Goal: Task Accomplishment & Management: Manage account settings

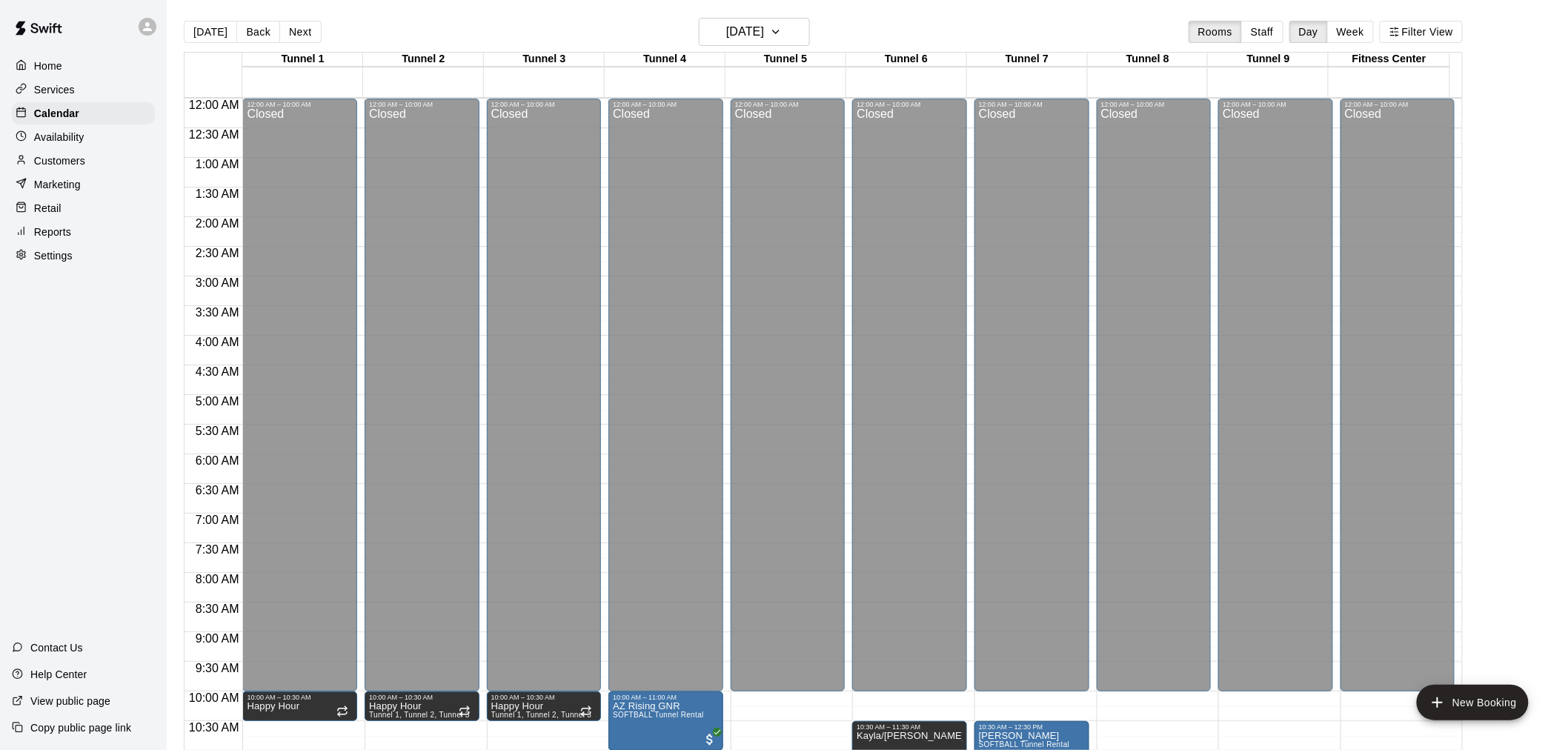
scroll to position [545, 0]
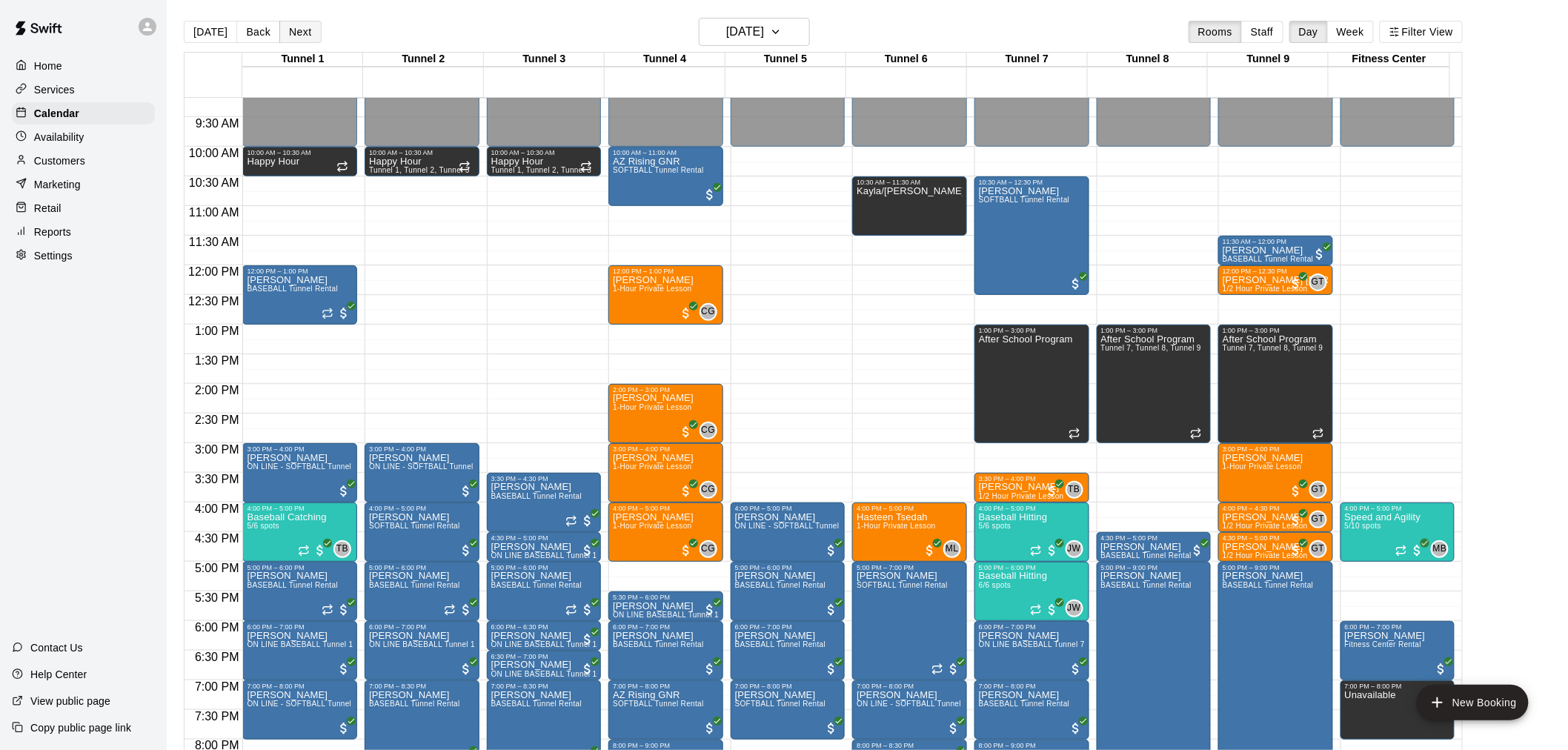
click at [283, 31] on button "Next" at bounding box center [299, 32] width 41 height 22
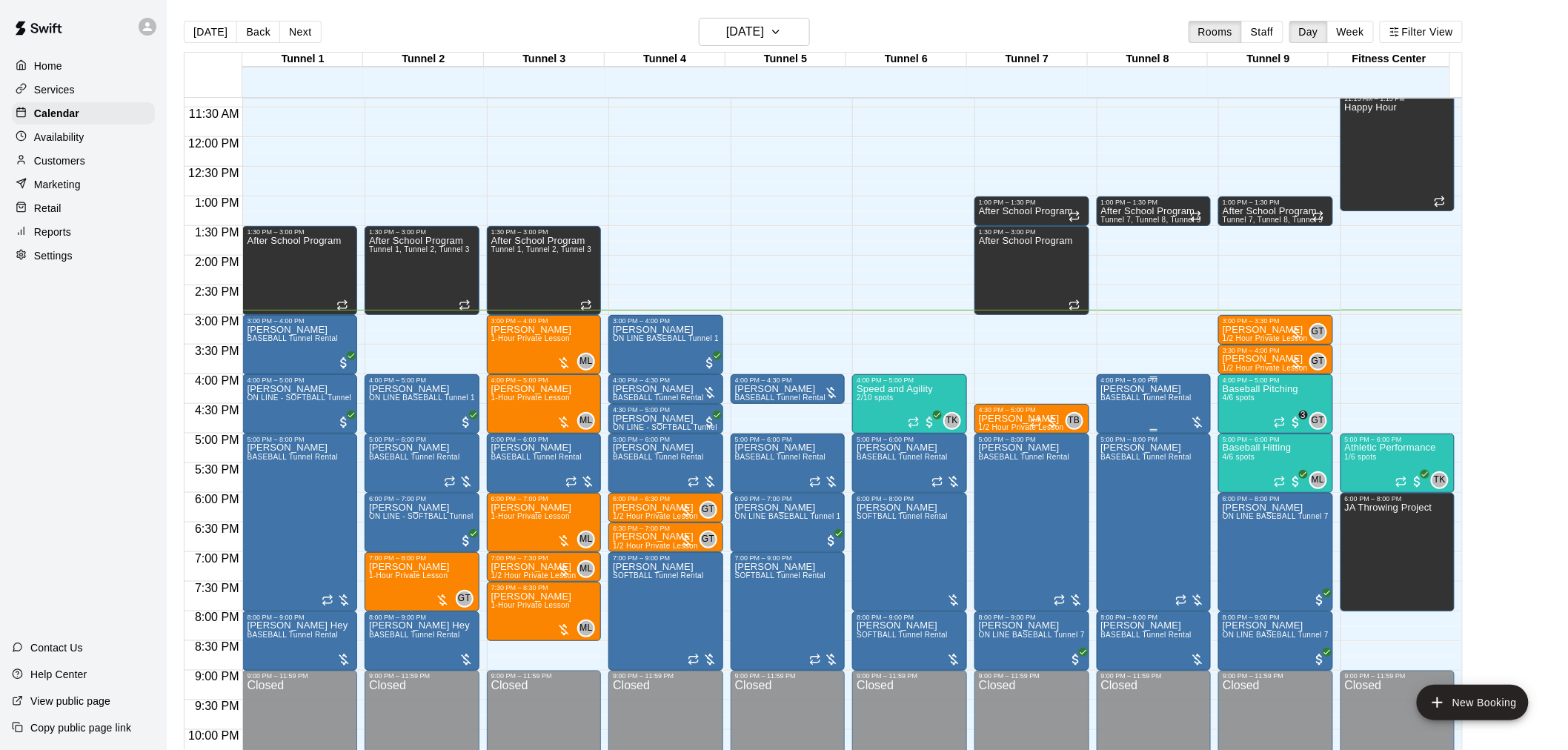
scroll to position [710, 0]
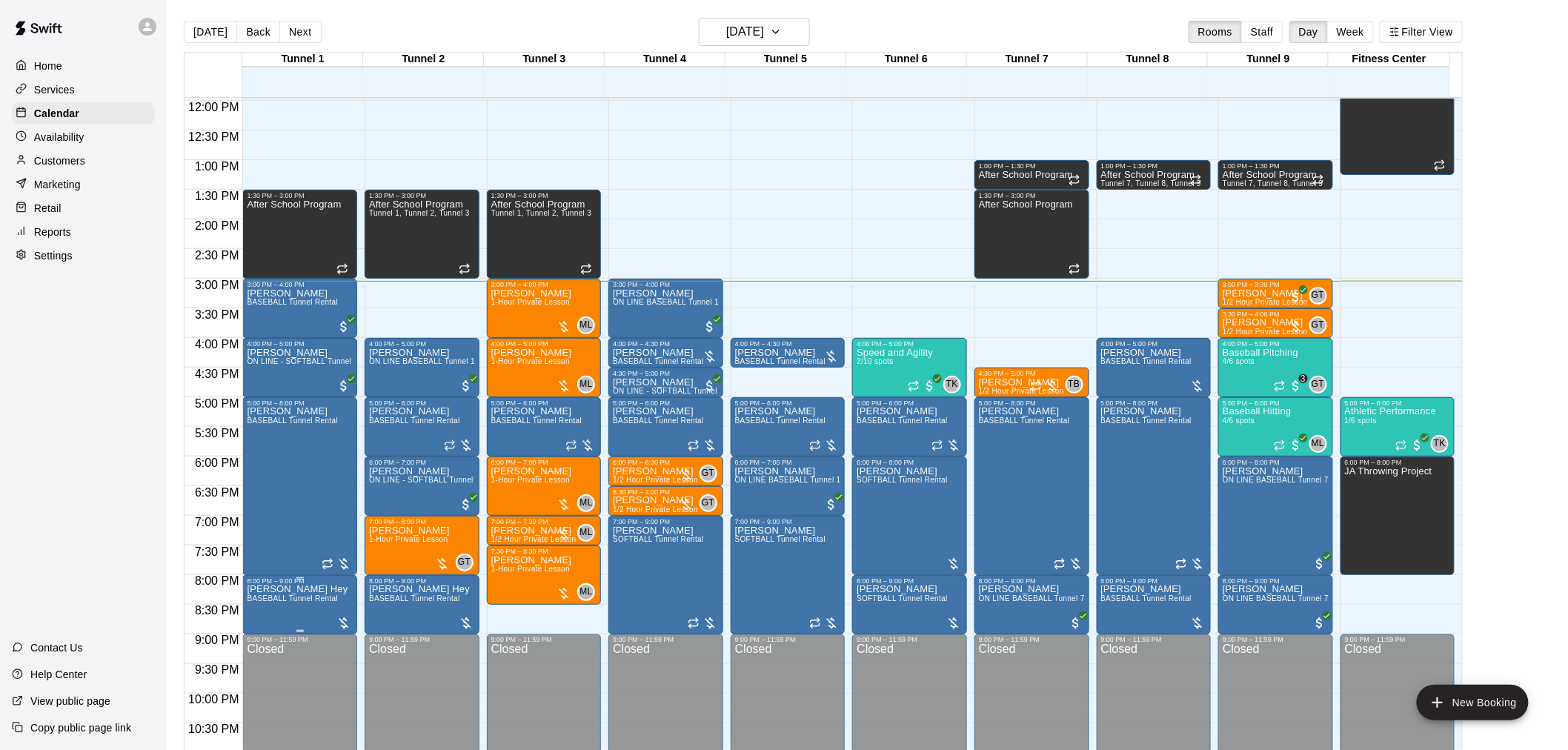
click at [298, 602] on span "BASEBALL Tunnel Rental" at bounding box center [292, 599] width 91 height 8
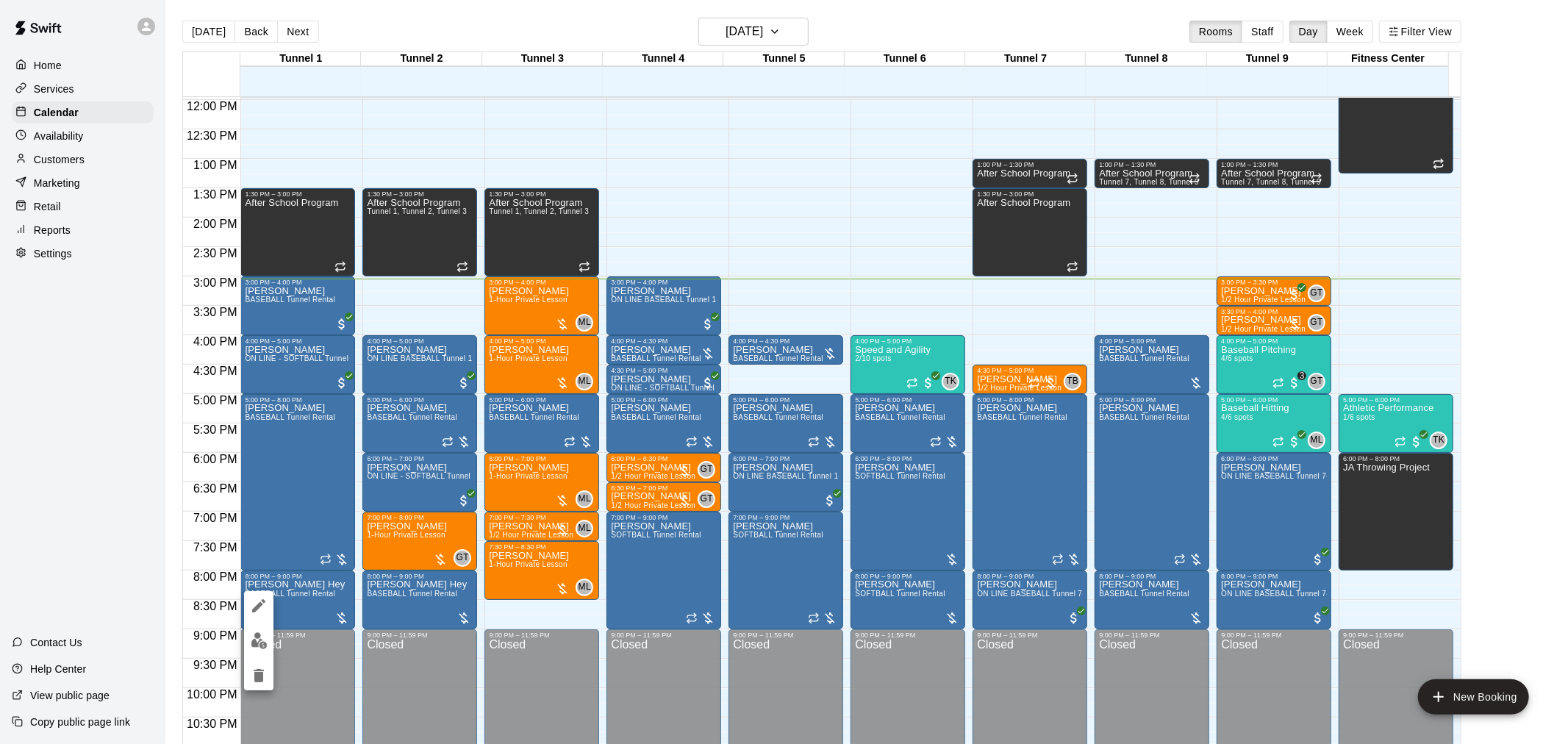
click at [245, 638] on button "edit" at bounding box center [259, 641] width 30 height 29
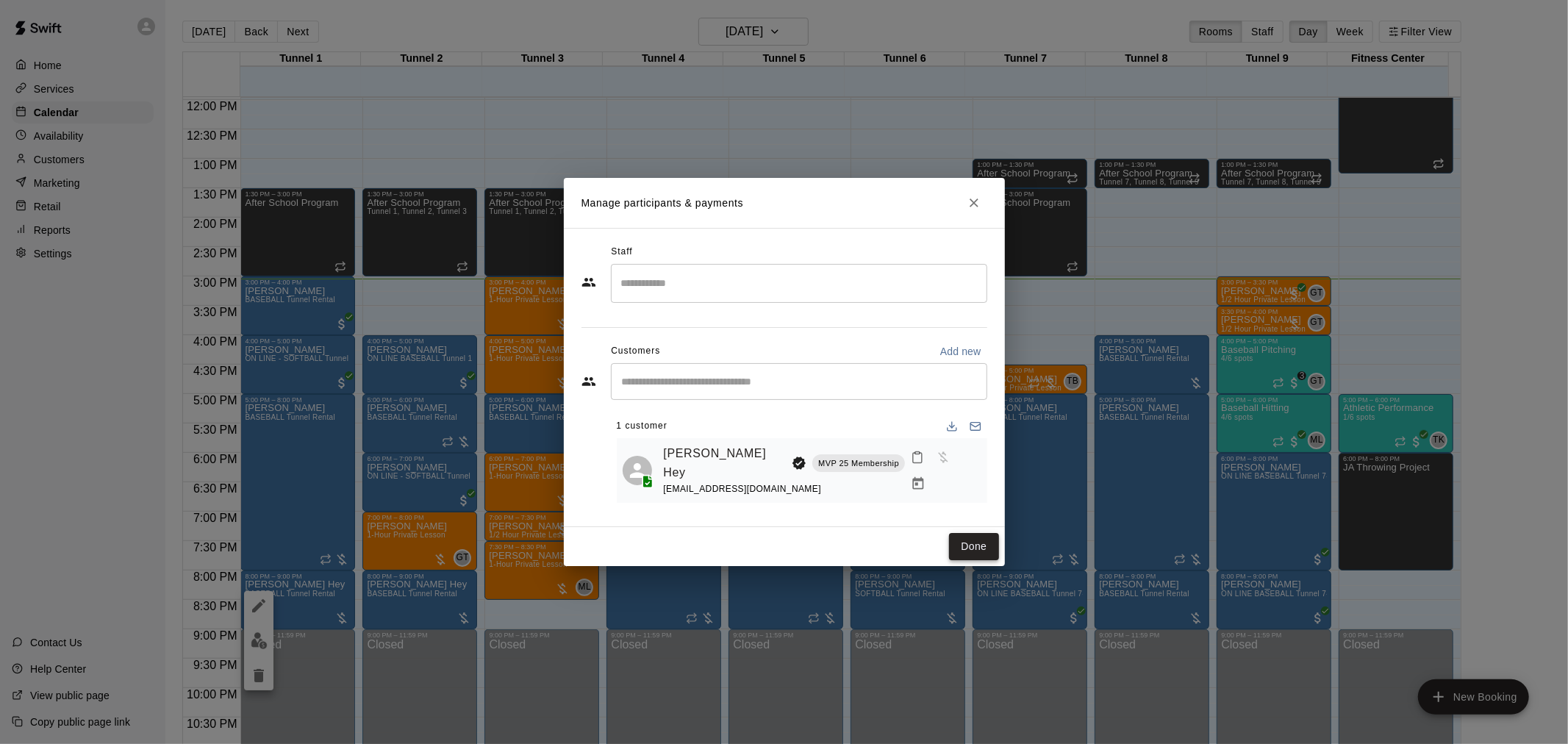
click at [993, 541] on button "Done" at bounding box center [974, 546] width 50 height 27
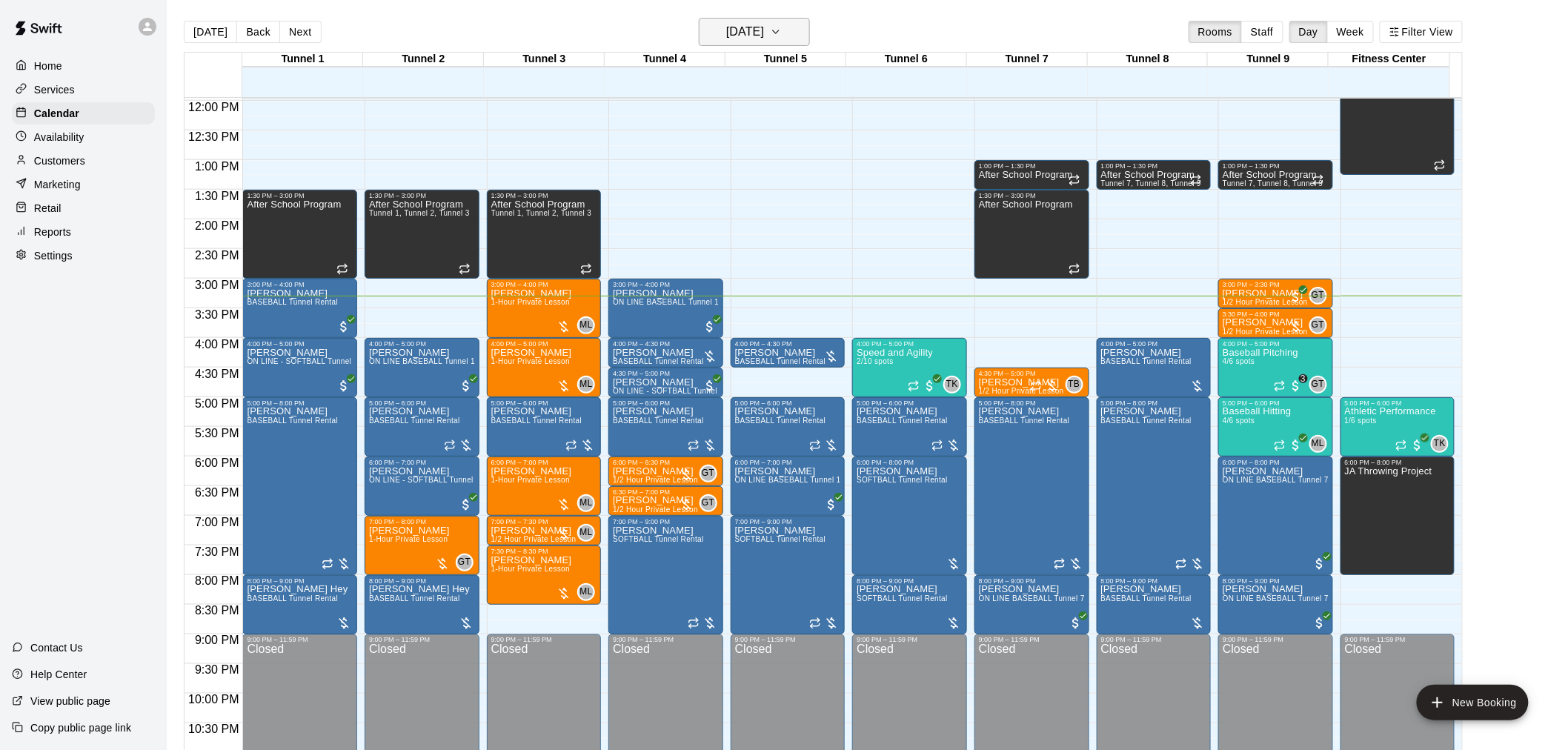
click at [796, 34] on button "[DATE]" at bounding box center [754, 31] width 111 height 28
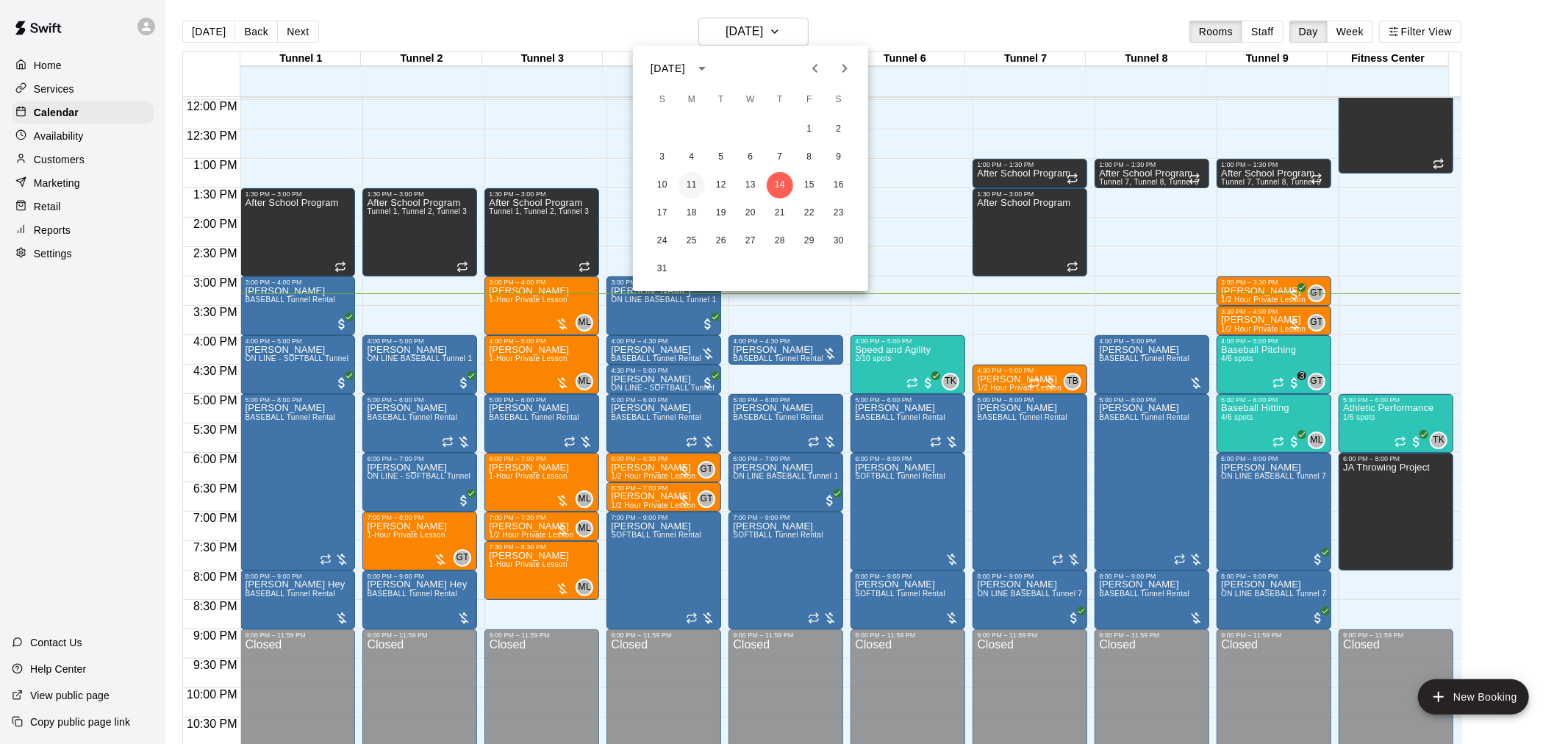
click at [693, 187] on button "11" at bounding box center [692, 185] width 27 height 27
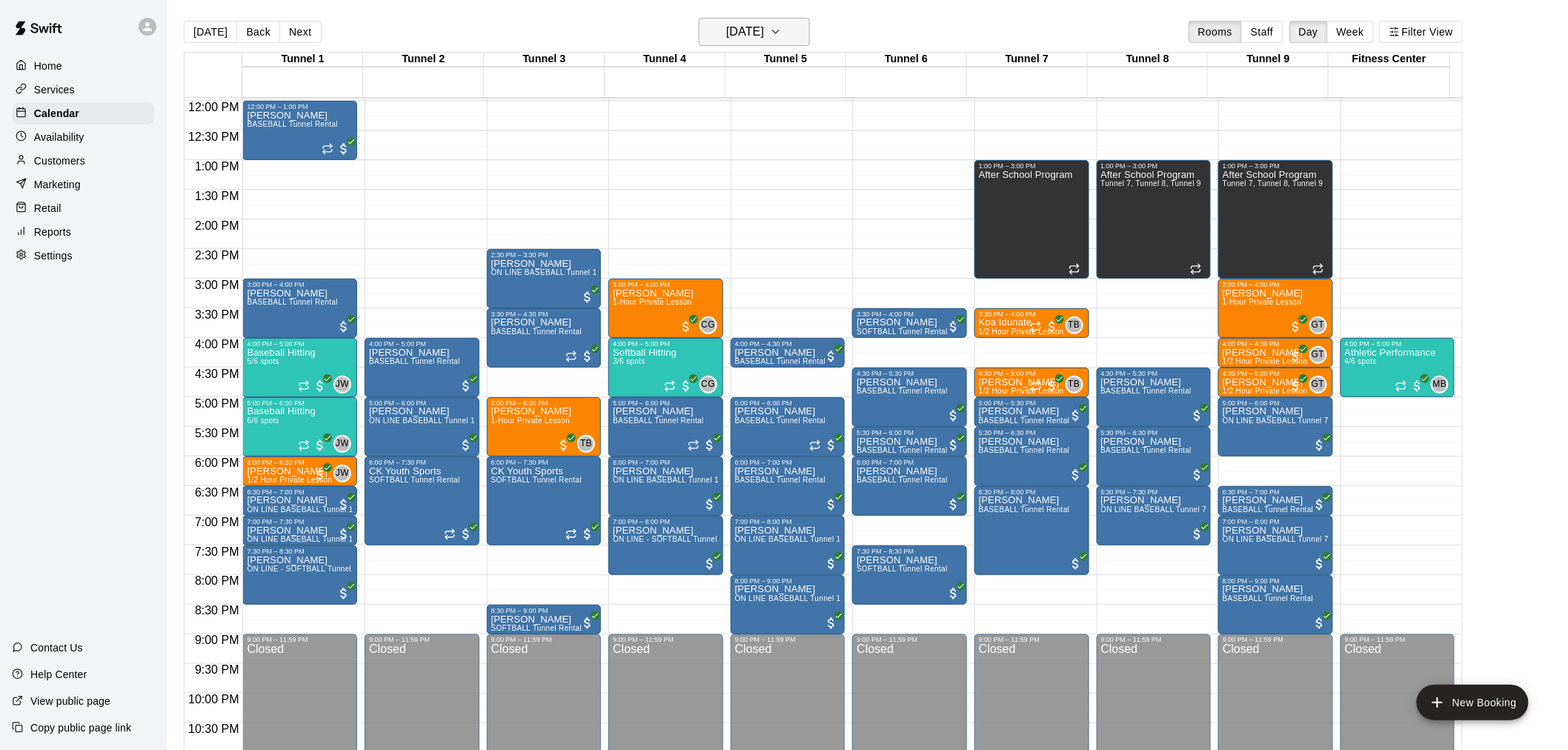
click at [764, 31] on h6 "Monday Aug 11" at bounding box center [745, 32] width 38 height 21
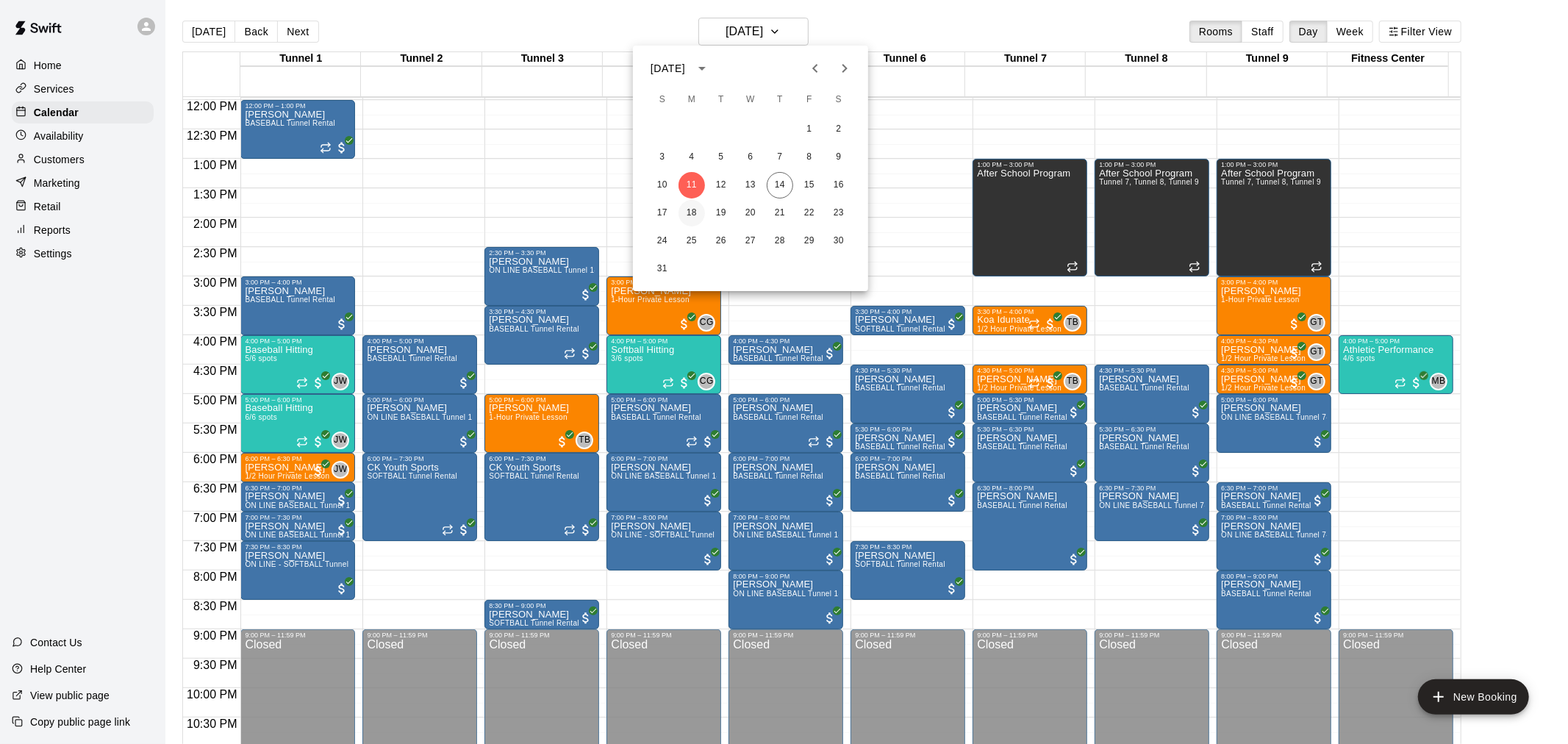
click at [694, 207] on button "18" at bounding box center [692, 213] width 27 height 27
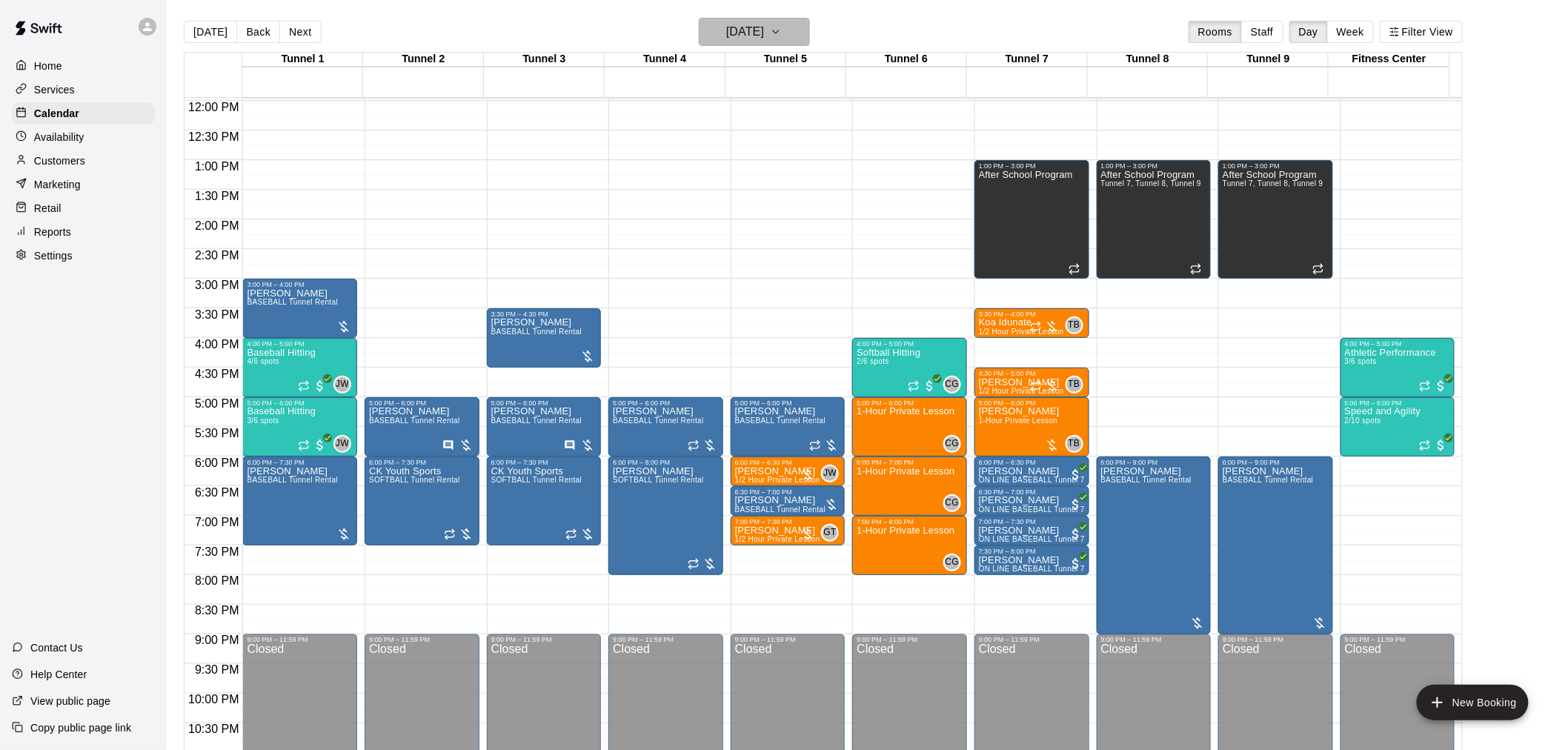
click at [745, 37] on h6 "Monday Aug 18" at bounding box center [745, 32] width 38 height 21
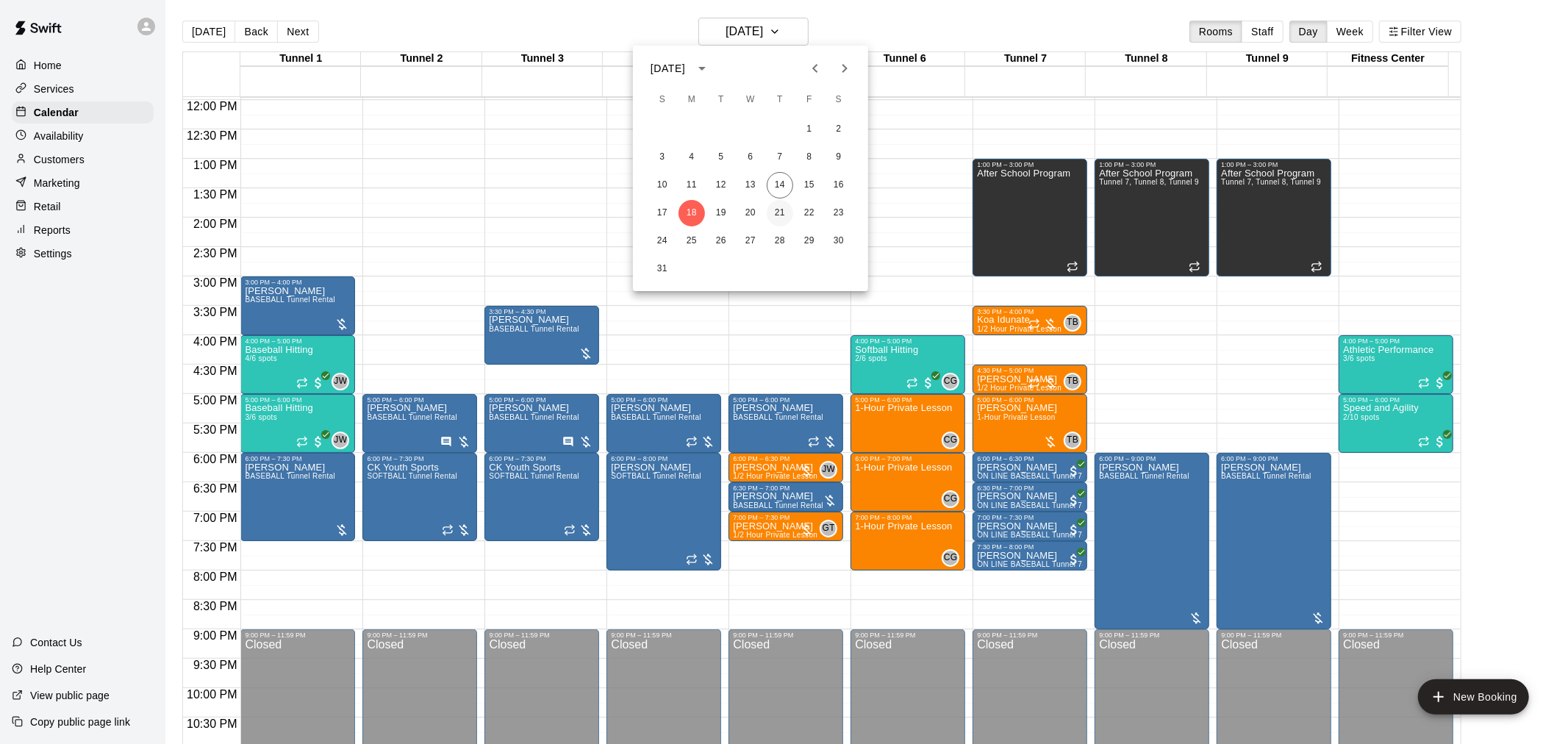
click at [782, 211] on button "21" at bounding box center [780, 213] width 27 height 27
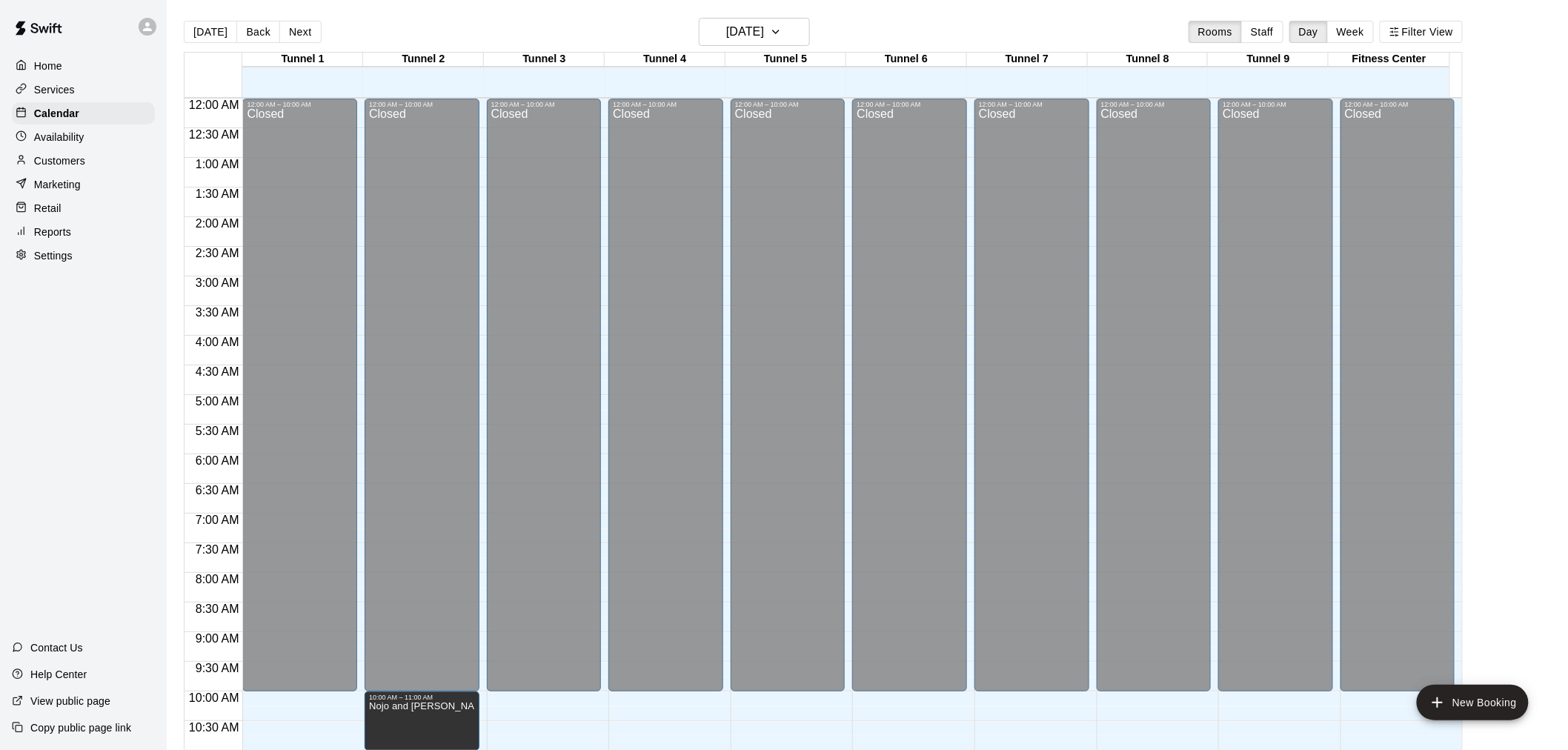
scroll to position [710, 0]
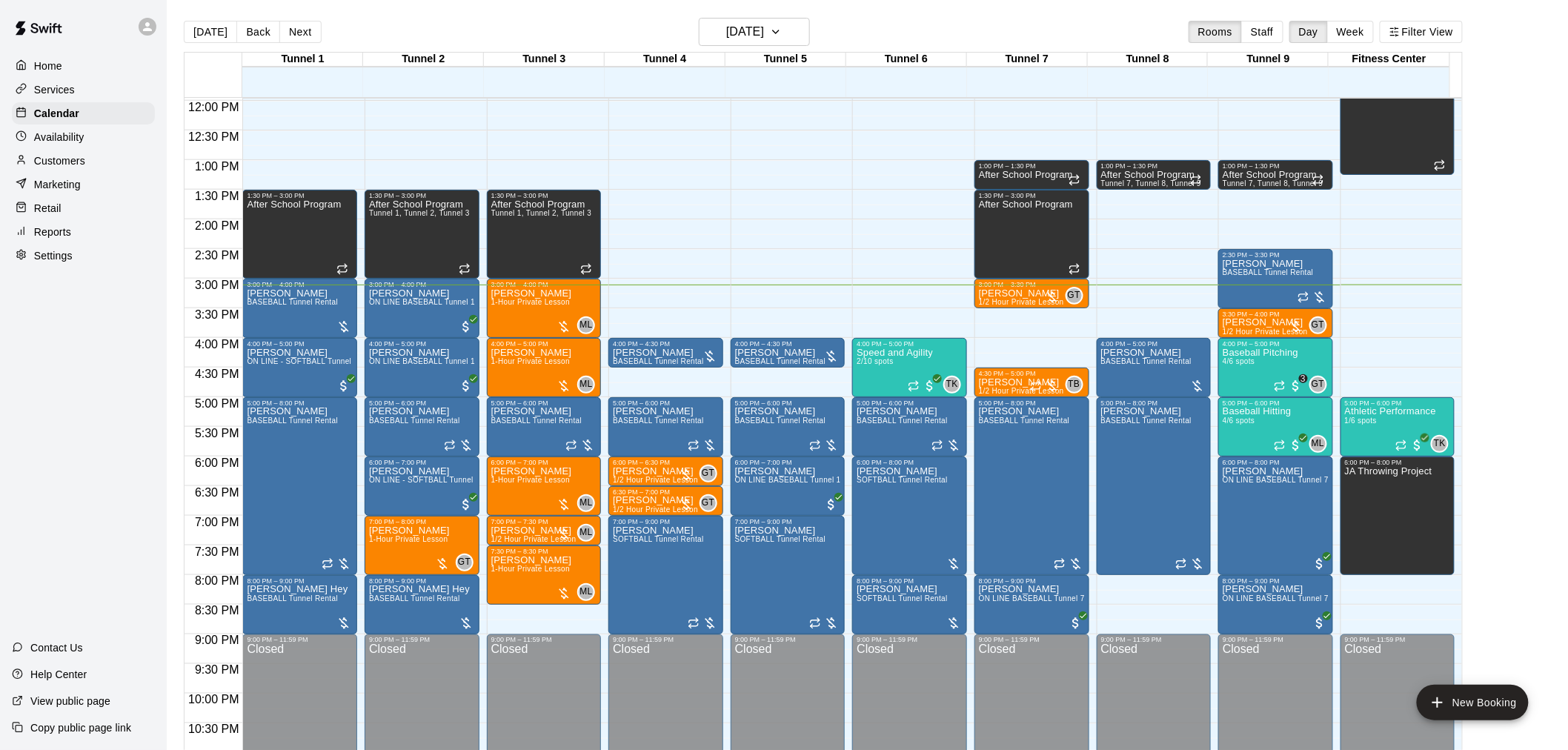
click at [54, 168] on p "Customers" at bounding box center [59, 160] width 51 height 14
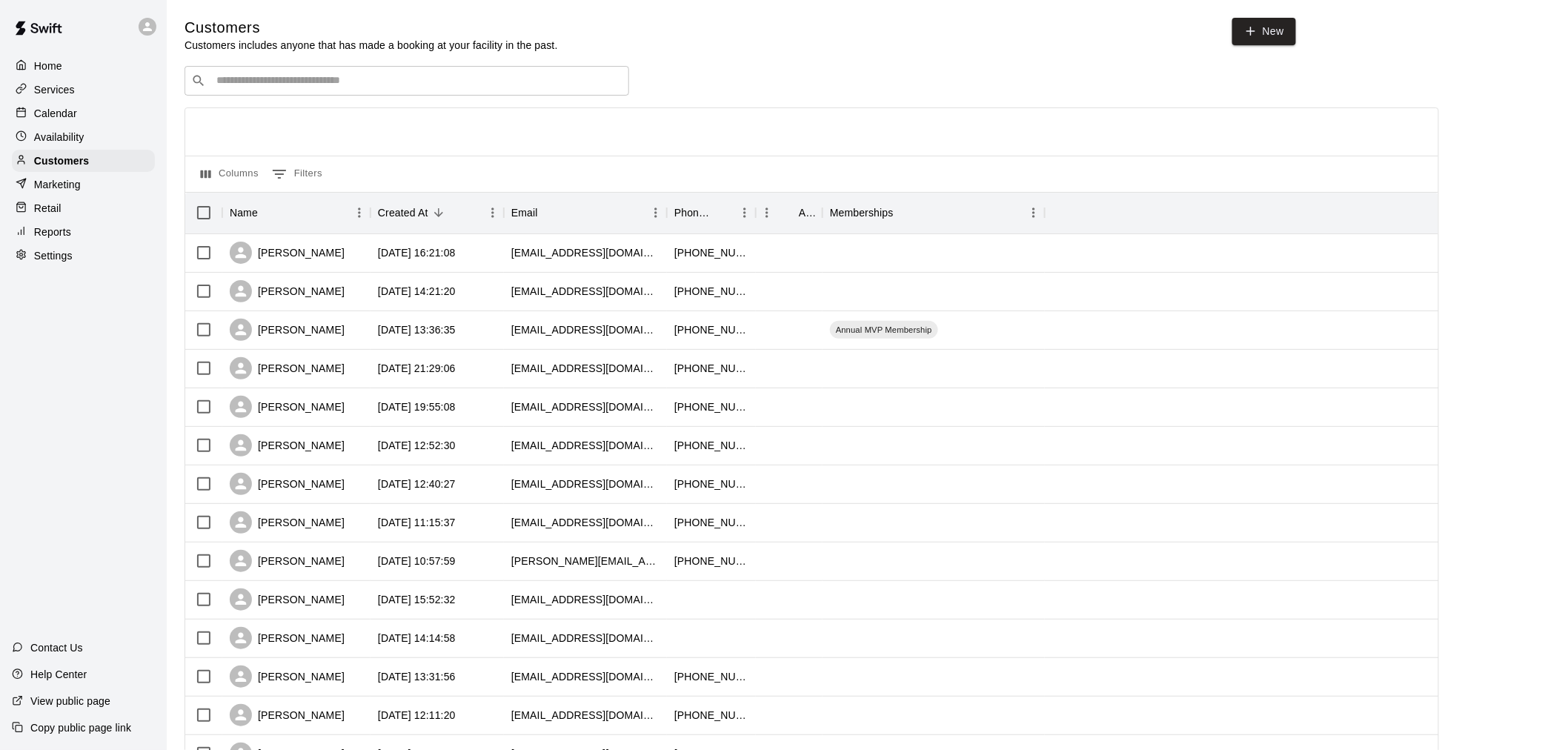
click at [403, 84] on input "Search customers by name or email" at bounding box center [417, 80] width 411 height 14
type input "****"
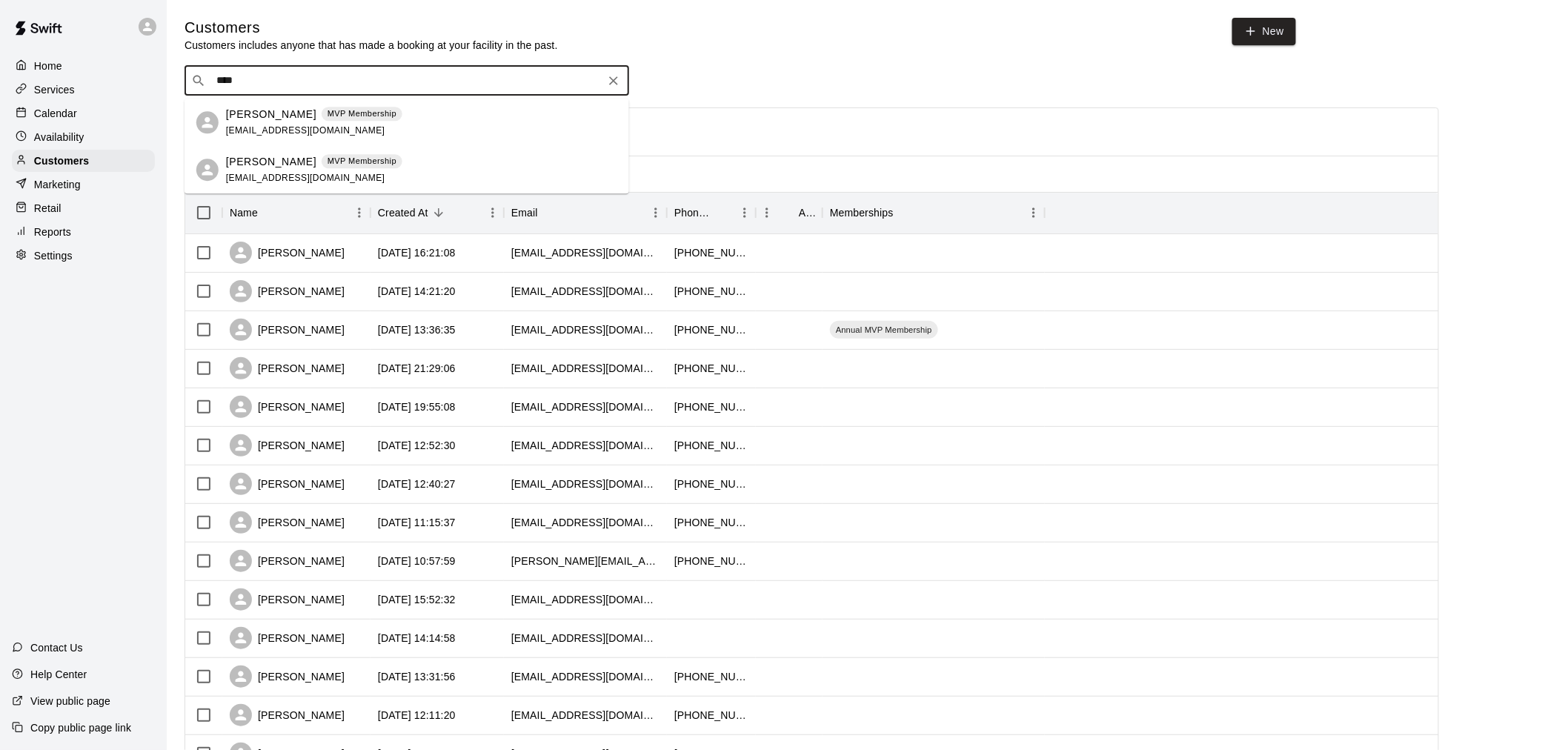
click at [316, 121] on div "Darrell Neitzel MVP Membership dneitzel2@gmail.com" at bounding box center [314, 122] width 176 height 32
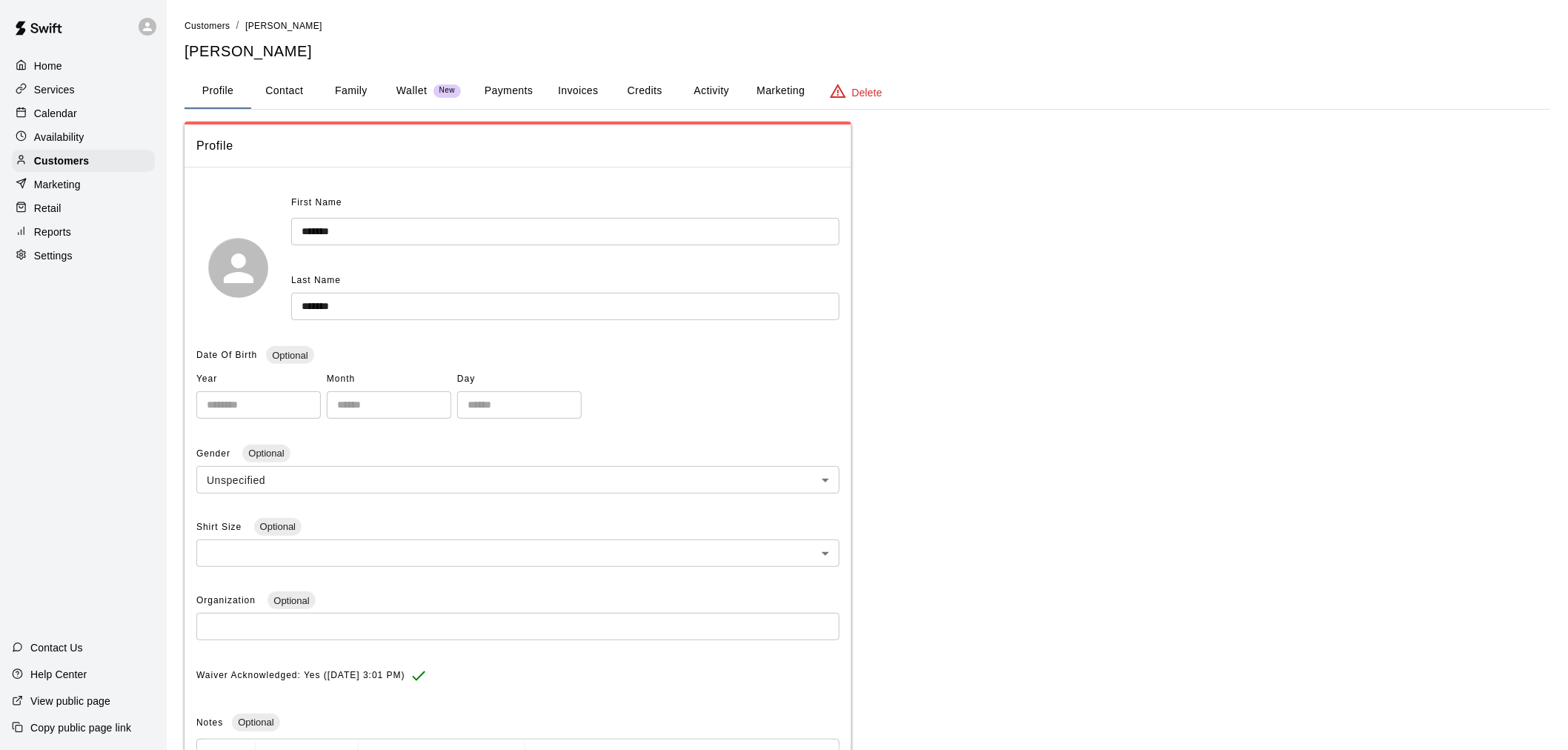
click at [707, 89] on button "Activity" at bounding box center [711, 91] width 66 height 36
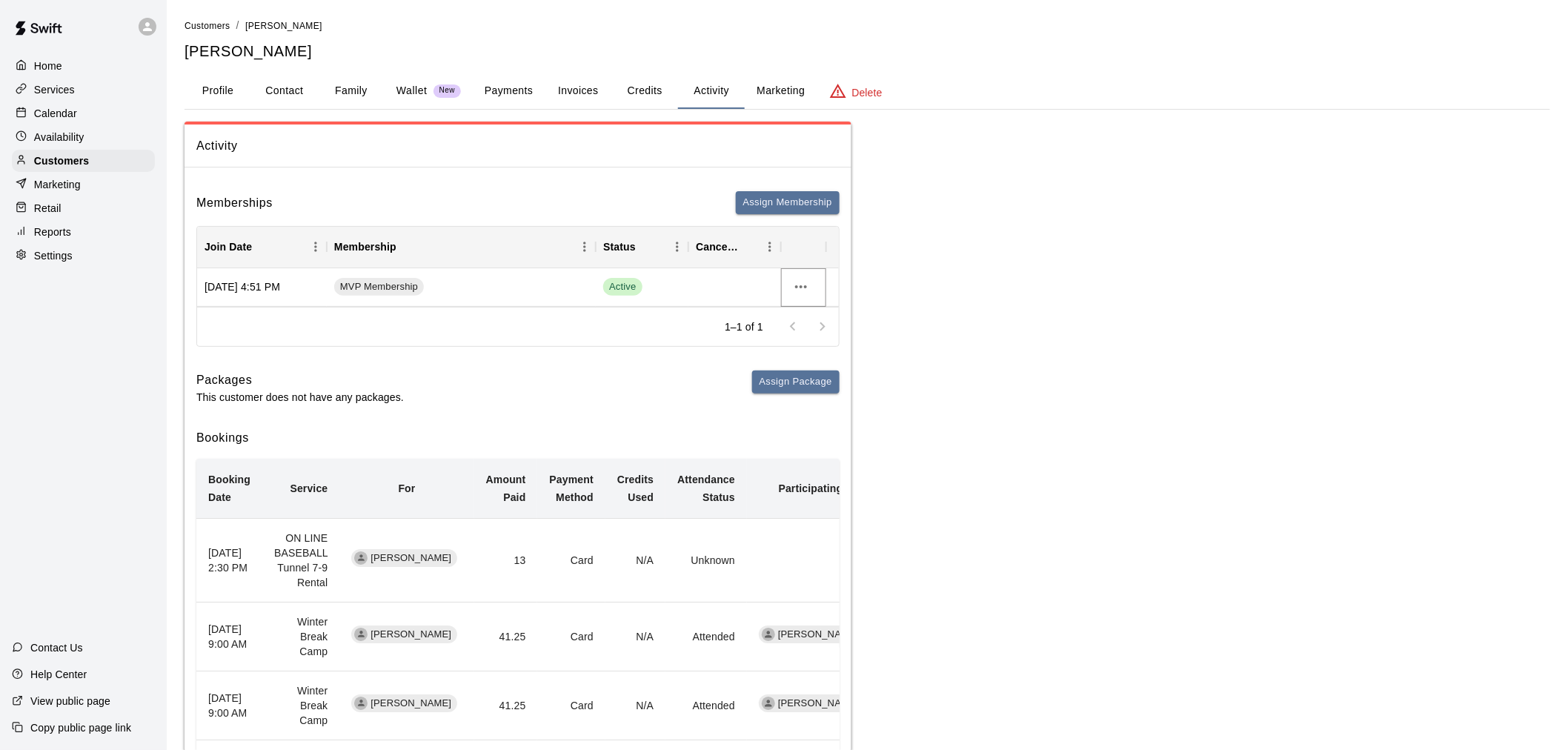
click at [805, 289] on icon "more actions" at bounding box center [801, 287] width 17 height 17
click at [810, 336] on li "Cancel" at bounding box center [830, 341] width 84 height 24
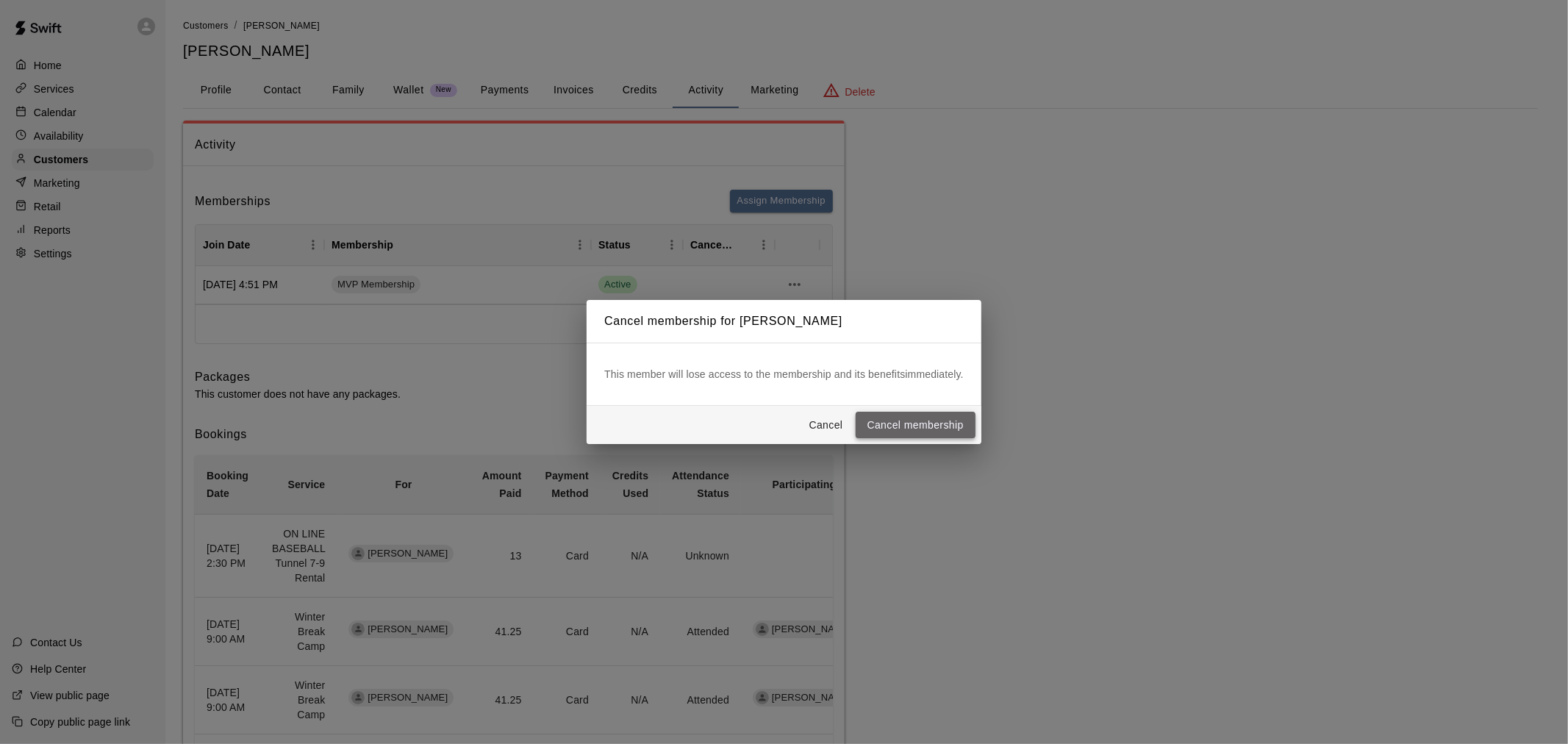
click at [942, 428] on button "Cancel membership" at bounding box center [916, 425] width 120 height 27
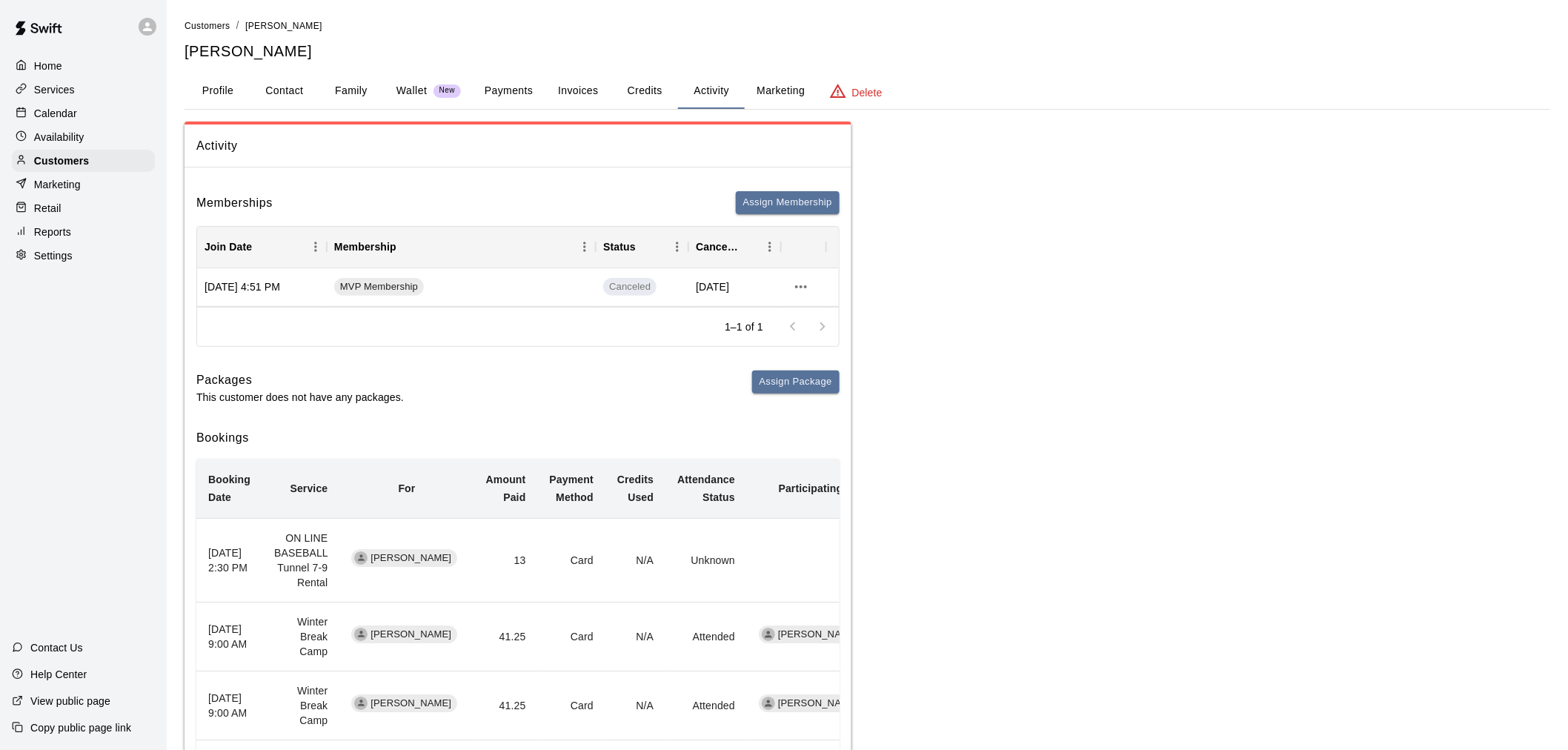
click at [91, 109] on div "Calendar" at bounding box center [83, 113] width 143 height 22
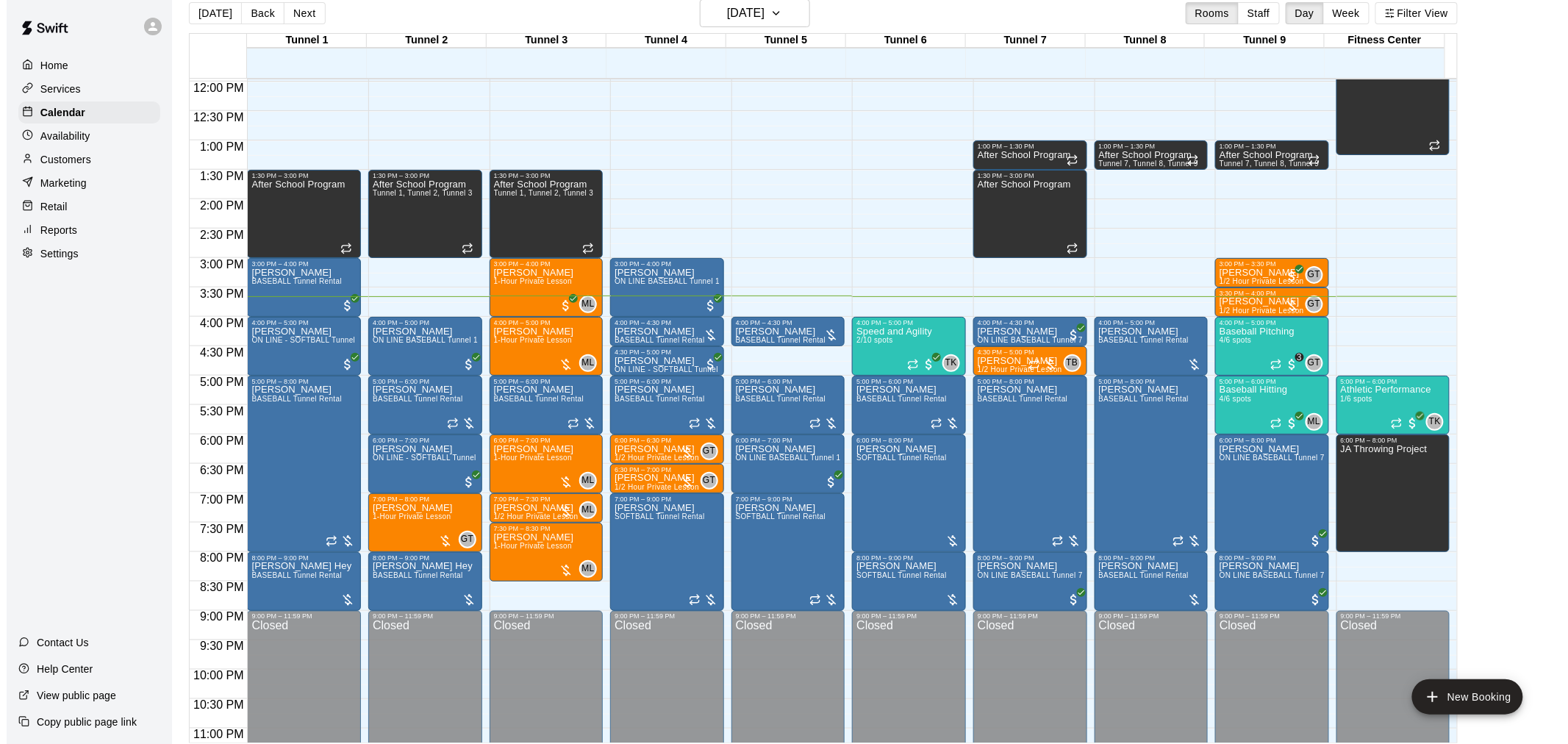
scroll to position [24, 0]
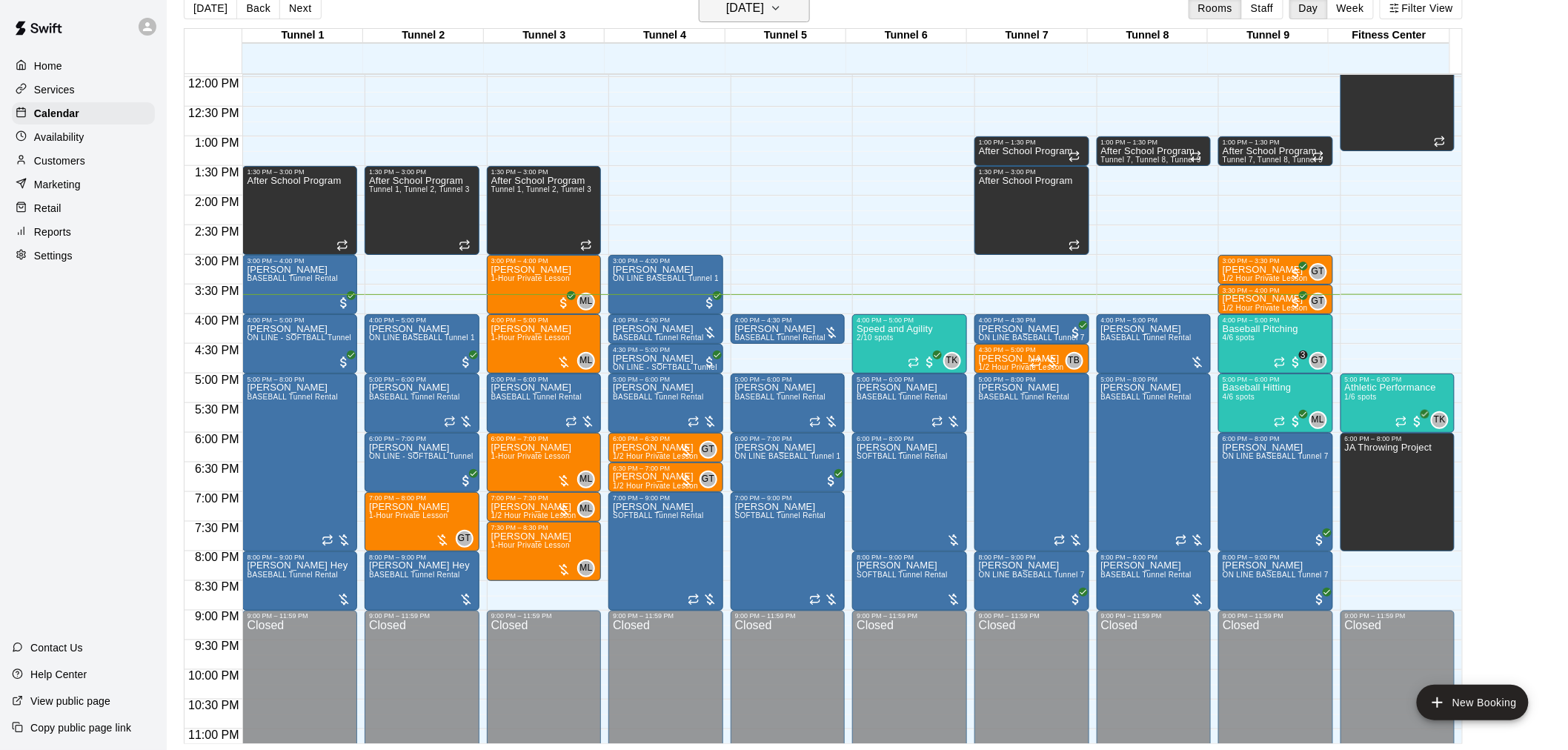
click at [764, 12] on h6 "[DATE]" at bounding box center [745, 9] width 38 height 21
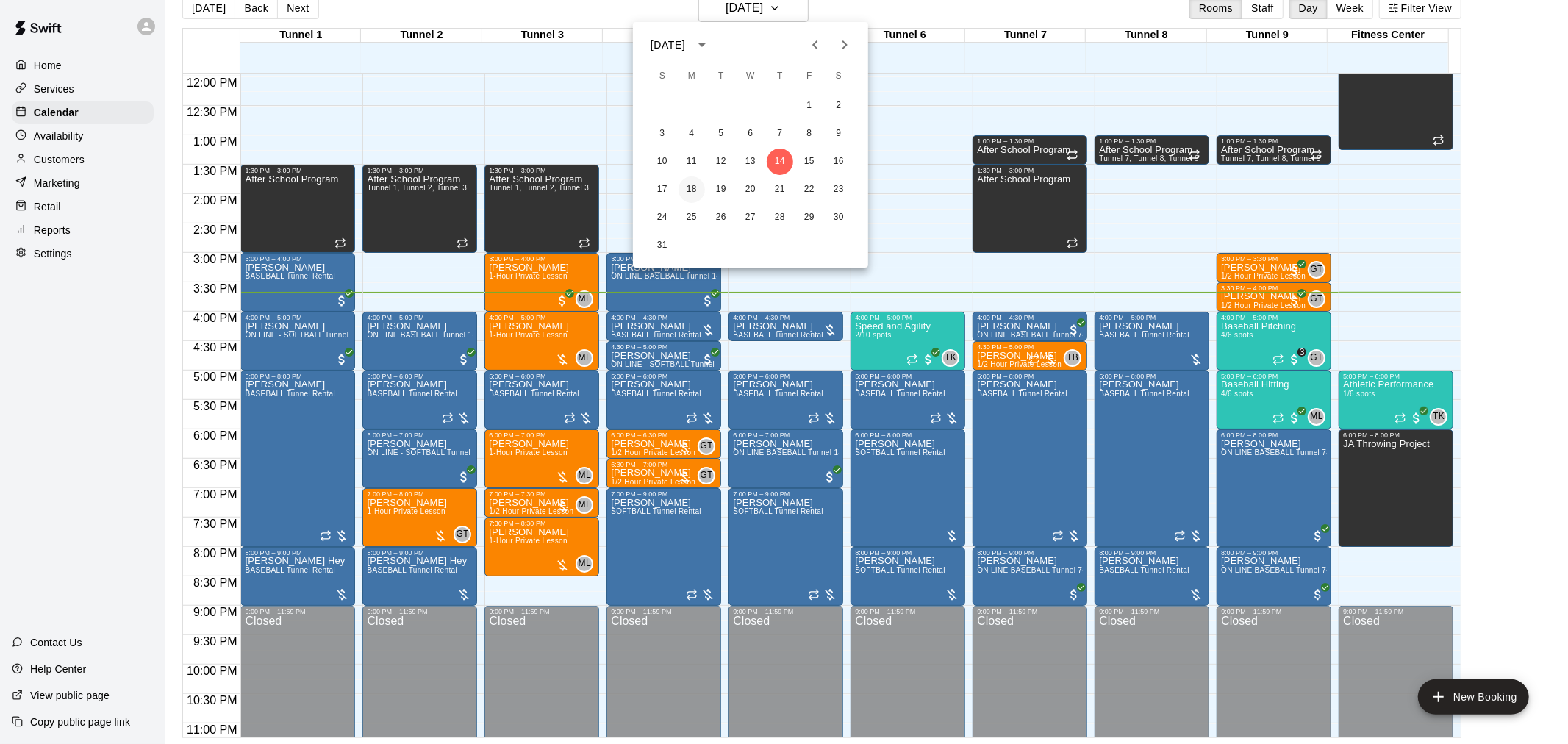
click at [699, 189] on button "18" at bounding box center [692, 190] width 27 height 27
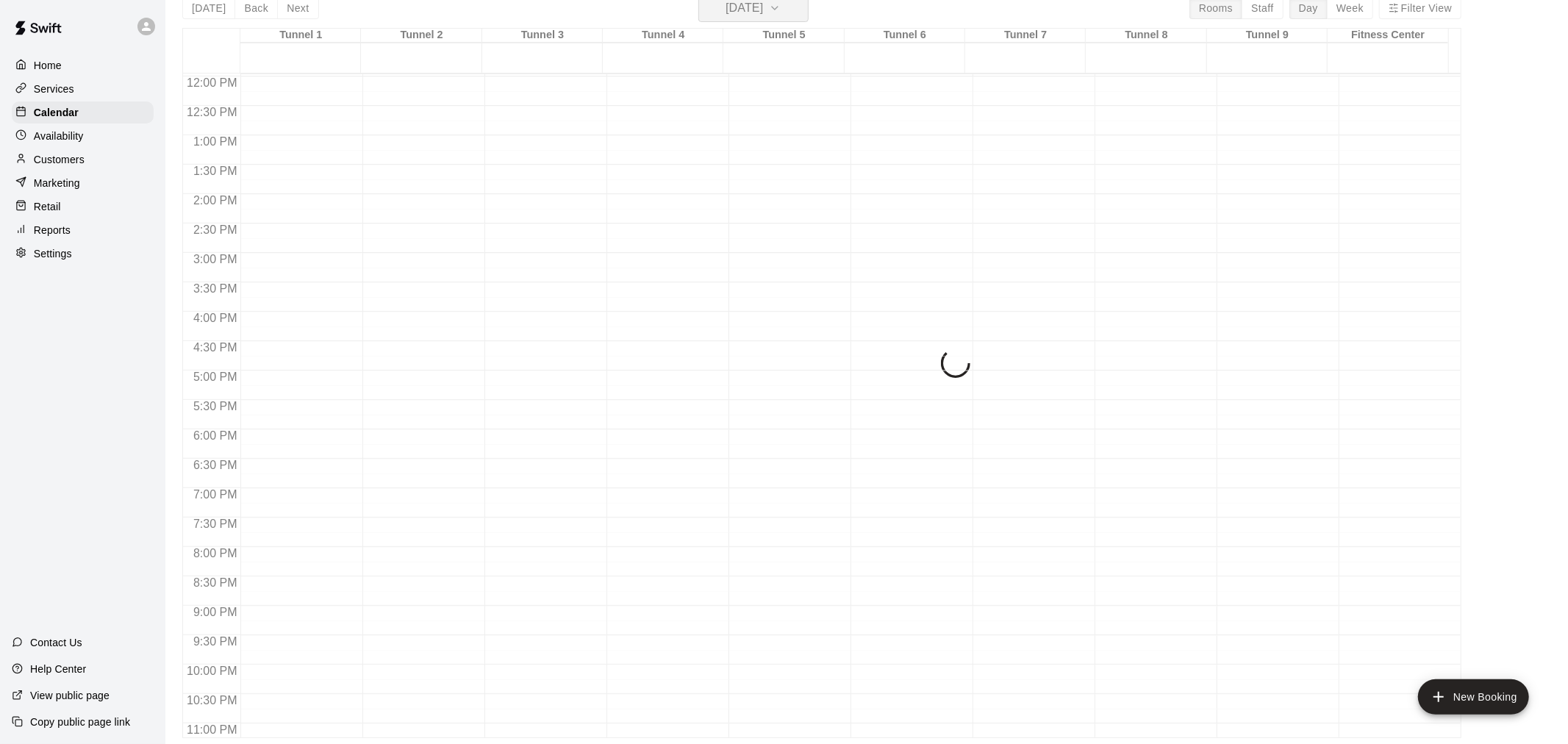
scroll to position [17, 0]
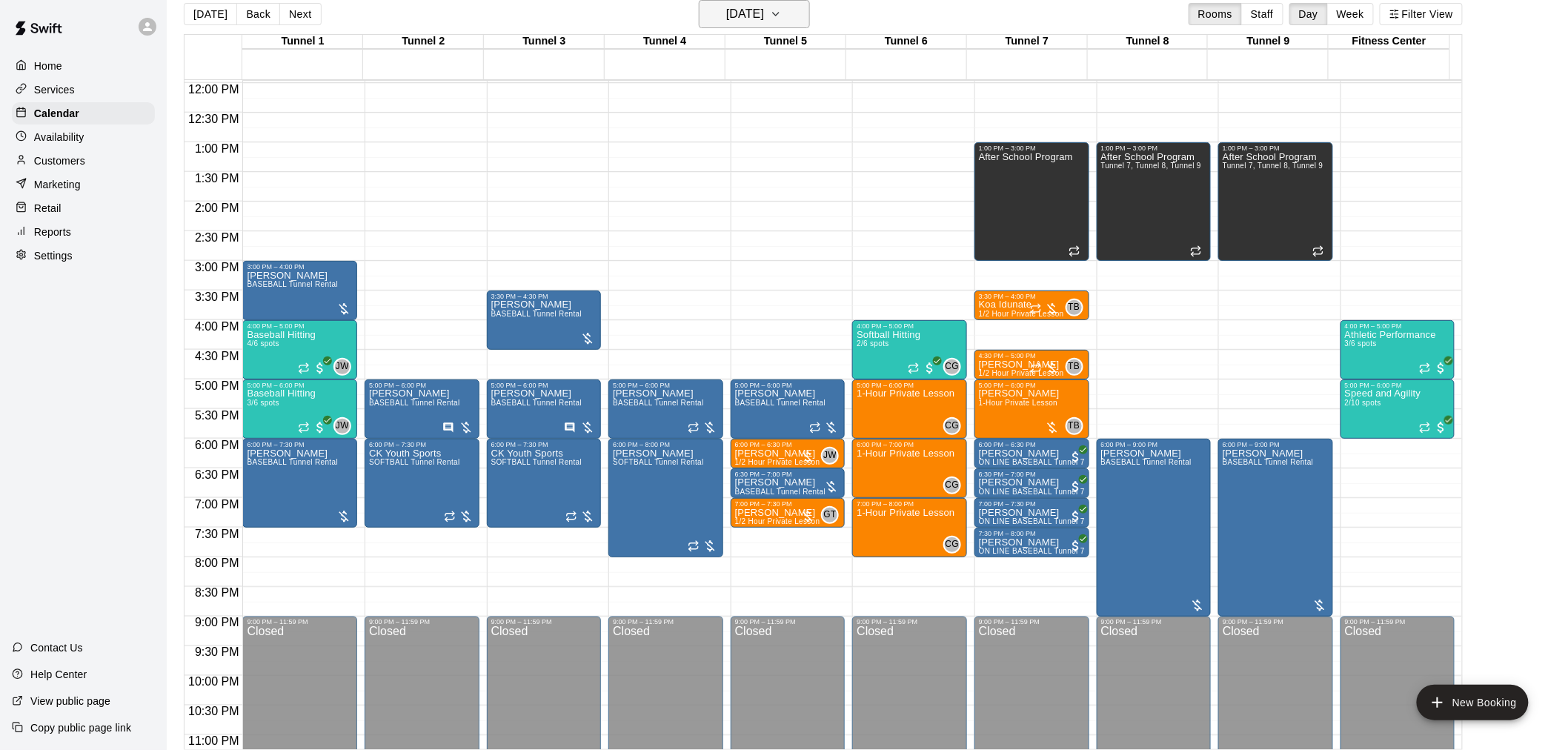
click at [764, 21] on h6 "[DATE]" at bounding box center [745, 14] width 38 height 21
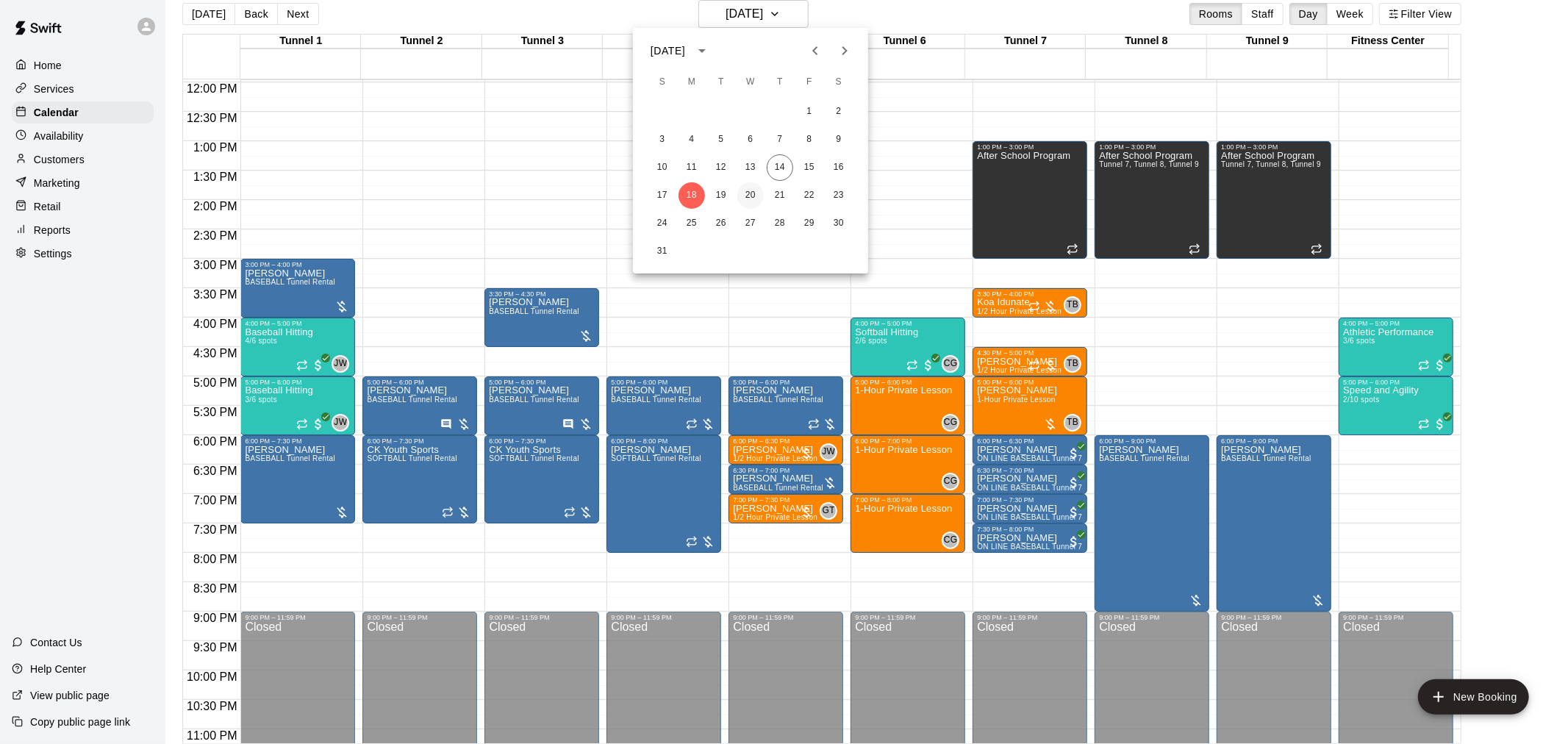
click at [763, 195] on button "20" at bounding box center [751, 196] width 27 height 27
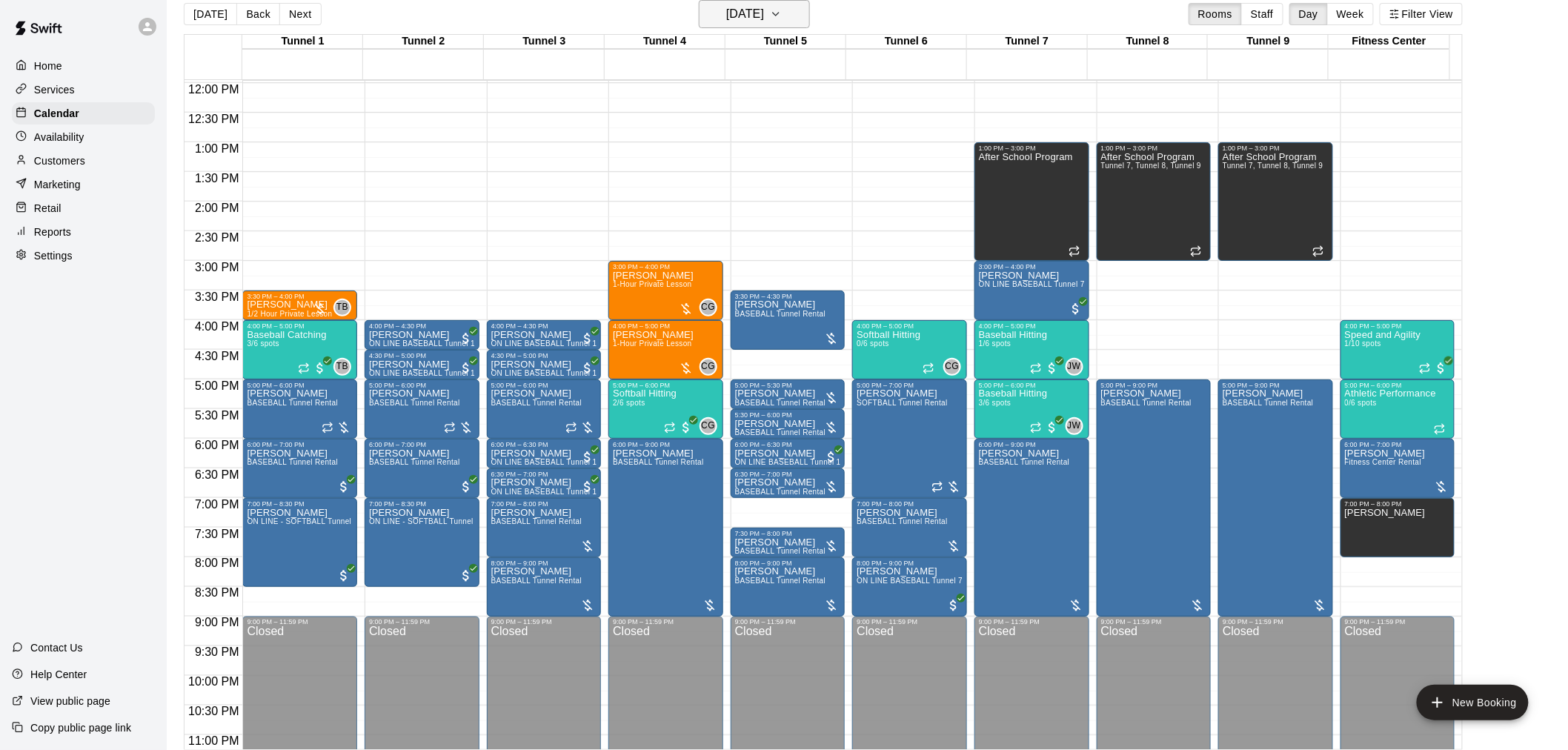
click at [727, 8] on h6 "Wednesday Aug 20" at bounding box center [745, 14] width 38 height 21
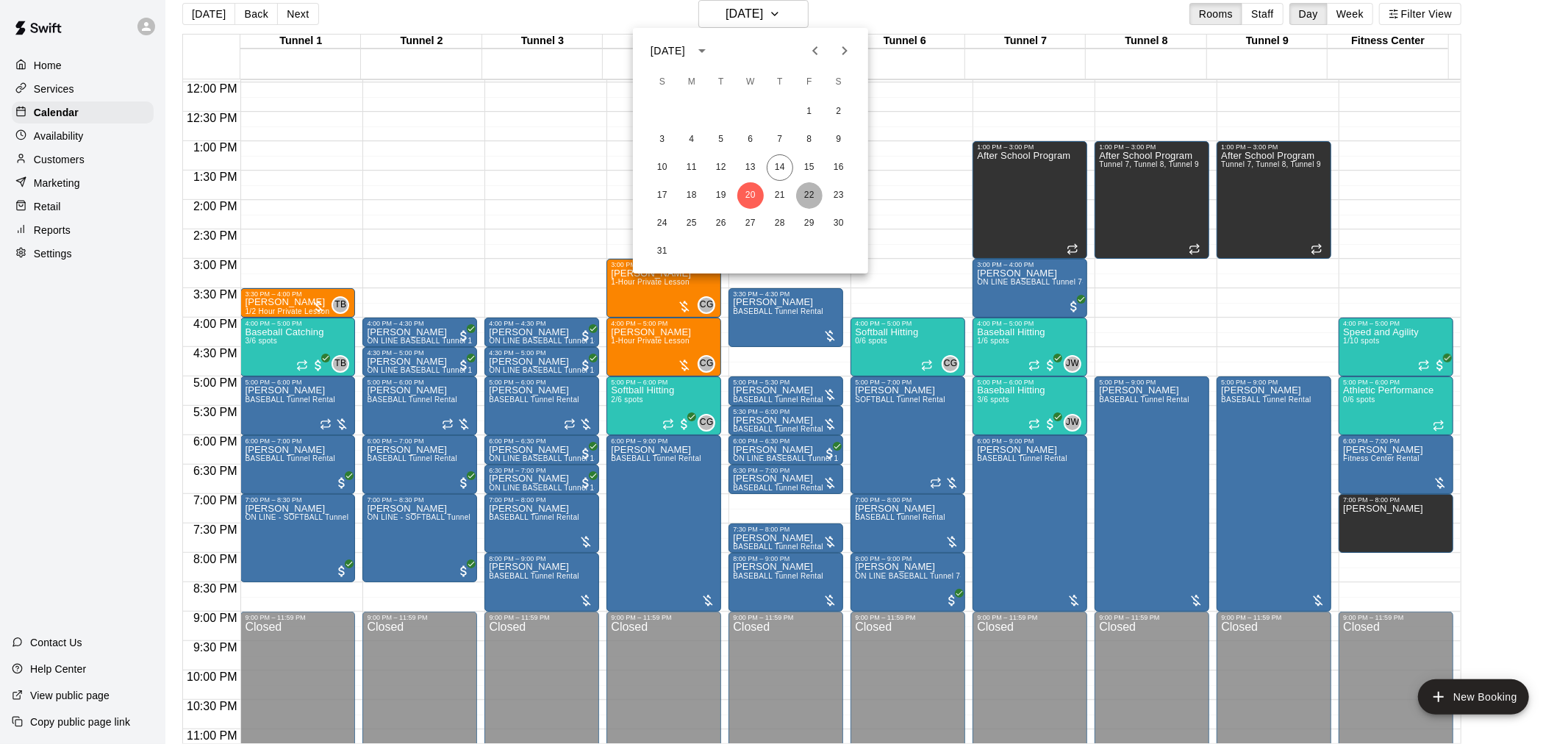
click at [814, 191] on button "22" at bounding box center [810, 196] width 27 height 27
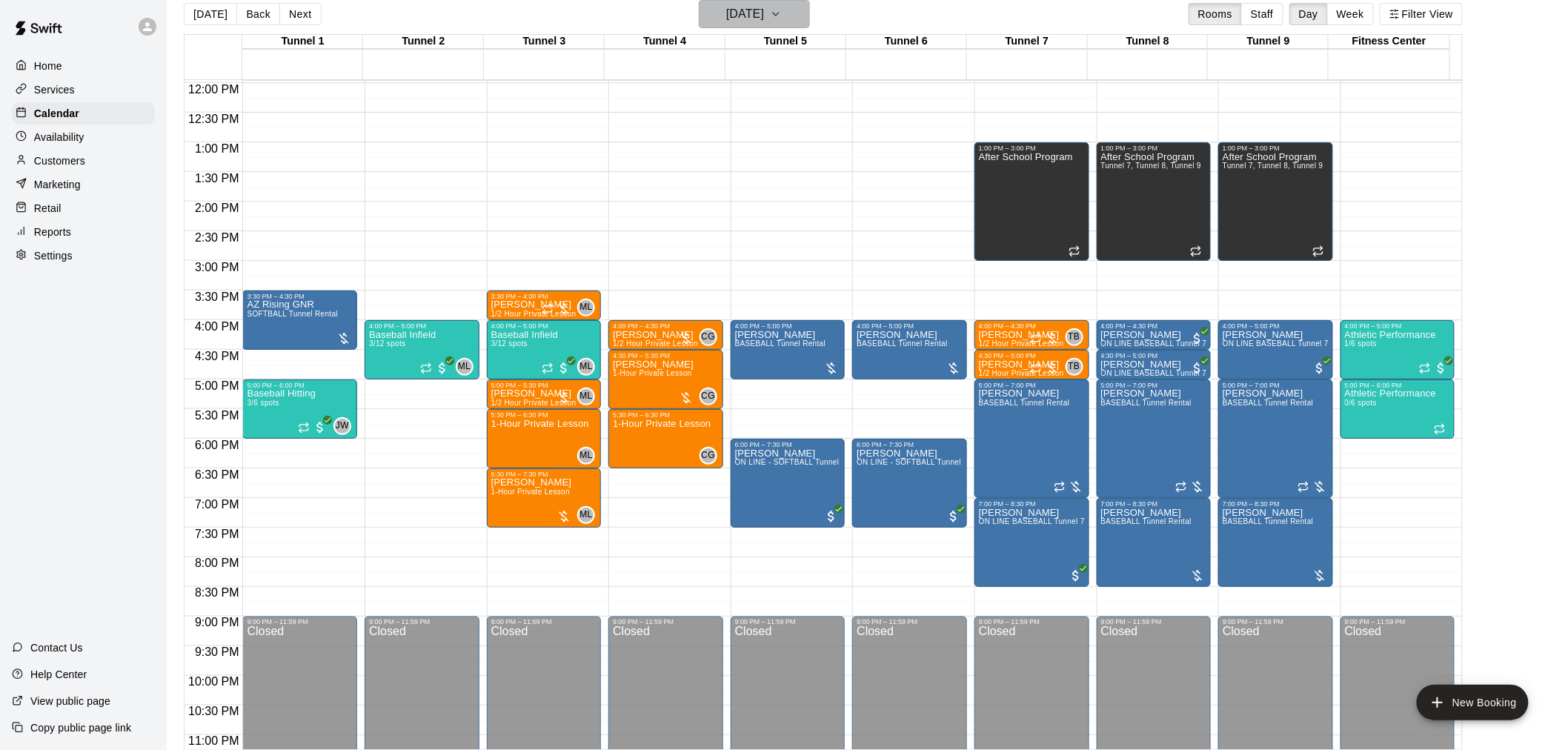
click at [764, 13] on h6 "Friday Aug 22" at bounding box center [745, 14] width 38 height 21
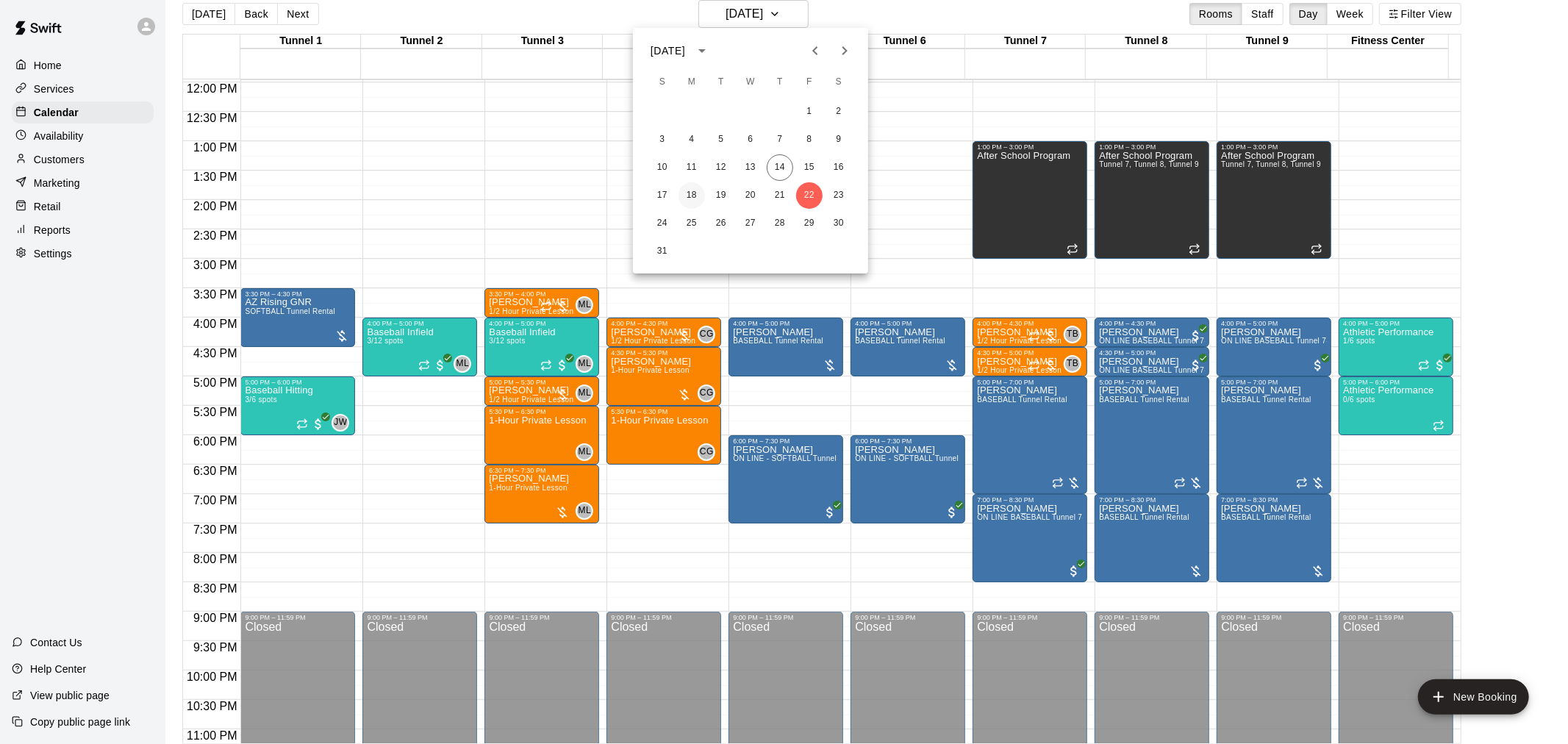
click at [696, 193] on button "18" at bounding box center [692, 196] width 27 height 27
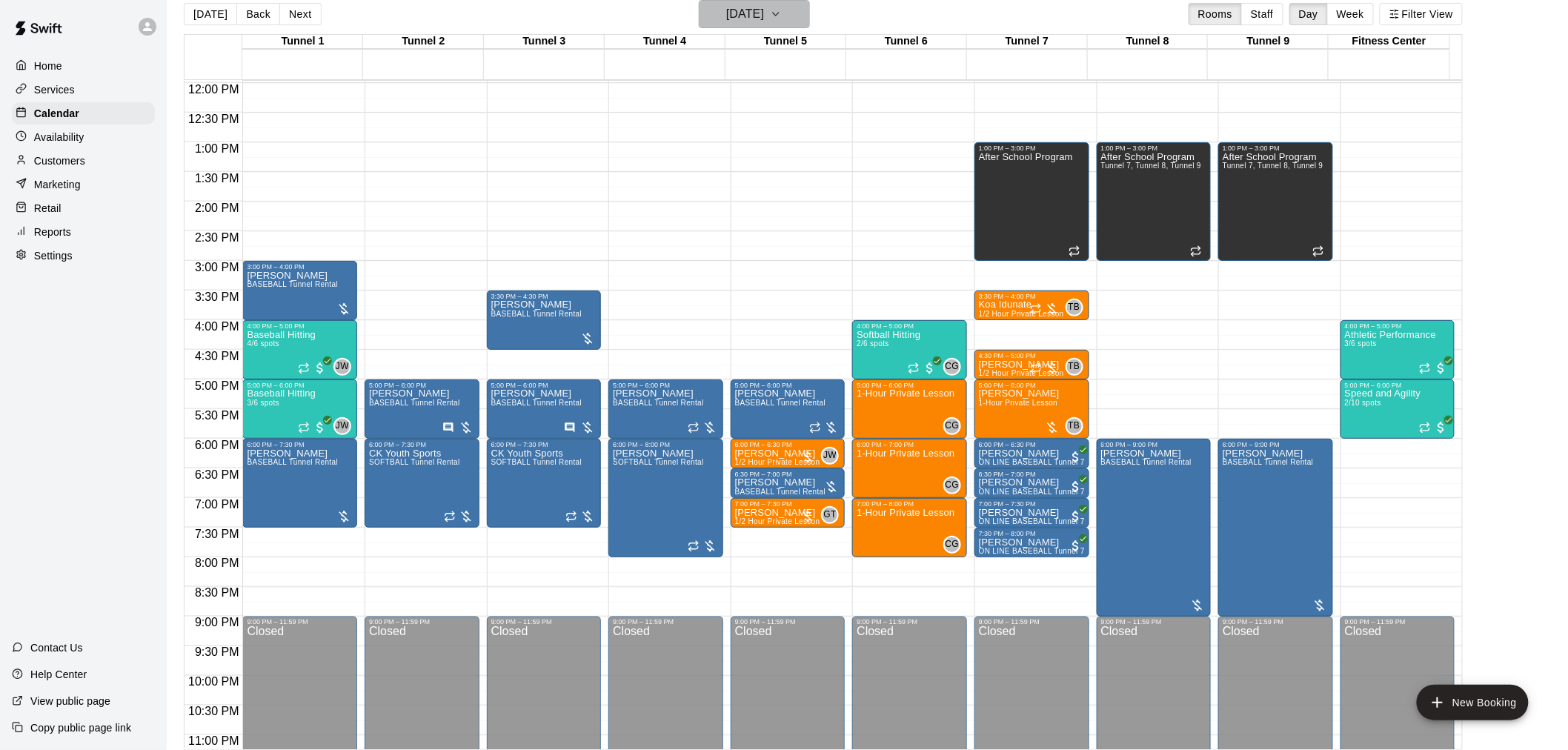
click at [764, 19] on h6 "[DATE]" at bounding box center [745, 14] width 38 height 21
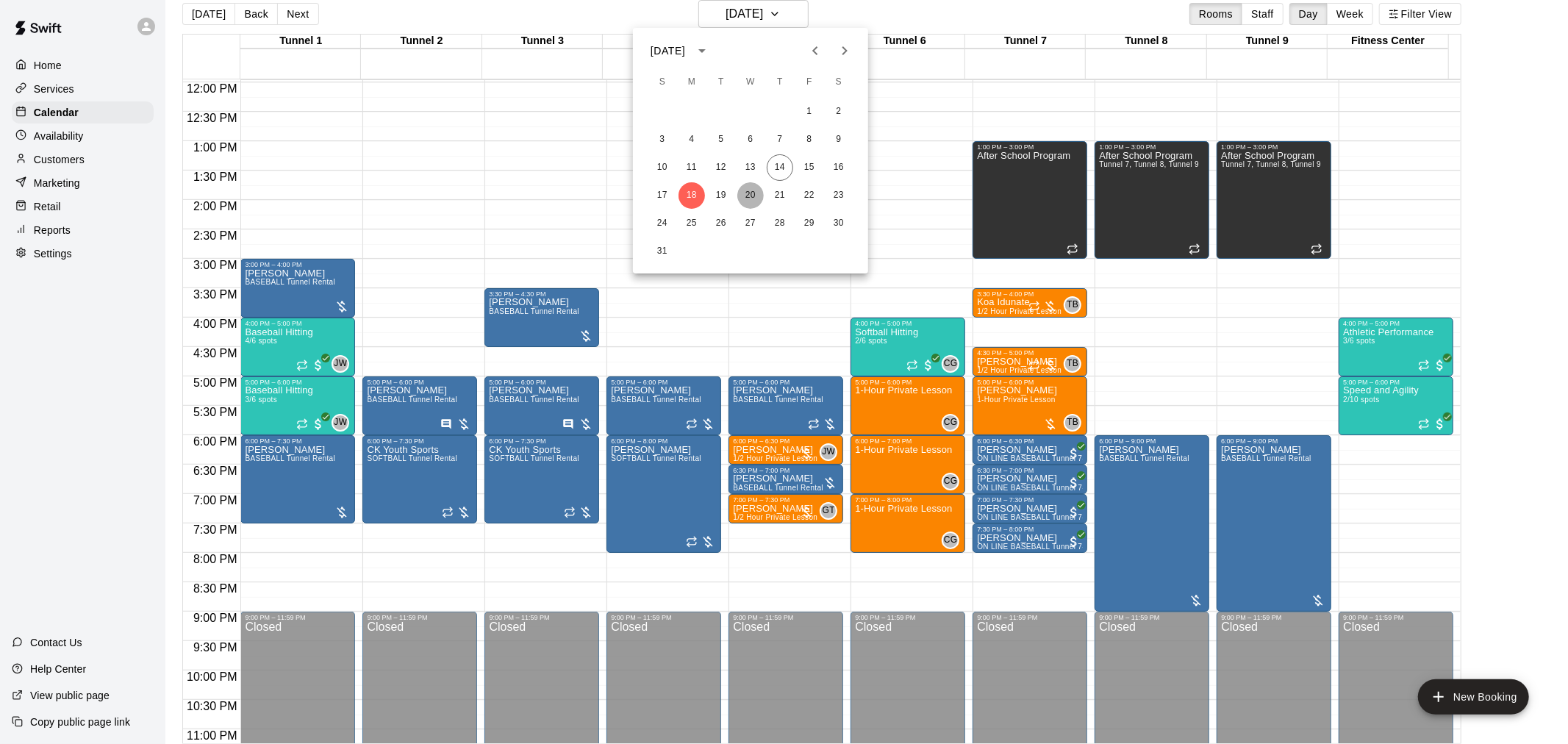
click at [748, 200] on button "20" at bounding box center [751, 196] width 27 height 27
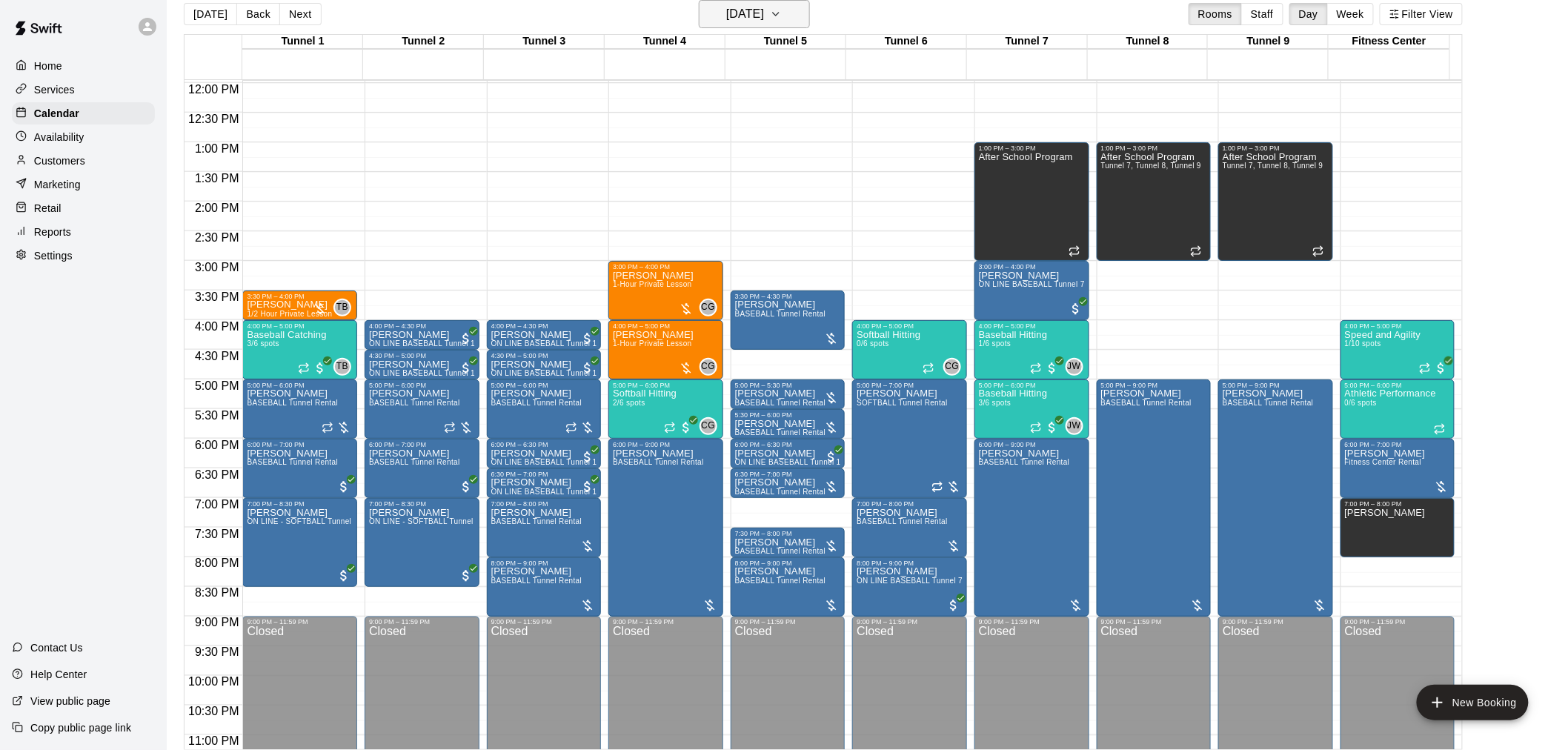
click at [733, 8] on h6 "Wednesday Aug 20" at bounding box center [745, 14] width 38 height 21
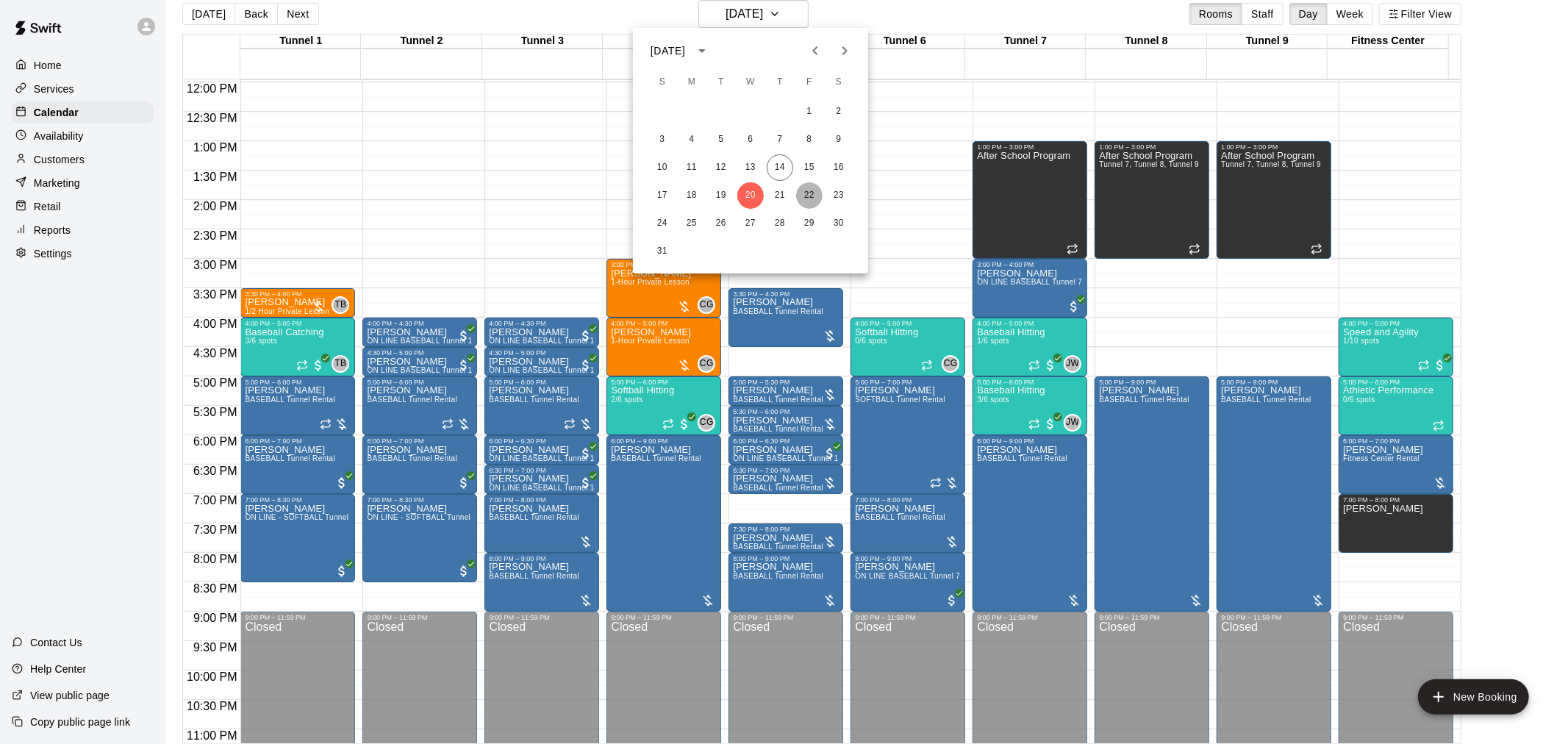
click at [807, 189] on button "22" at bounding box center [810, 196] width 27 height 27
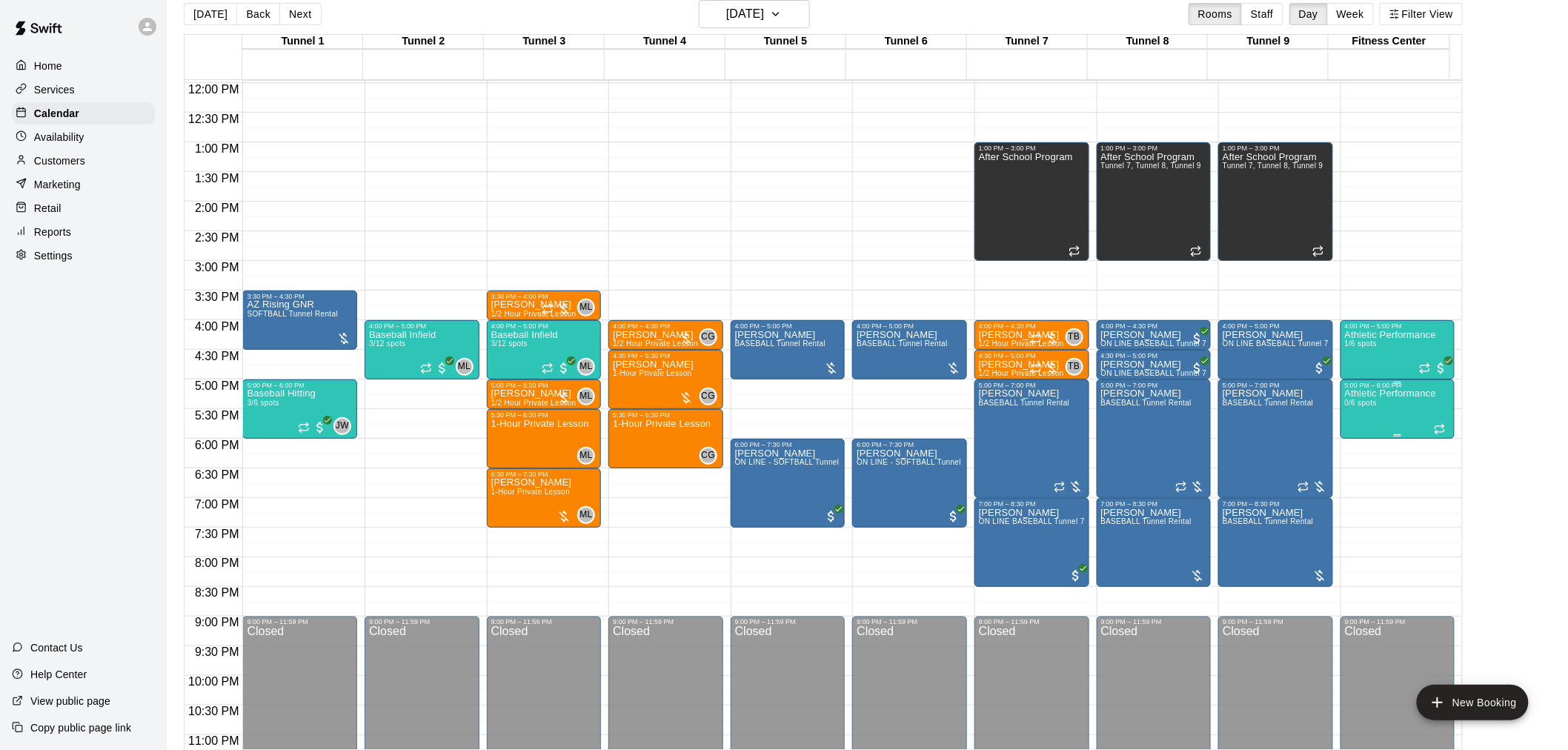
click at [1394, 403] on div "Athletic Performance 0/6 spots" at bounding box center [1391, 763] width 91 height 750
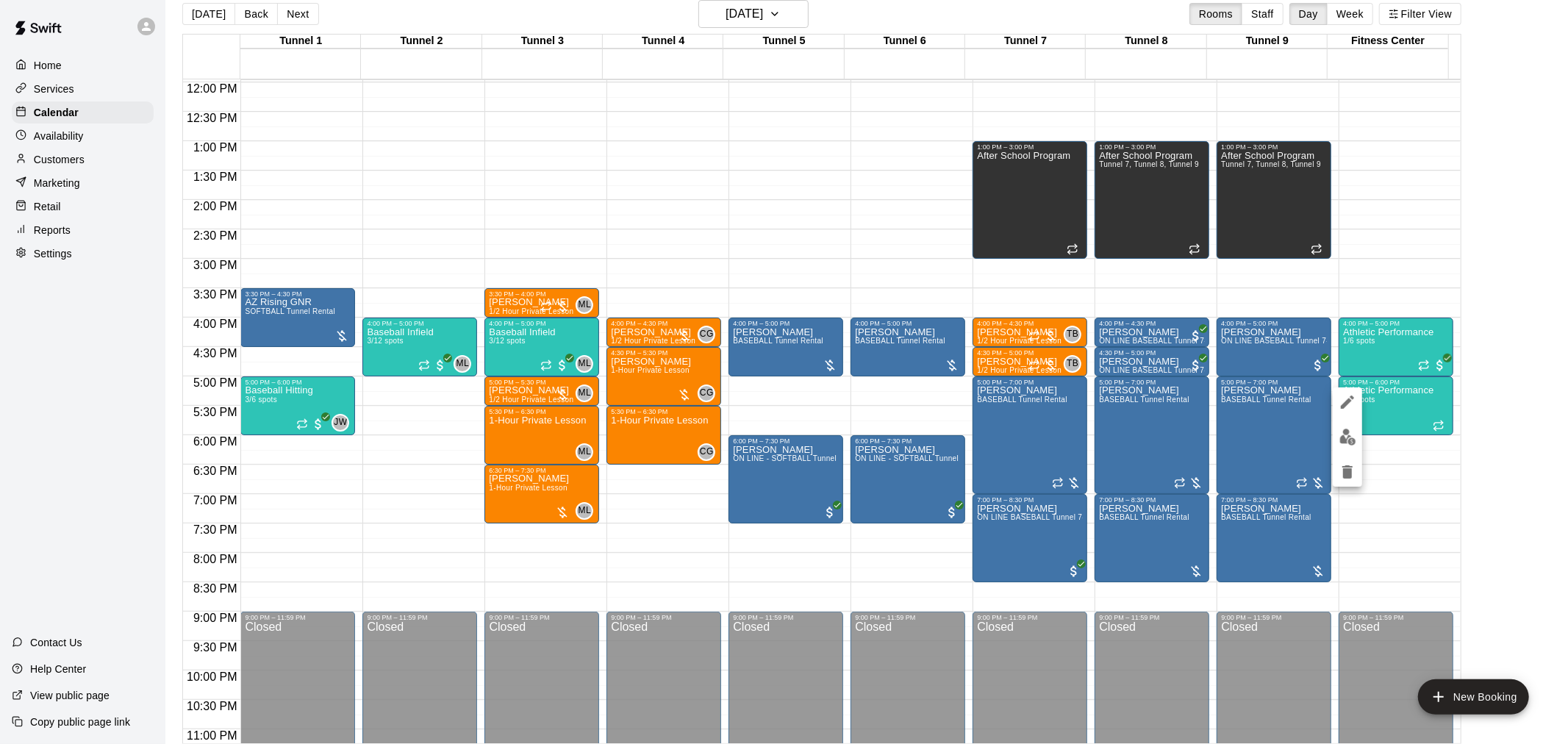
click at [1346, 472] on icon "delete" at bounding box center [1347, 472] width 11 height 13
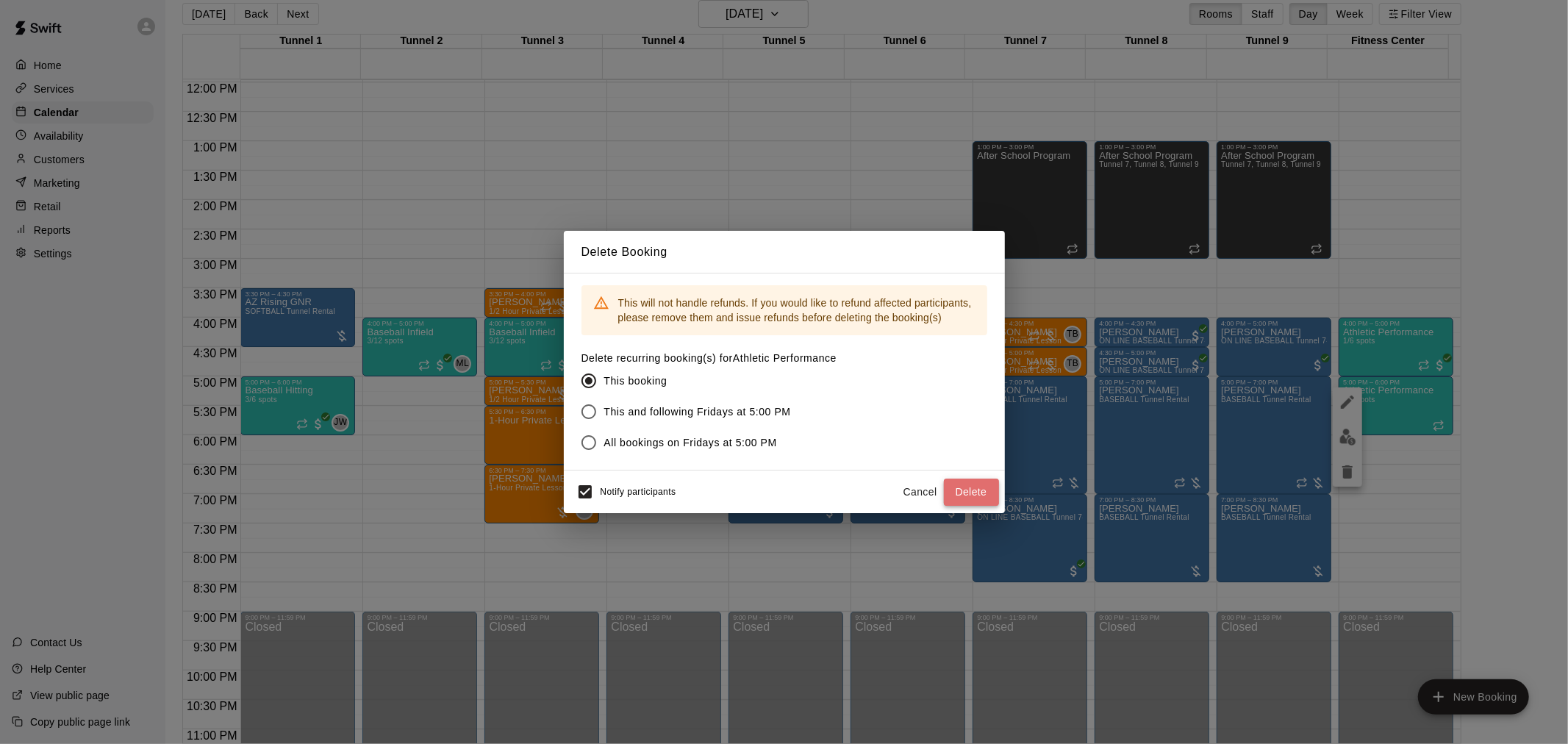
click at [981, 487] on button "Delete" at bounding box center [972, 492] width 55 height 27
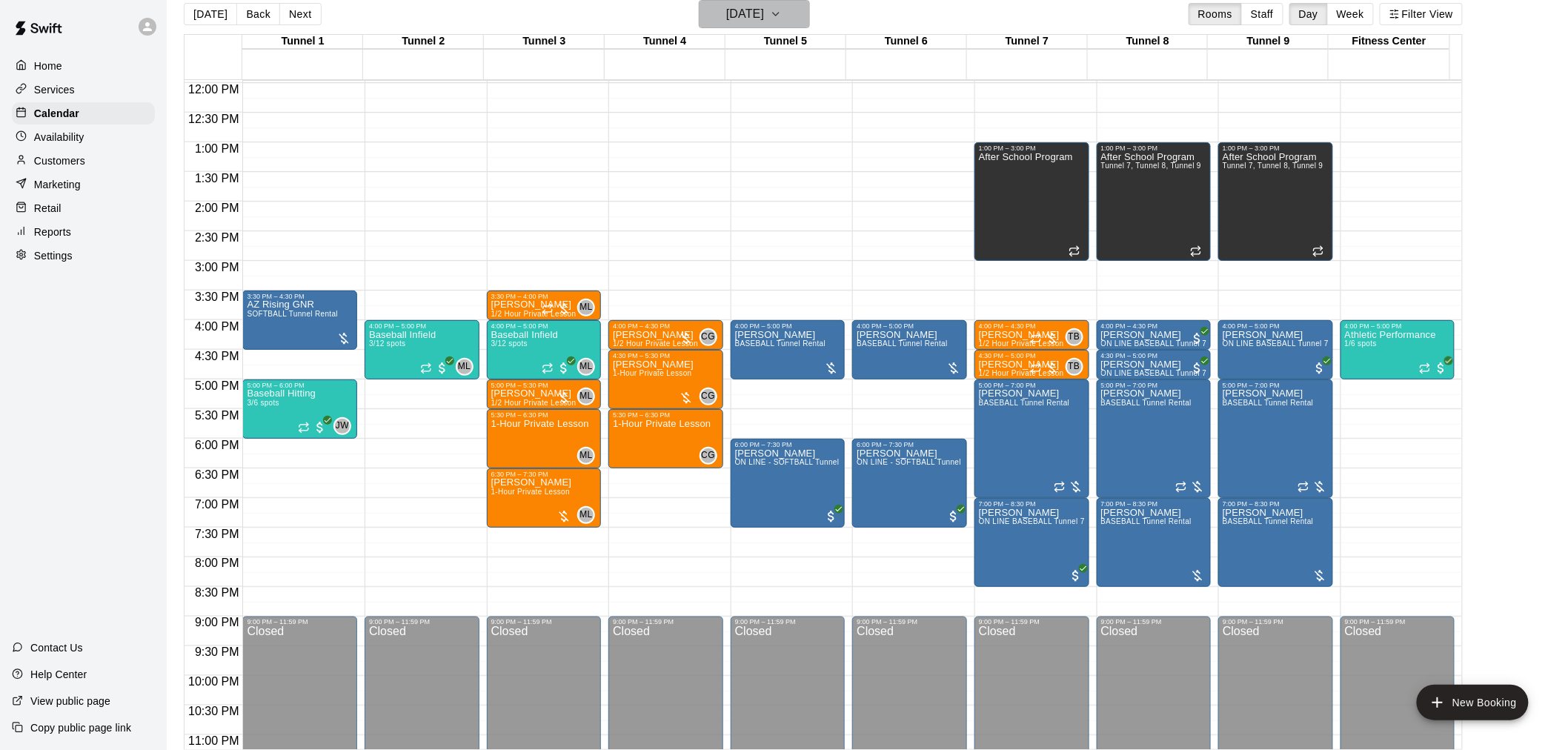
click at [764, 21] on h6 "Friday Aug 22" at bounding box center [745, 14] width 38 height 21
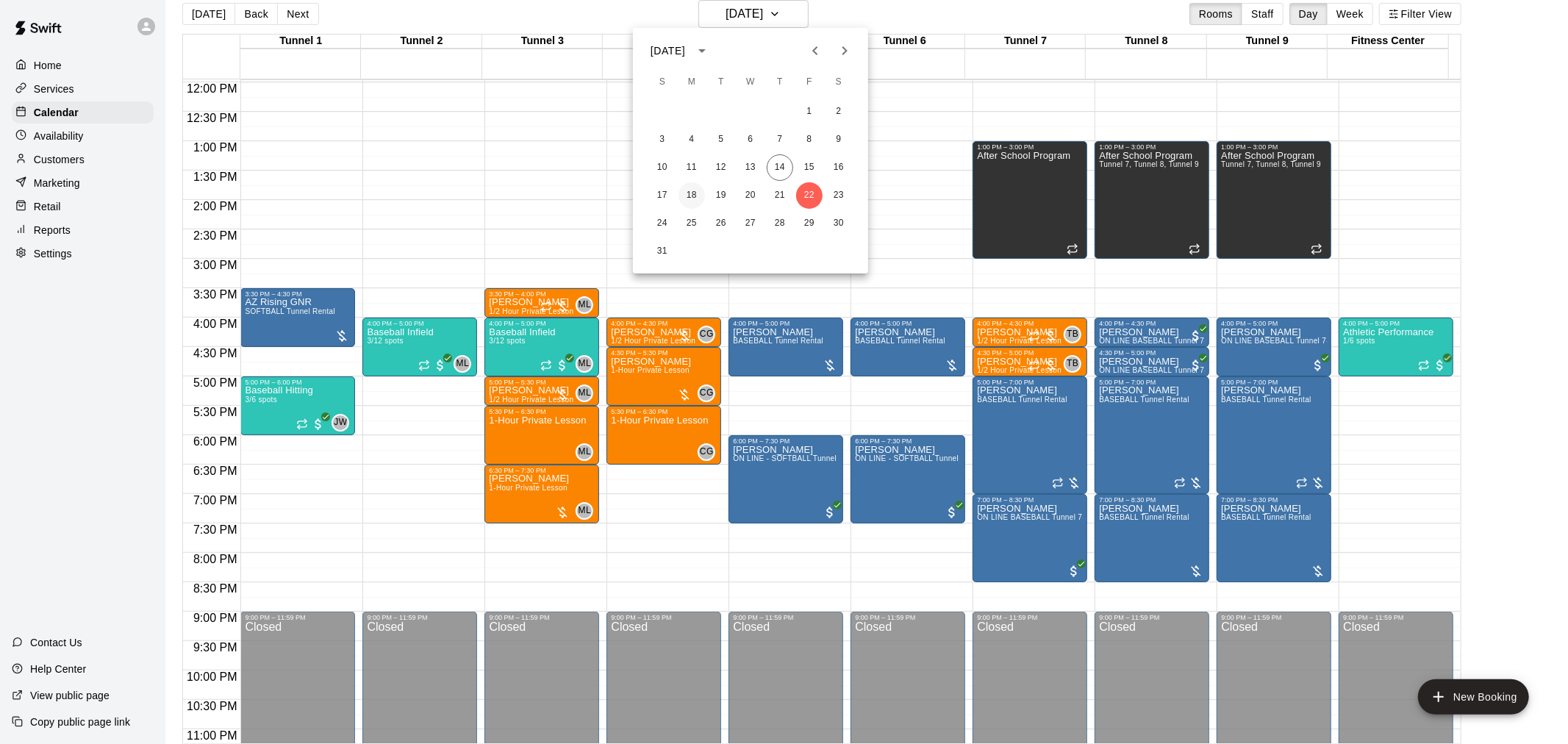
click at [693, 187] on button "18" at bounding box center [692, 196] width 27 height 27
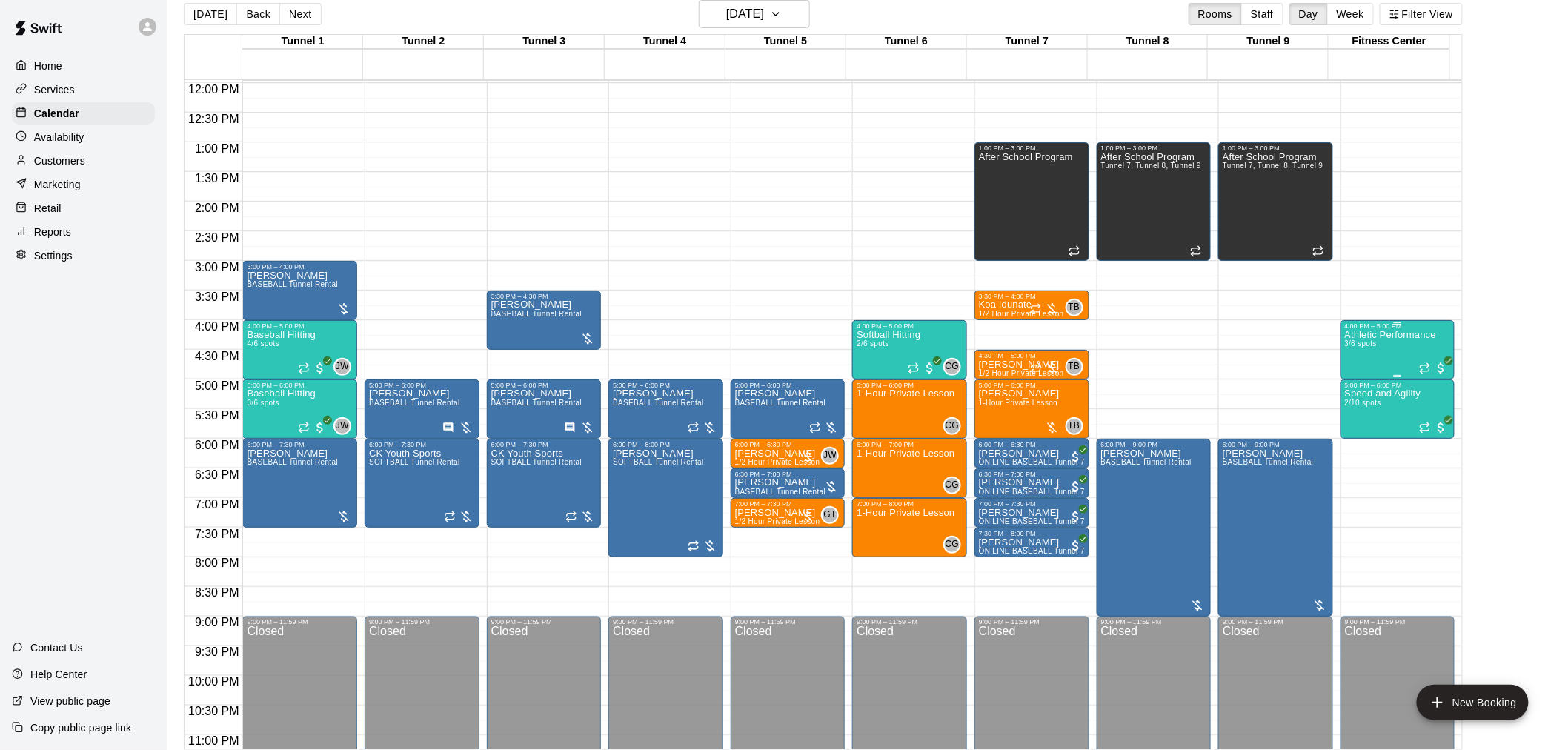
click at [1394, 358] on div "Athletic Performance 3/6 spots" at bounding box center [1391, 705] width 91 height 750
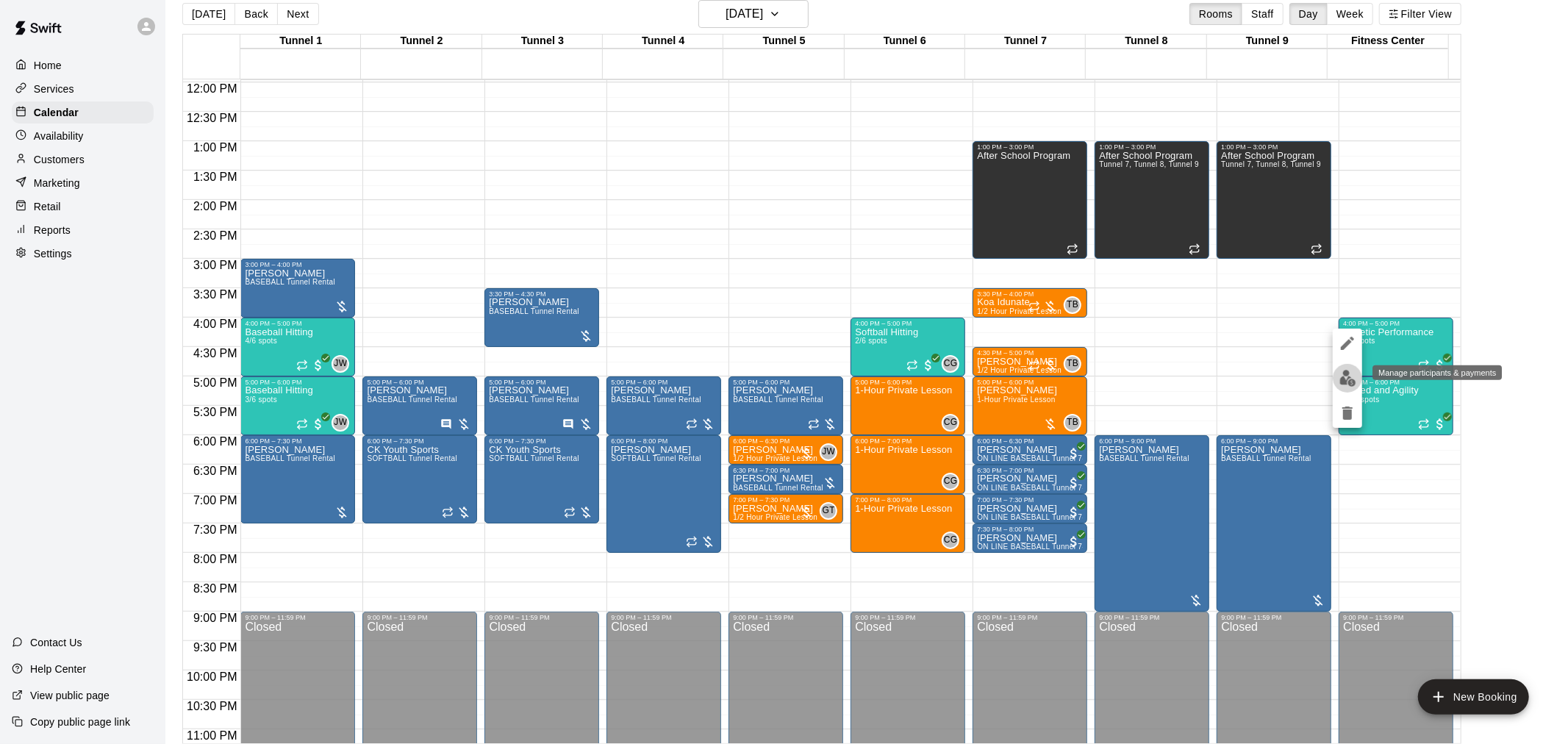
click at [1346, 378] on img "edit" at bounding box center [1348, 378] width 17 height 17
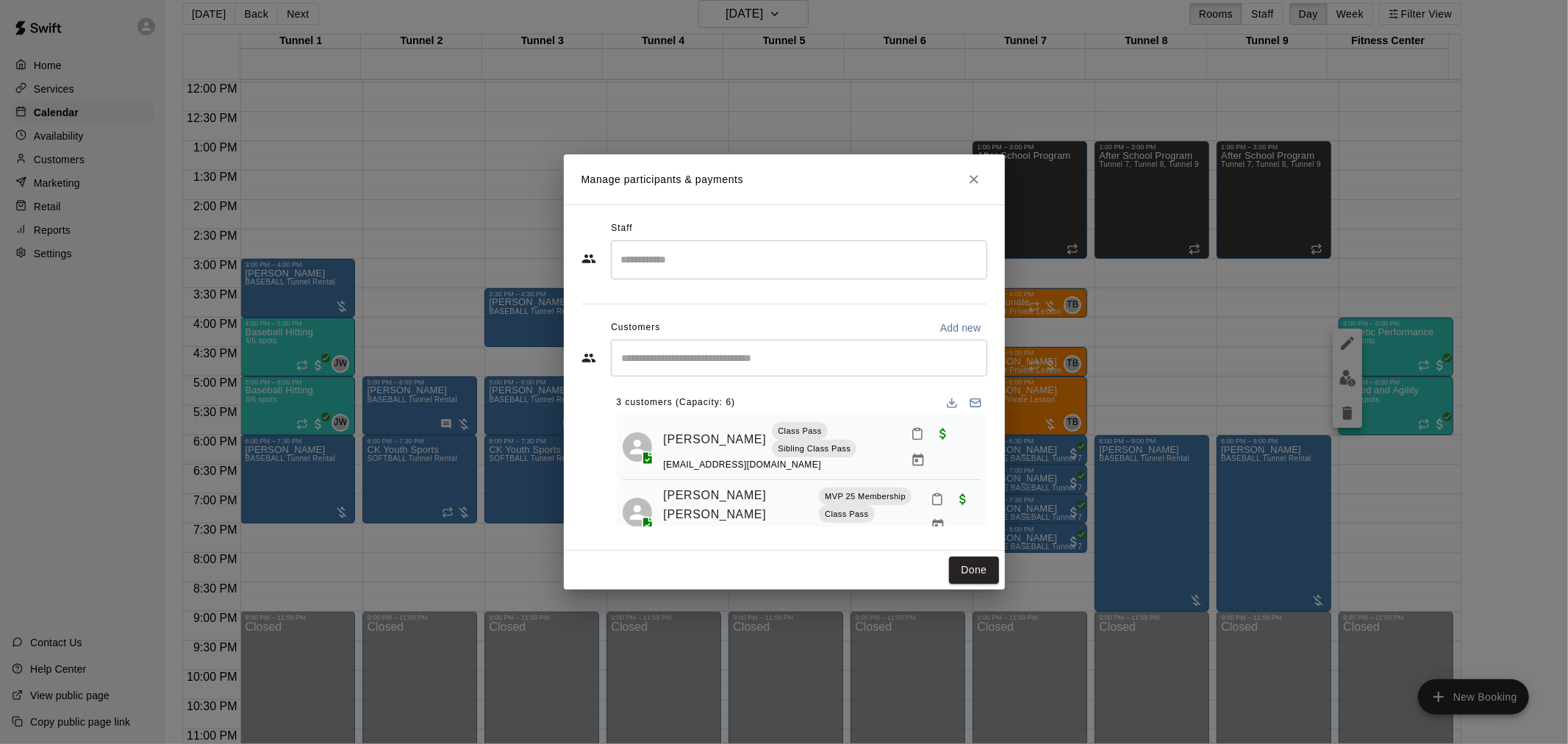
click at [657, 268] on input "Search staff" at bounding box center [799, 260] width 363 height 26
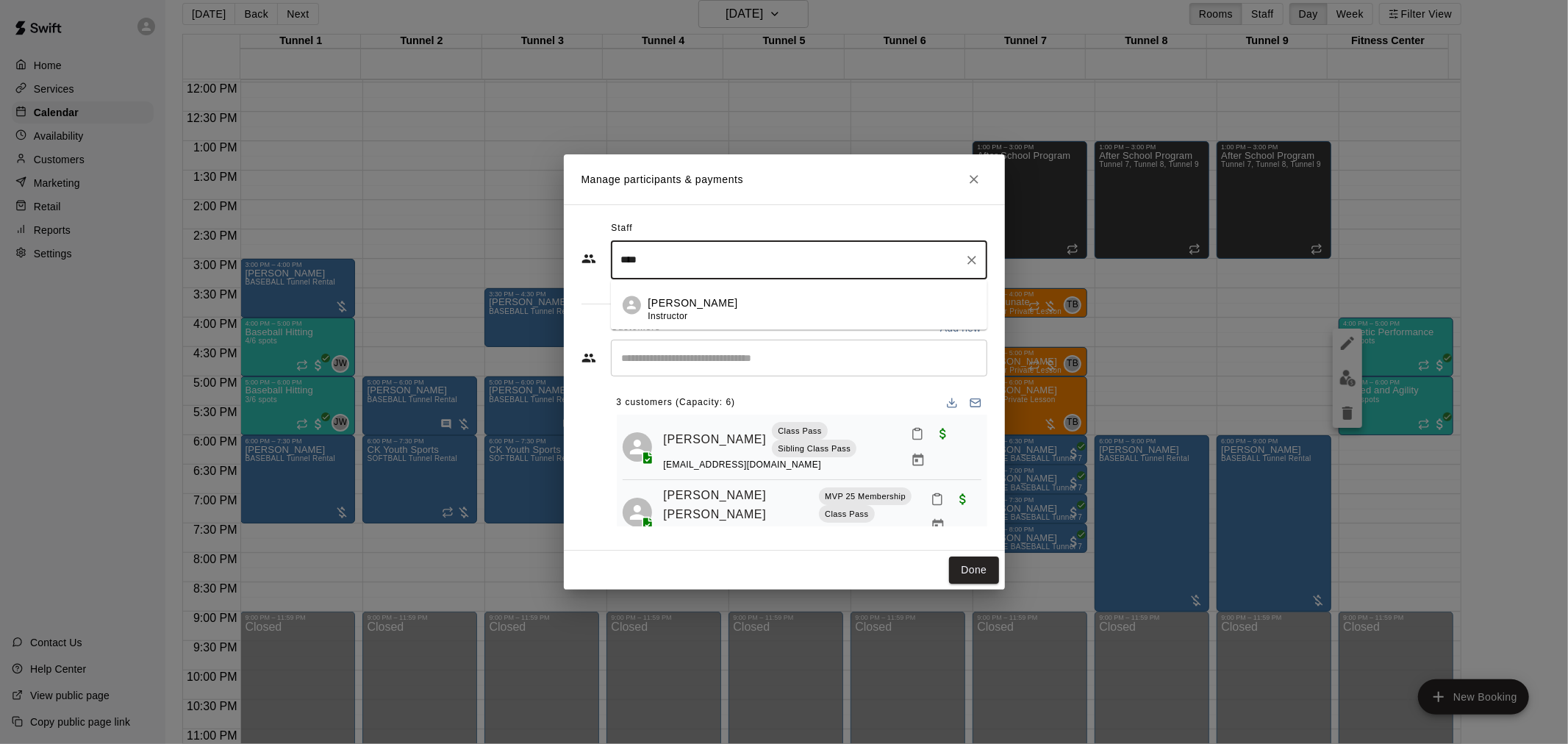
click at [685, 297] on p "Trey Kamachi" at bounding box center [693, 304] width 90 height 15
type input "****"
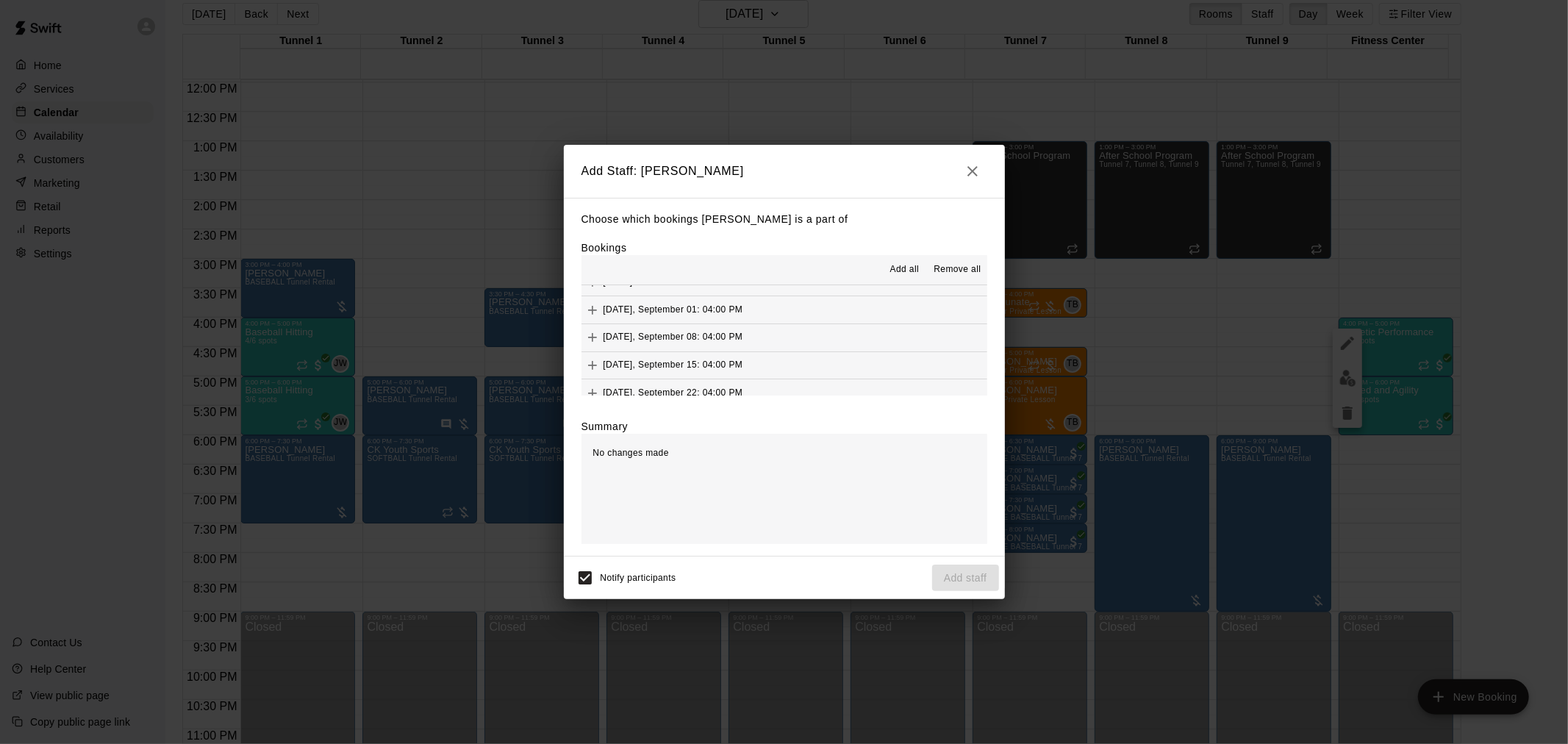
scroll to position [571, 0]
click at [741, 336] on span "(Current)" at bounding box center [750, 335] width 38 height 11
click at [964, 574] on button "Add staff" at bounding box center [965, 578] width 67 height 27
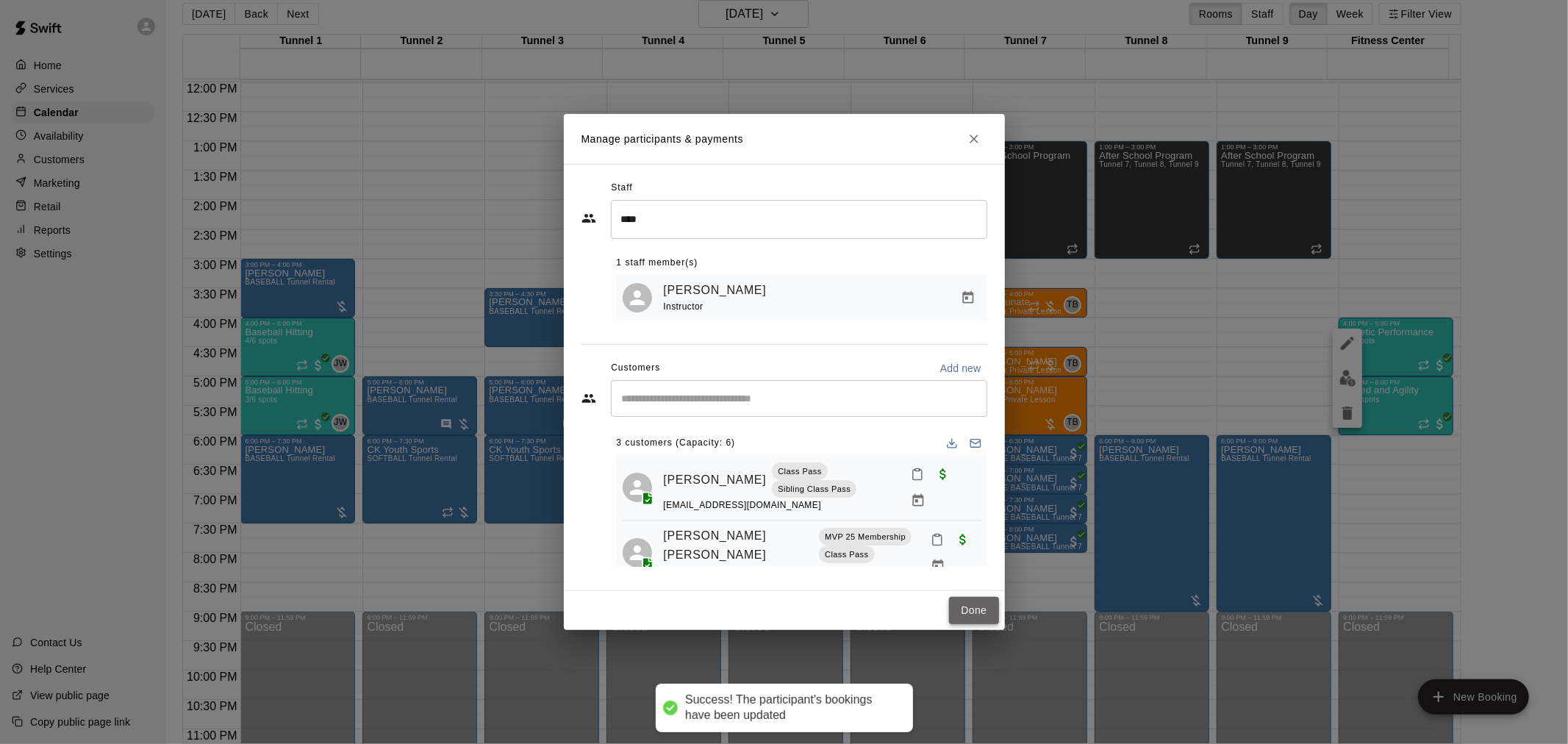
click at [980, 601] on button "Done" at bounding box center [974, 610] width 50 height 27
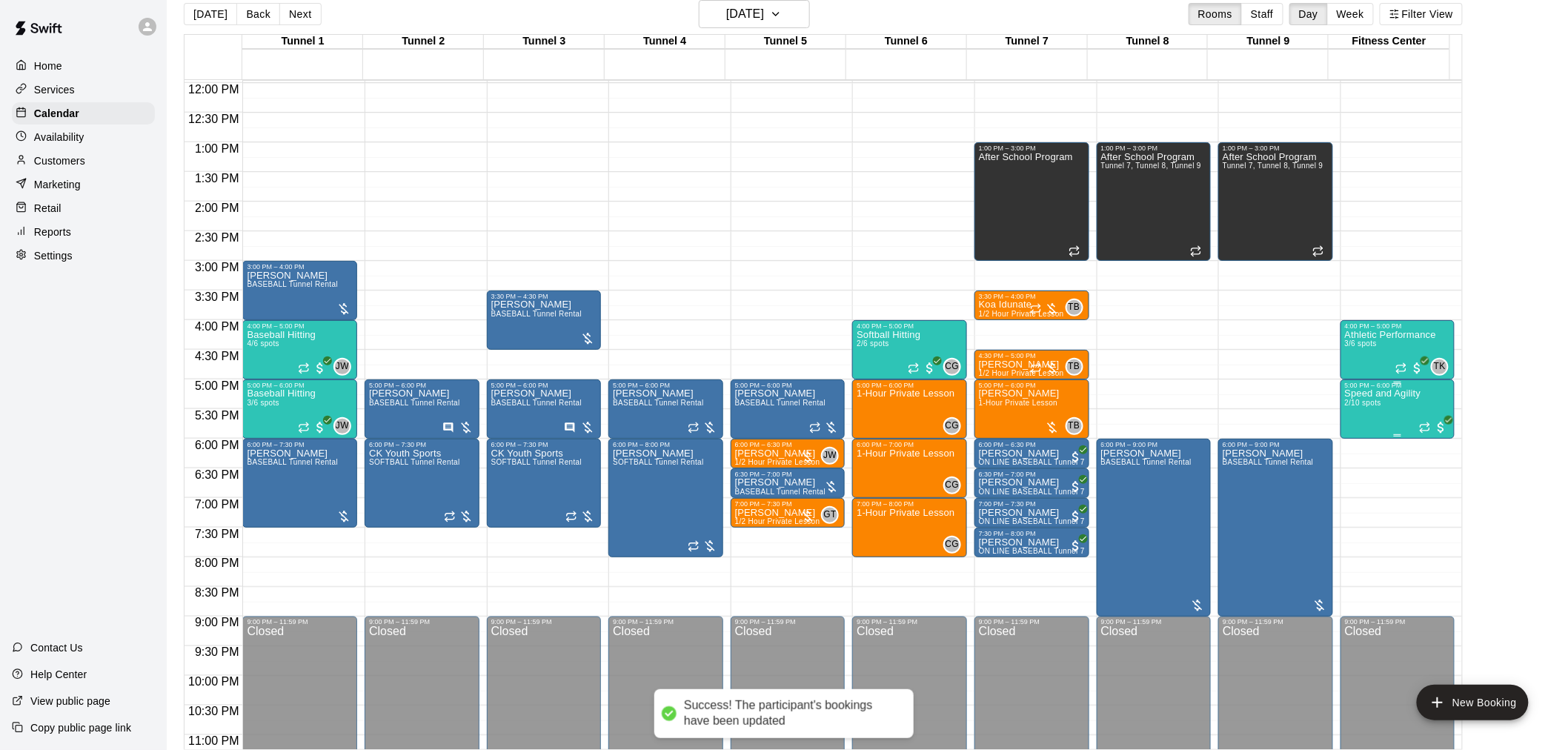
click at [1394, 401] on div "Speed and Agility 2/10 spots" at bounding box center [1383, 763] width 76 height 750
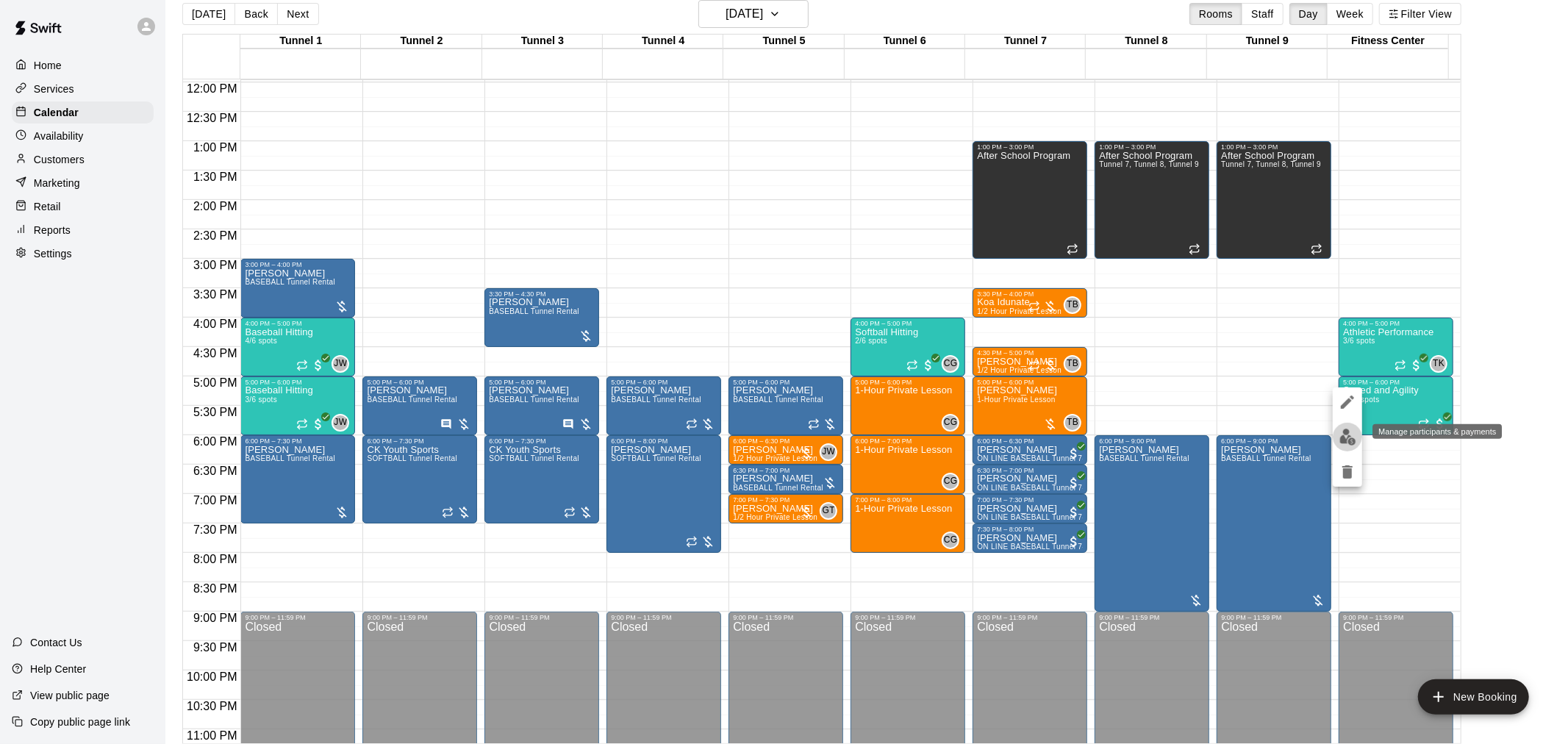
click at [1347, 446] on button "edit" at bounding box center [1347, 437] width 30 height 29
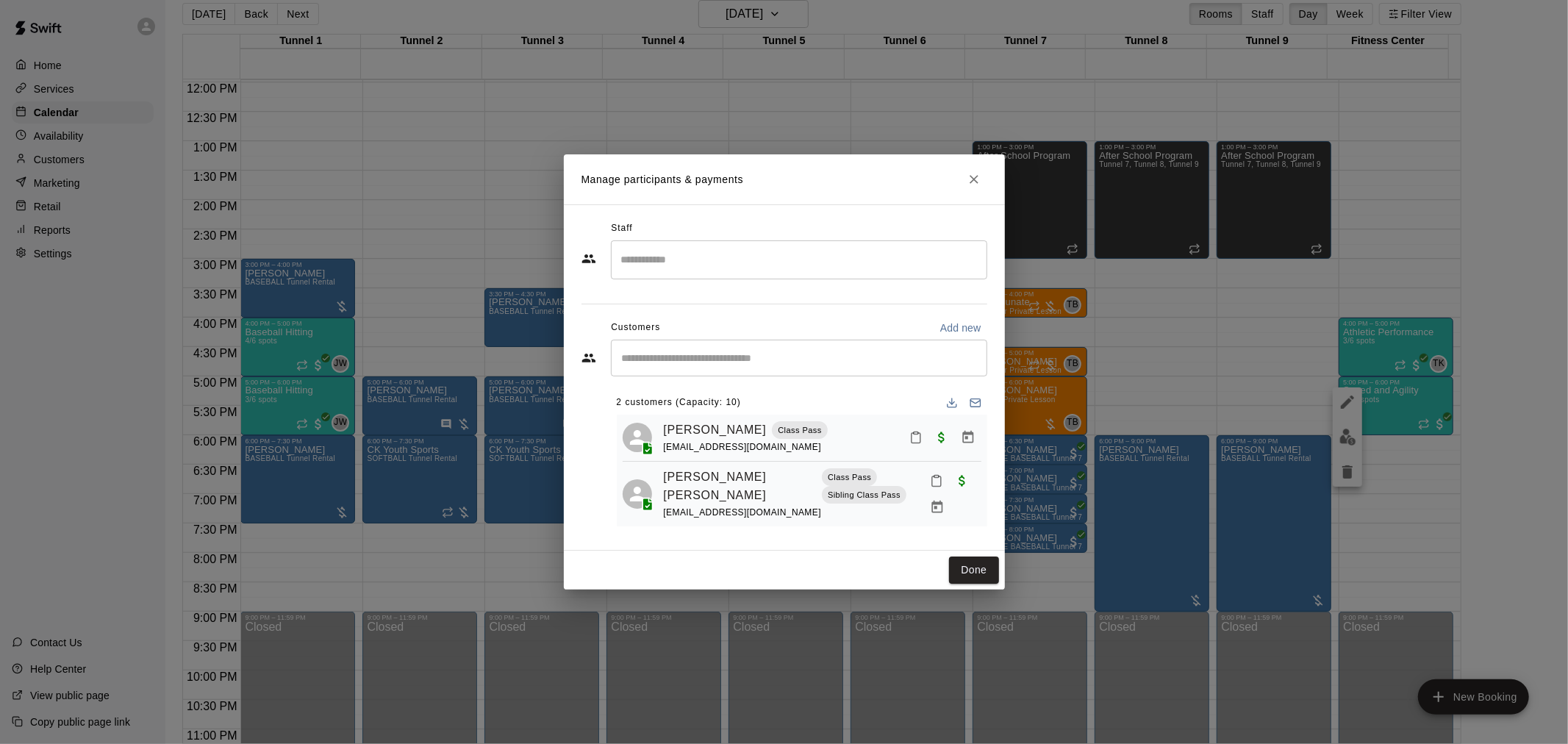
click at [724, 270] on input "Search staff" at bounding box center [799, 260] width 363 height 26
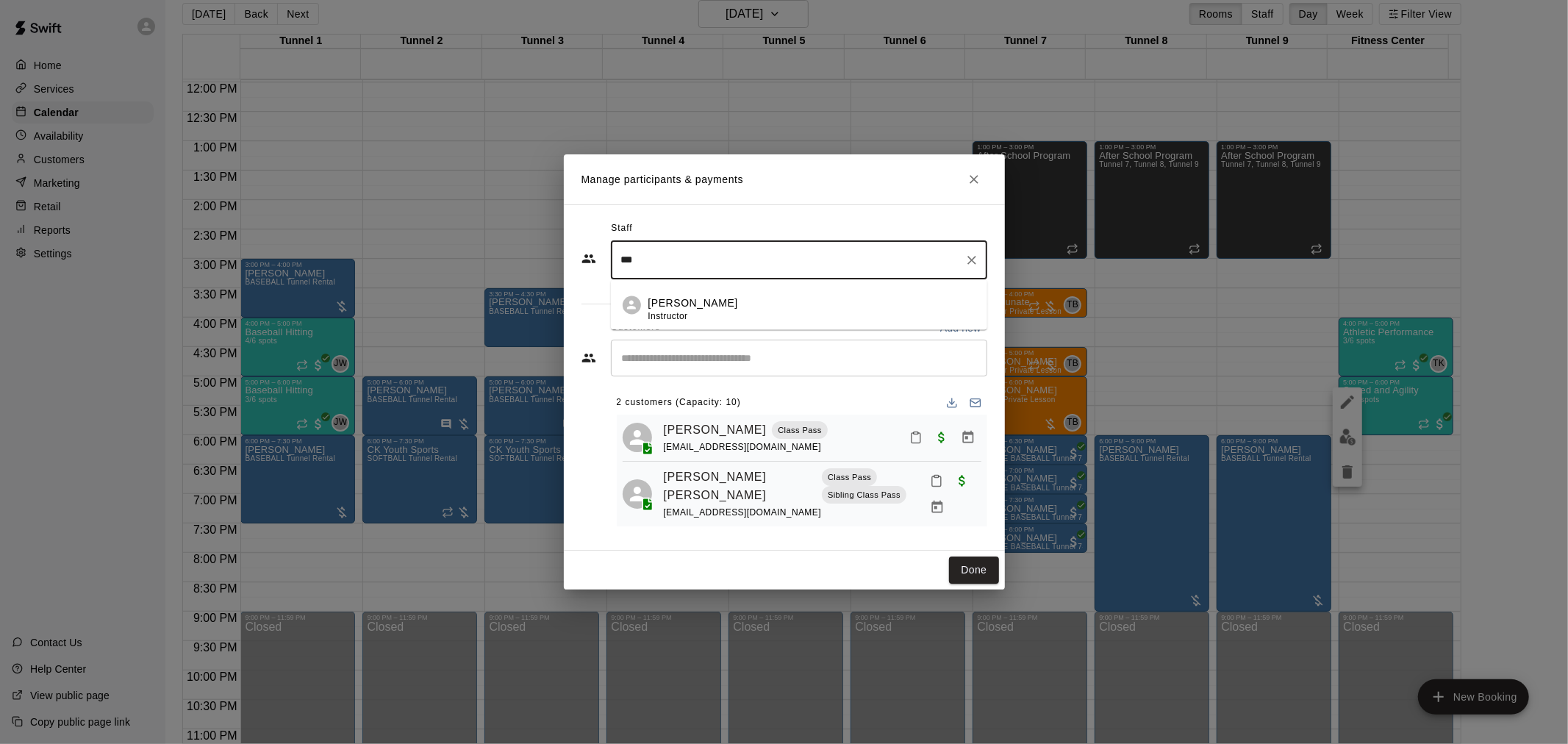
click at [722, 310] on div "Trey Kamachi Instructor" at bounding box center [812, 310] width 328 height 29
type input "***"
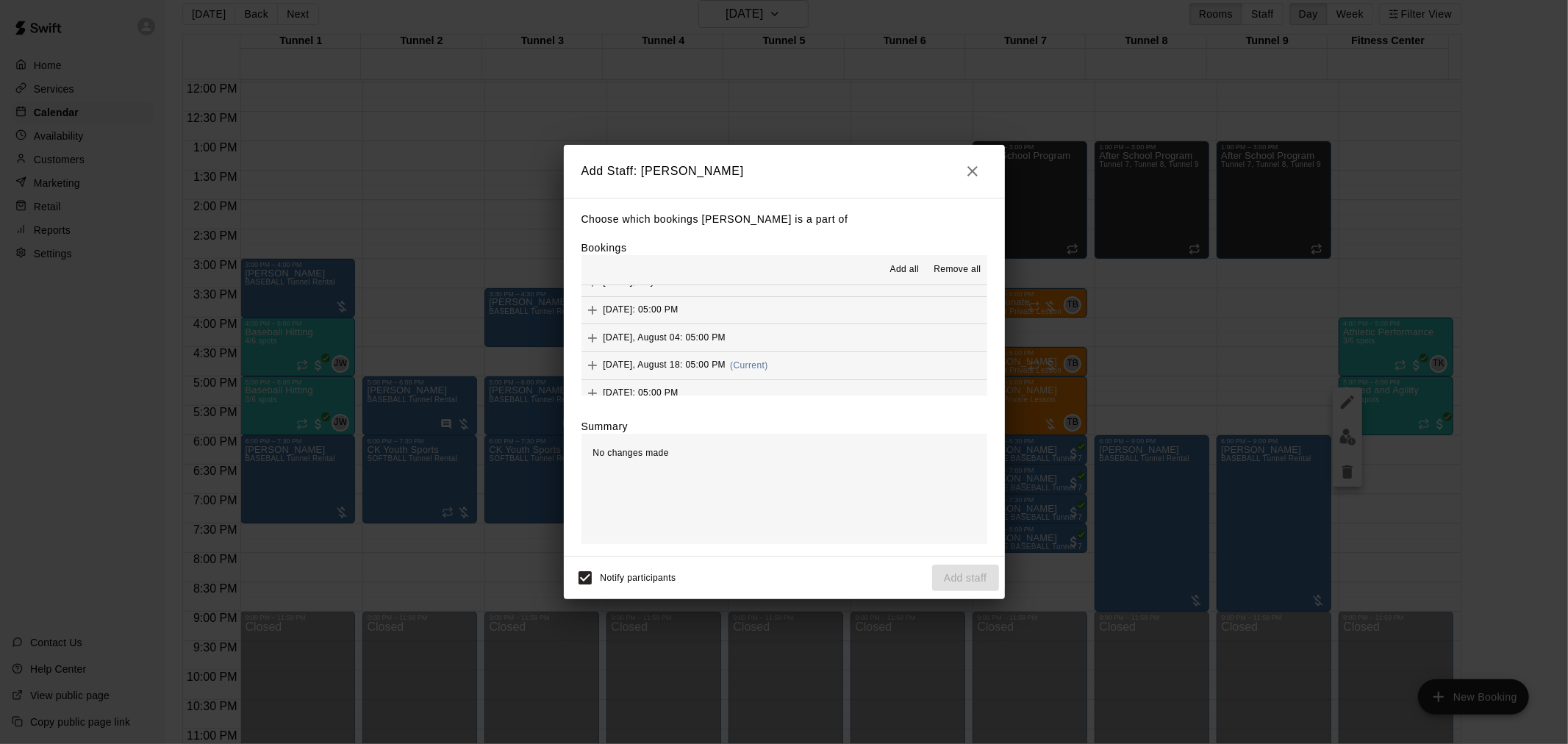
scroll to position [653, 0]
click at [802, 347] on button "Monday, August 18: 05:00 PM (Current)" at bounding box center [784, 338] width 406 height 27
click at [954, 571] on button "Add staff" at bounding box center [965, 578] width 67 height 27
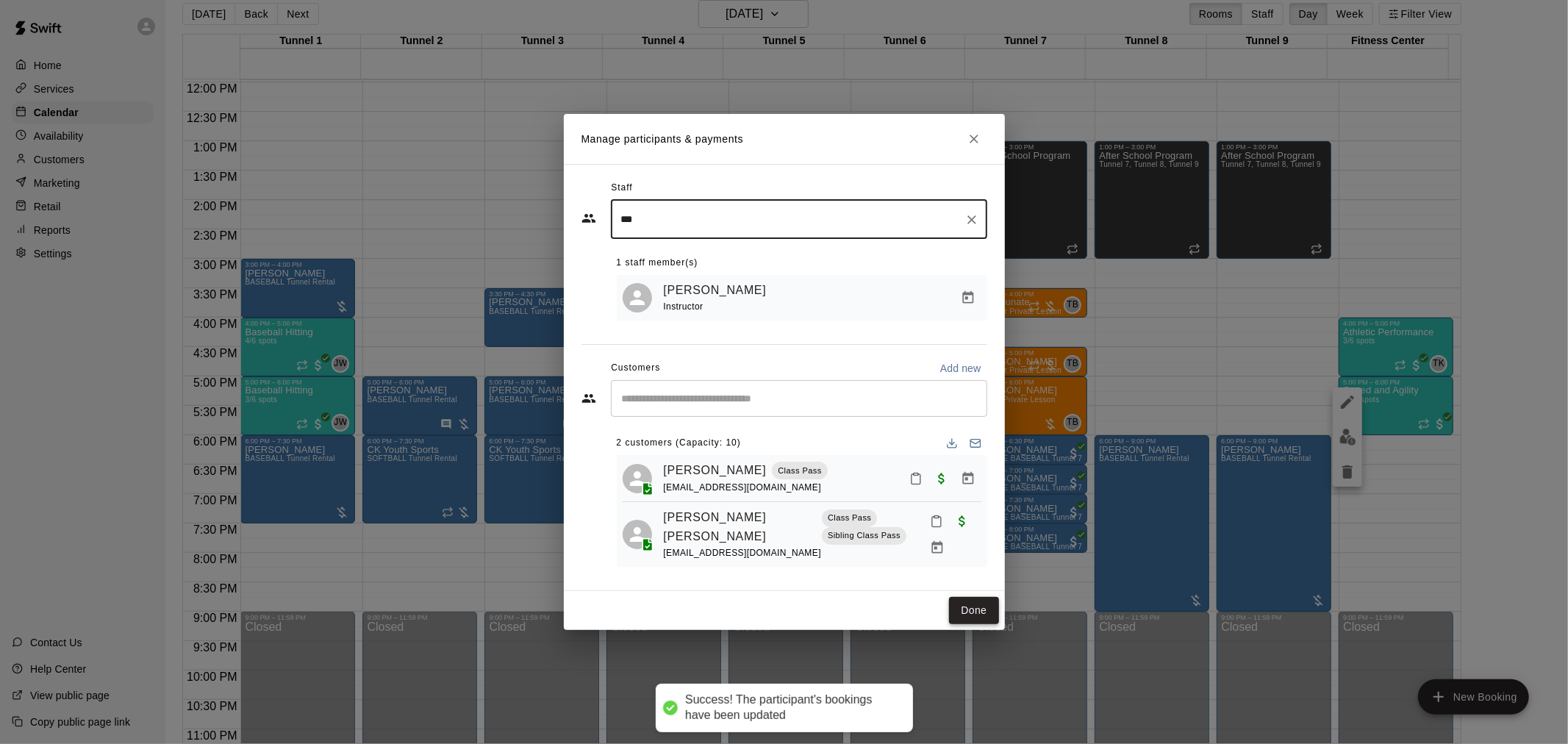
click at [974, 612] on button "Done" at bounding box center [974, 610] width 50 height 27
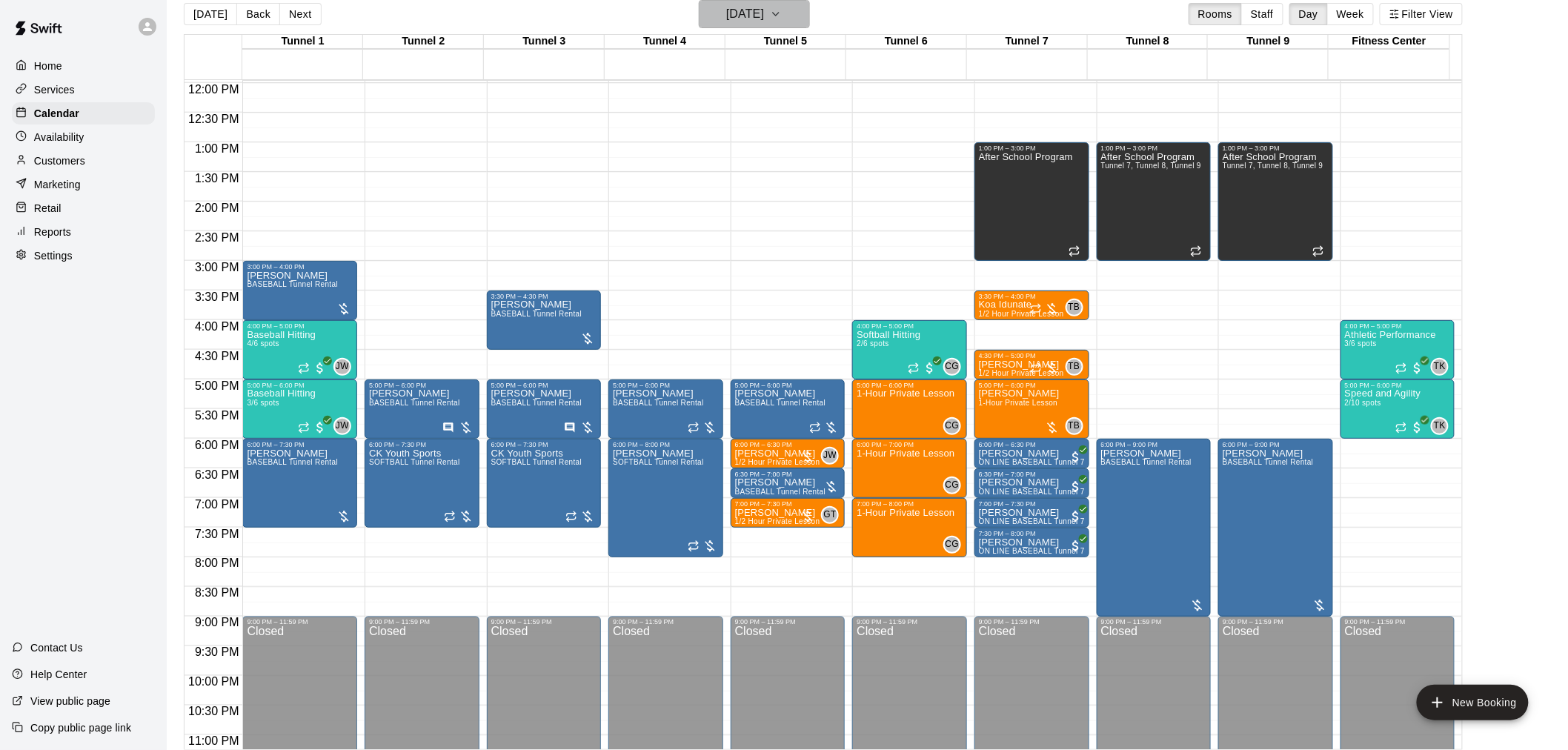
click at [732, 8] on h6 "[DATE]" at bounding box center [745, 14] width 38 height 21
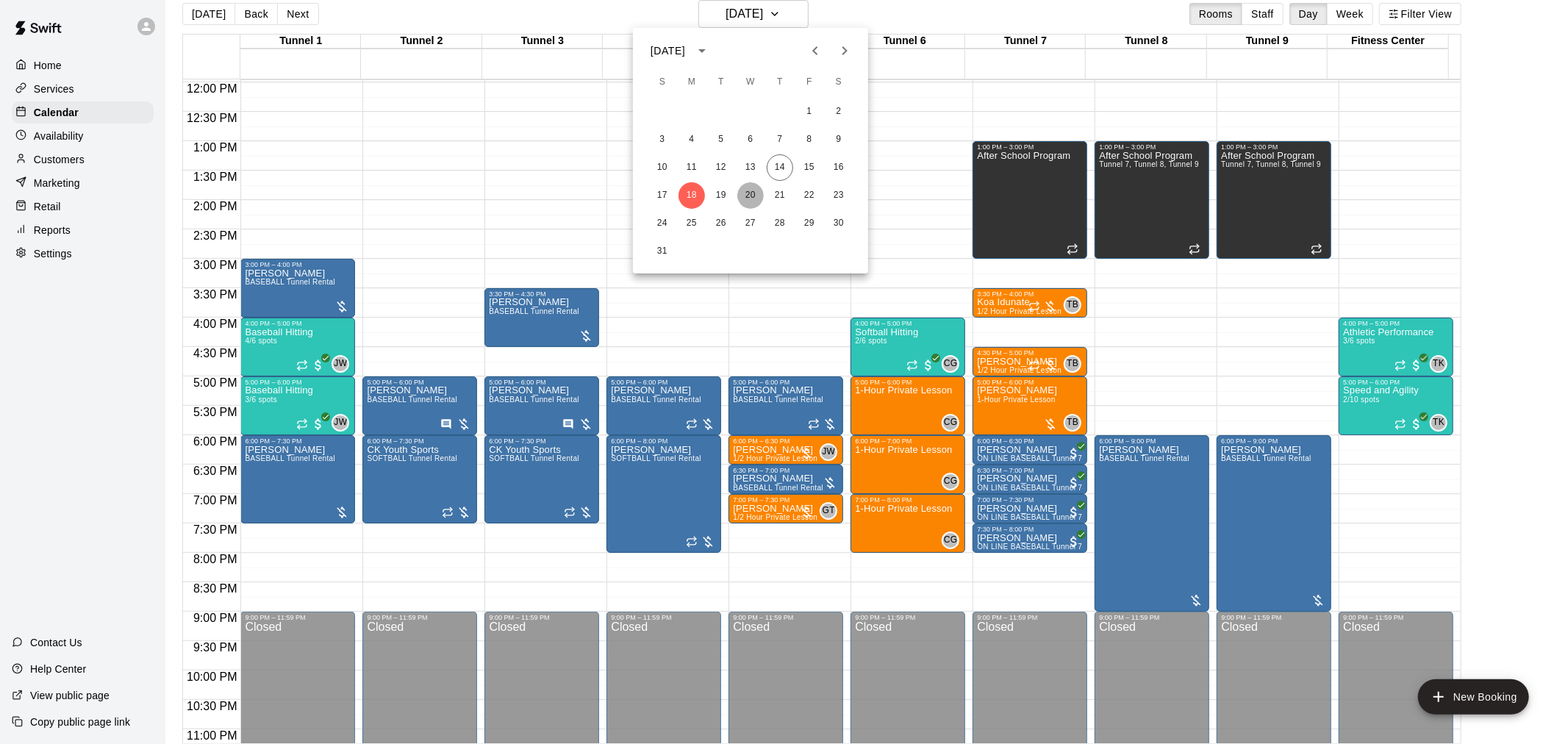
click at [754, 187] on button "20" at bounding box center [751, 196] width 27 height 27
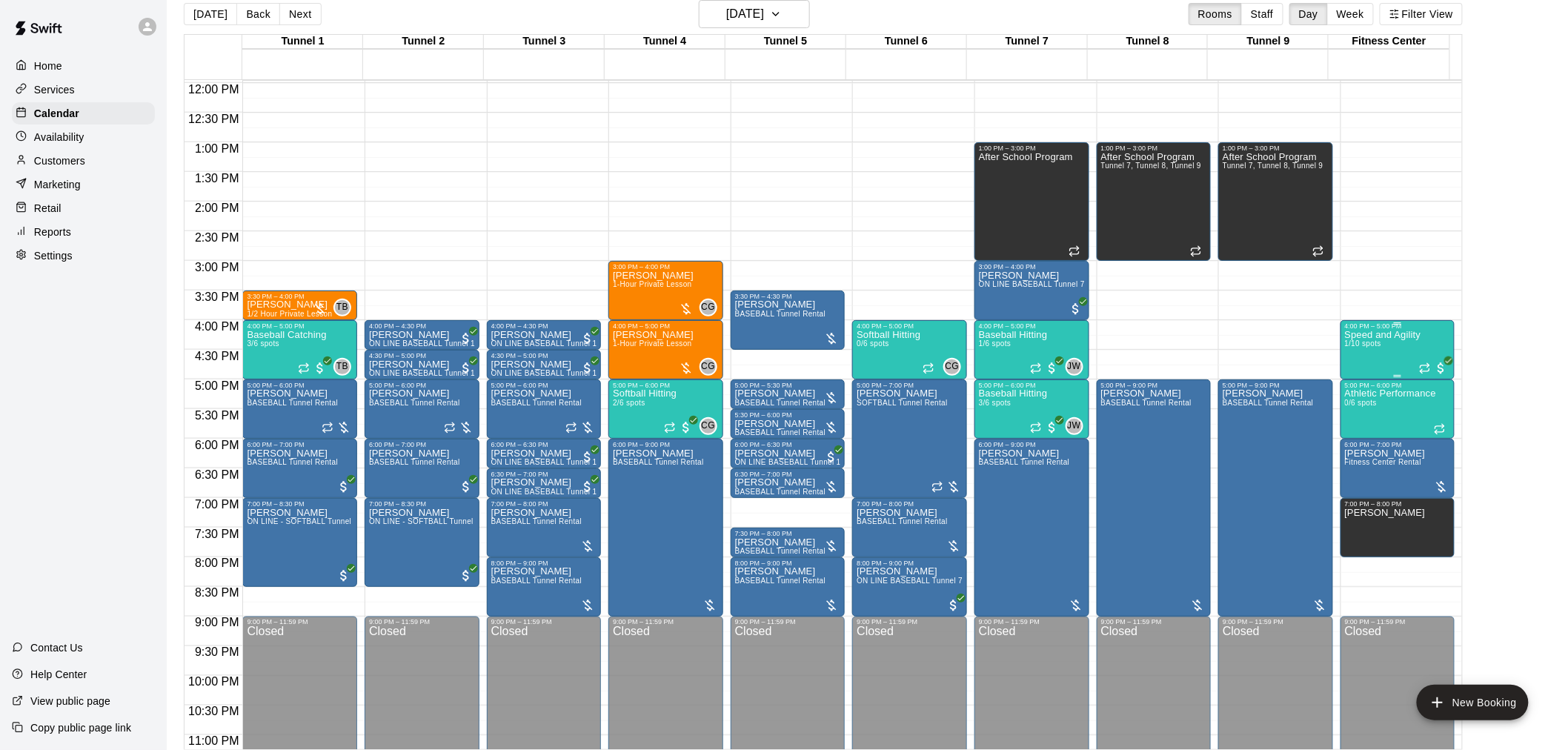
click at [1371, 349] on div "Speed and Agility 1/10 spots" at bounding box center [1383, 705] width 76 height 750
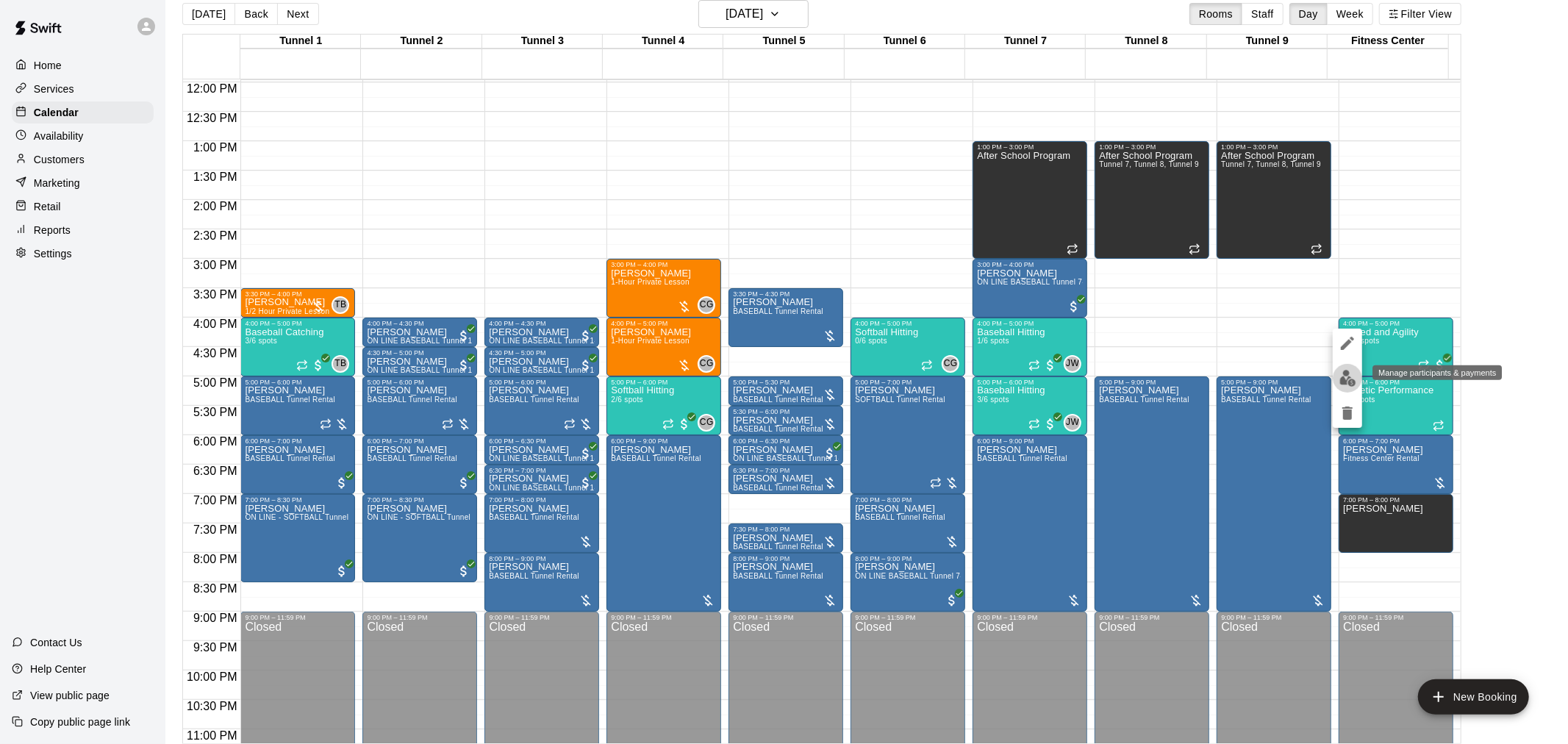
click at [1350, 371] on img "edit" at bounding box center [1348, 378] width 17 height 17
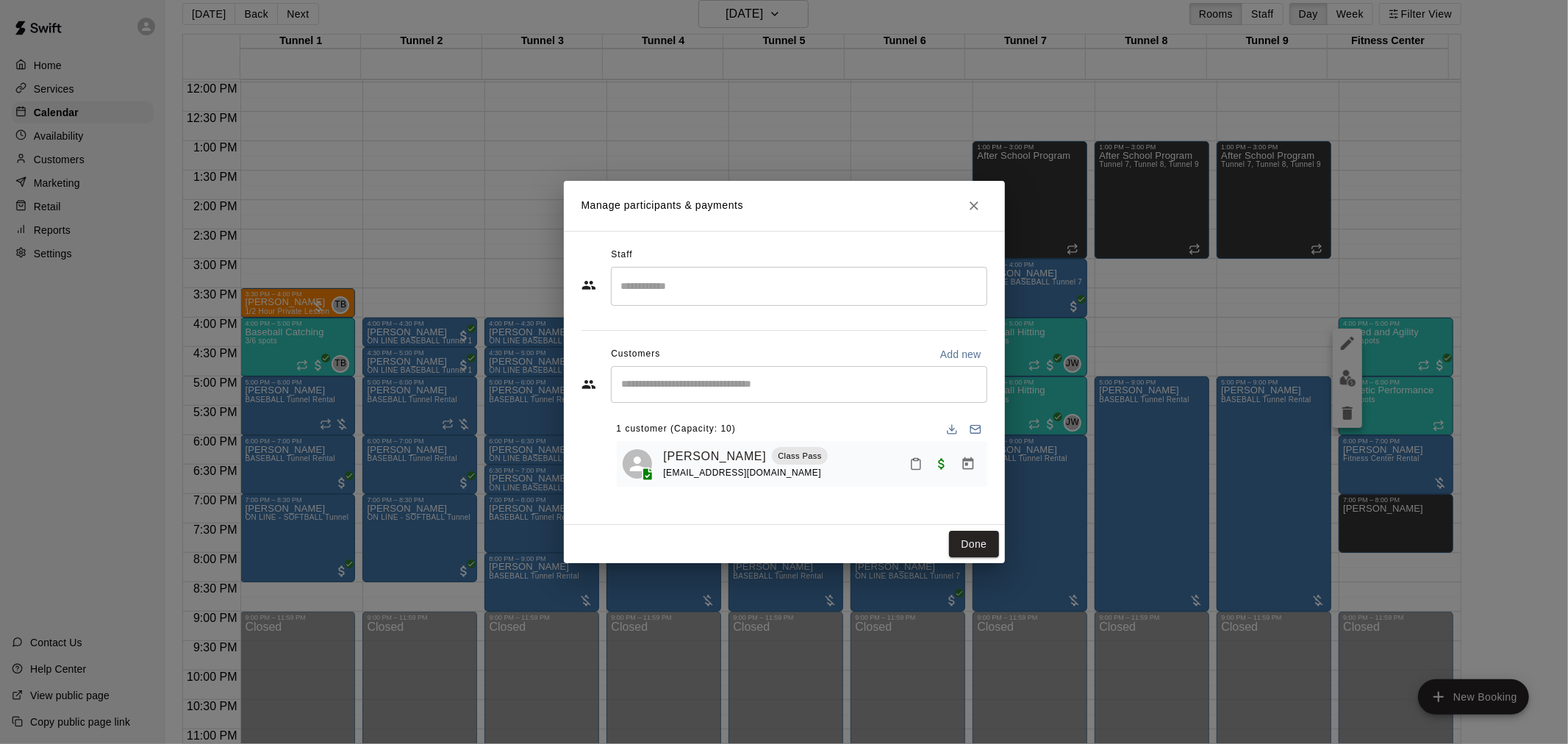
click at [700, 269] on div "​" at bounding box center [799, 287] width 376 height 39
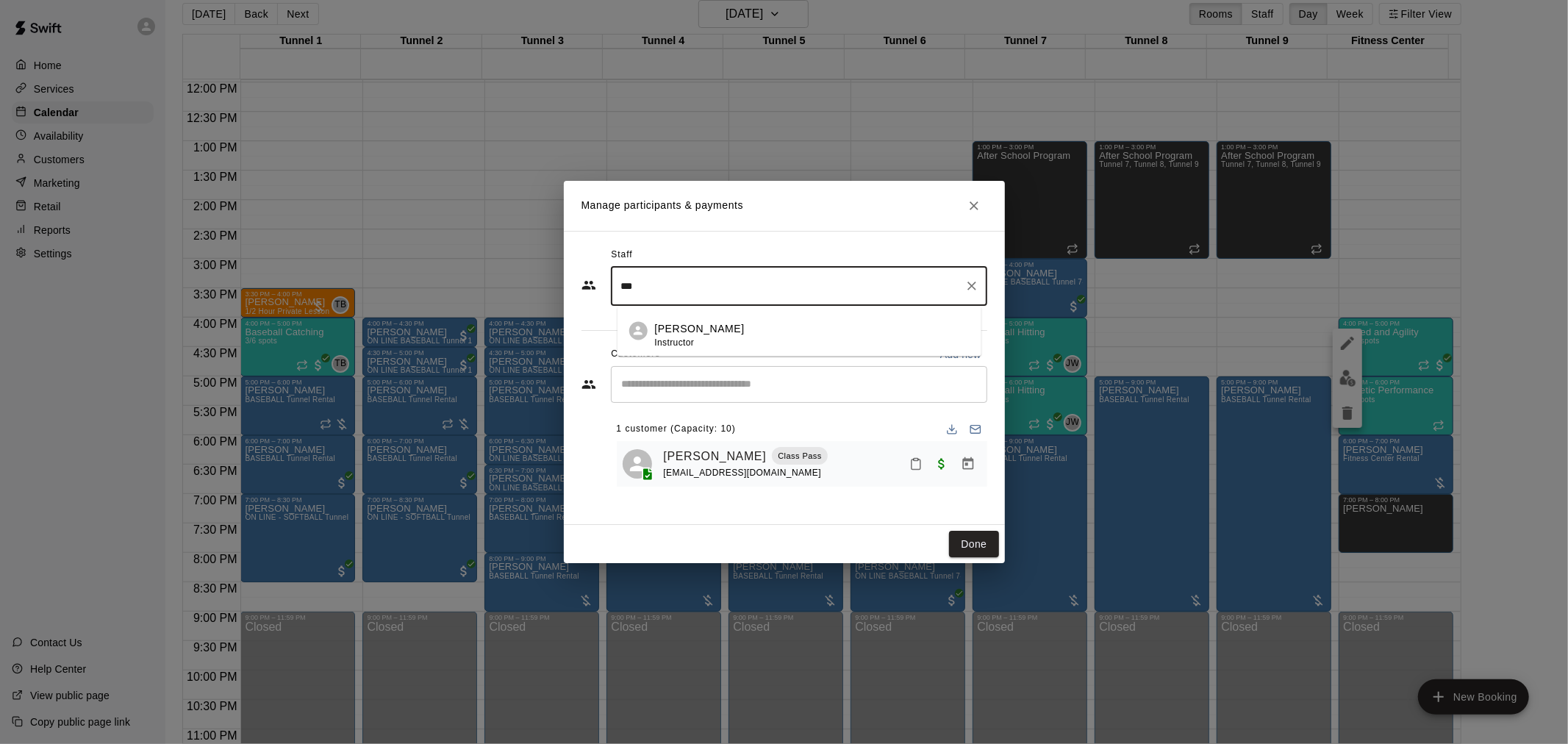
click at [710, 335] on p "Trey Kamachi" at bounding box center [699, 329] width 90 height 15
type input "***"
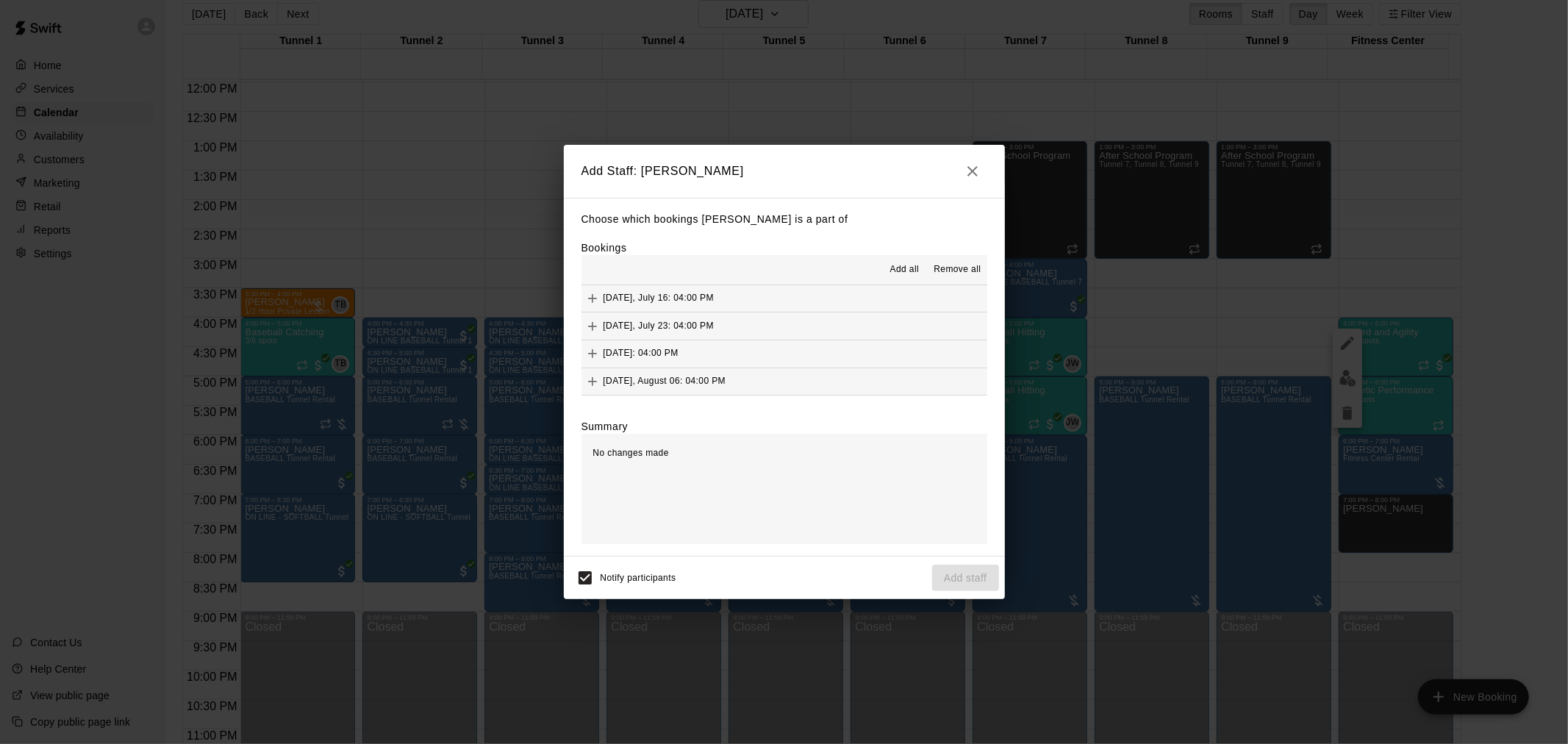
scroll to position [83, 0]
click at [815, 356] on button "Wednesday, August 20: 04:00 PM (Current)" at bounding box center [784, 354] width 406 height 27
click at [964, 584] on button "Add staff" at bounding box center [965, 578] width 67 height 27
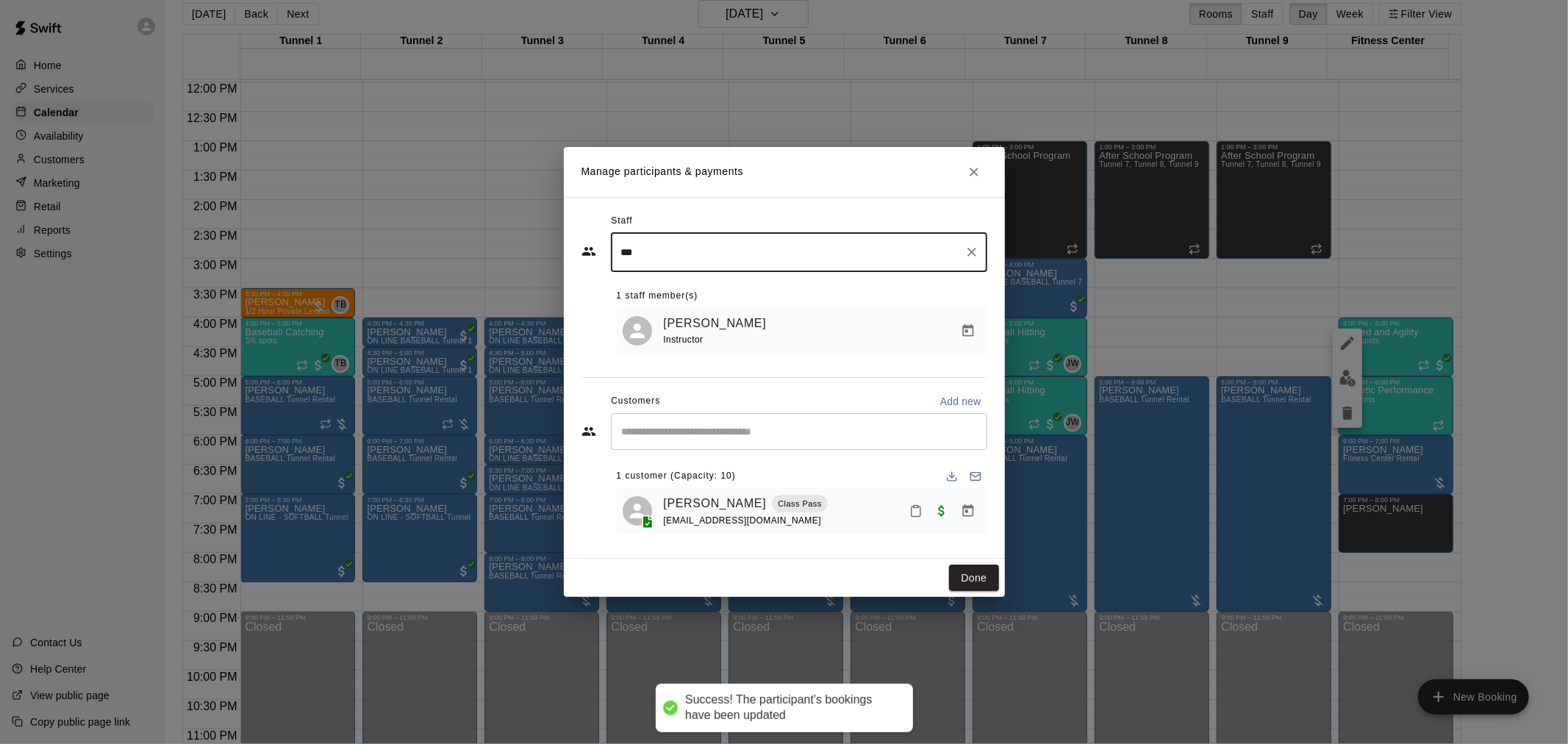
click at [971, 577] on button "Done" at bounding box center [974, 578] width 50 height 27
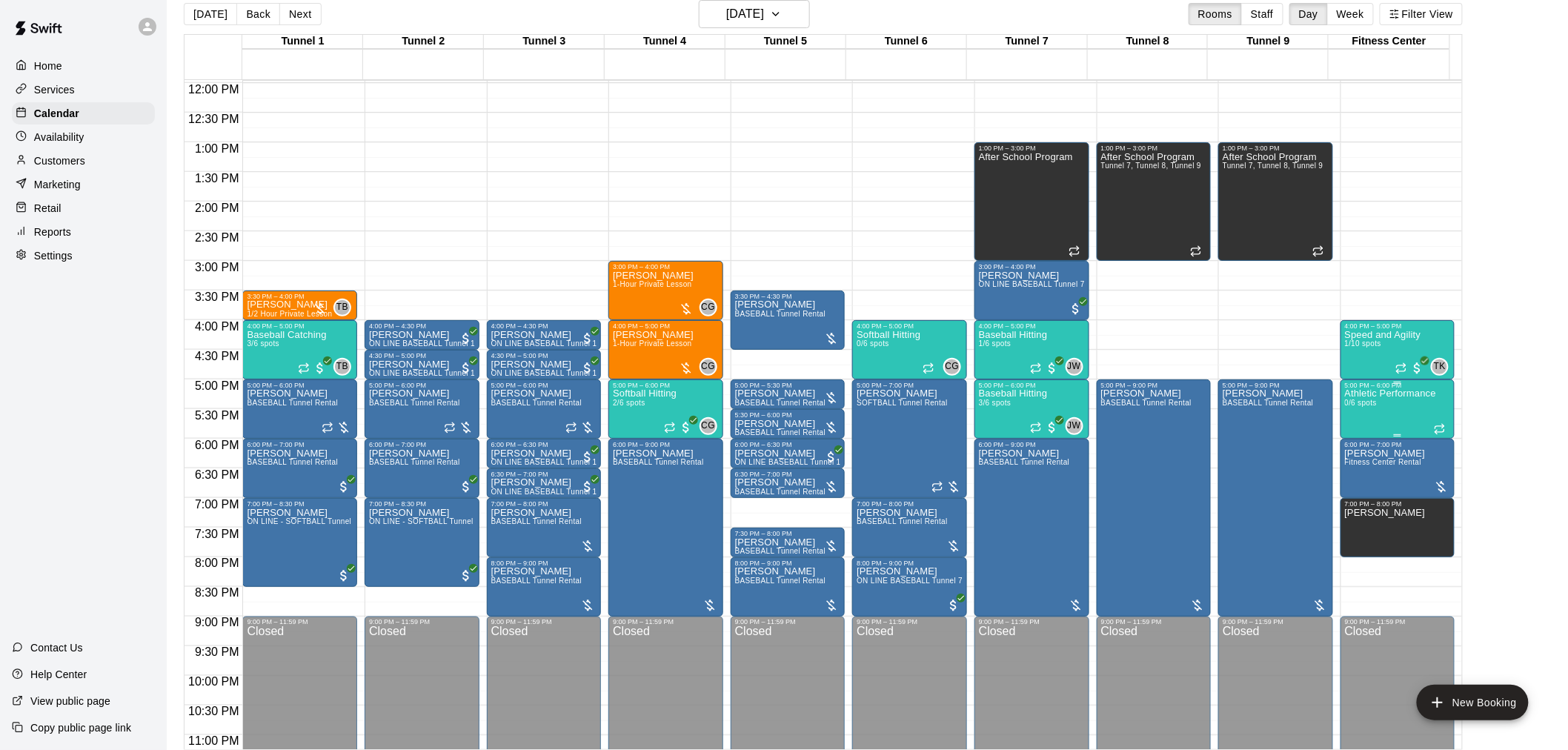
click at [1404, 402] on div "Athletic Performance 0/6 spots" at bounding box center [1391, 763] width 91 height 750
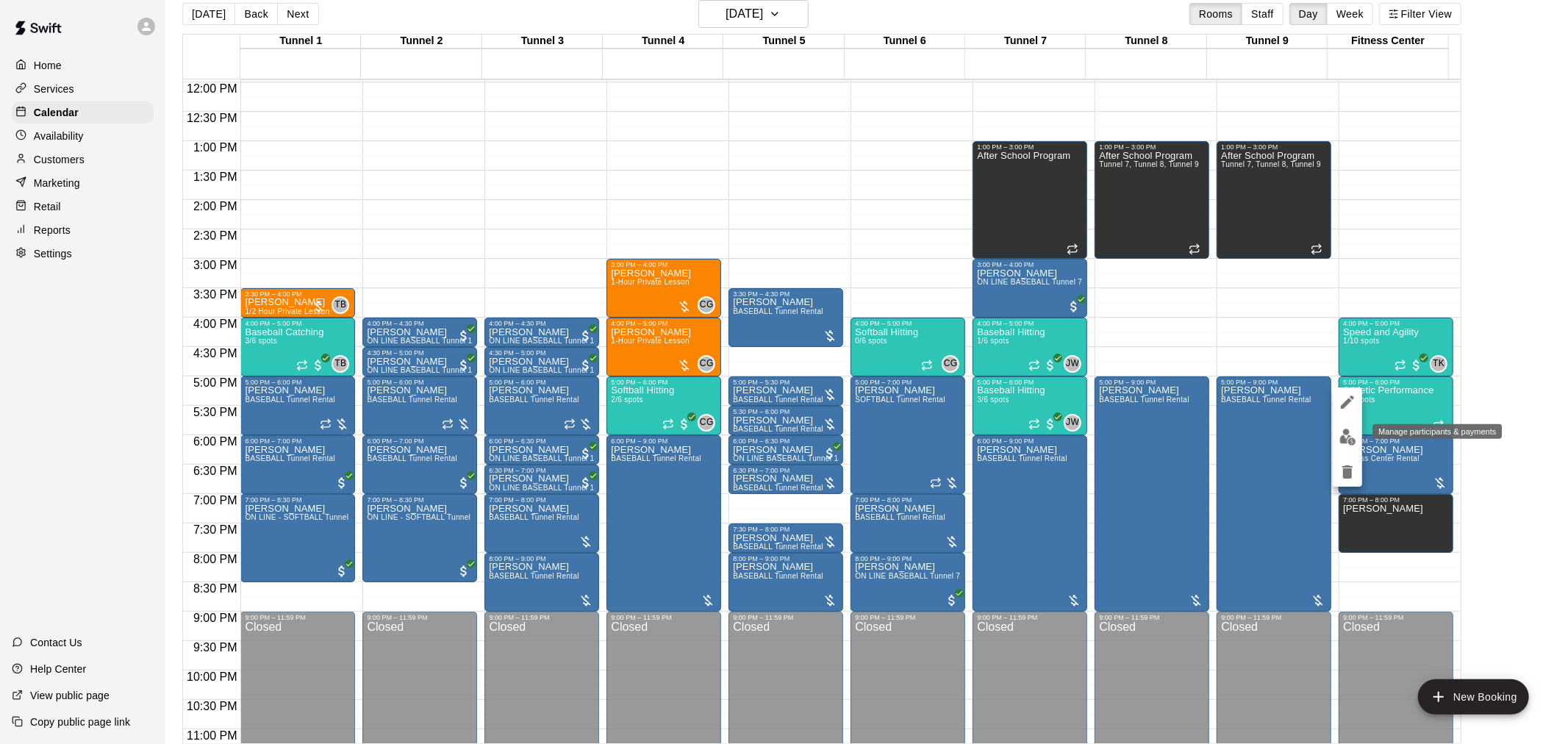
click at [1345, 443] on img "edit" at bounding box center [1348, 437] width 17 height 17
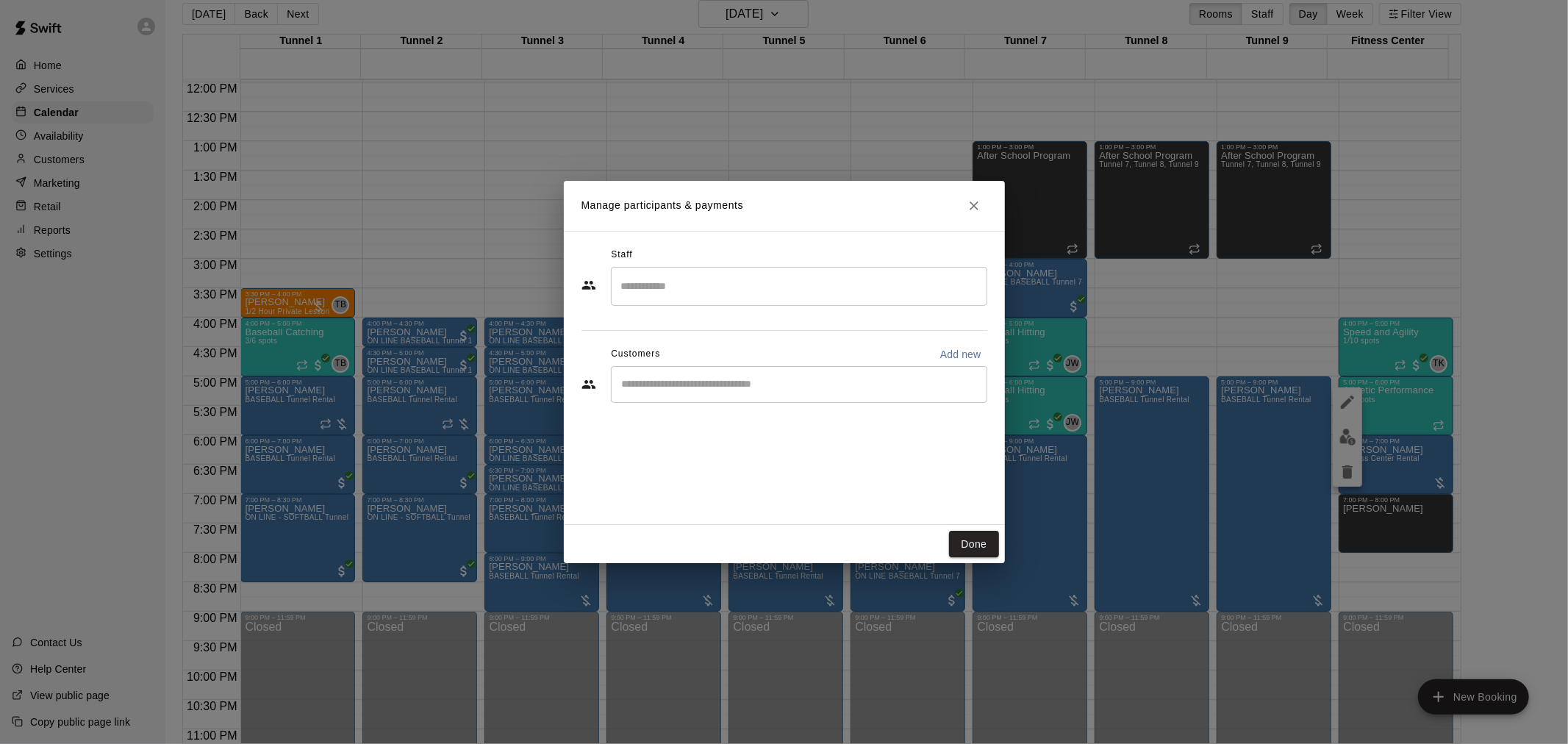
click at [717, 287] on input "Search staff" at bounding box center [799, 286] width 363 height 26
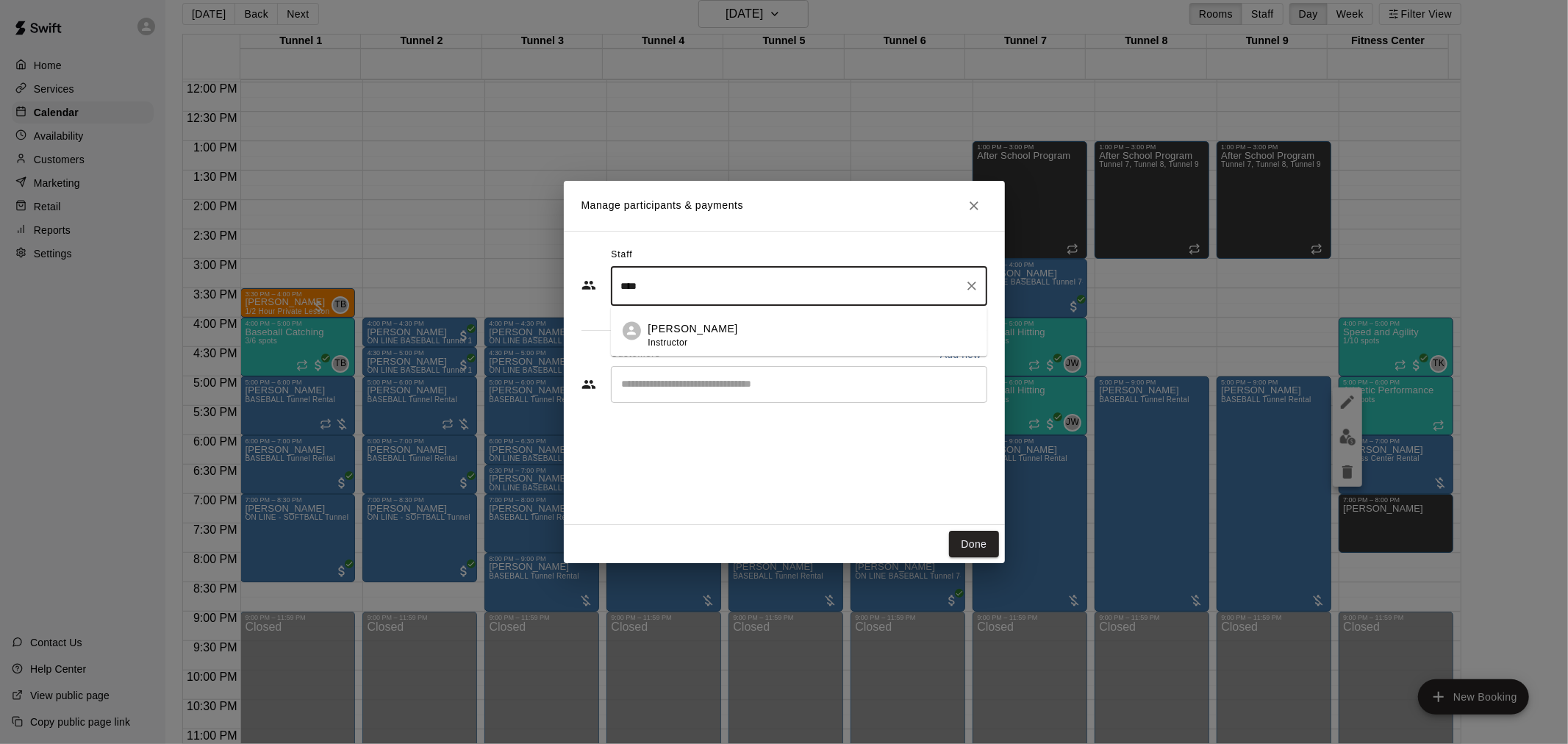
click at [713, 339] on div "Trey Kamachi Instructor" at bounding box center [693, 336] width 90 height 29
type input "****"
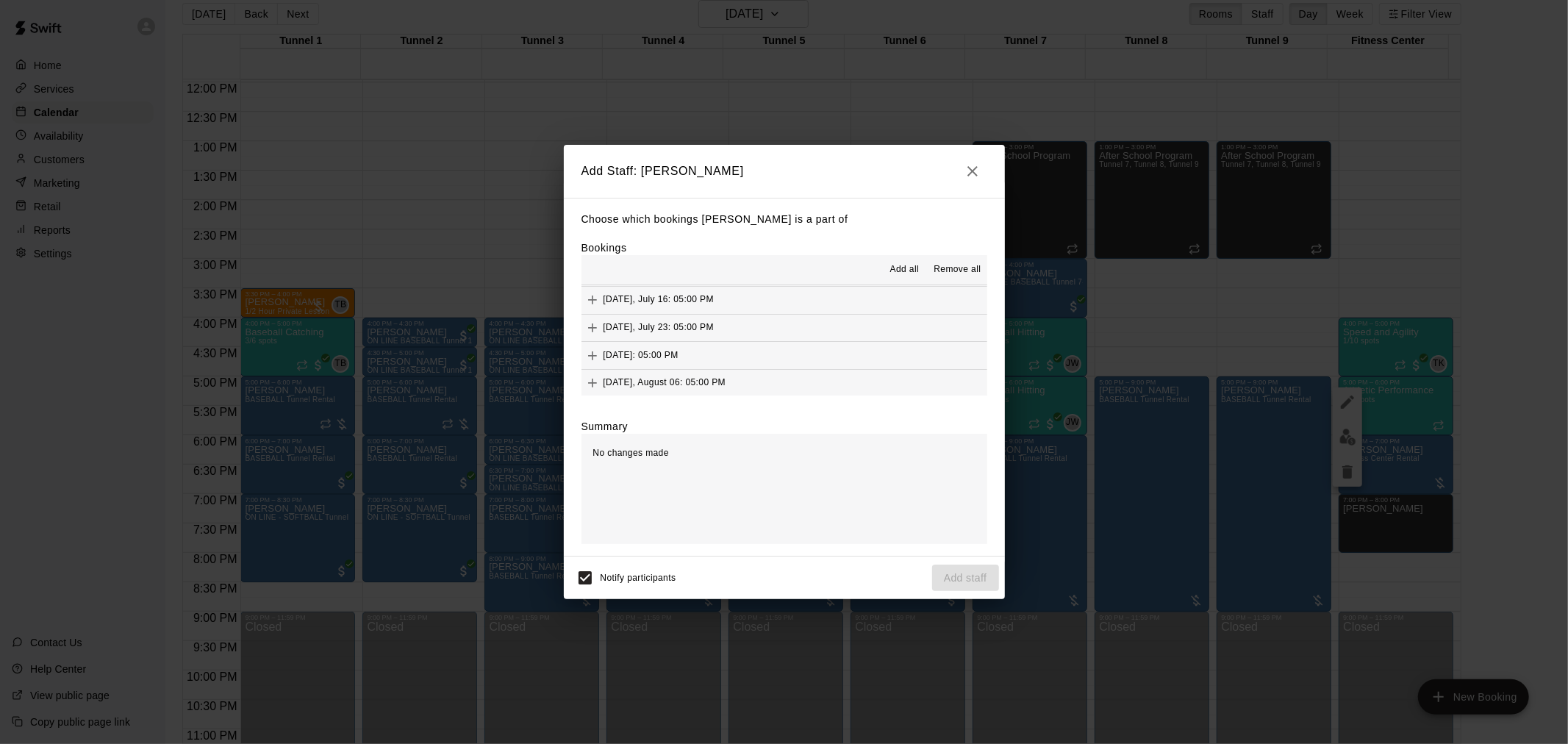
scroll to position [111, 0]
click at [844, 357] on button "Wednesday, August 20: 05:00 PM (Current)" at bounding box center [784, 354] width 406 height 27
click at [966, 574] on button "Add staff" at bounding box center [965, 578] width 67 height 27
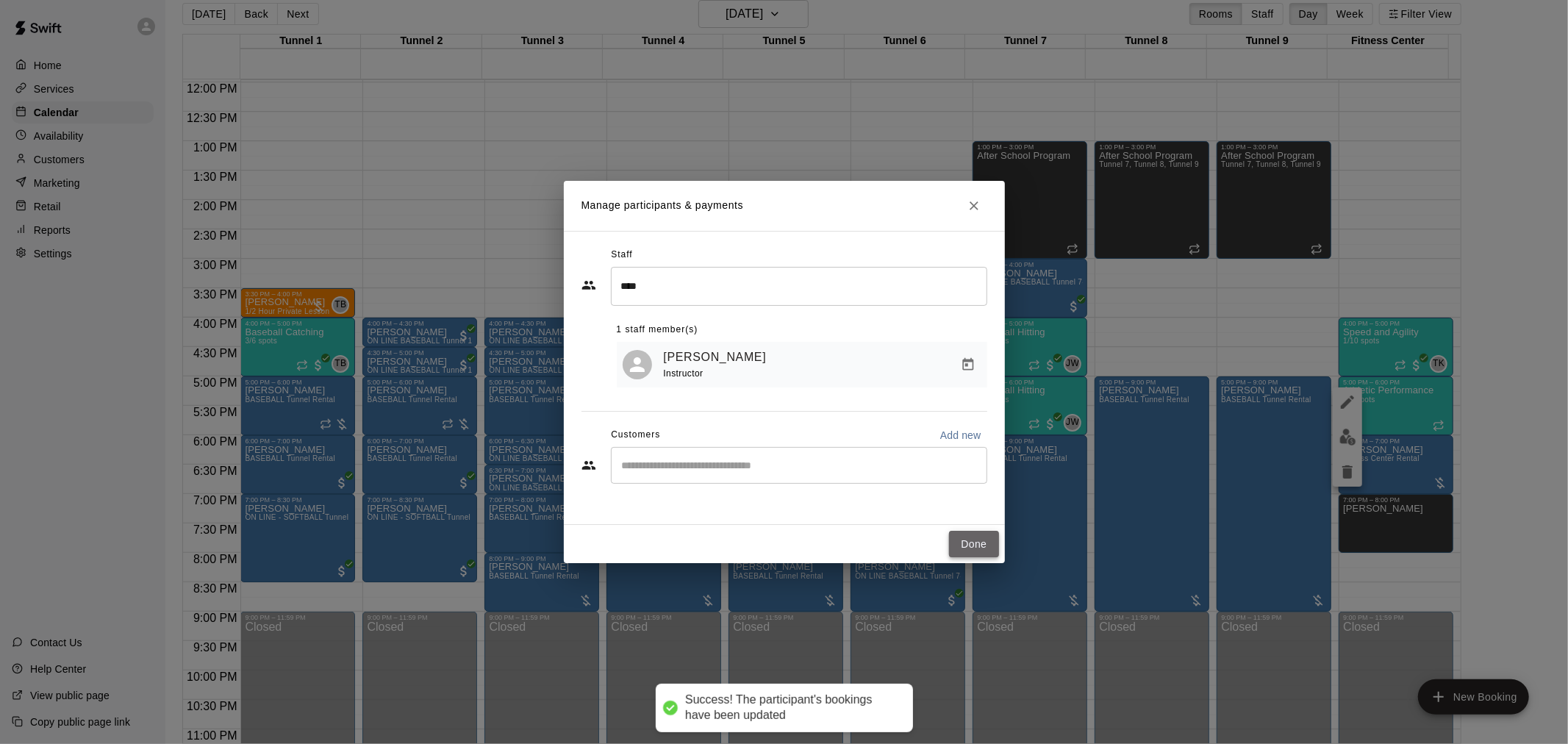
click at [987, 546] on button "Done" at bounding box center [974, 544] width 50 height 27
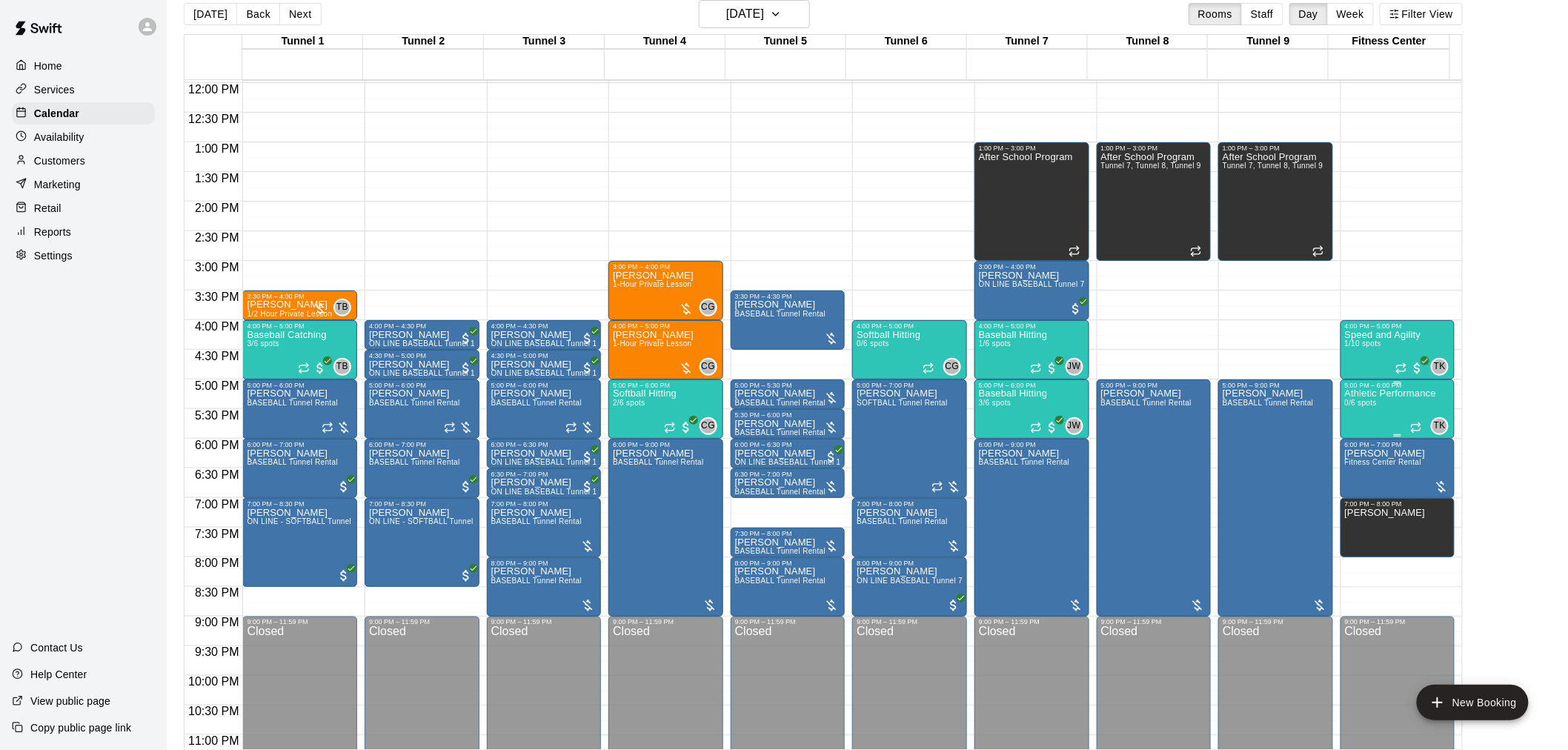
click at [1416, 407] on div "Athletic Performance 0/6 spots" at bounding box center [1391, 763] width 91 height 750
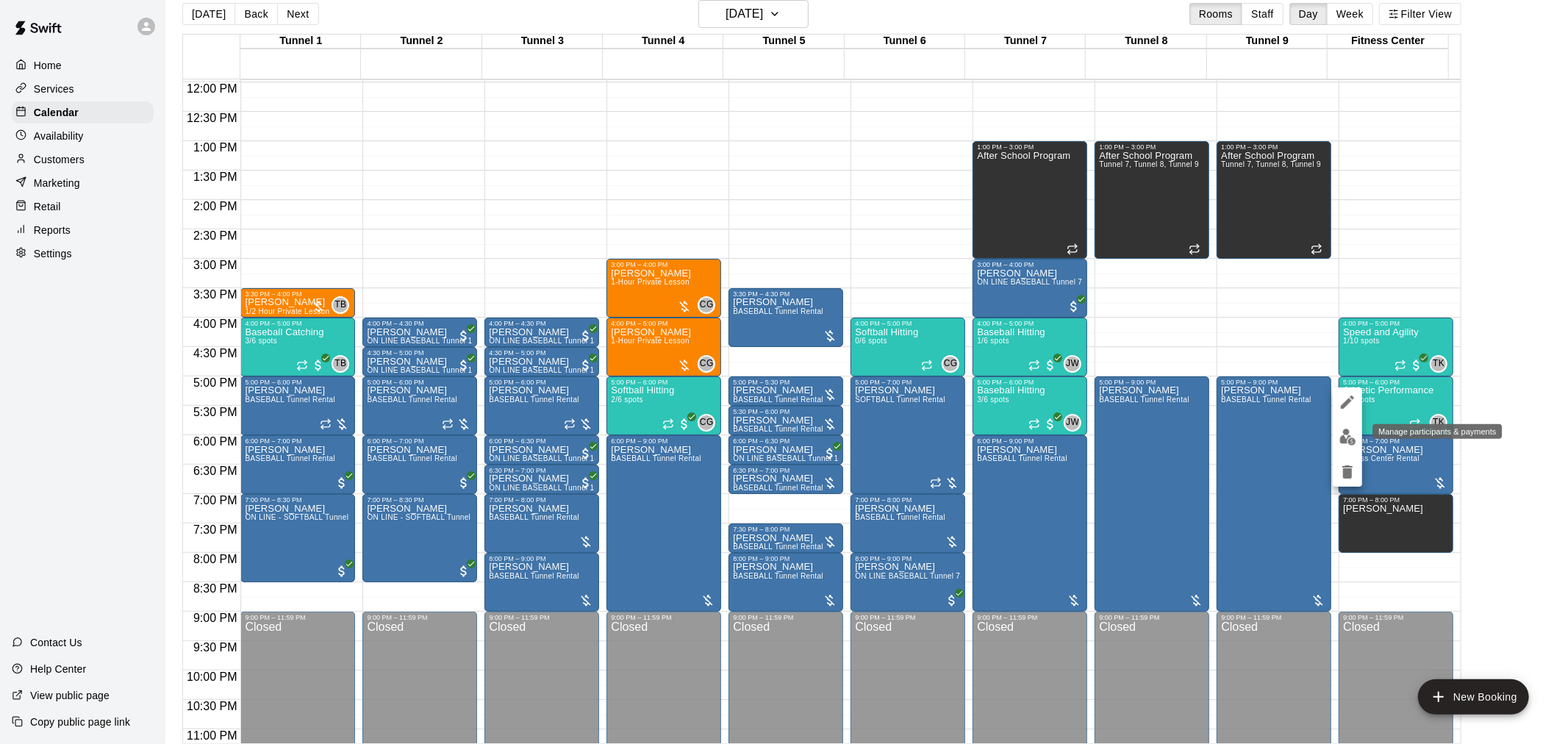
click at [1357, 443] on button "edit" at bounding box center [1347, 437] width 30 height 29
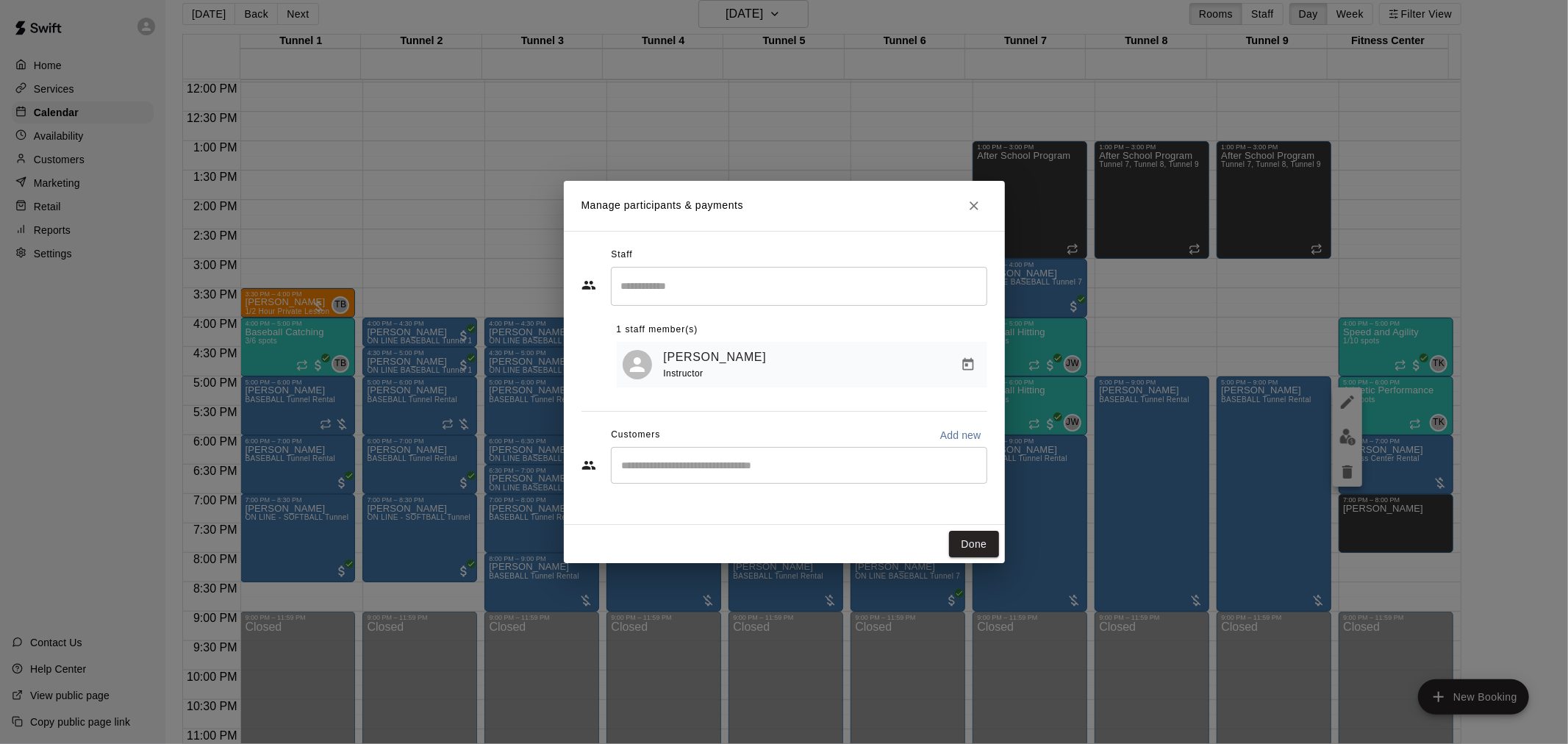
click at [971, 206] on icon "Close" at bounding box center [974, 205] width 14 height 14
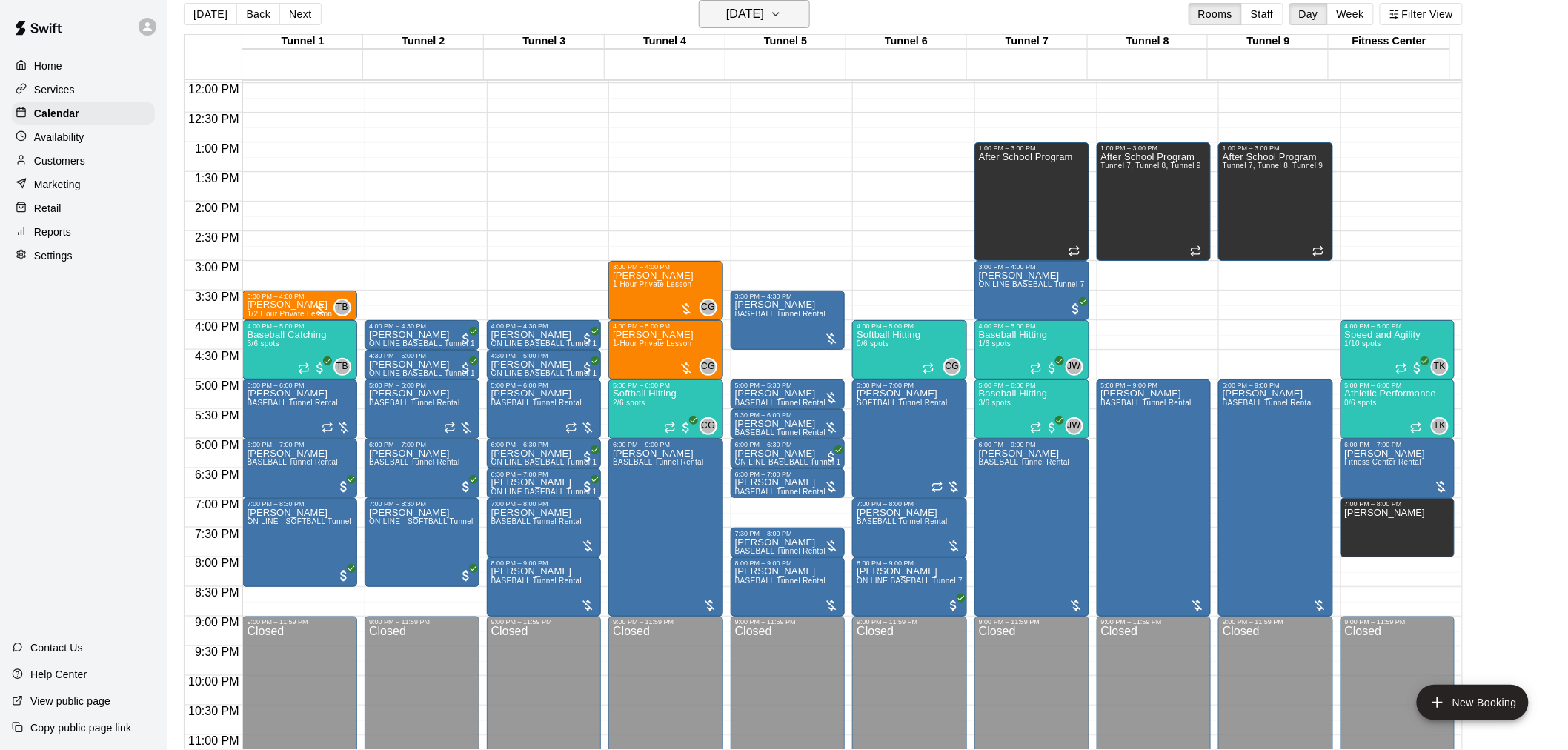
click at [749, 6] on h6 "Wednesday Aug 20" at bounding box center [745, 14] width 38 height 21
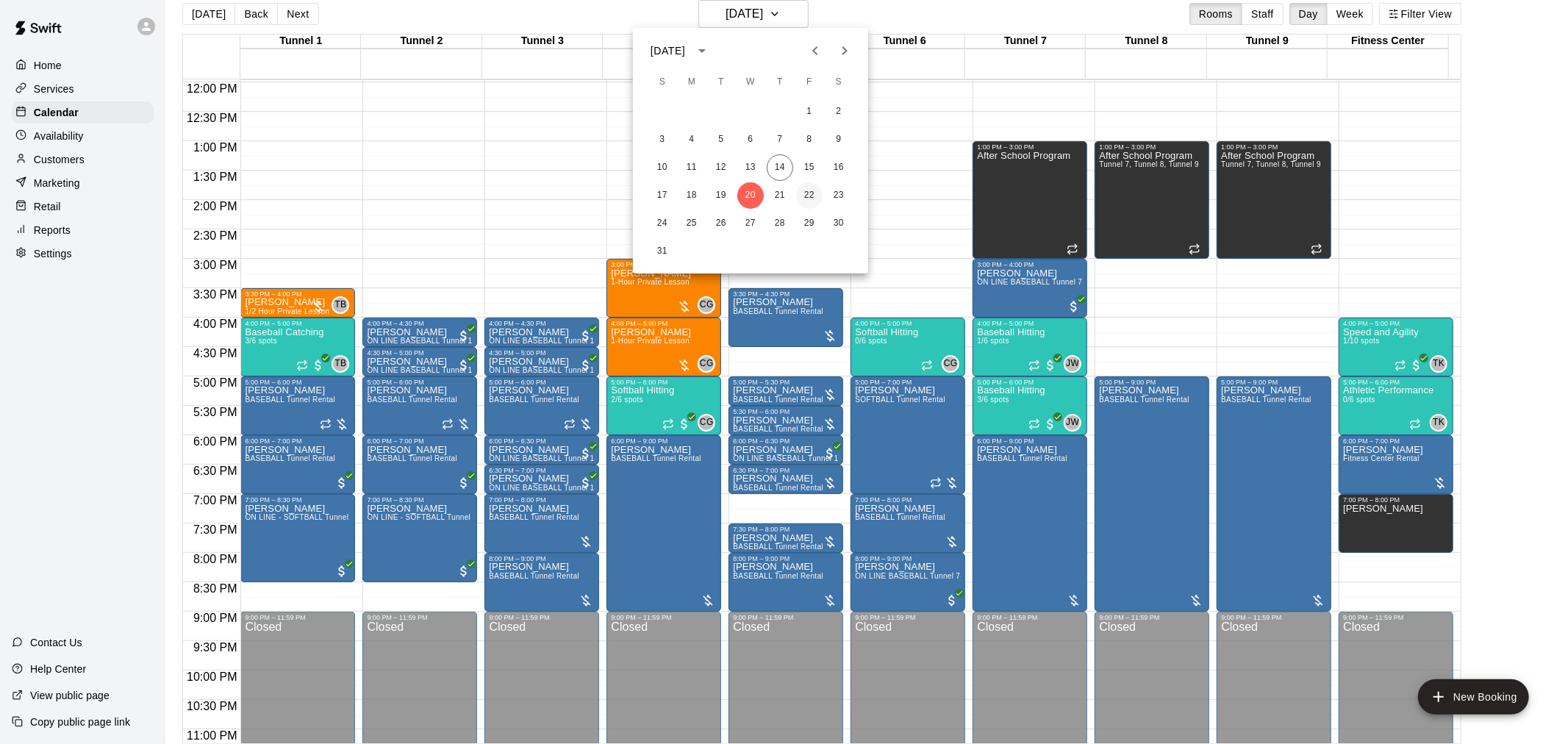
click at [797, 188] on button "22" at bounding box center [810, 196] width 27 height 27
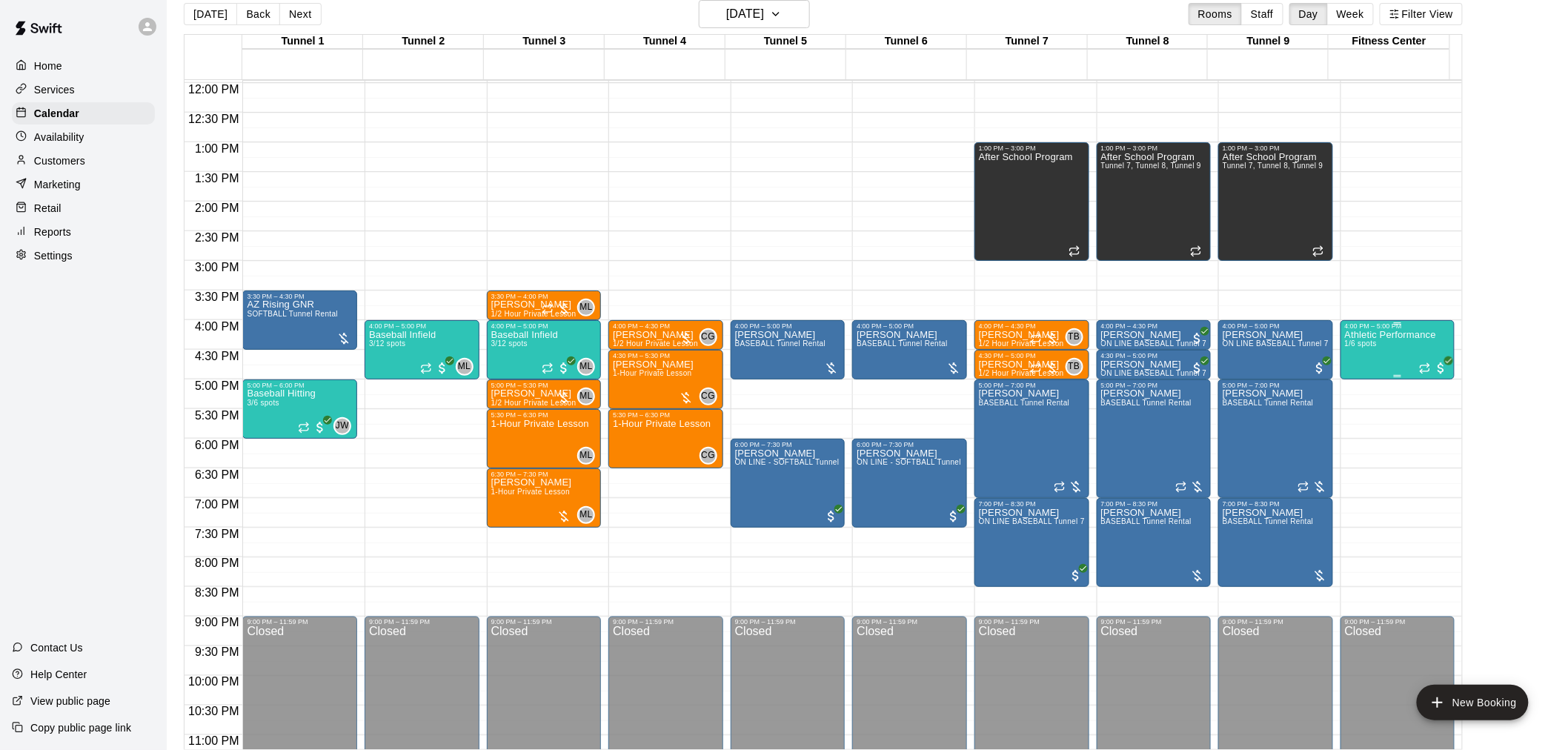
click at [1375, 346] on div "Athletic Performance 1/6 spots" at bounding box center [1391, 705] width 91 height 750
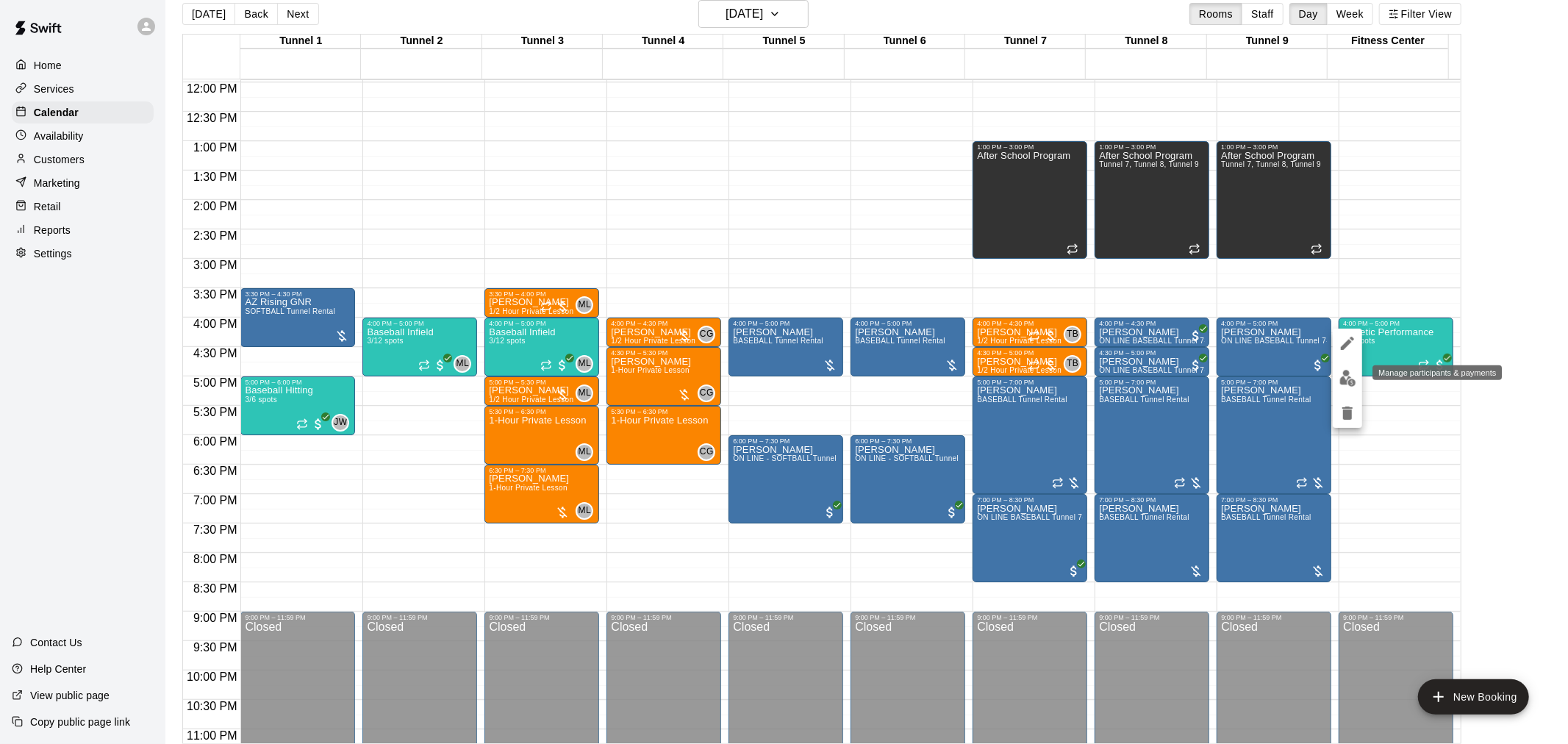
click at [1345, 373] on img "edit" at bounding box center [1348, 378] width 17 height 17
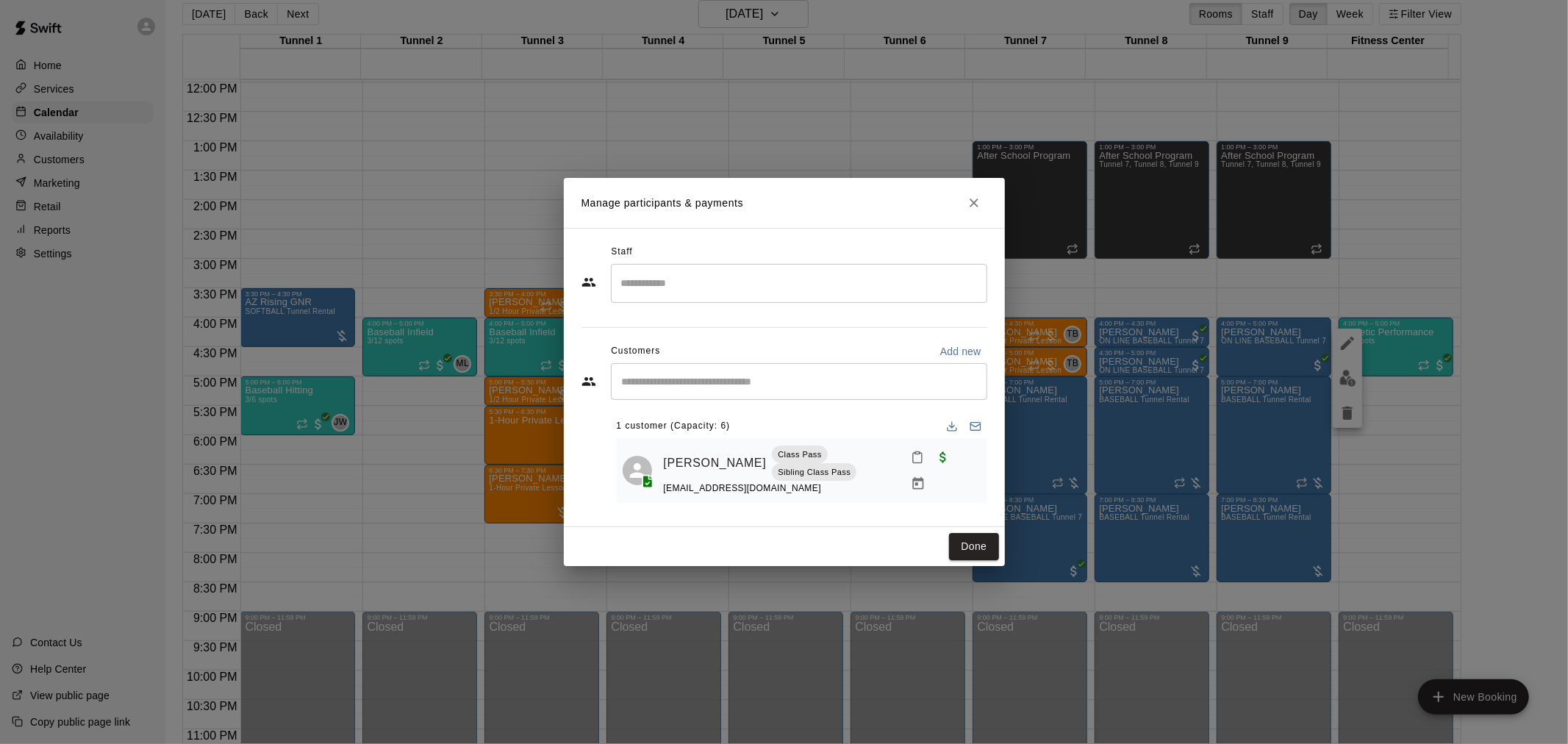
click at [781, 302] on div "​" at bounding box center [799, 283] width 376 height 39
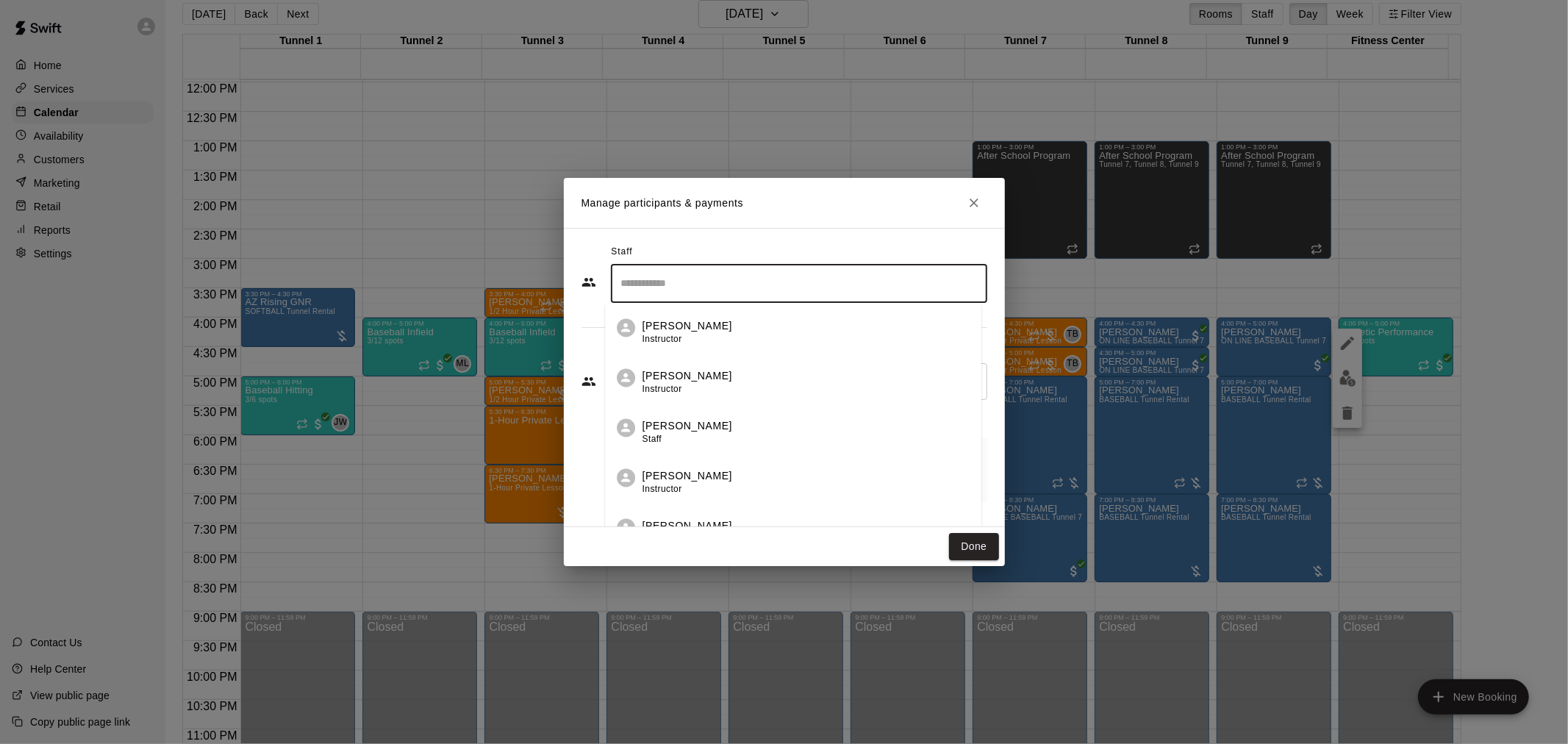
scroll to position [81, 0]
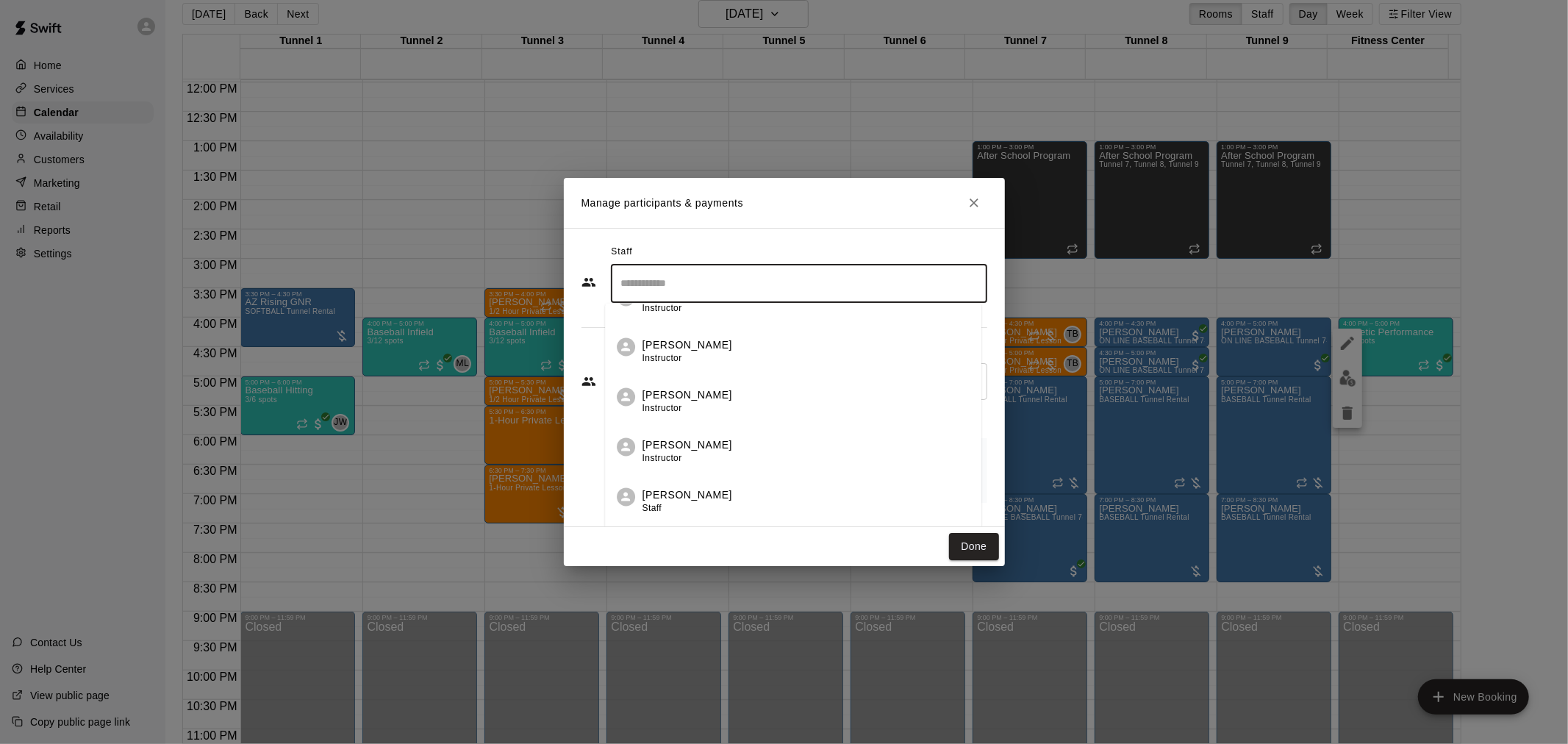
click at [724, 388] on div "Trey Kamachi Instructor" at bounding box center [806, 402] width 328 height 29
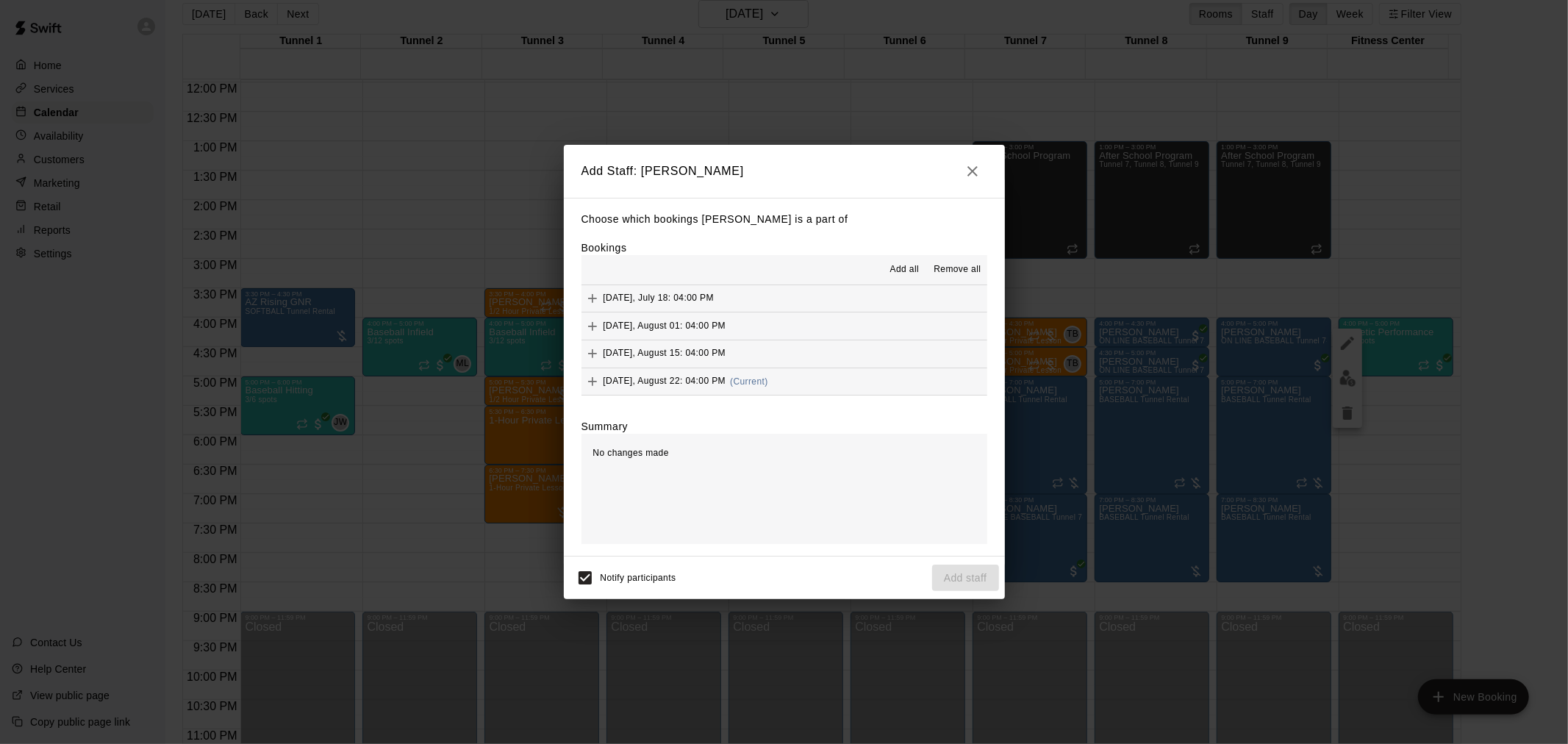
click at [792, 382] on button "Friday, August 22: 04:00 PM (Current)" at bounding box center [784, 382] width 406 height 27
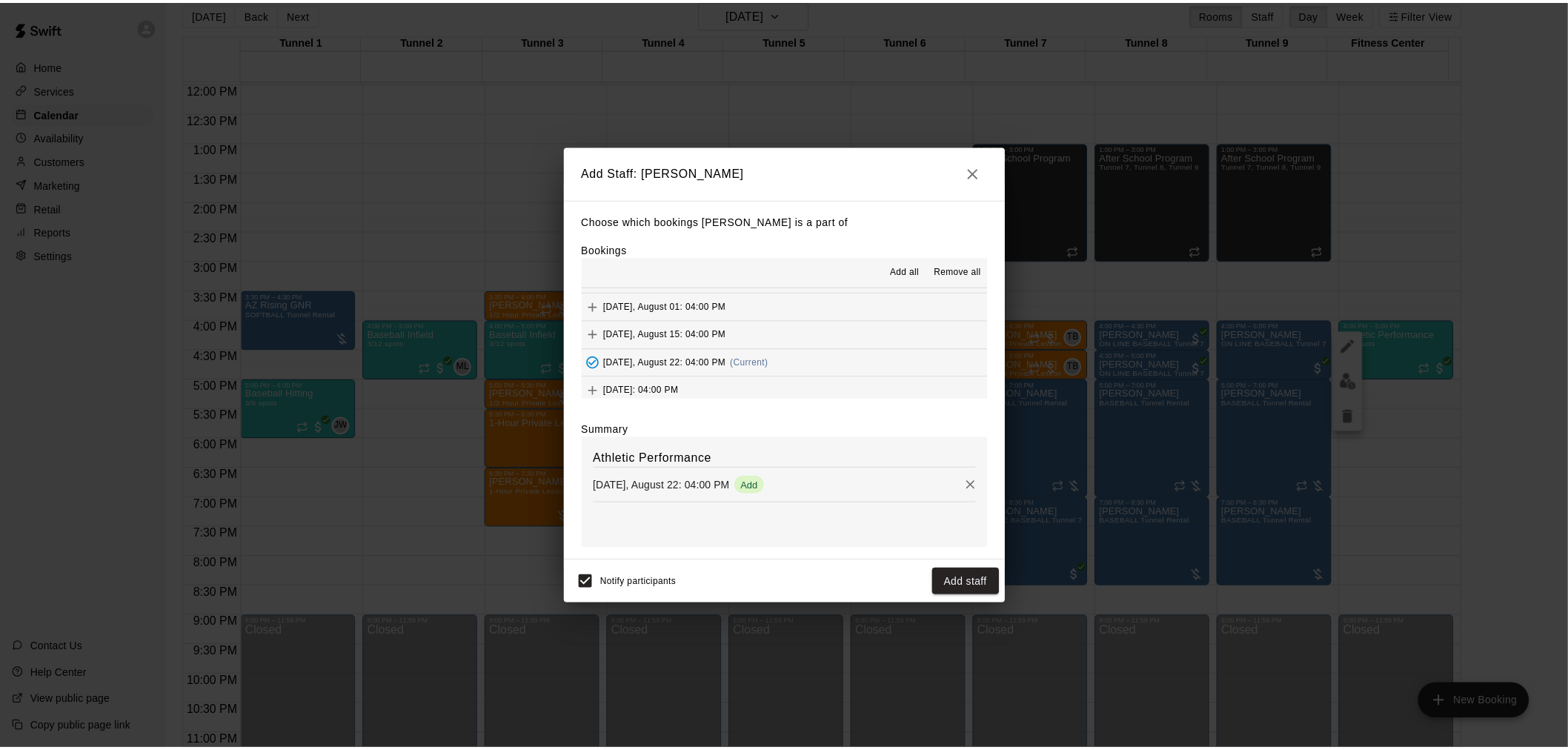
scroll to position [27, 0]
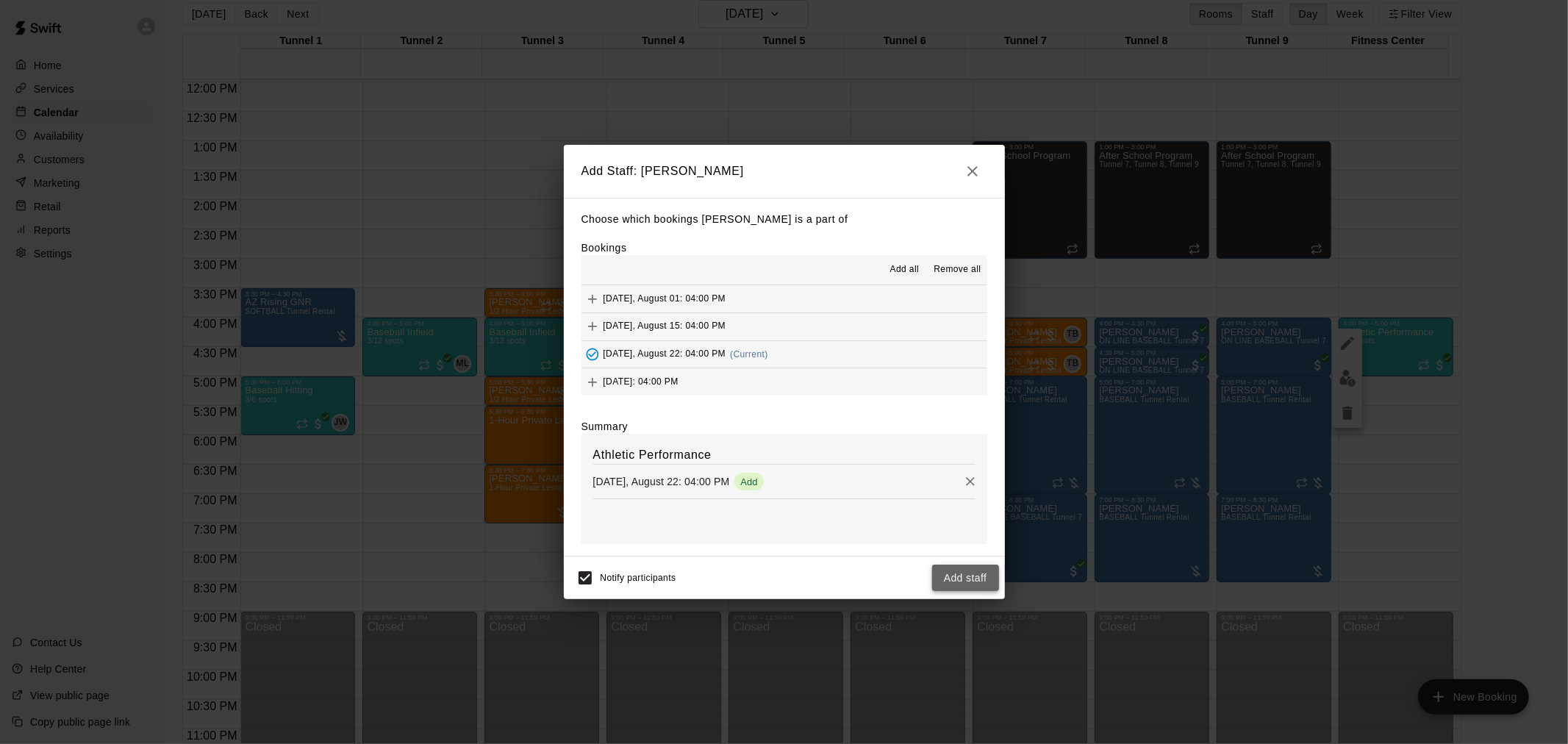
click at [965, 585] on button "Add staff" at bounding box center [965, 578] width 67 height 27
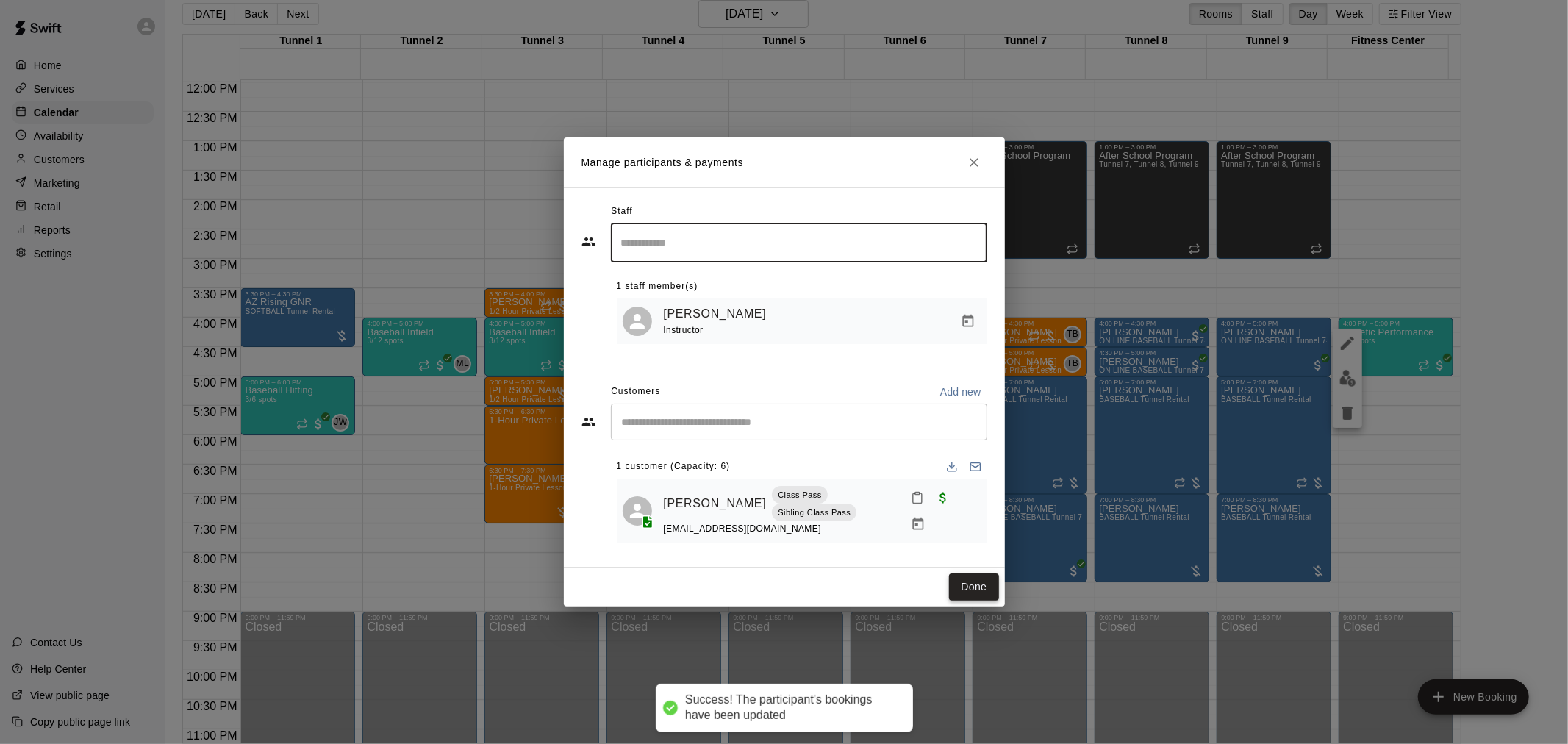
click at [979, 584] on button "Done" at bounding box center [974, 587] width 50 height 27
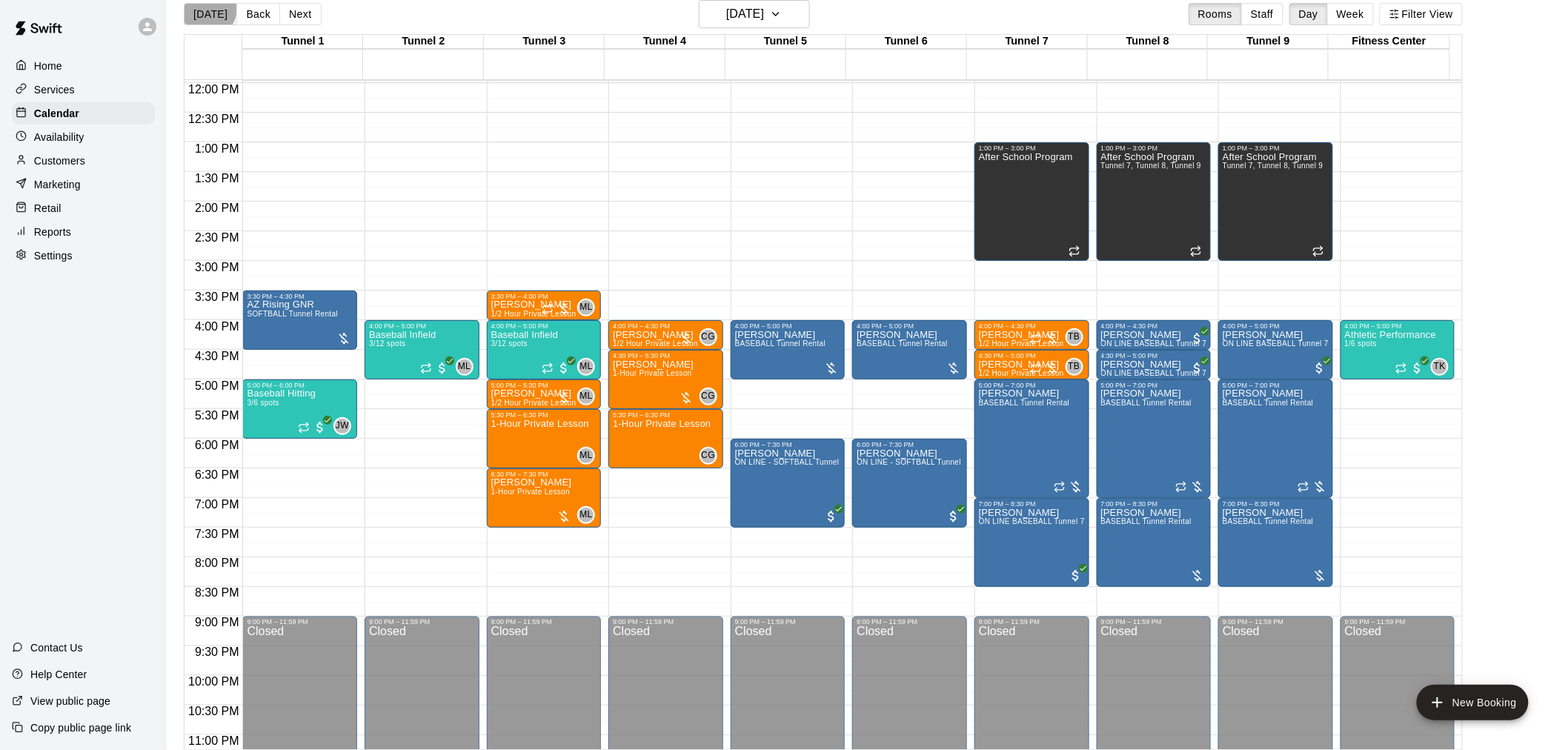
click at [192, 3] on button "[DATE]" at bounding box center [210, 13] width 53 height 22
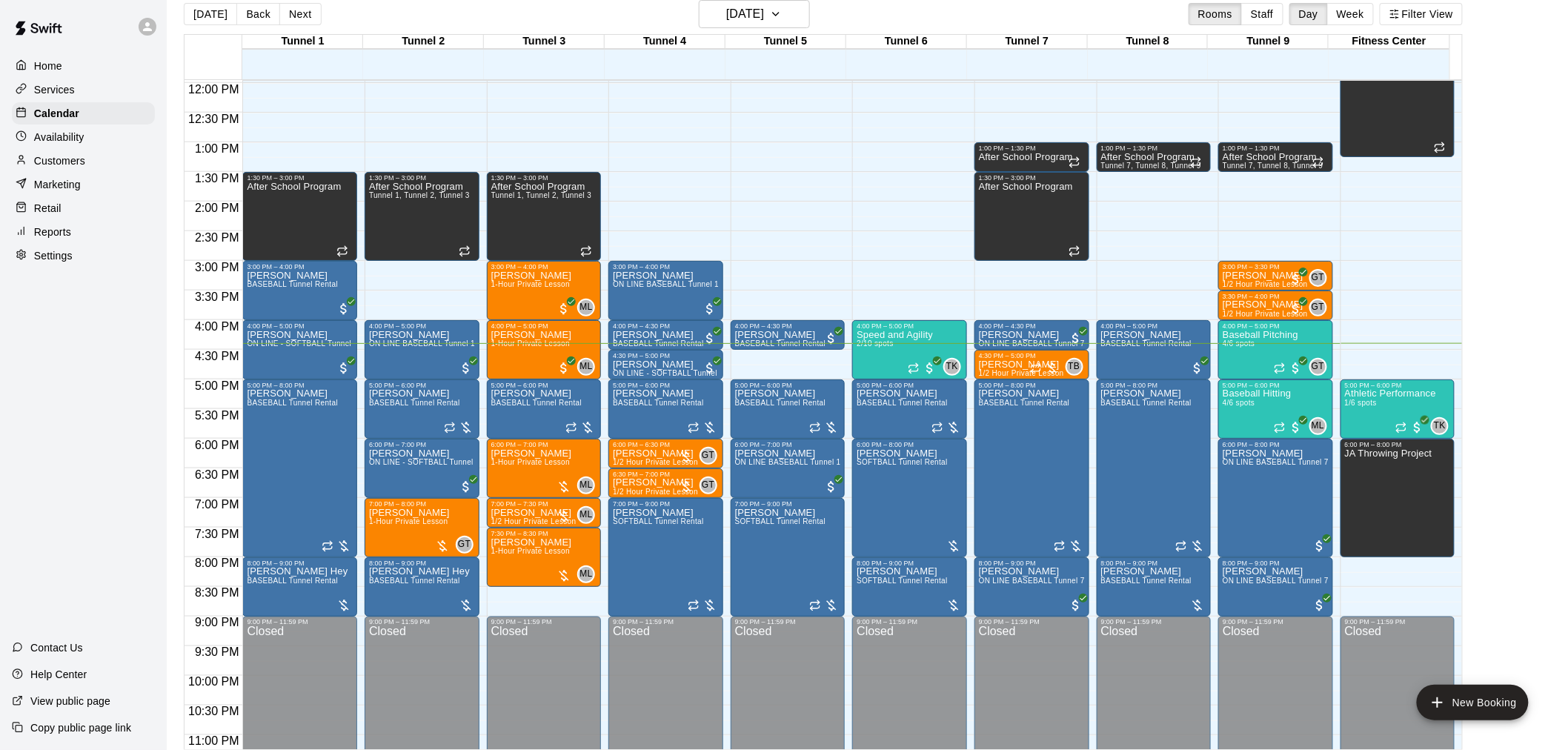
drag, startPoint x: 507, startPoint y: 100, endPoint x: 1532, endPoint y: 504, distance: 1101.7
click at [1535, 504] on main "Today Back Next Thursday Aug 14 Rooms Staff Day Week Filter View Tunnel 1 14 Th…" at bounding box center [867, 375] width 1390 height 750
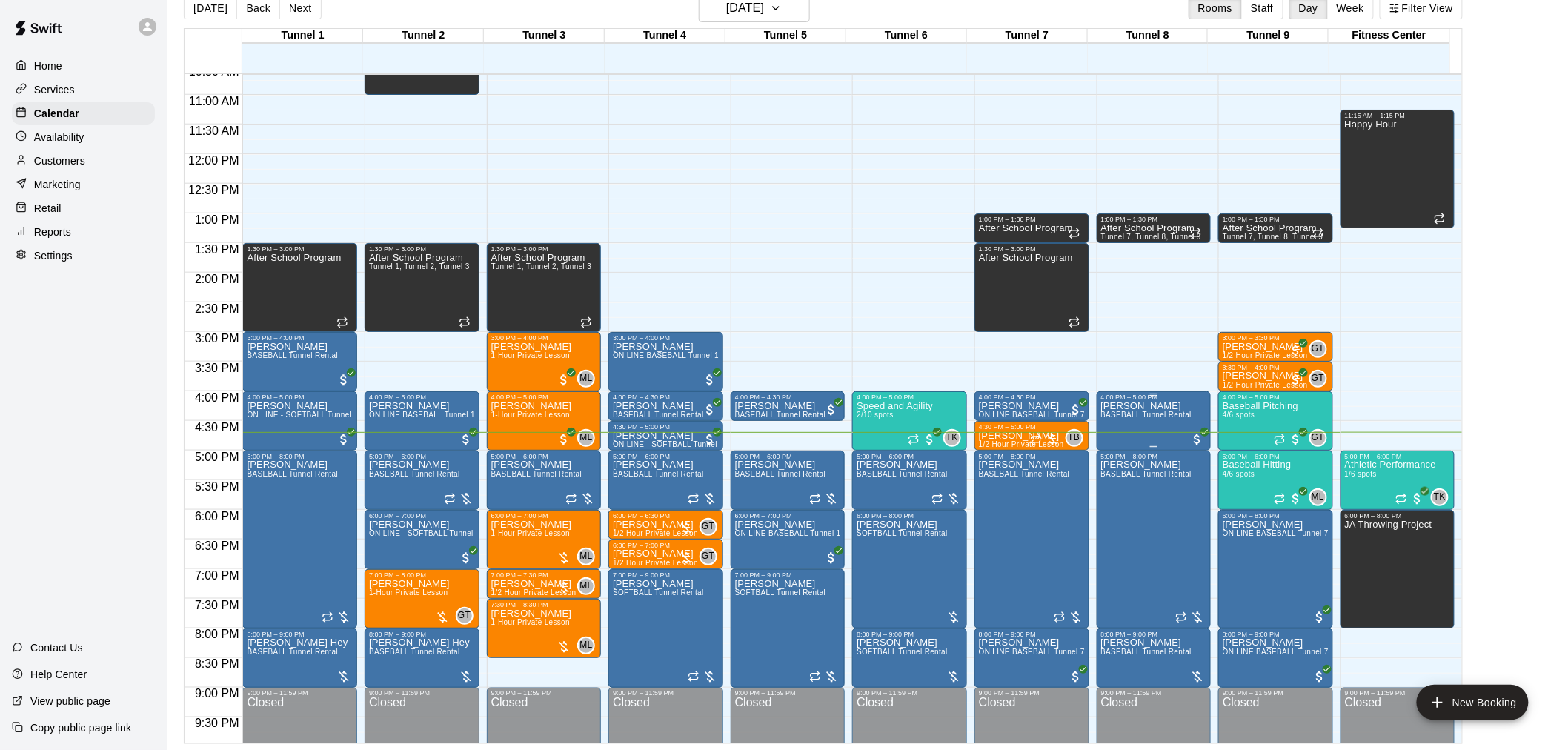
scroll to position [672, 0]
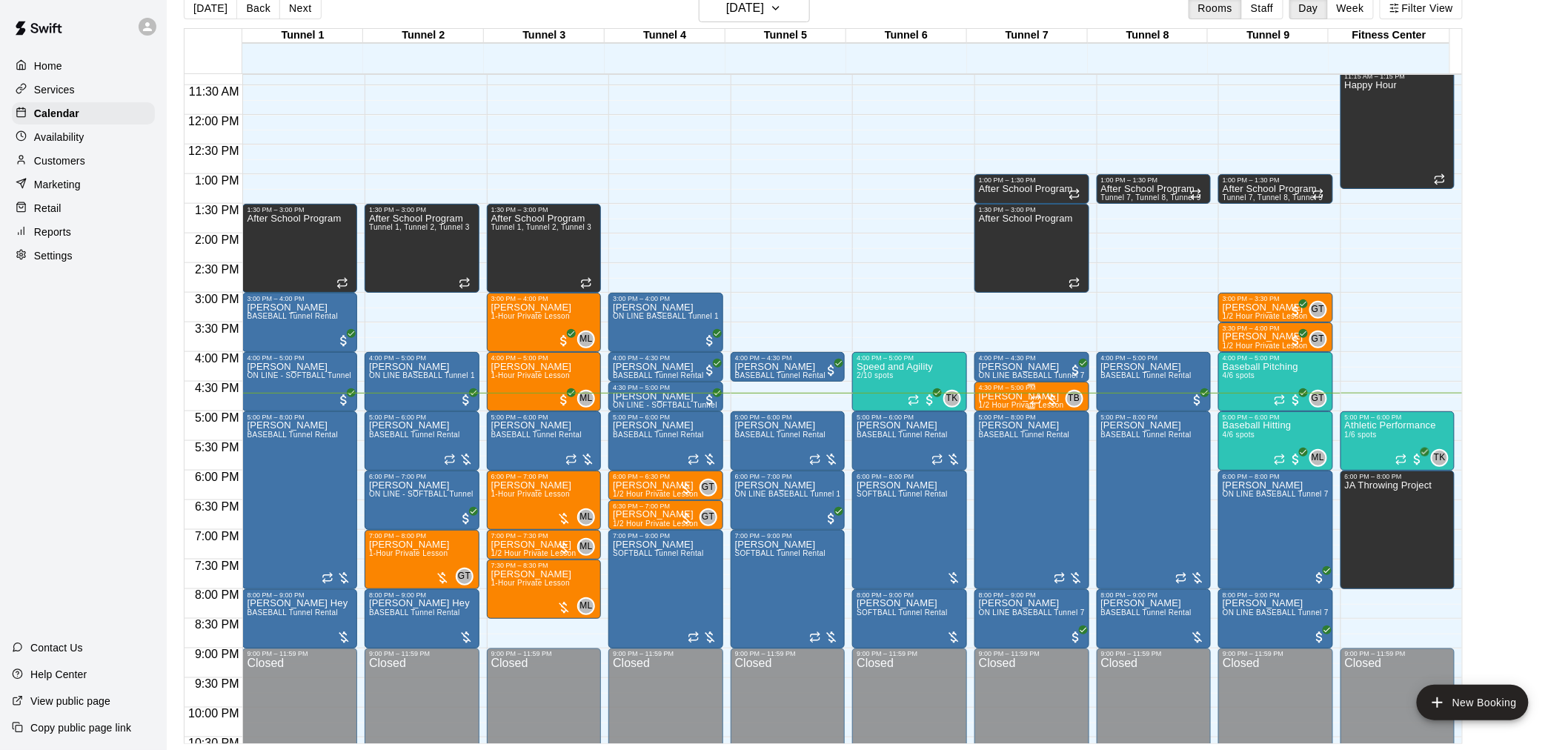
click at [1050, 401] on div at bounding box center [1044, 400] width 30 height 14
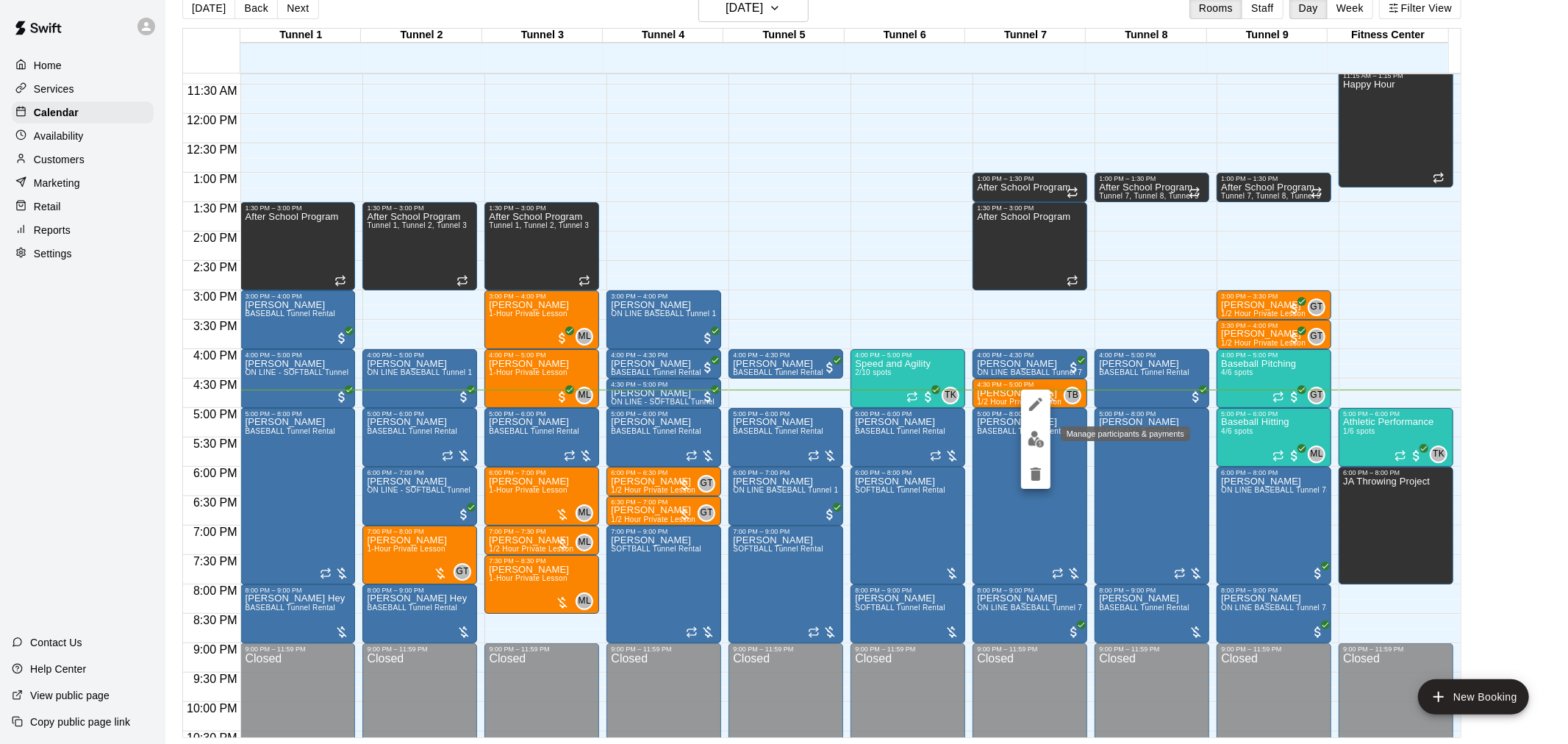
click at [1035, 435] on img "edit" at bounding box center [1036, 439] width 17 height 17
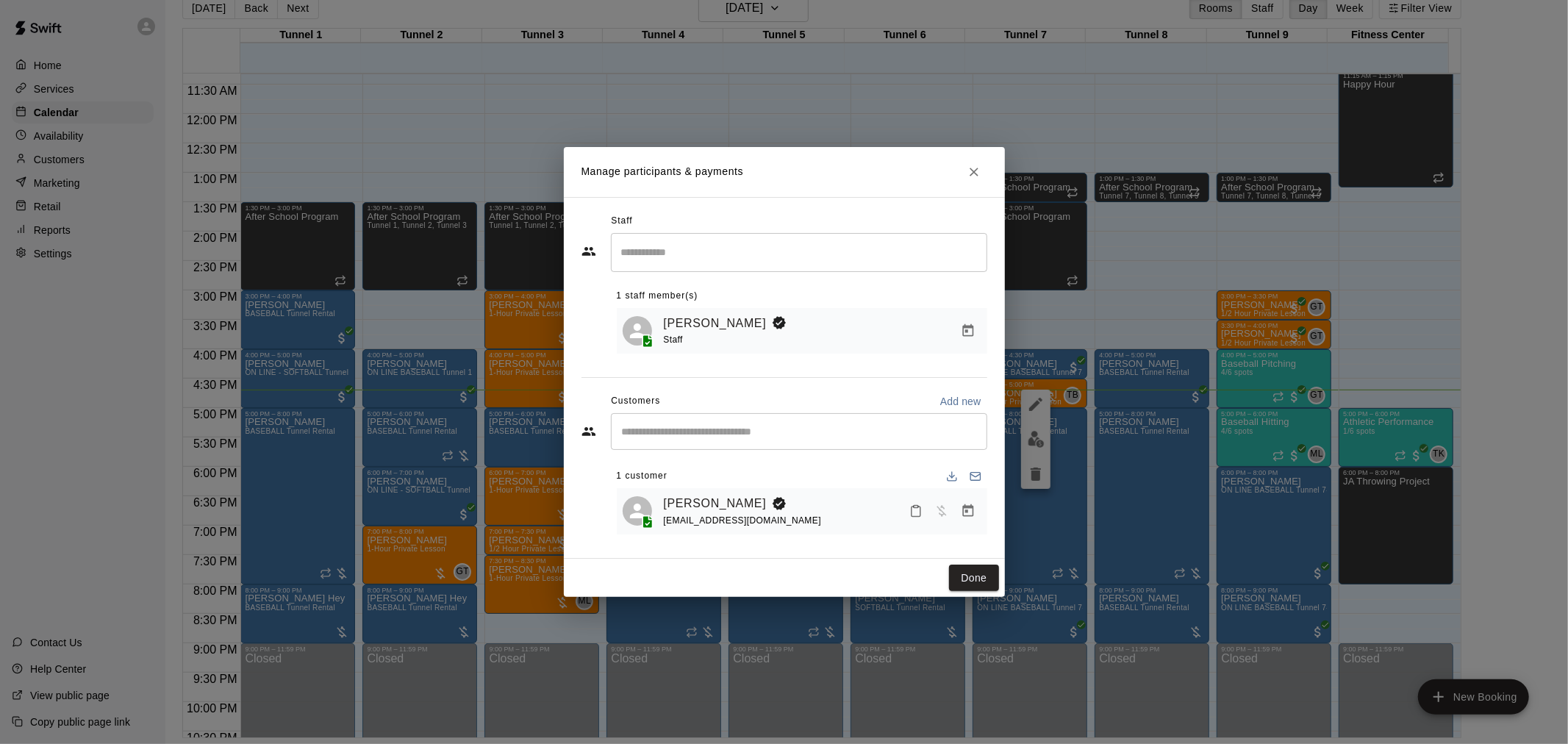
click at [971, 517] on icon "Manage bookings & payment" at bounding box center [967, 510] width 14 height 14
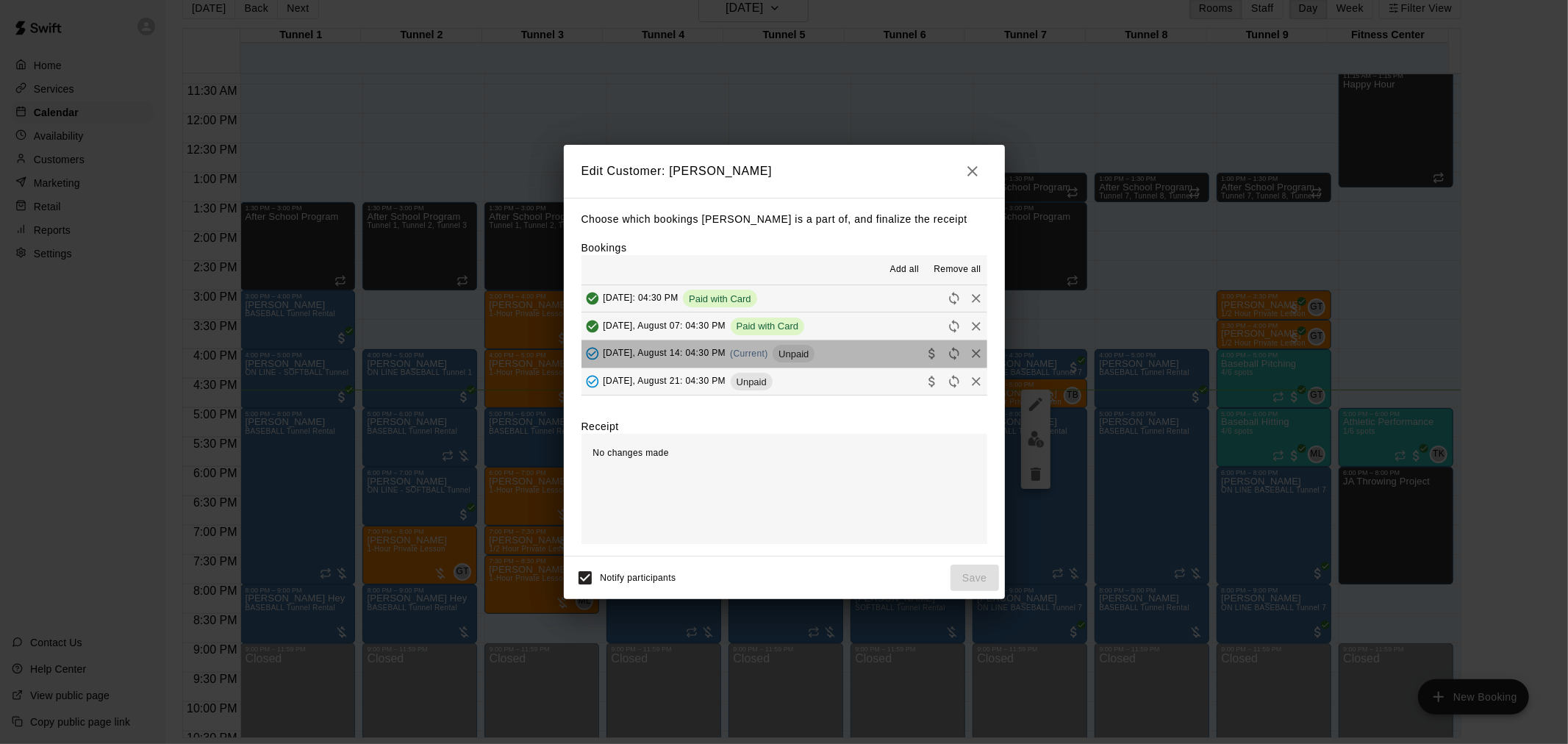
click at [811, 353] on span "Unpaid" at bounding box center [794, 354] width 42 height 11
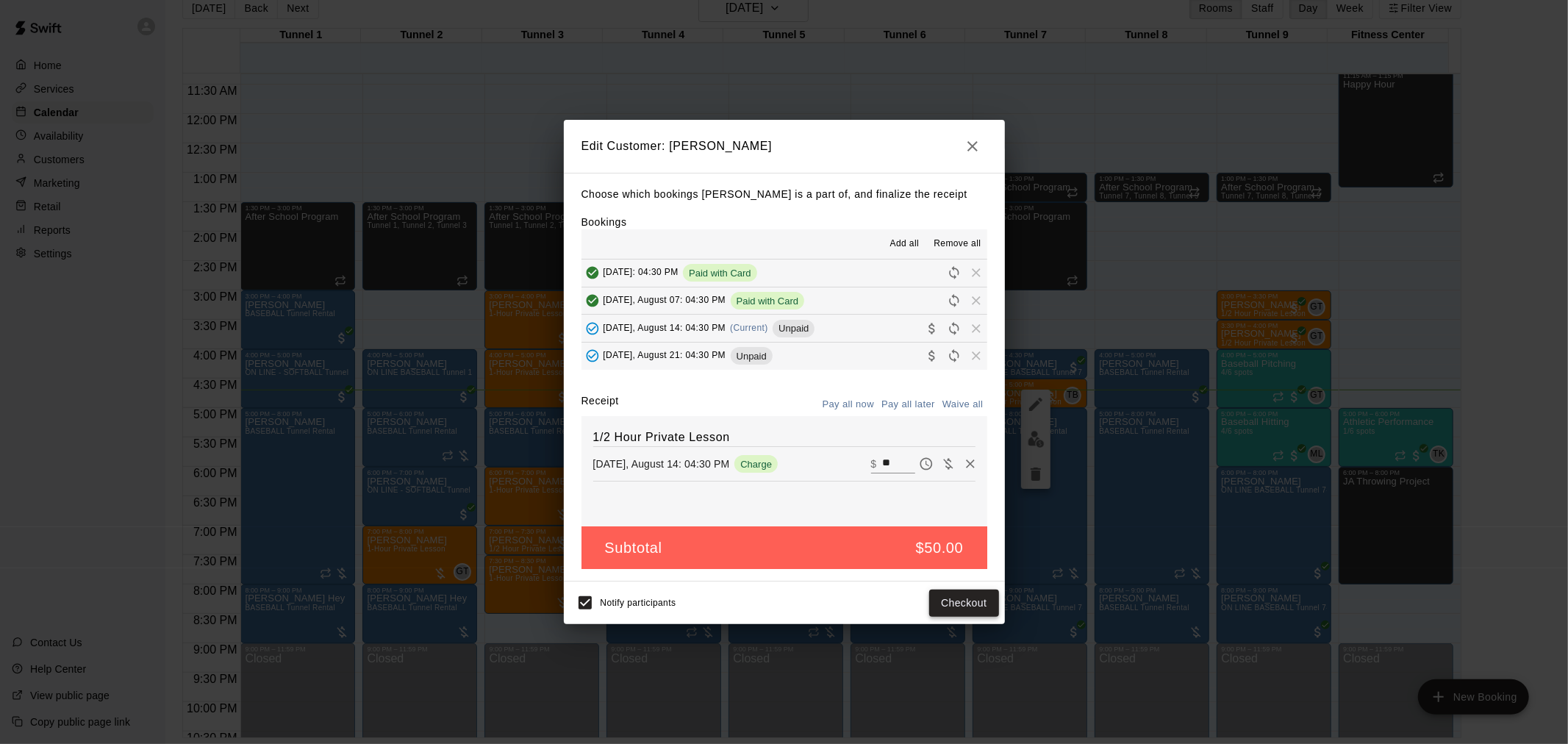
click at [982, 606] on button "Checkout" at bounding box center [964, 604] width 69 height 27
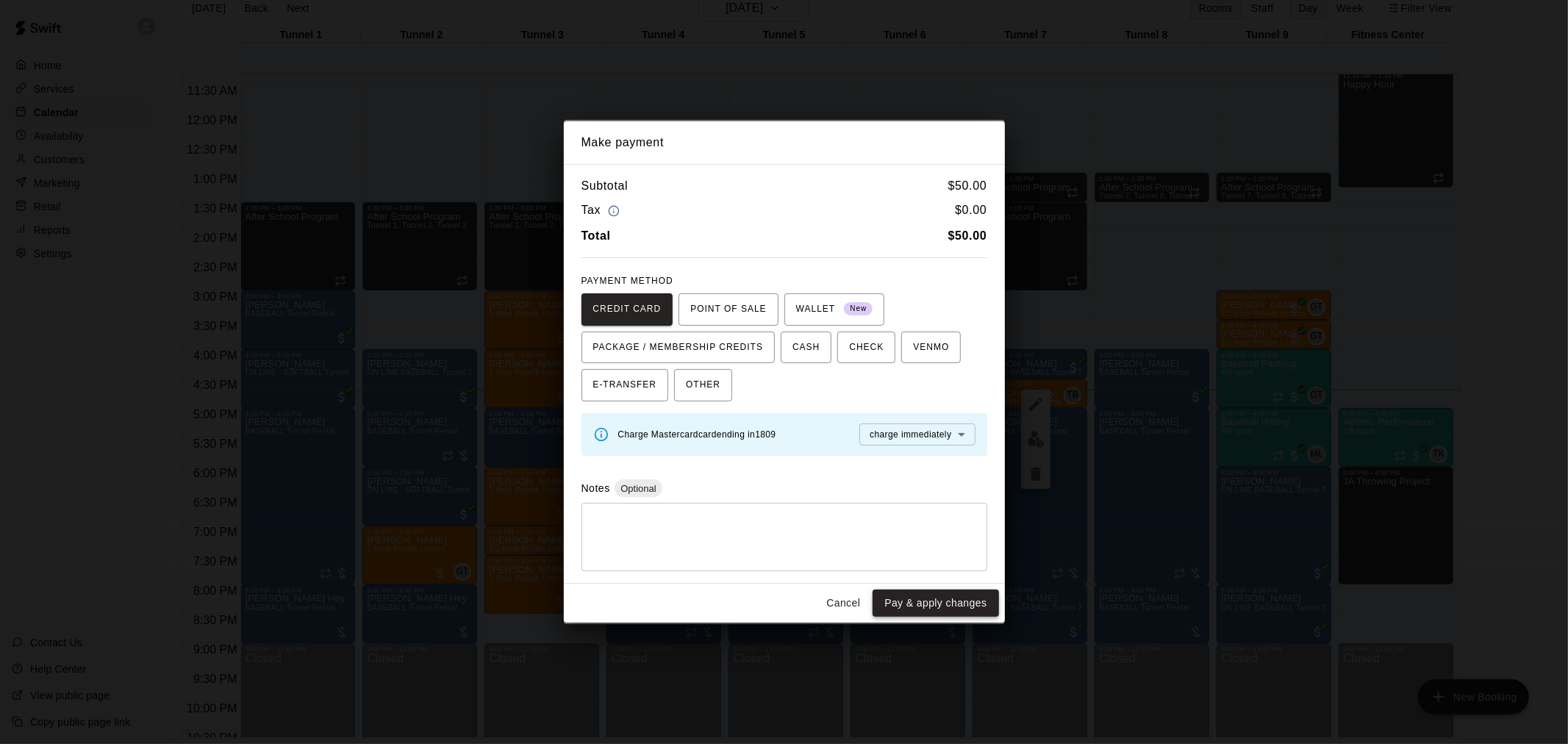
click at [921, 600] on button "Pay & apply changes" at bounding box center [936, 604] width 126 height 27
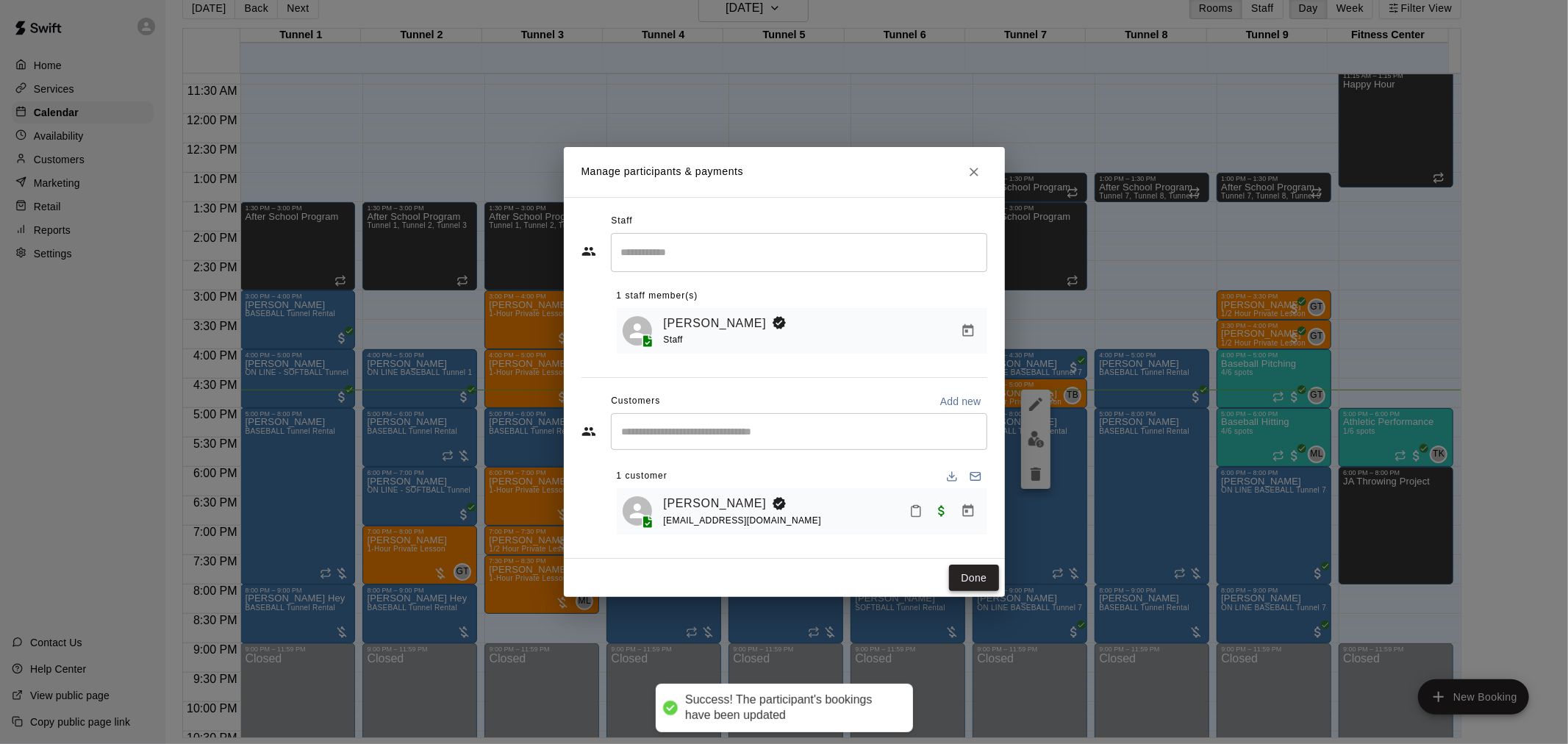
click at [975, 571] on button "Done" at bounding box center [974, 578] width 50 height 27
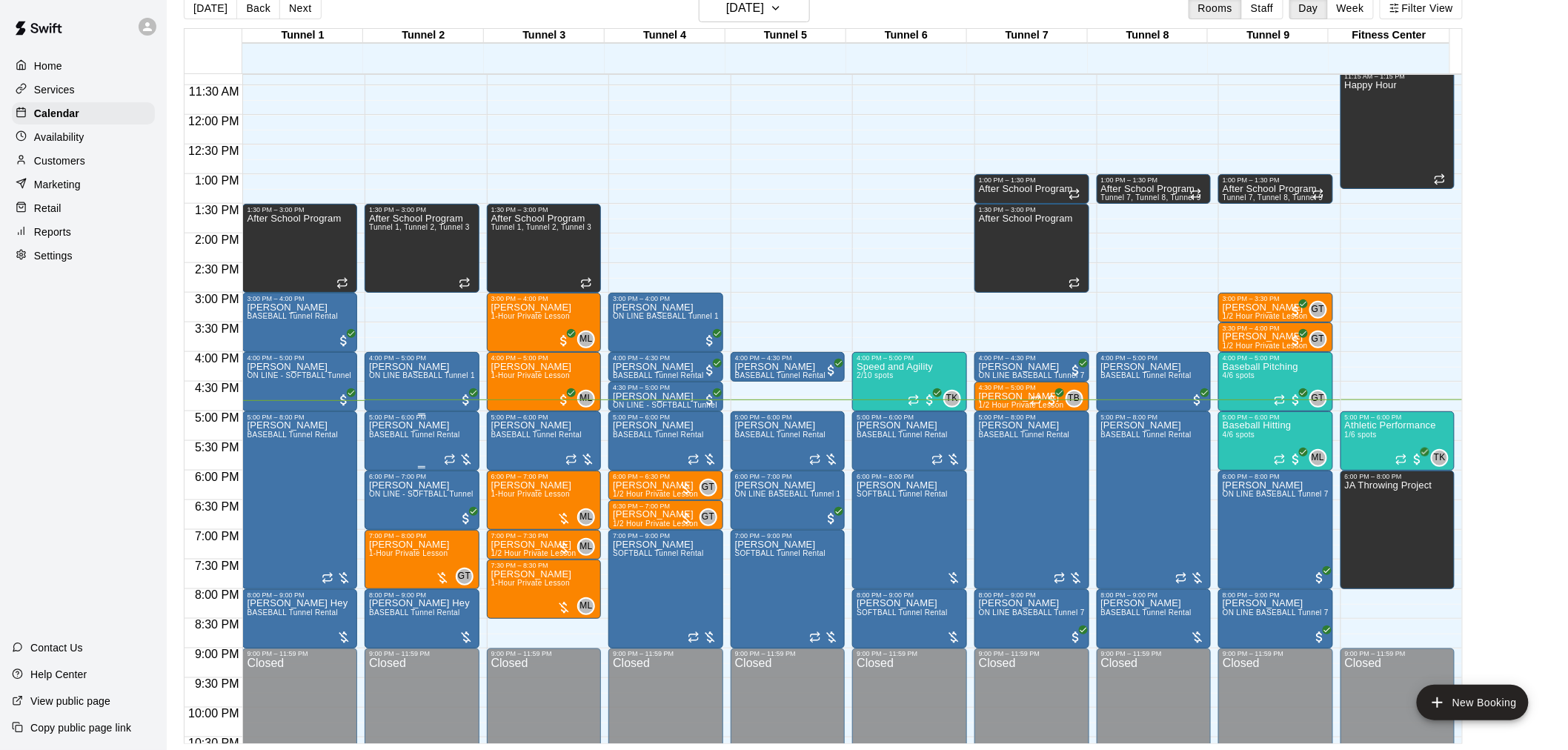
click at [373, 439] on span "BASEBALL Tunnel Rental" at bounding box center [414, 434] width 91 height 8
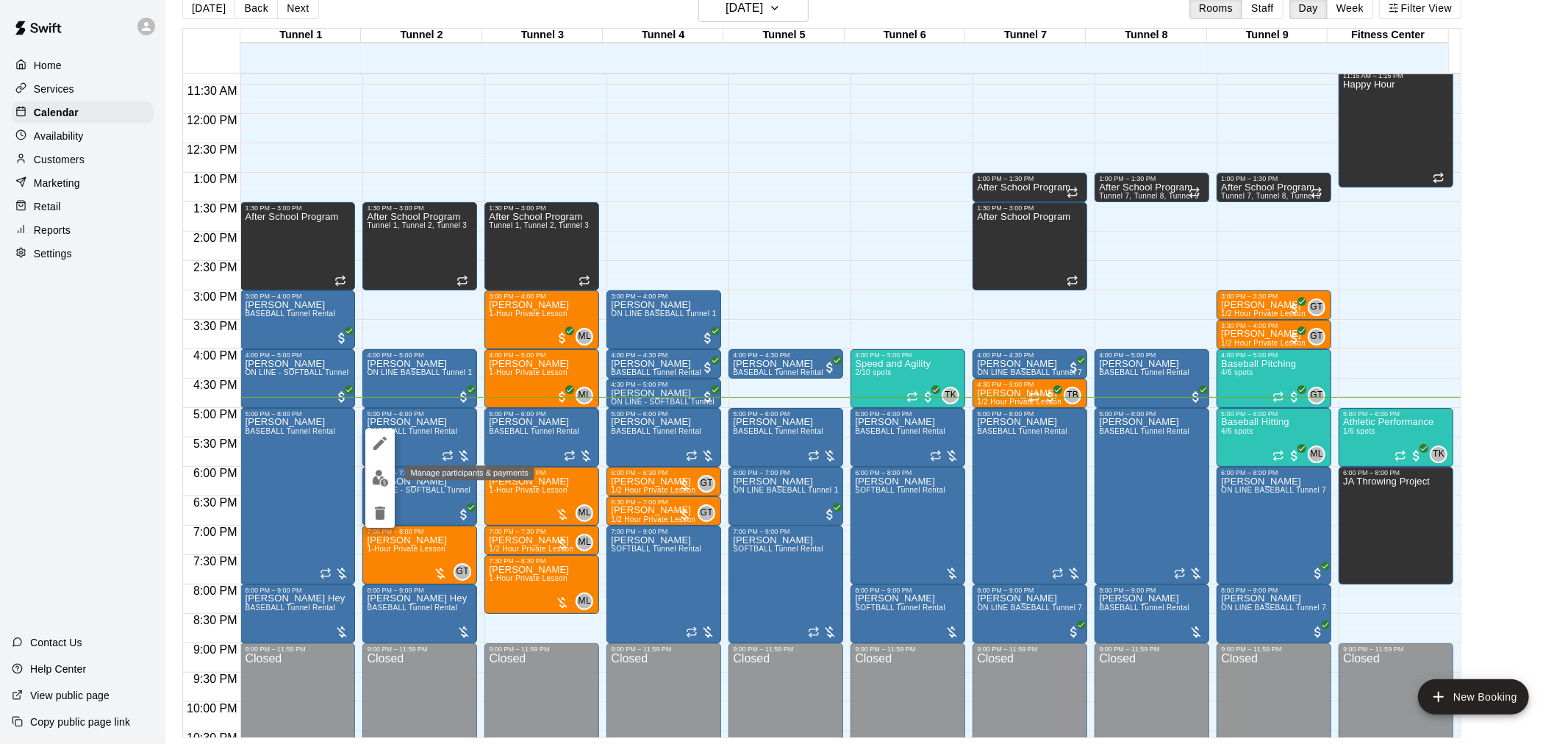
click at [372, 484] on img "edit" at bounding box center [381, 478] width 17 height 17
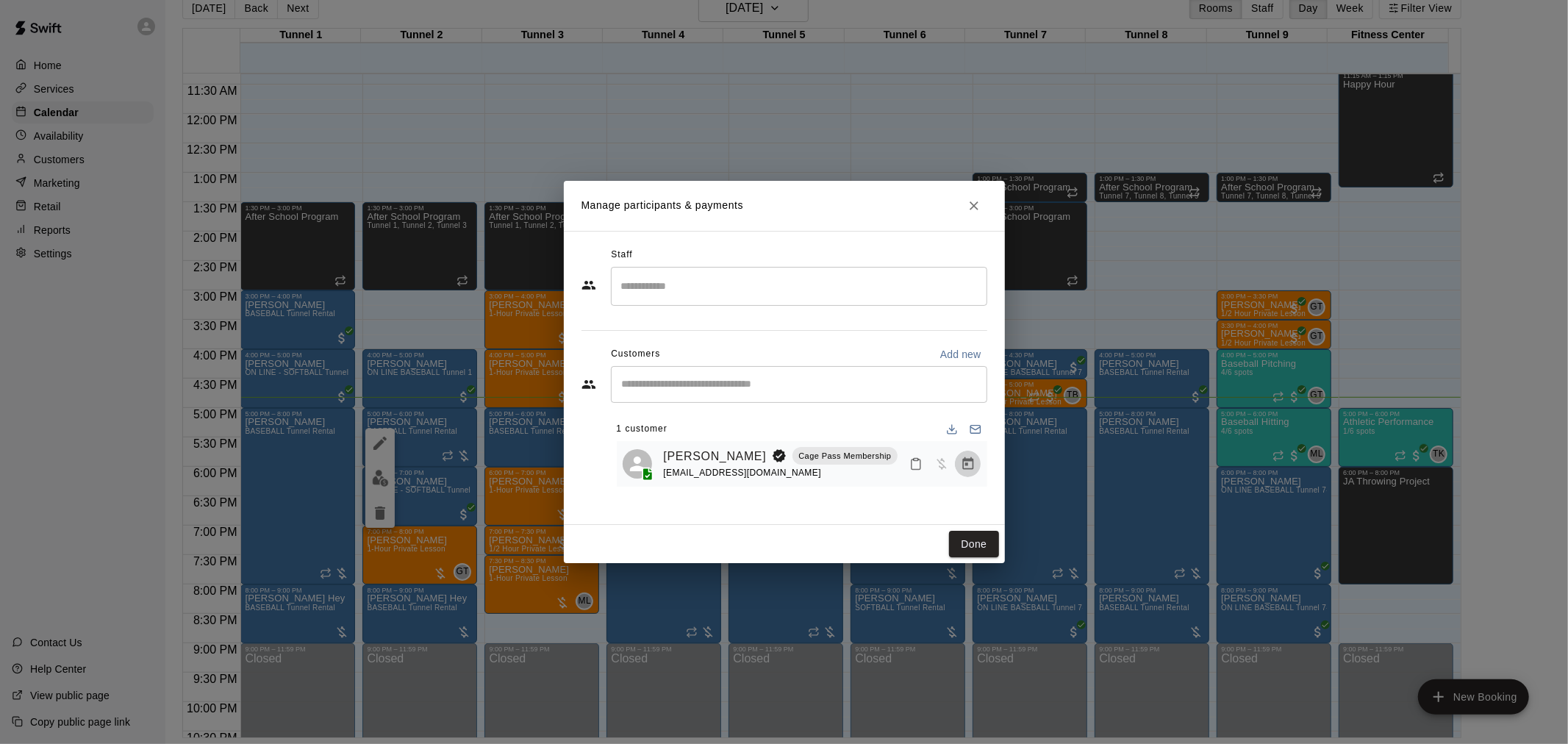
click at [980, 464] on button "Manage bookings & payment" at bounding box center [968, 464] width 27 height 27
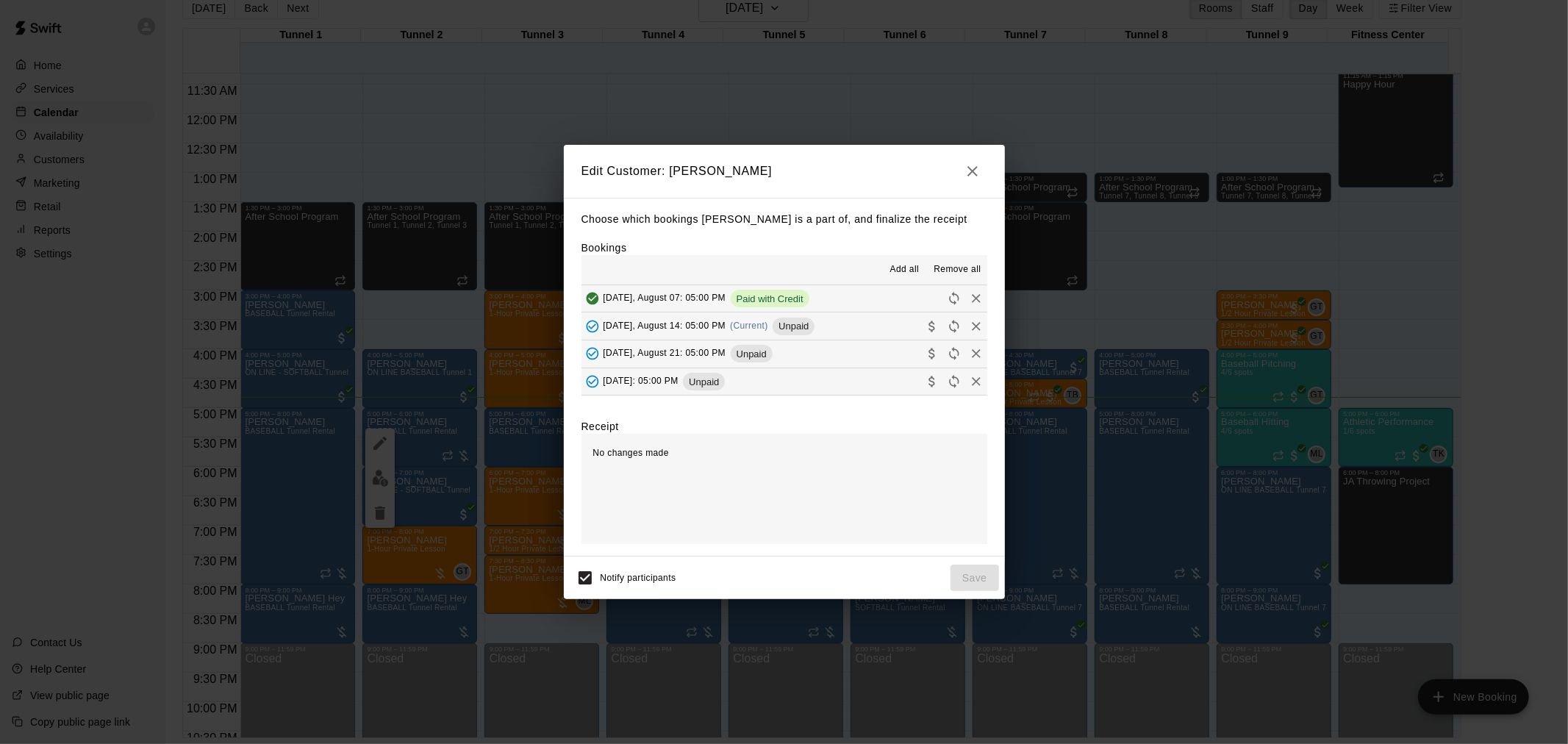
click at [705, 329] on span "Thursday, August 14: 05:00 PM" at bounding box center [665, 326] width 123 height 11
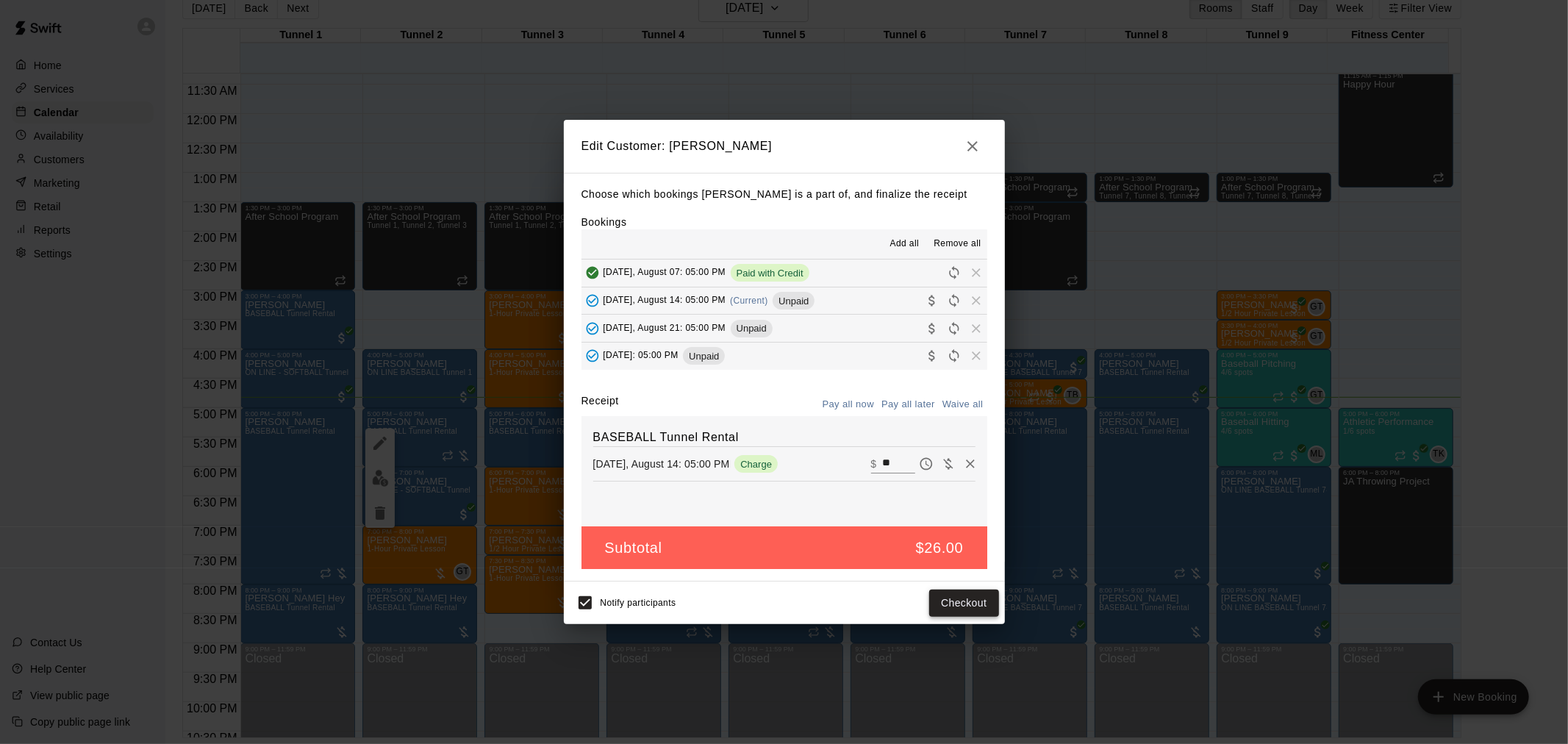
click at [966, 610] on button "Checkout" at bounding box center [964, 604] width 69 height 27
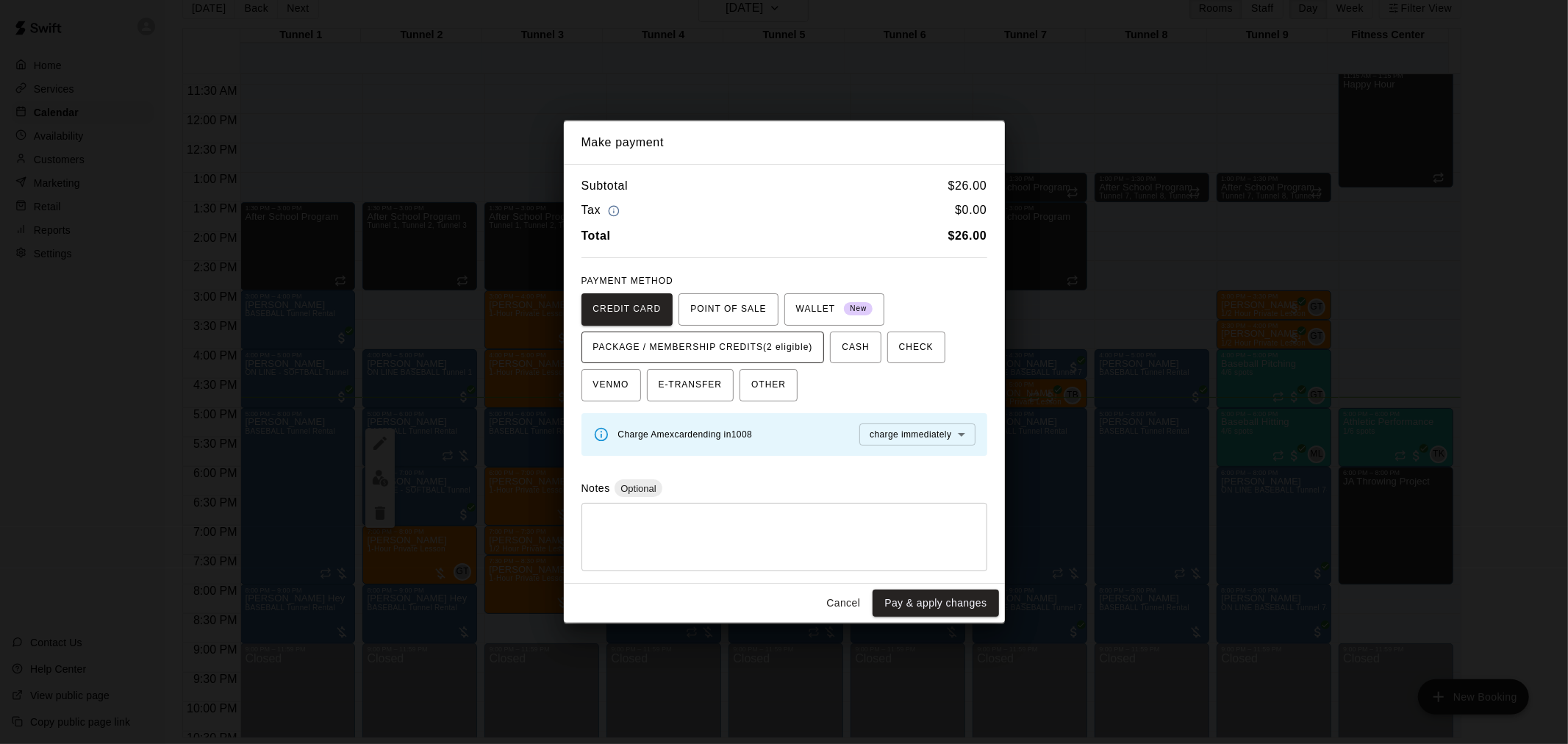
click at [810, 356] on span "PACKAGE / MEMBERSHIP CREDITS (2 eligible)" at bounding box center [703, 348] width 220 height 24
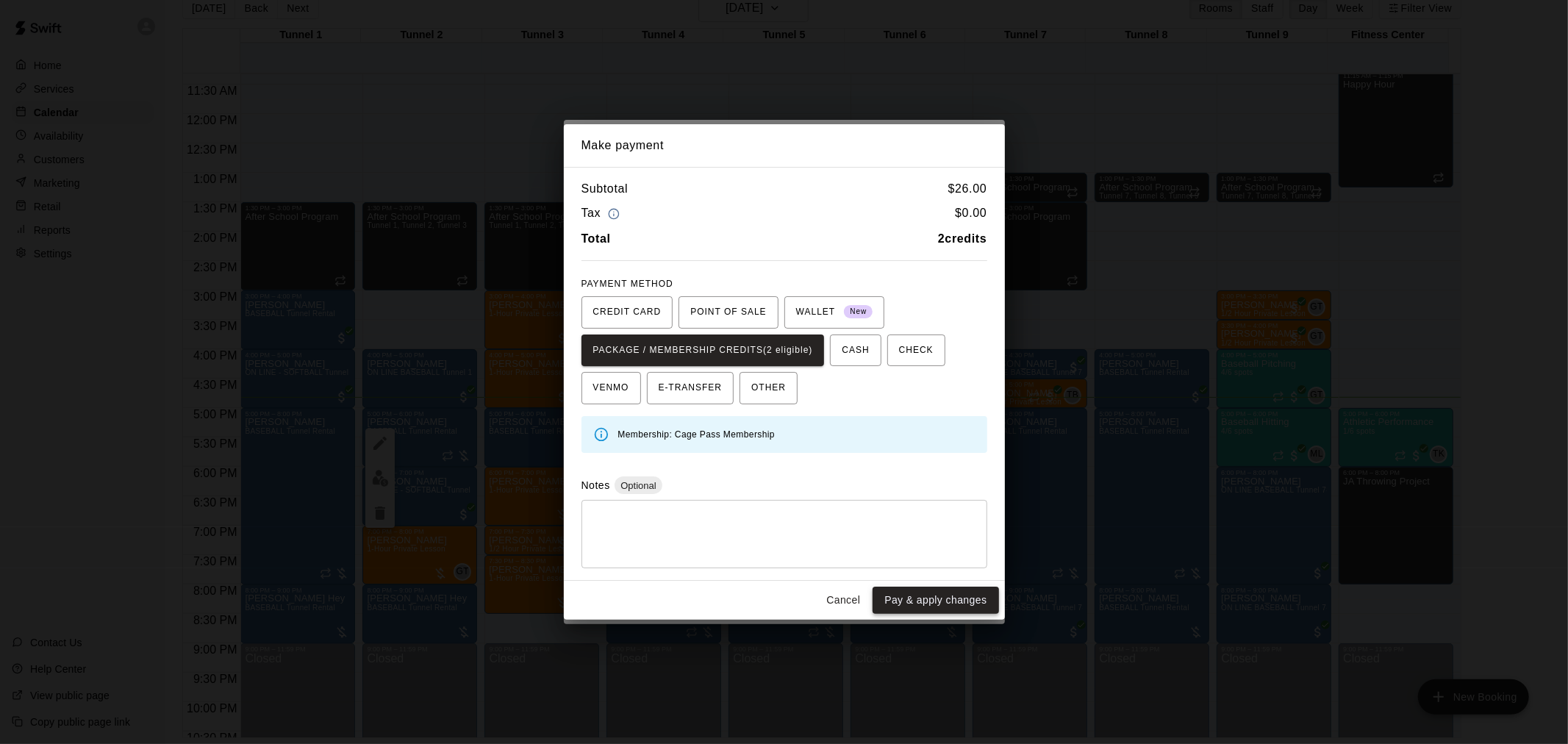
click at [950, 601] on button "Pay & apply changes" at bounding box center [936, 600] width 126 height 27
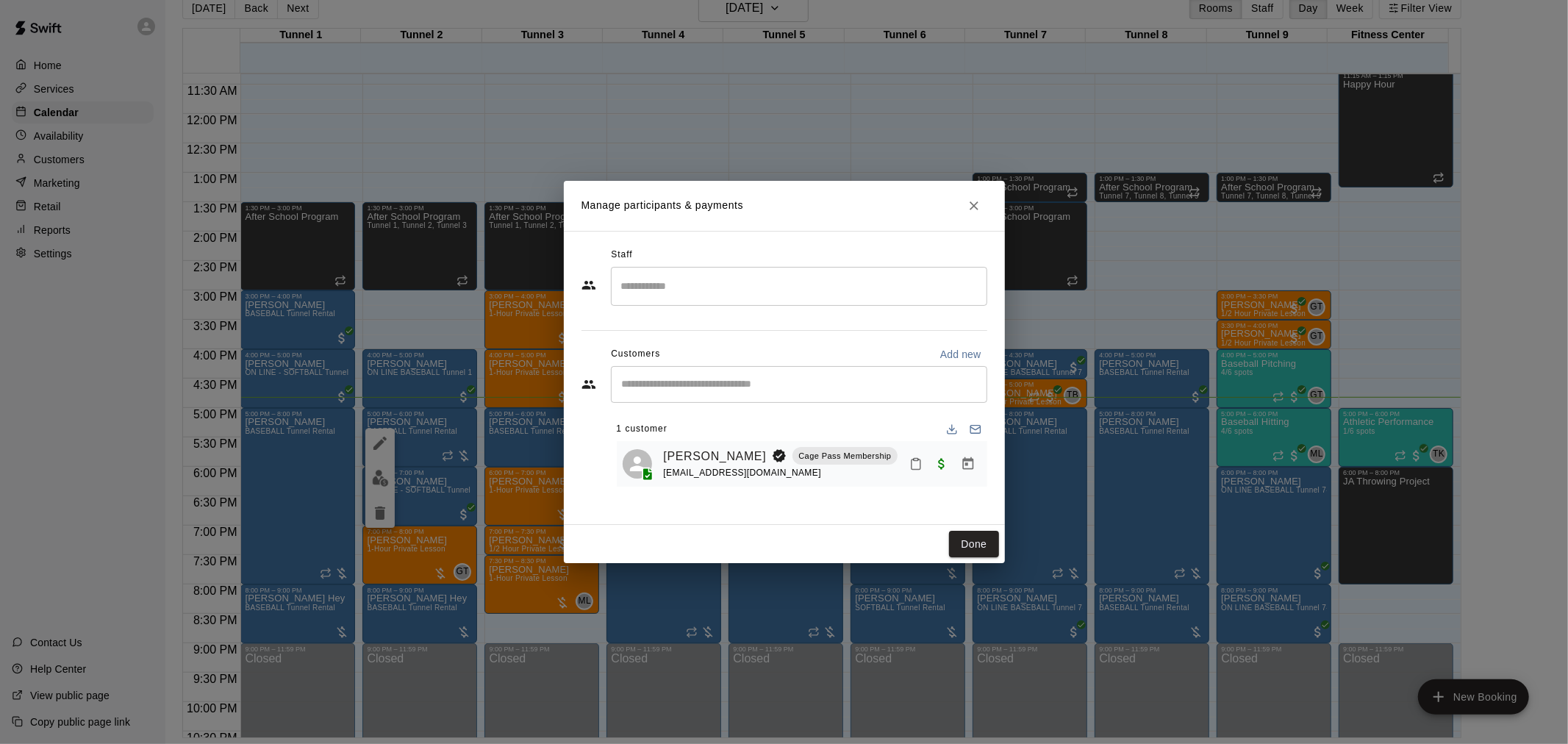
click at [989, 548] on button "Done" at bounding box center [974, 544] width 50 height 27
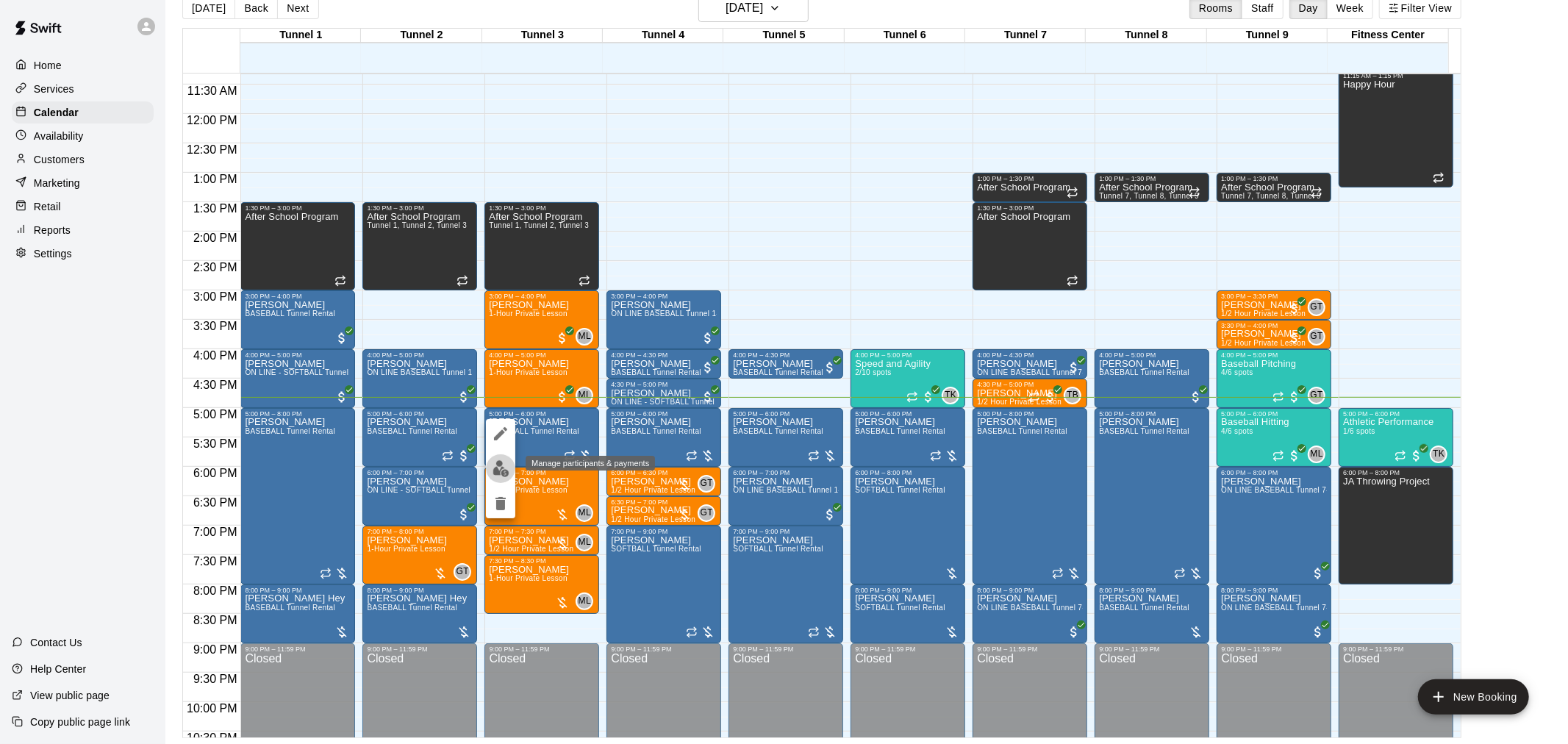
click at [508, 467] on img "edit" at bounding box center [501, 469] width 17 height 17
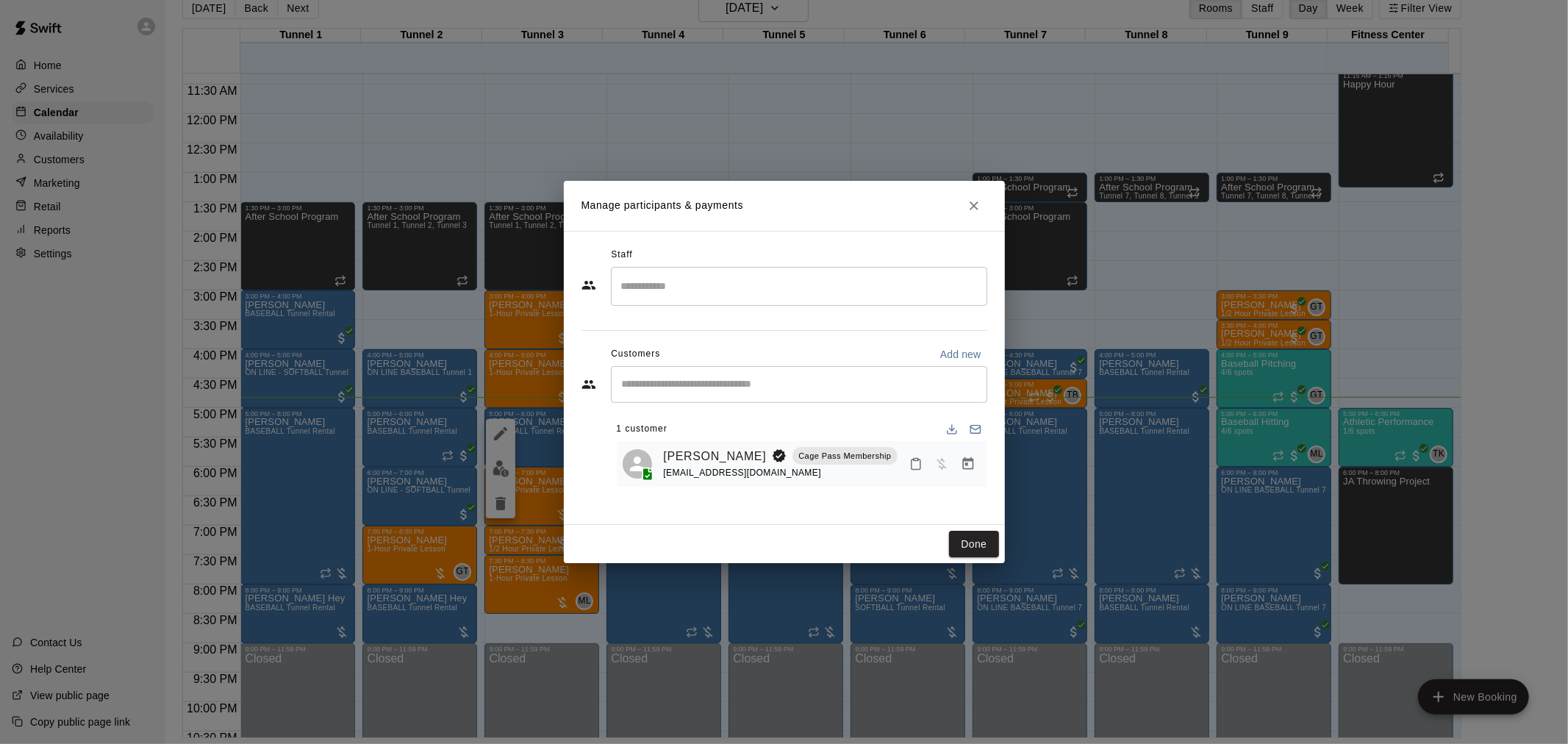
click at [971, 478] on button "Manage bookings & payment" at bounding box center [968, 464] width 27 height 27
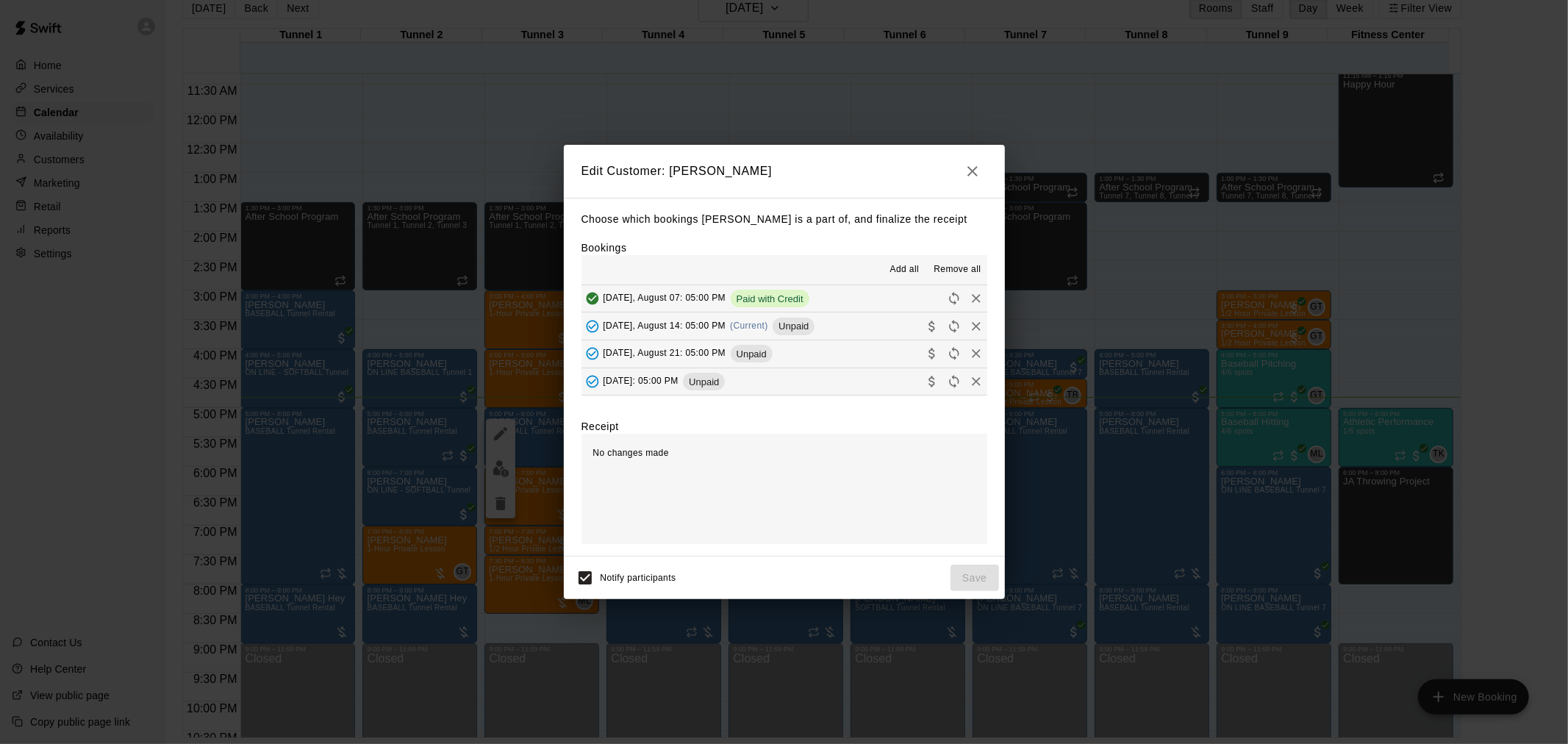
click at [795, 327] on span "Unpaid" at bounding box center [794, 327] width 42 height 11
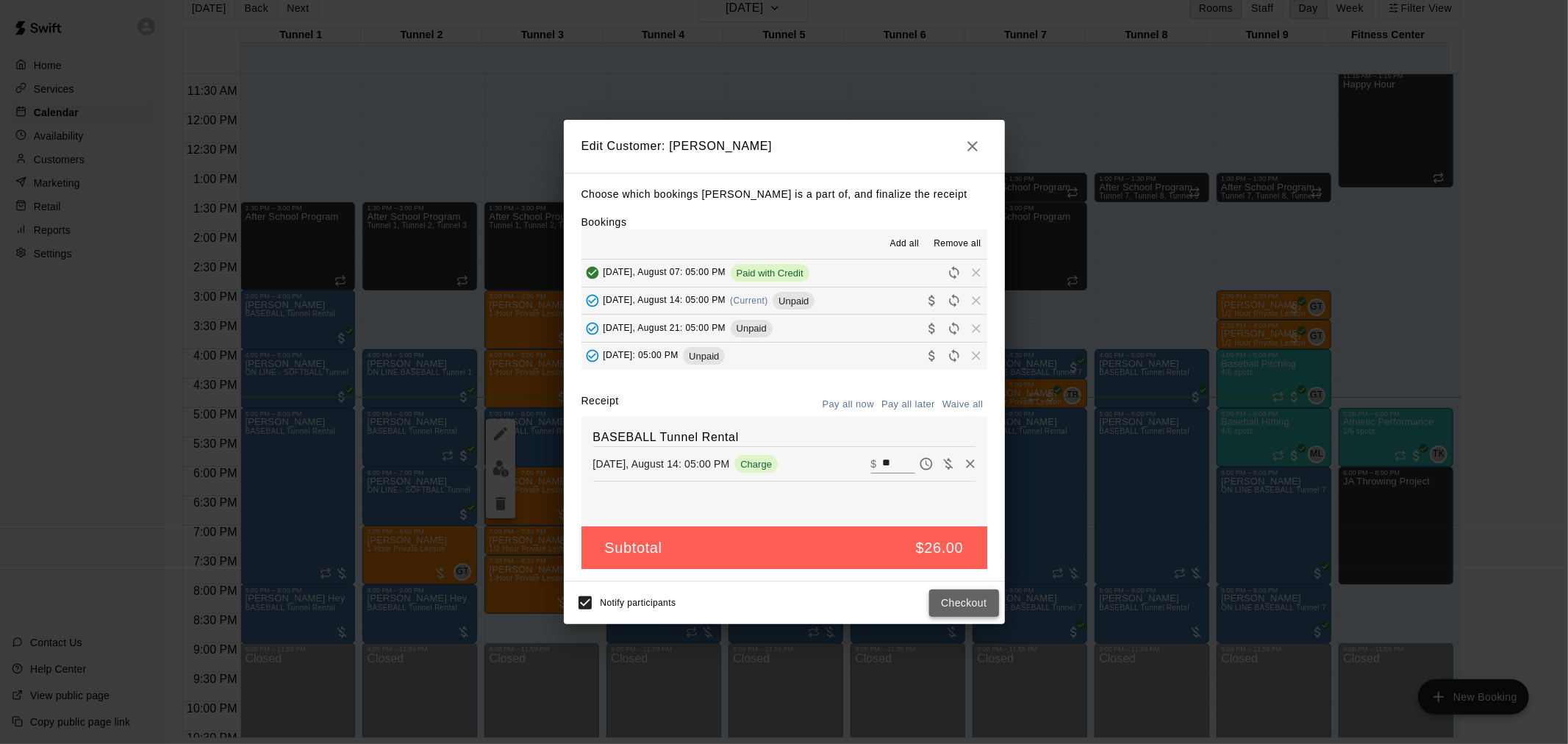
click at [974, 613] on button "Checkout" at bounding box center [964, 604] width 69 height 27
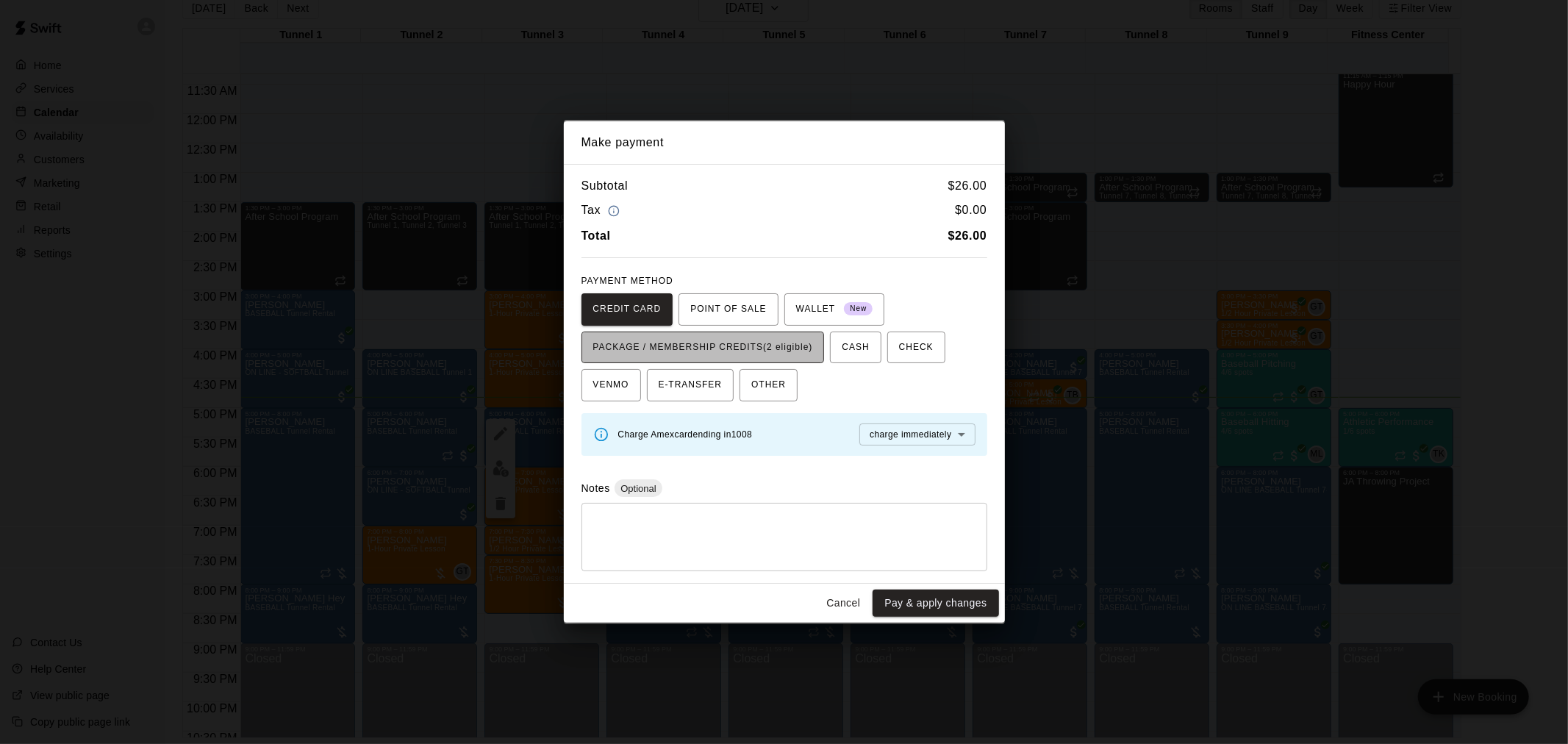
click at [796, 354] on span "PACKAGE / MEMBERSHIP CREDITS (2 eligible)" at bounding box center [703, 348] width 220 height 24
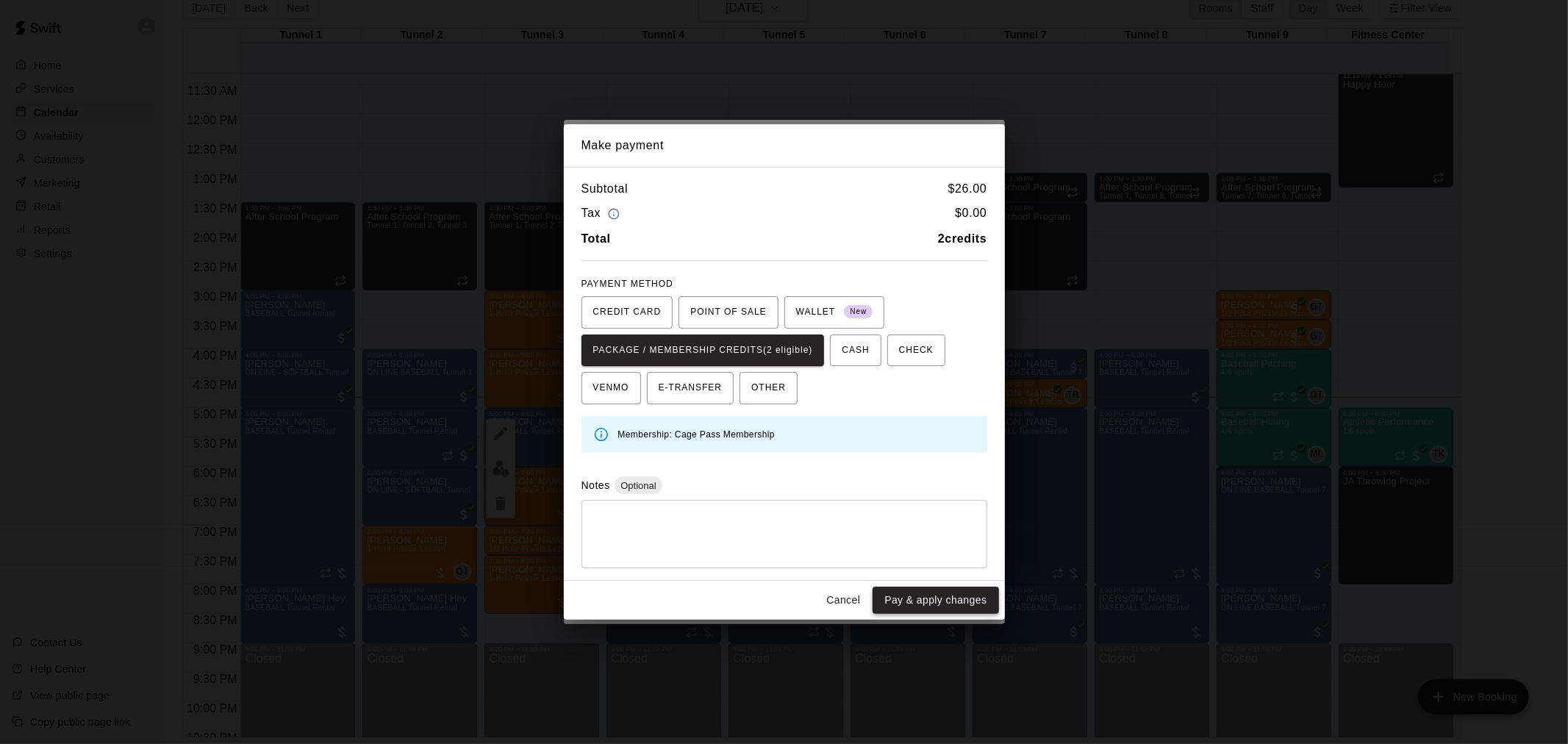
click at [950, 608] on button "Pay & apply changes" at bounding box center [936, 600] width 126 height 27
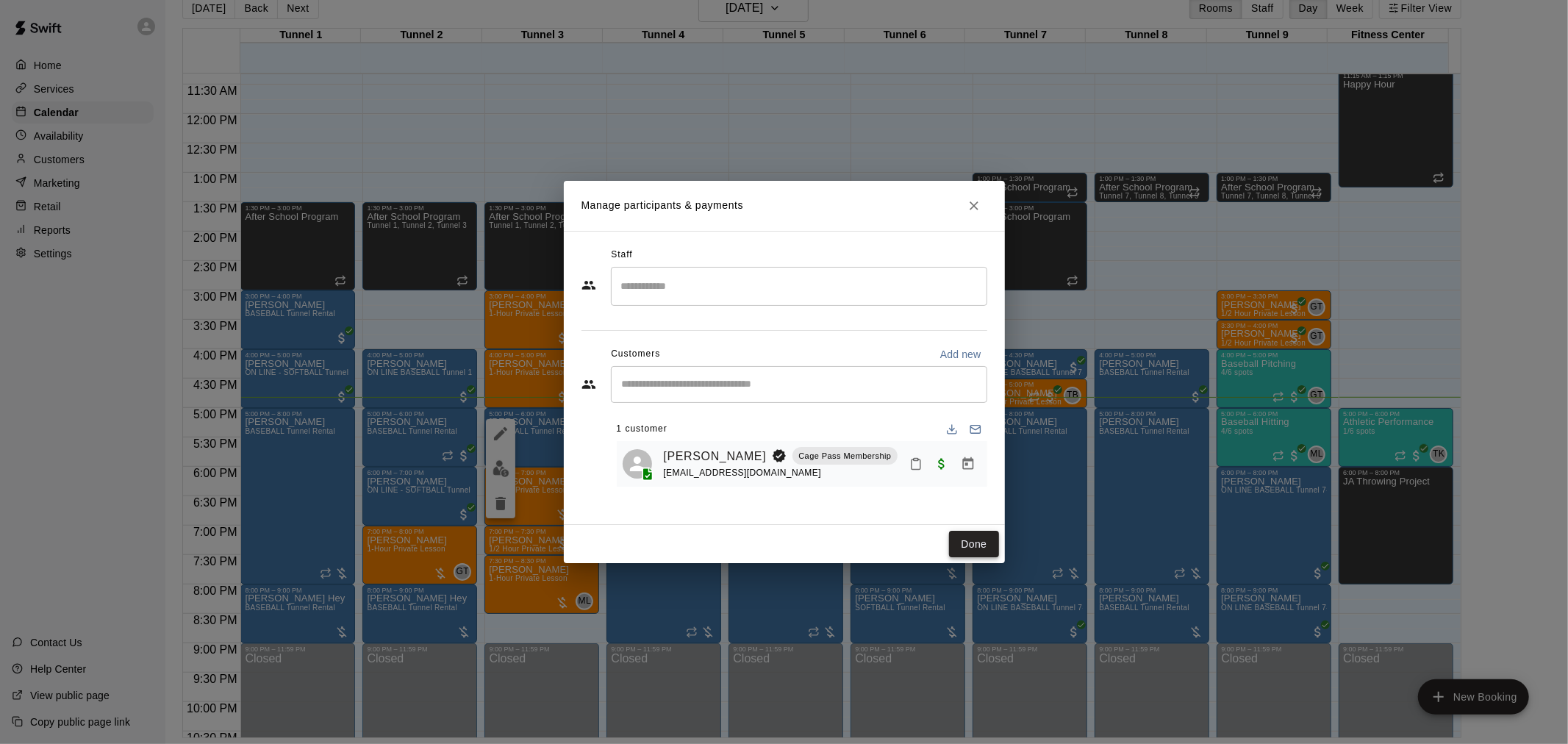
click at [970, 534] on button "Done" at bounding box center [974, 544] width 50 height 27
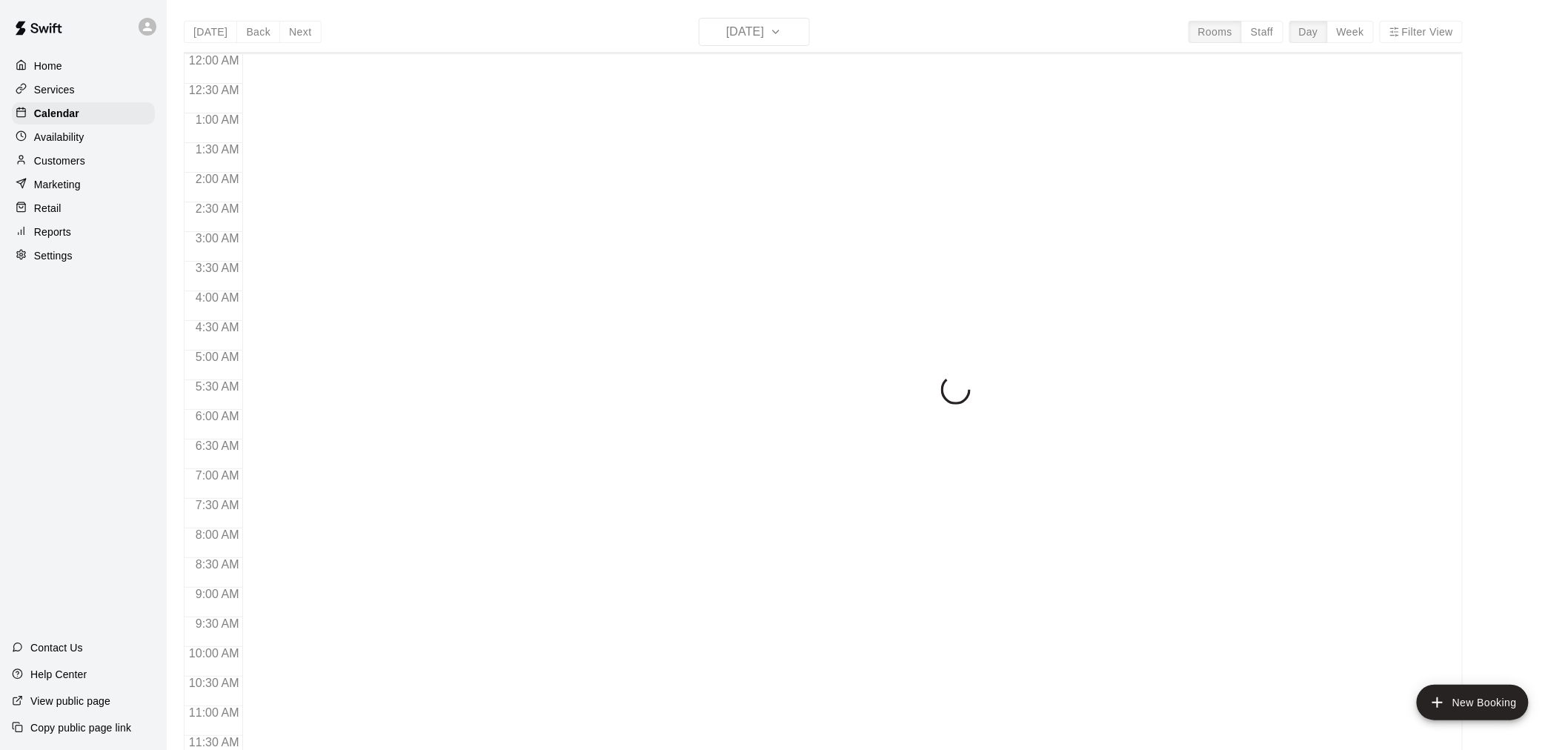
scroll to position [710, 0]
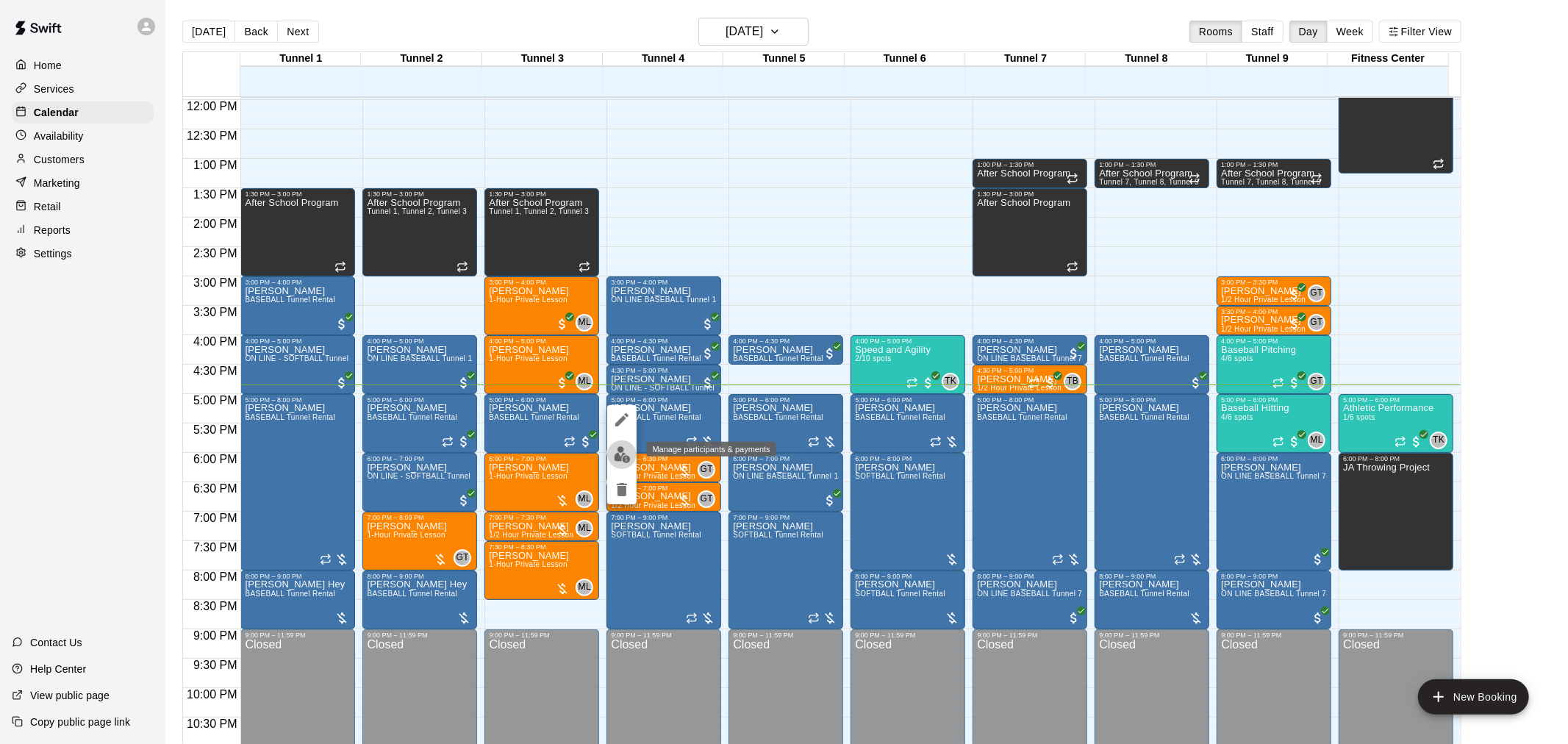
click at [625, 453] on img "edit" at bounding box center [623, 455] width 17 height 17
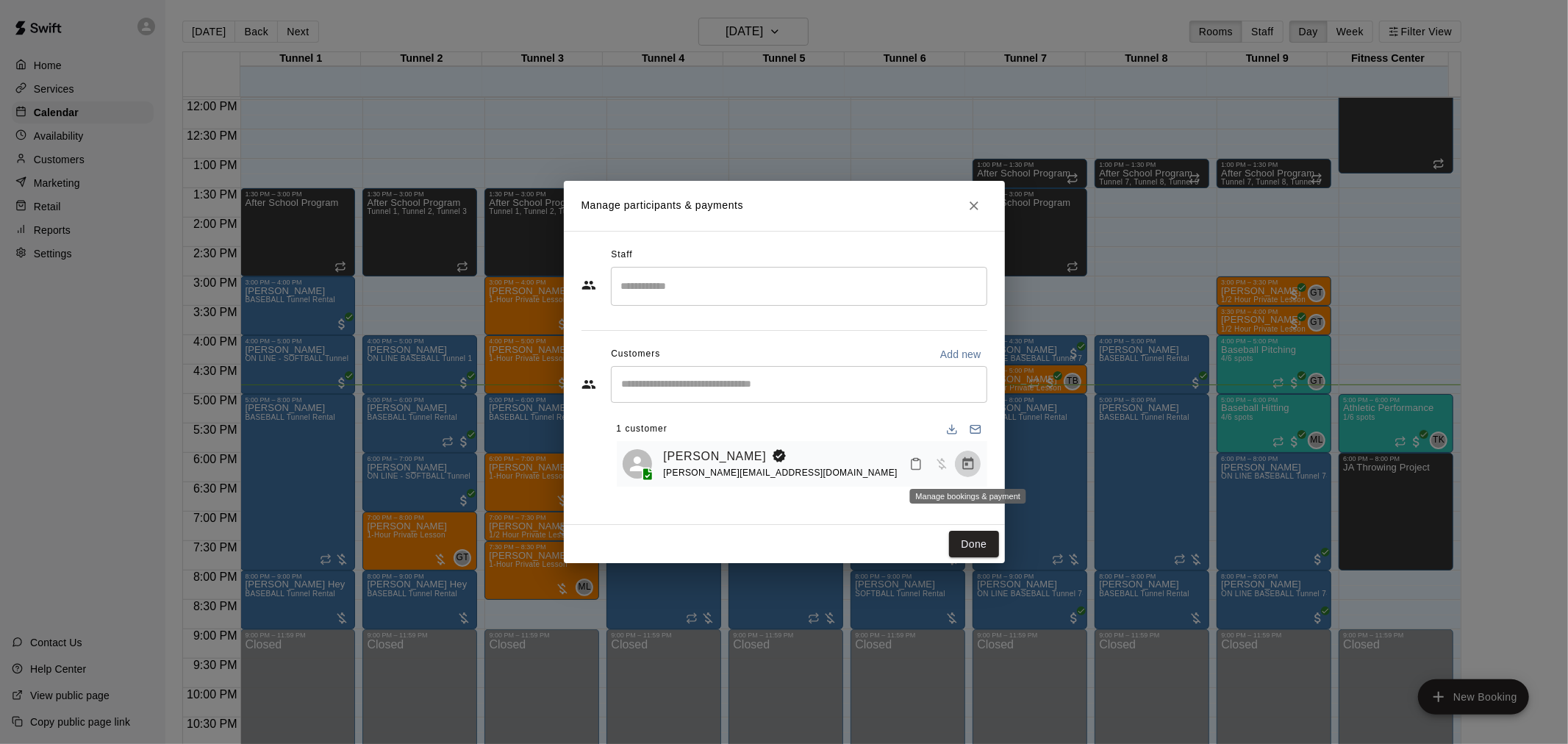
click at [964, 465] on icon "Manage bookings & payment" at bounding box center [968, 463] width 11 height 12
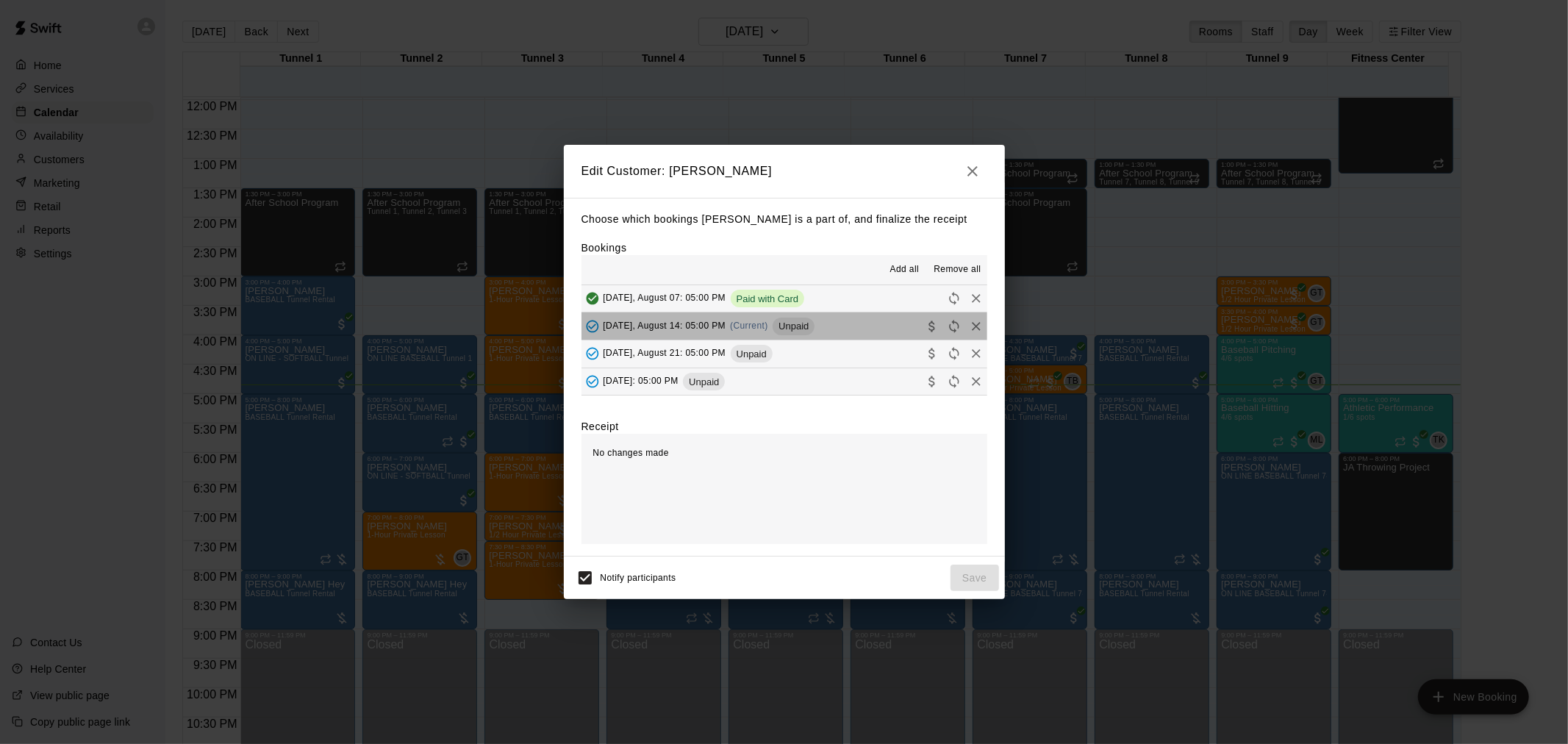
click at [787, 321] on span "Unpaid" at bounding box center [794, 327] width 42 height 11
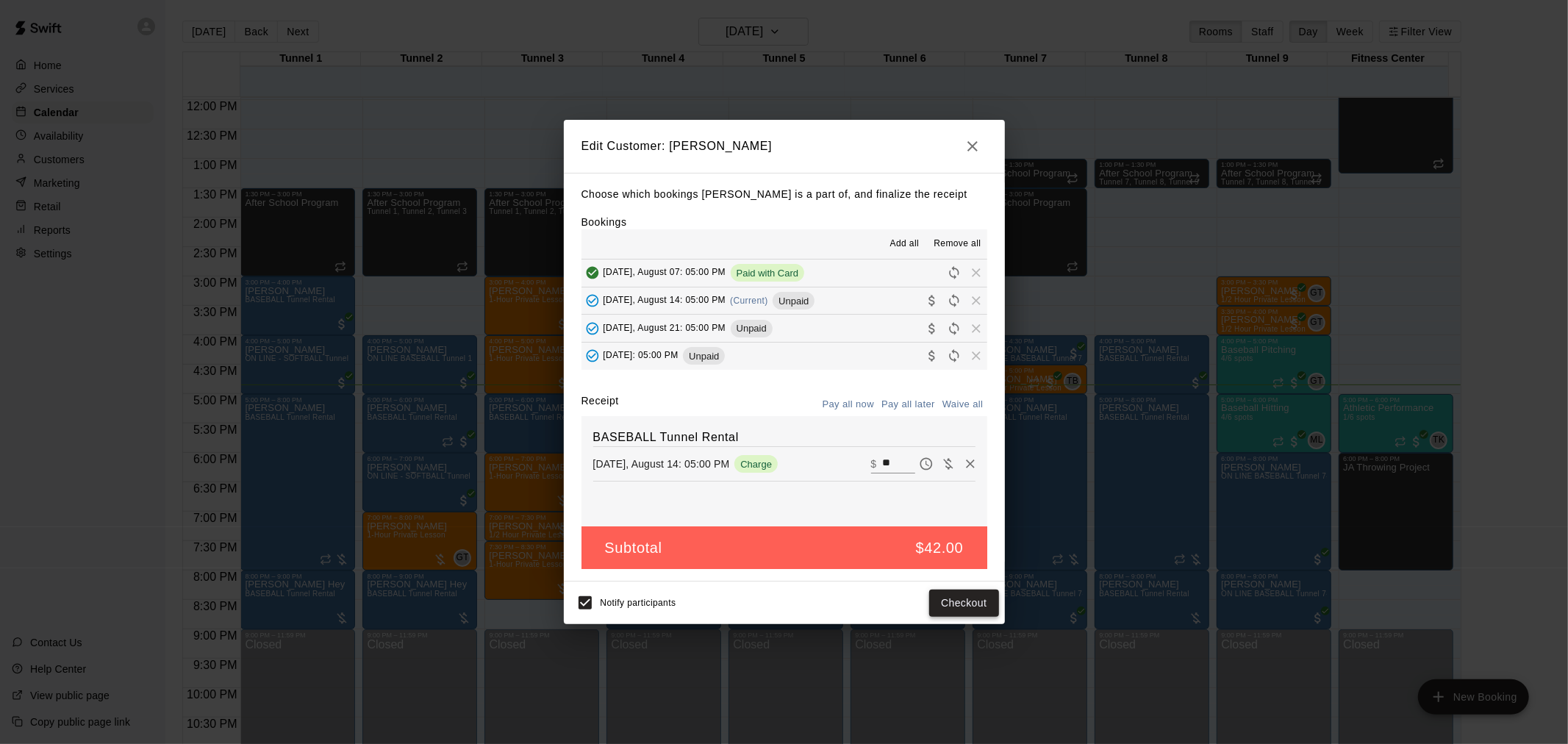
click at [946, 606] on button "Checkout" at bounding box center [964, 604] width 69 height 27
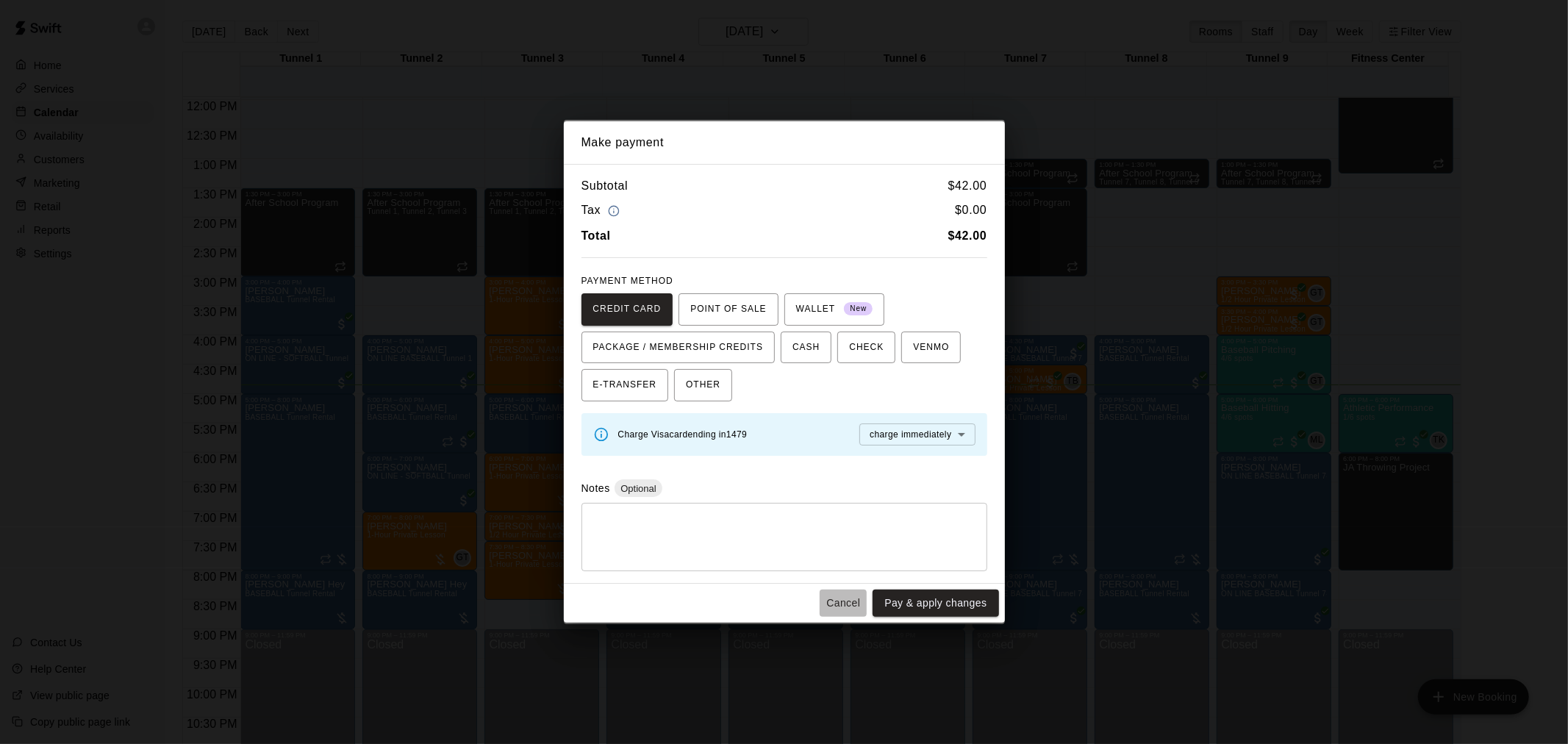
click at [839, 594] on button "Cancel" at bounding box center [843, 604] width 47 height 27
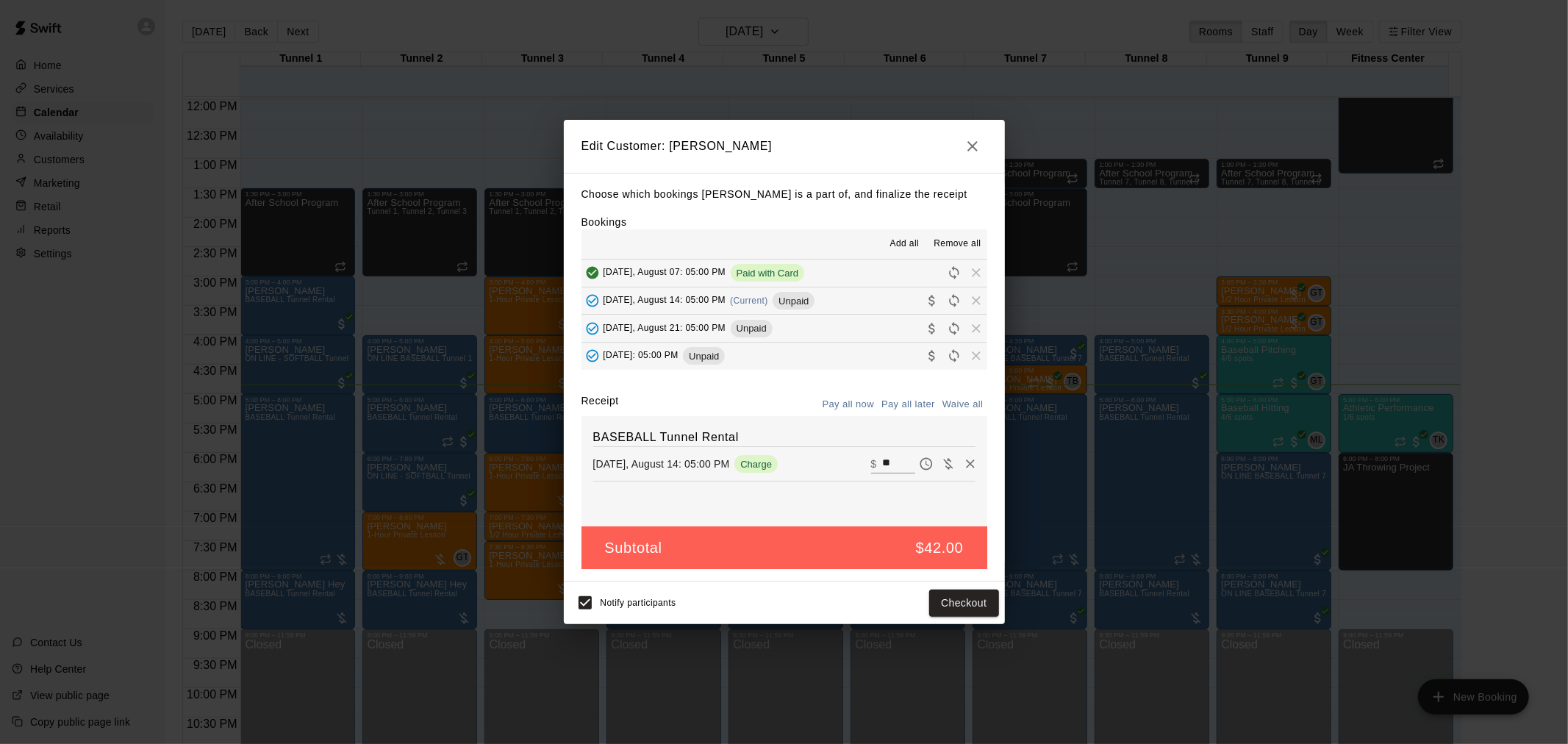
click at [975, 138] on icon "button" at bounding box center [972, 146] width 17 height 17
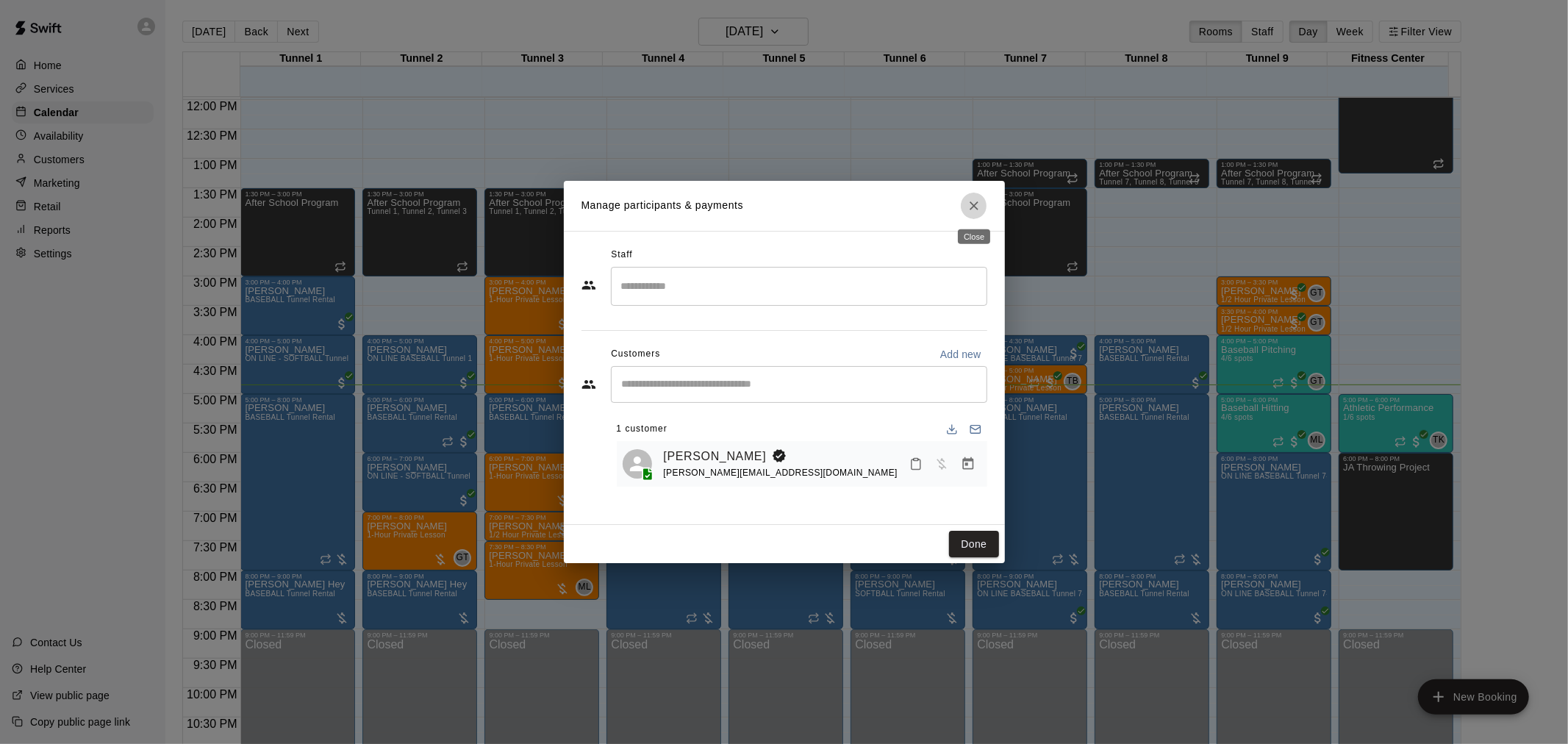
click at [973, 211] on icon "Close" at bounding box center [974, 205] width 14 height 14
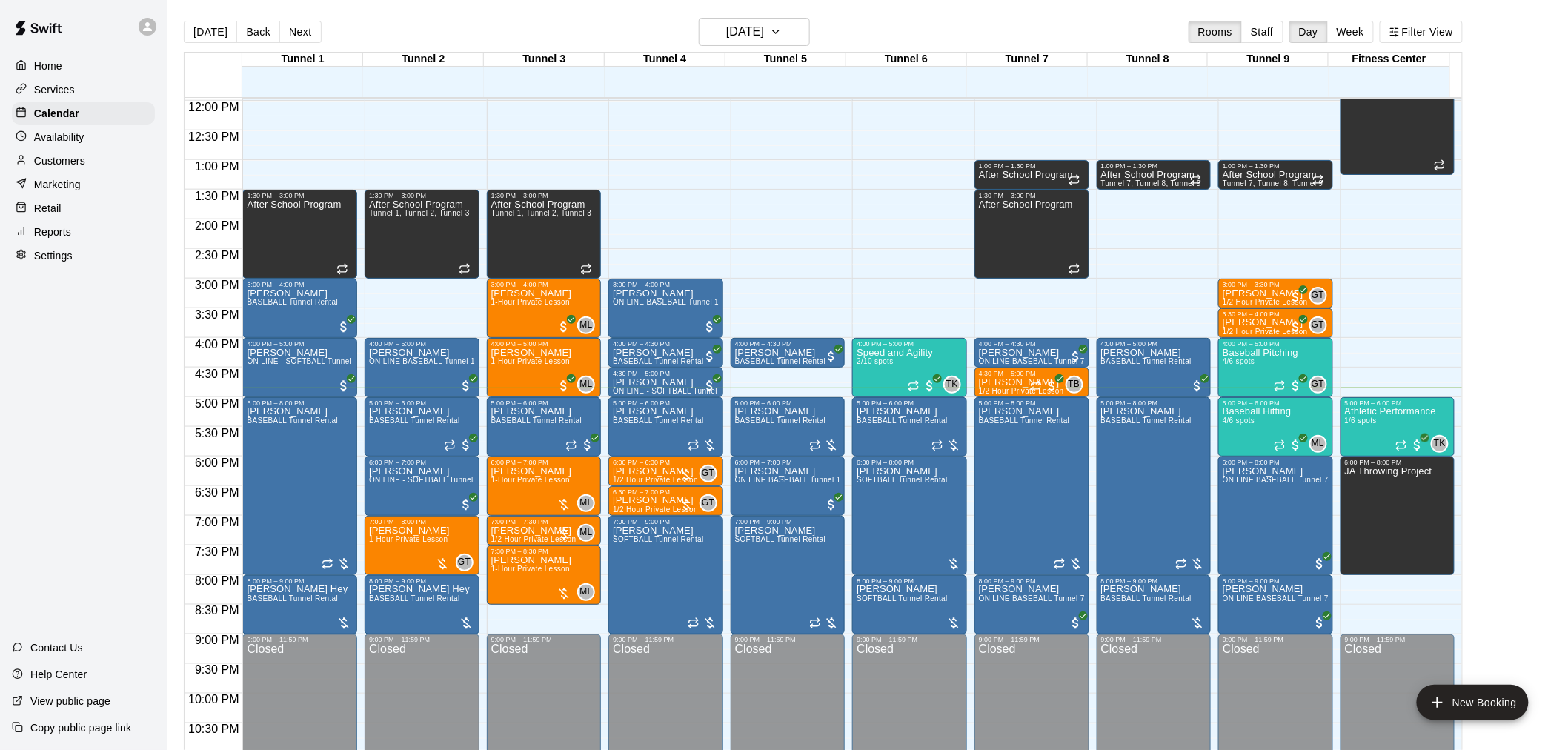
drag, startPoint x: 1473, startPoint y: 453, endPoint x: 1468, endPoint y: 465, distance: 13.0
click at [1463, 465] on div "Tunnel 1 14 Thu Tunnel 2 14 Thu Tunnel 3 14 Thu Tunnel 4 14 Thu Tunnel 5 14 Thu…" at bounding box center [823, 410] width 1279 height 716
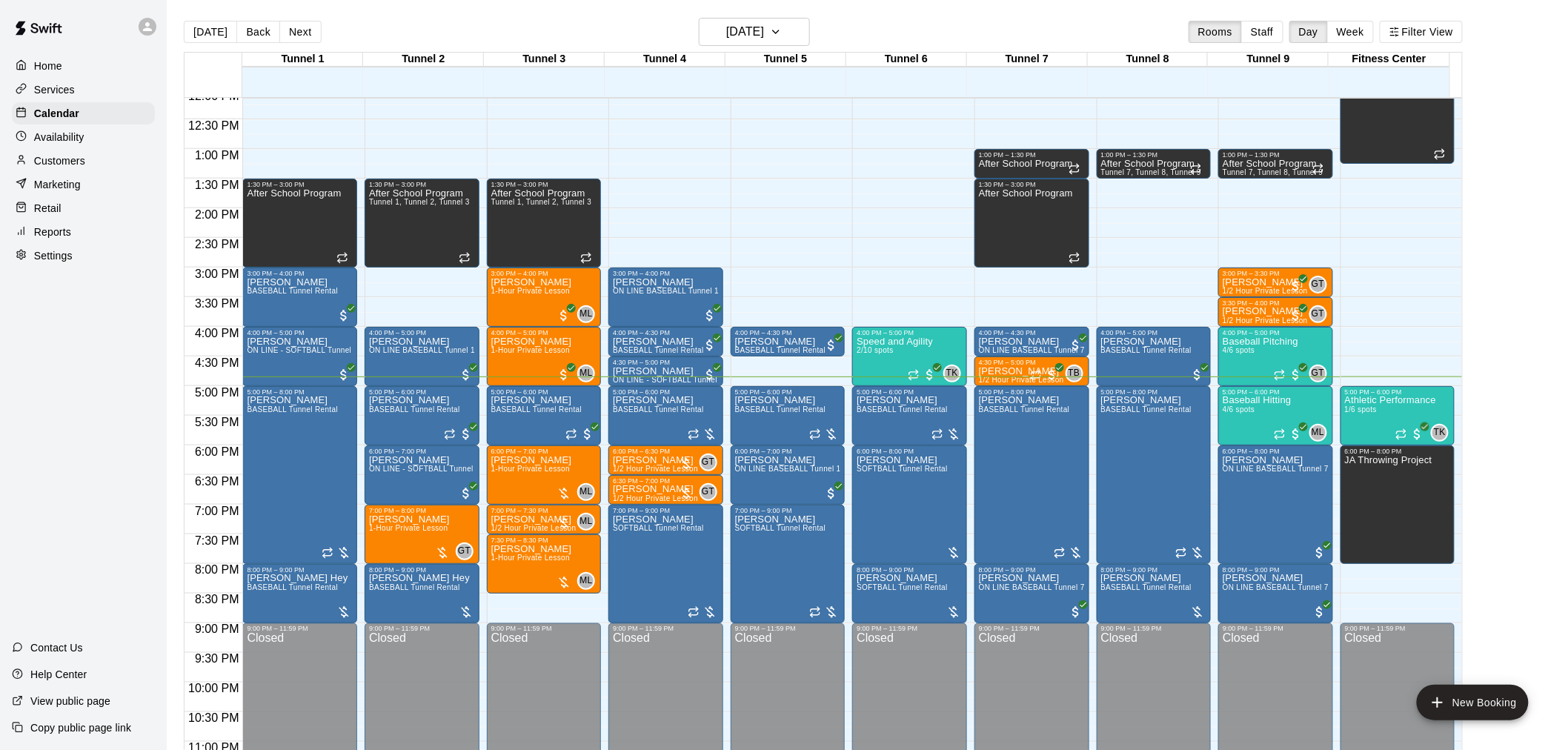
scroll to position [715, 0]
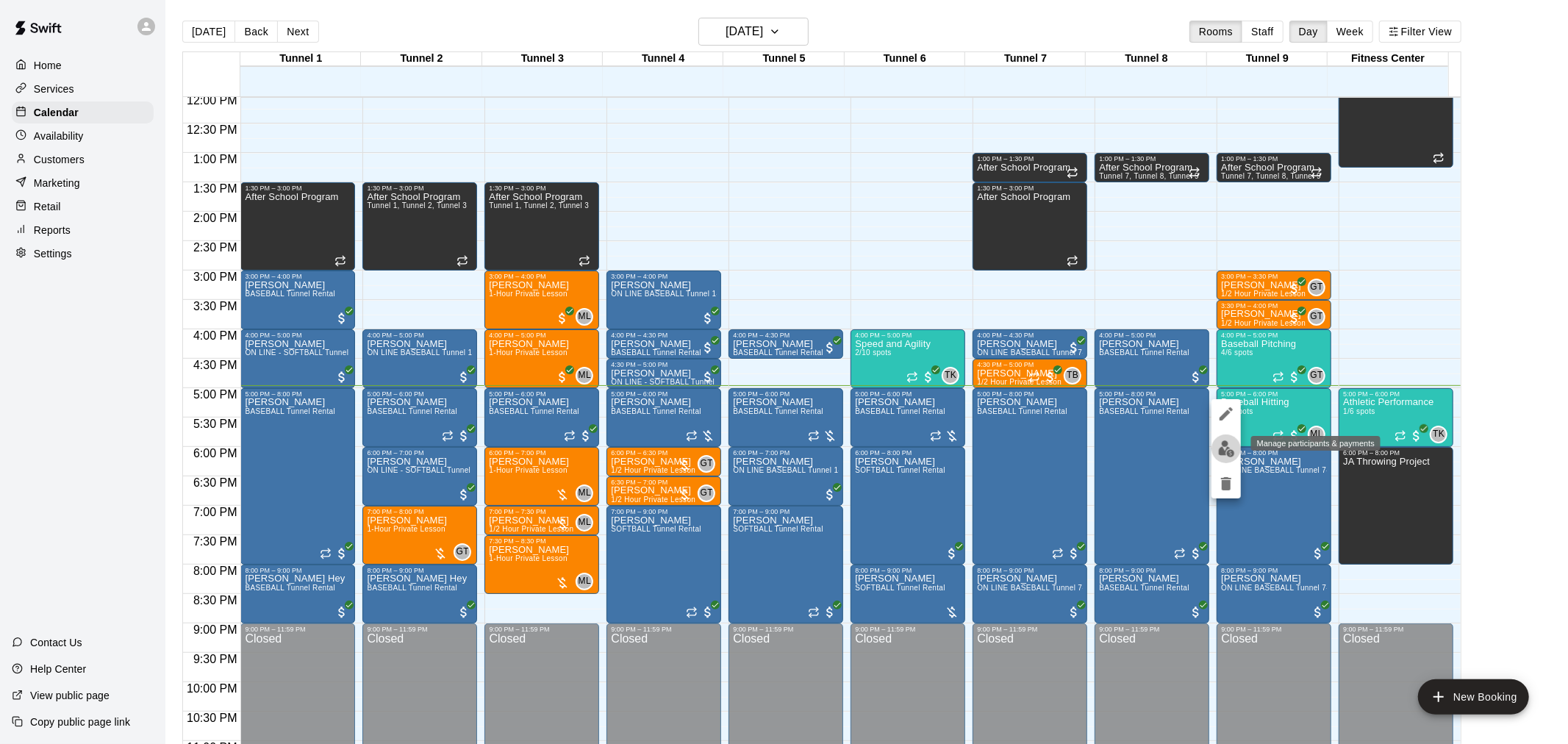
click at [1221, 451] on img "edit" at bounding box center [1227, 449] width 17 height 17
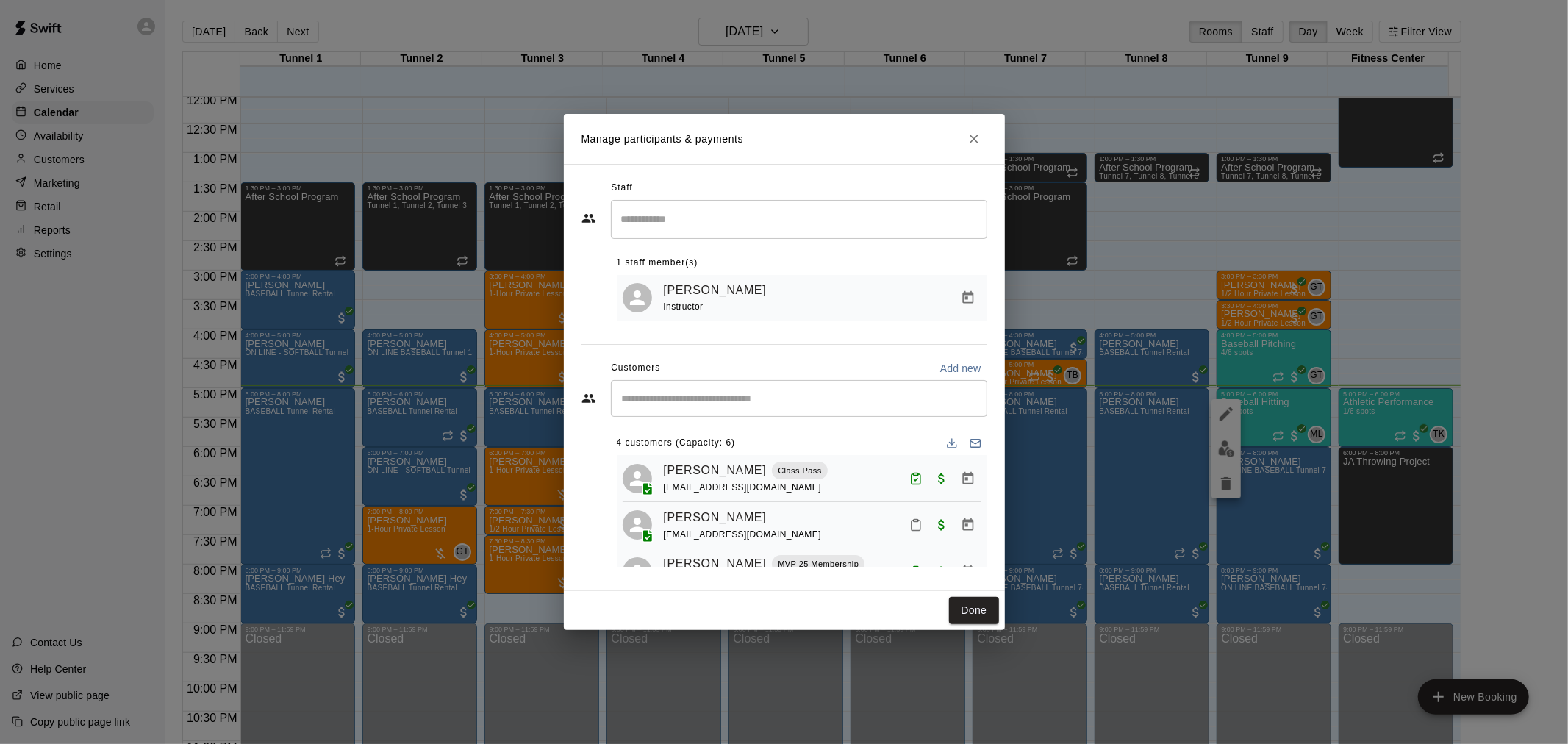
click at [909, 532] on icon "Mark attendance" at bounding box center [916, 525] width 13 height 13
click at [964, 537] on p "Mark attended" at bounding box center [1004, 535] width 130 height 14
click at [980, 608] on button "Done" at bounding box center [974, 610] width 50 height 27
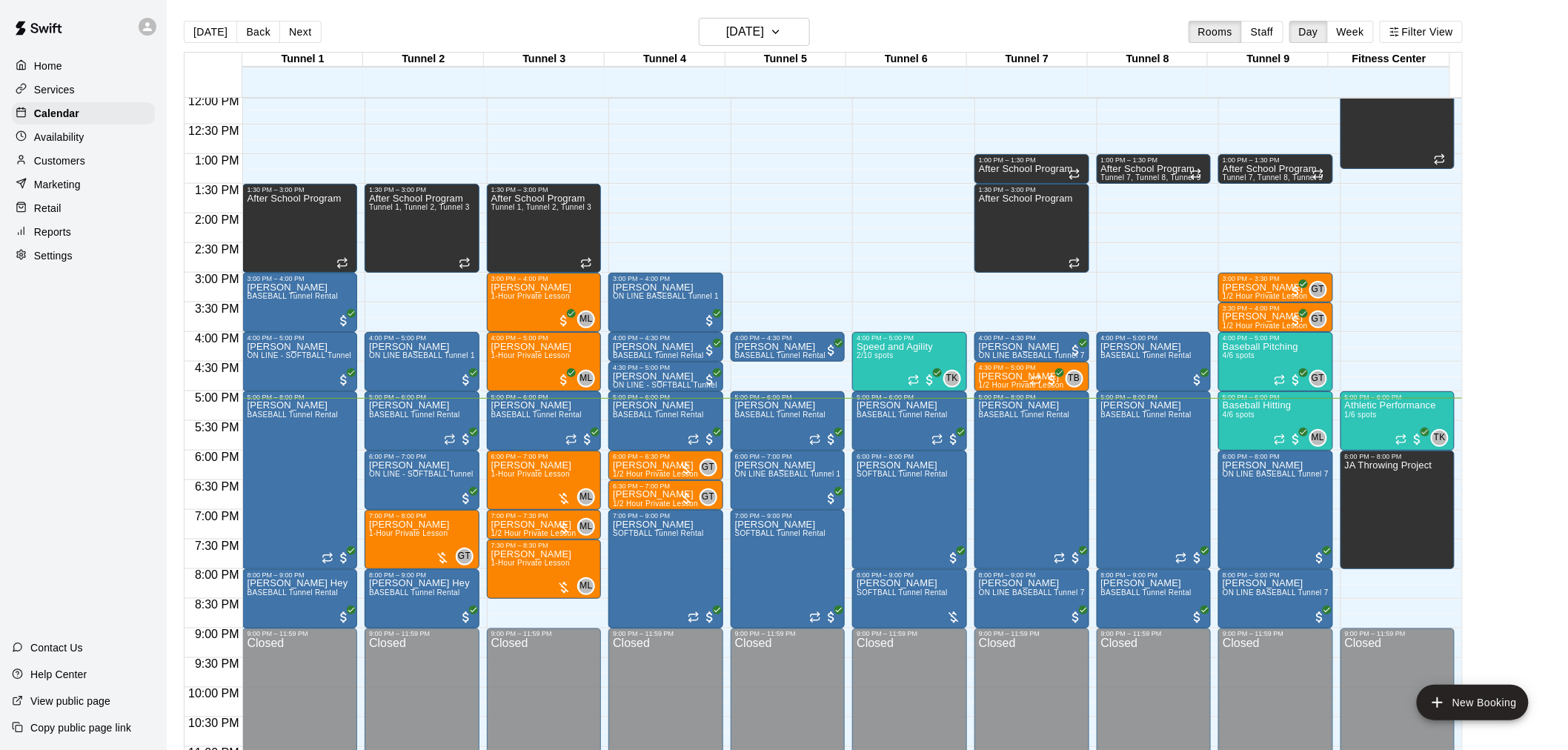
scroll to position [24, 0]
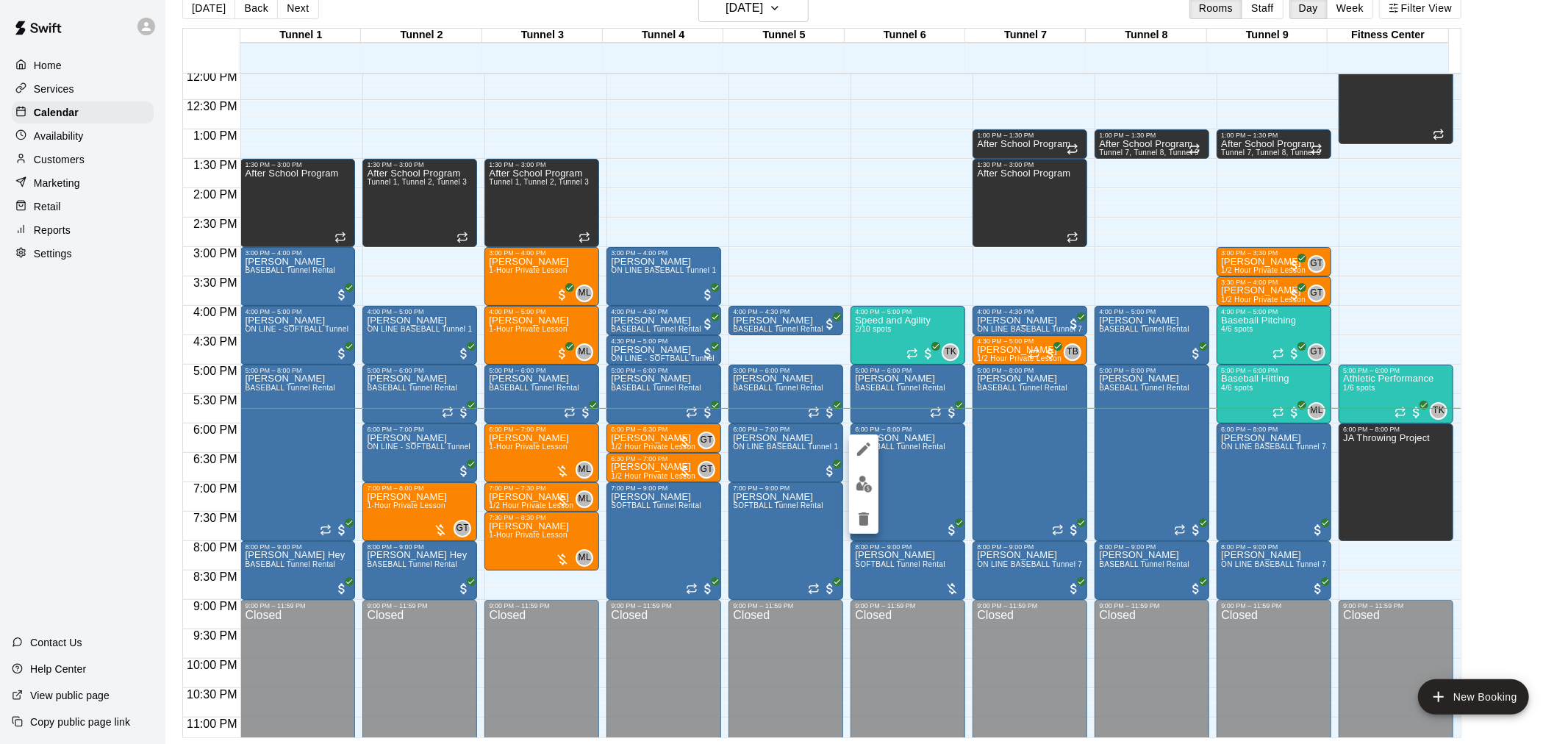
click at [1514, 283] on div at bounding box center [784, 372] width 1568 height 744
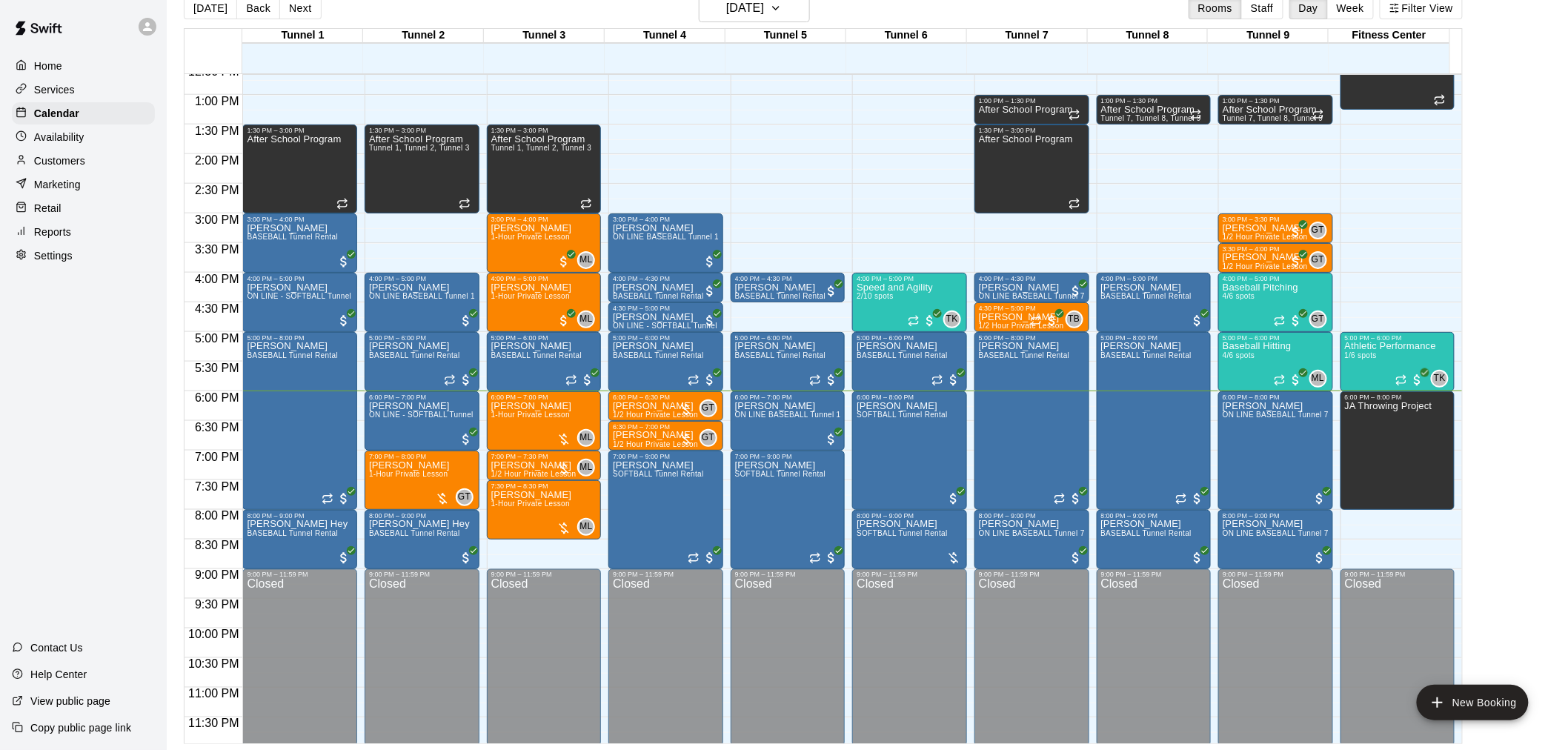
scroll to position [754, 0]
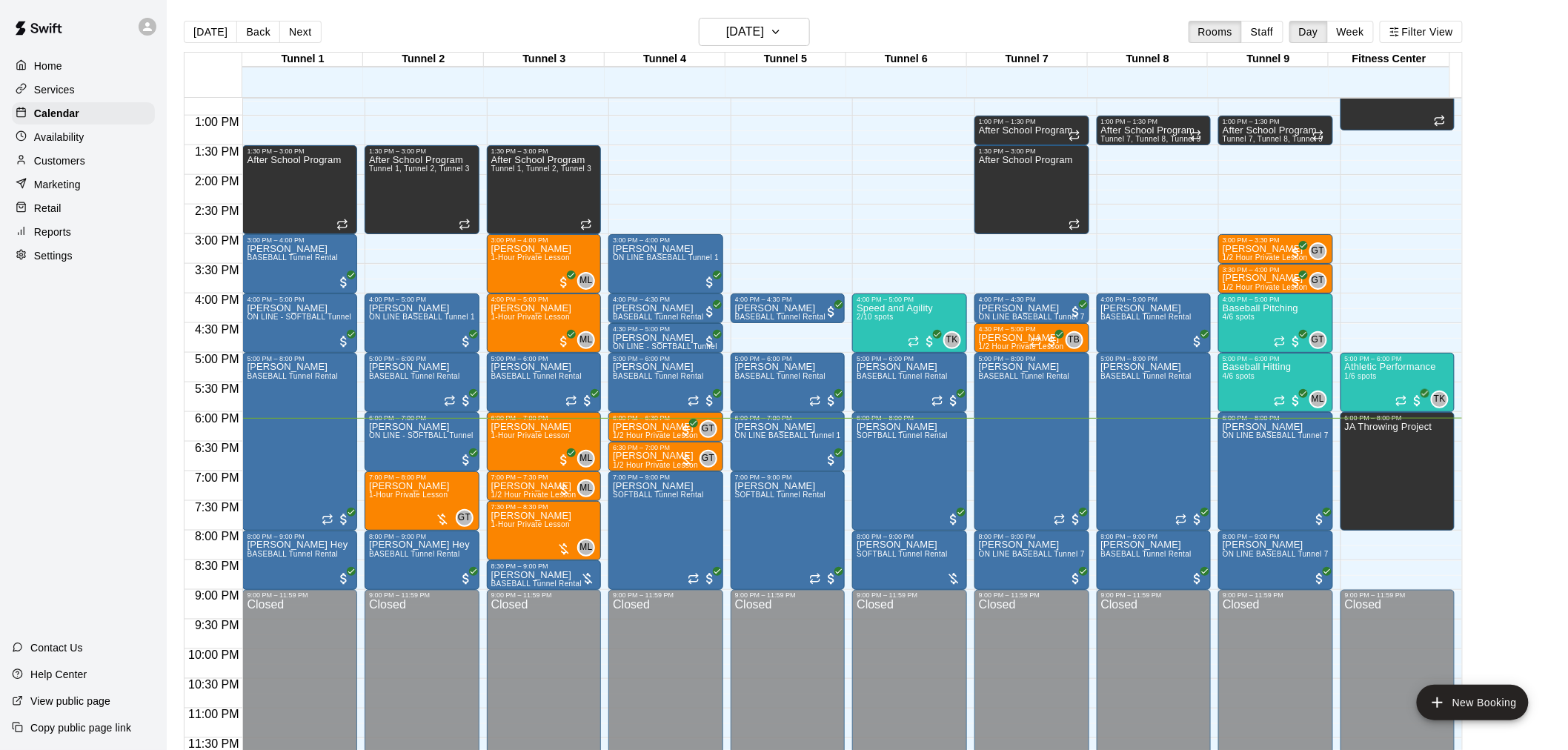
scroll to position [24, 0]
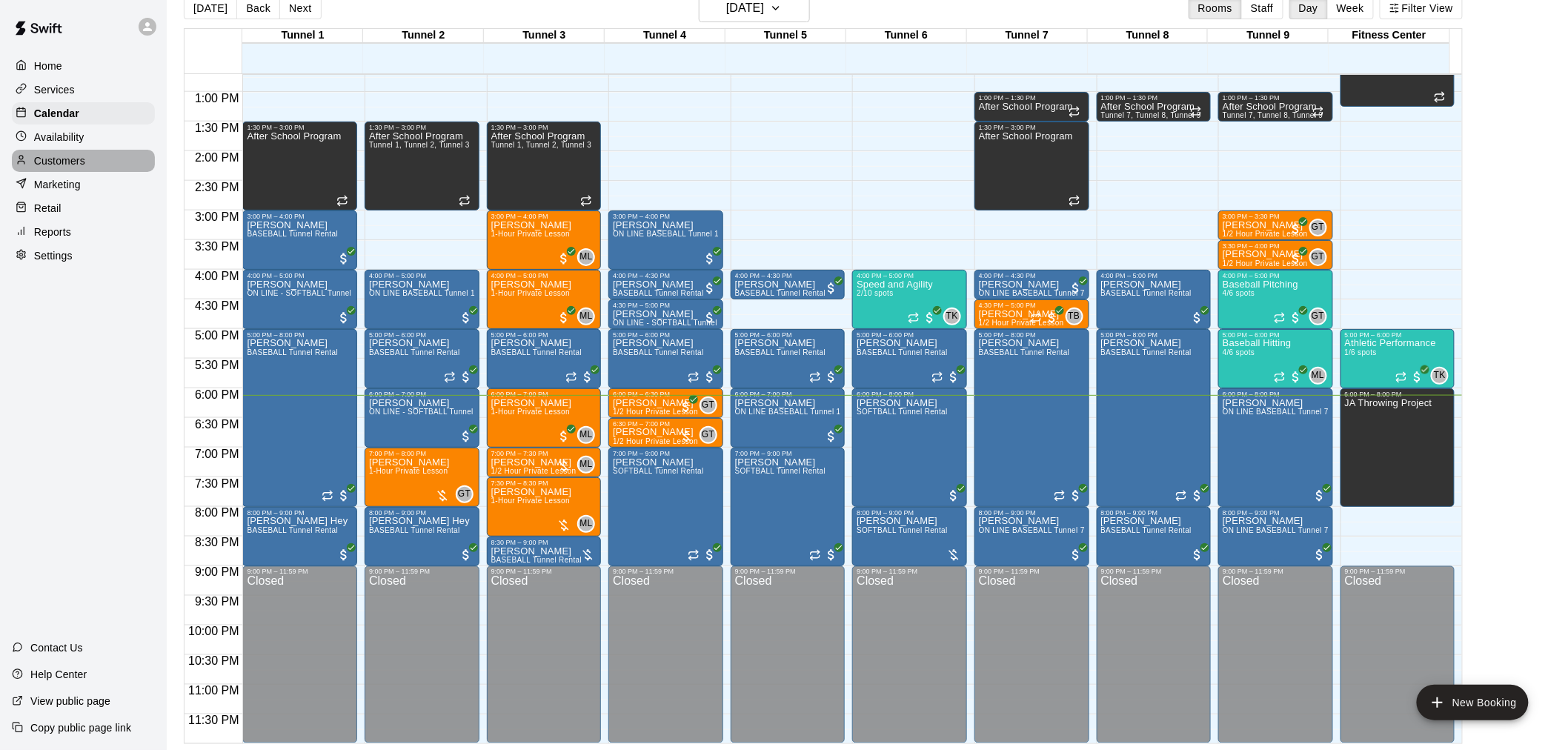
click at [99, 172] on div "Customers" at bounding box center [83, 161] width 143 height 22
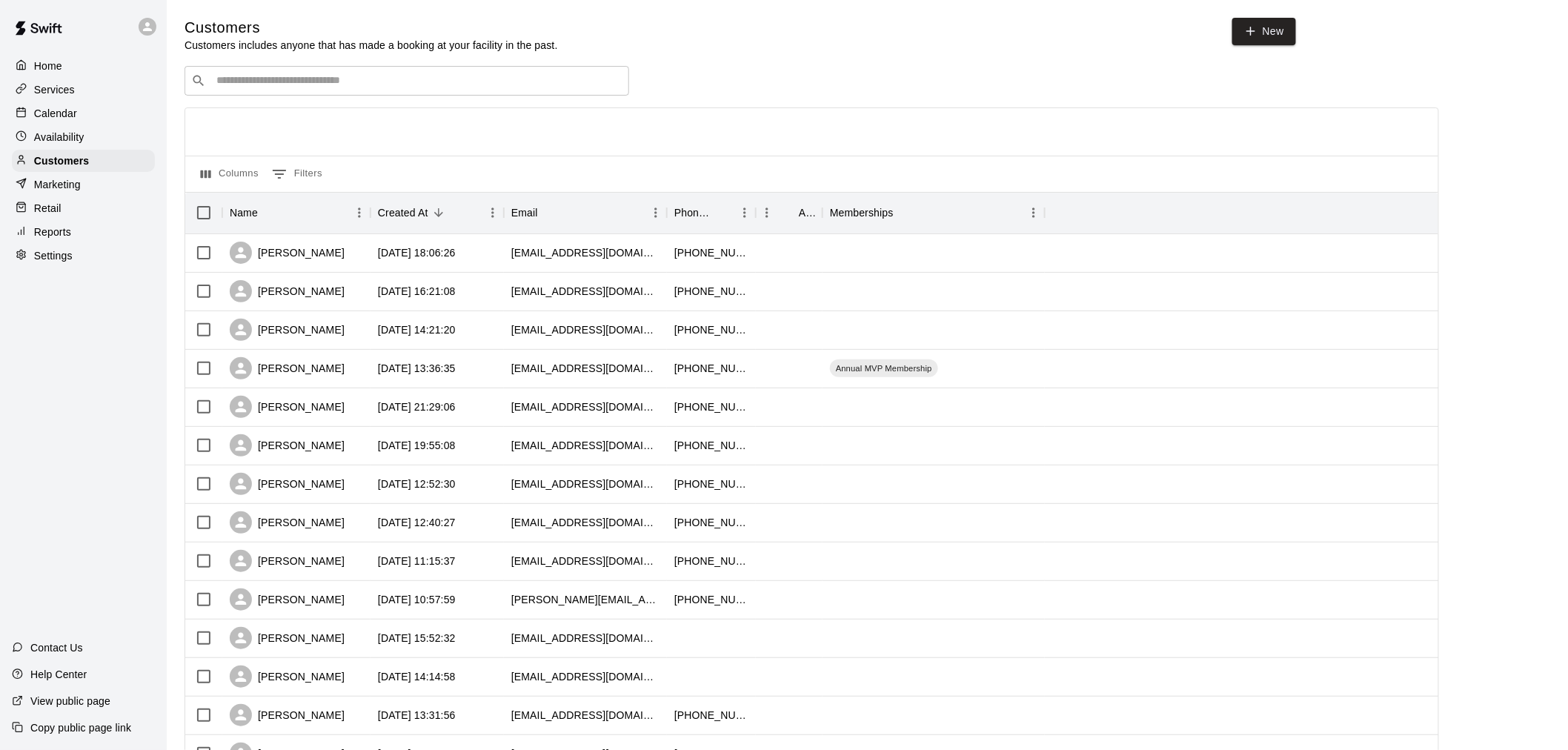
click at [351, 86] on input "Search customers by name or email" at bounding box center [417, 80] width 411 height 14
type input "******"
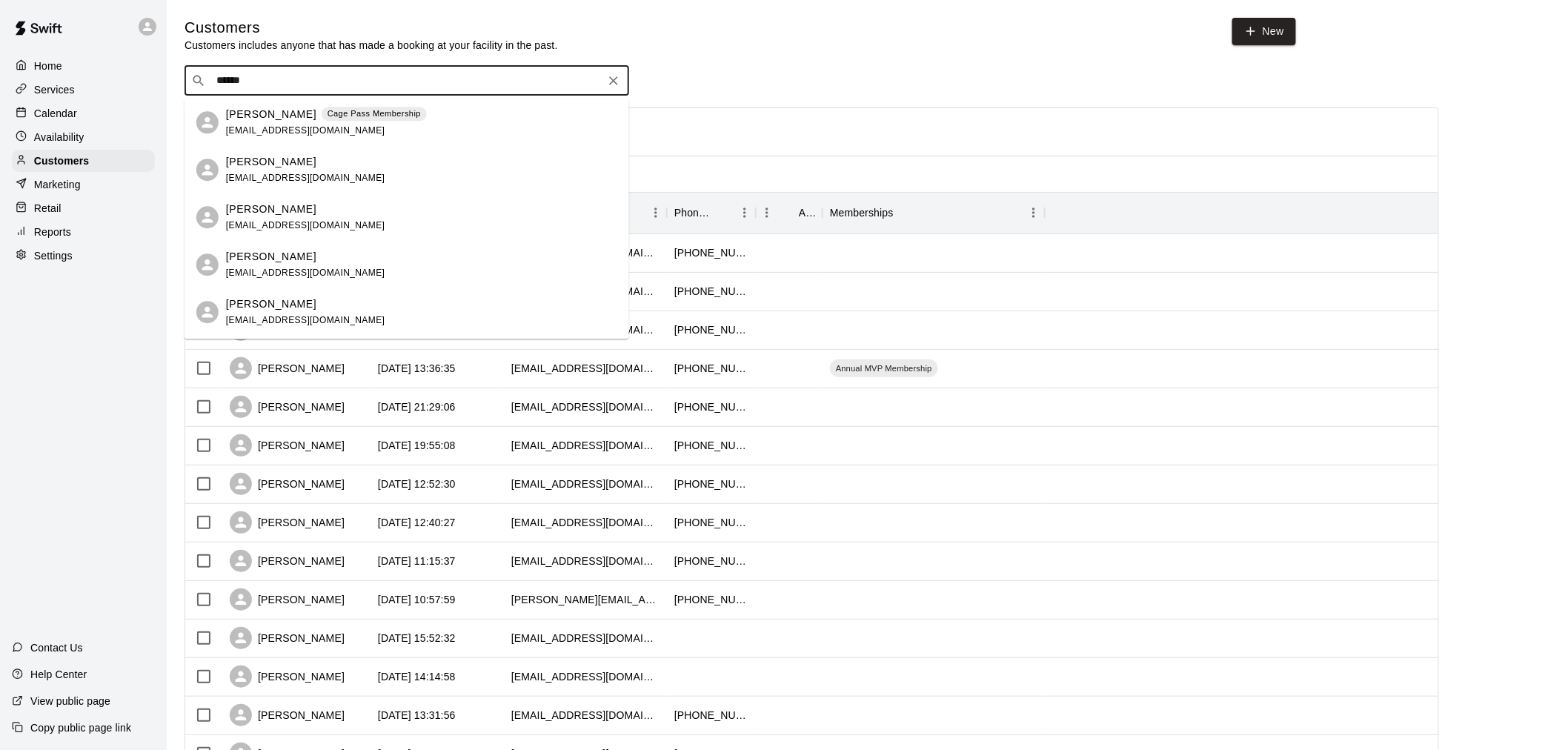
click at [356, 116] on p "Cage Pass Membership" at bounding box center [373, 114] width 93 height 13
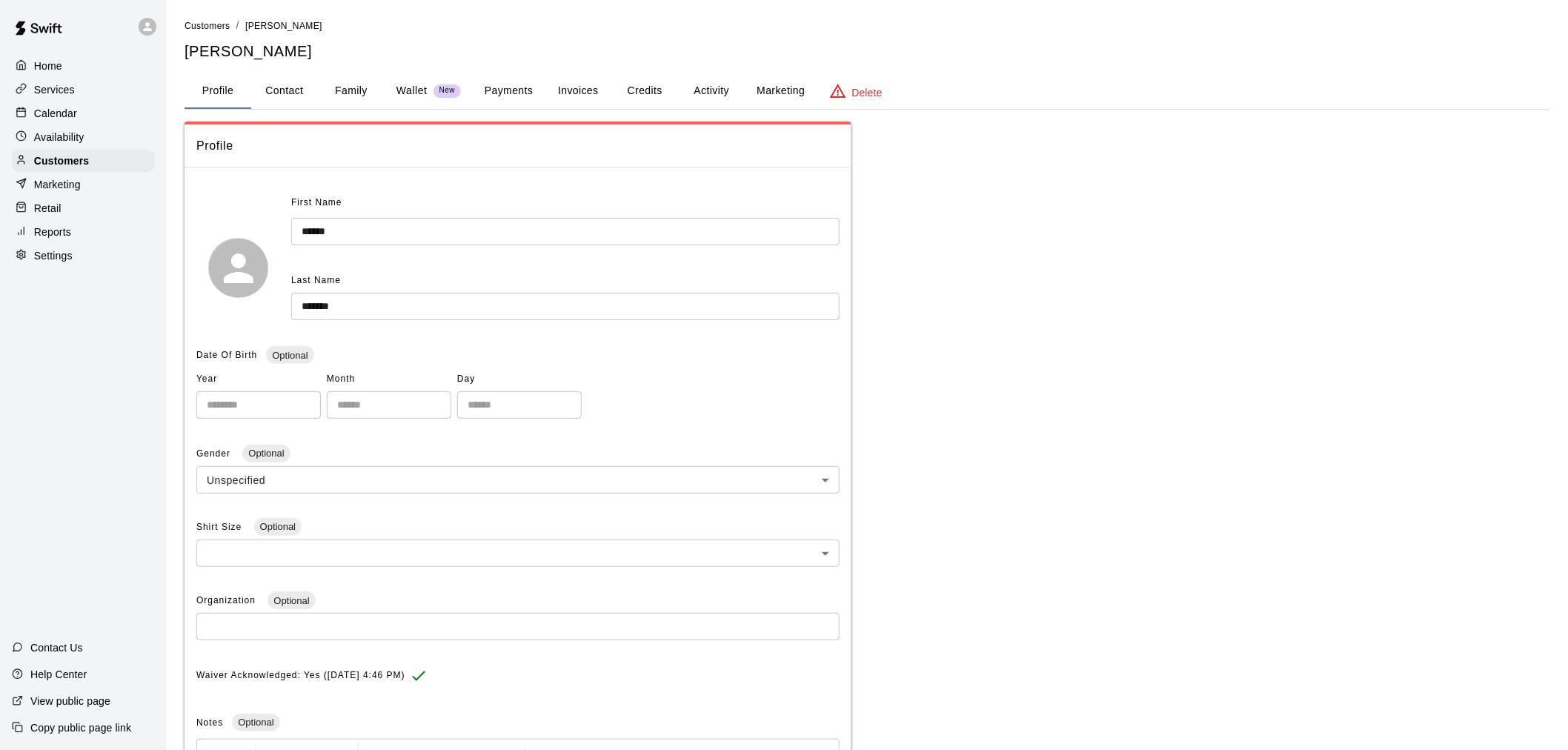
click at [505, 83] on button "Payments" at bounding box center [508, 91] width 72 height 36
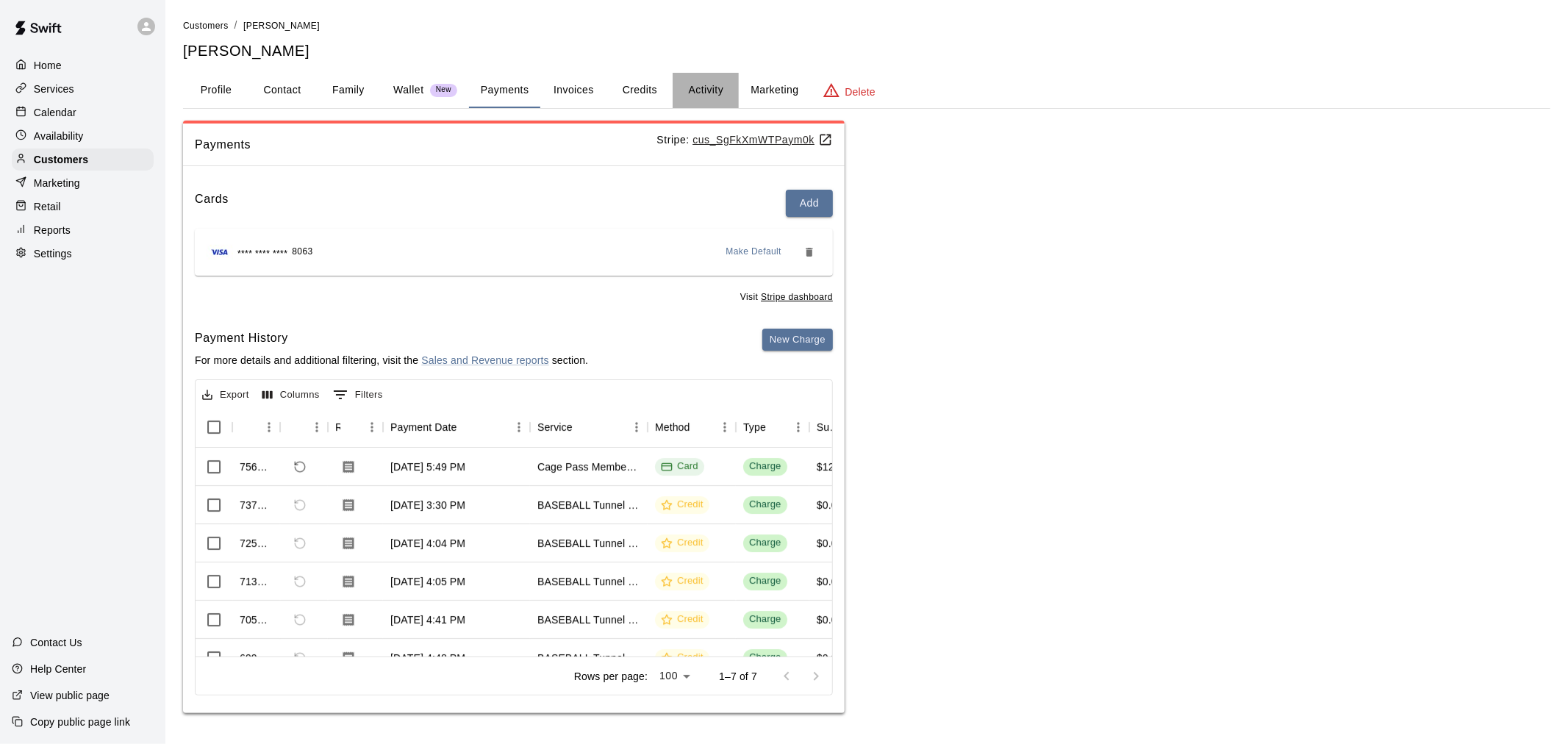
click at [692, 85] on button "Activity" at bounding box center [706, 90] width 66 height 35
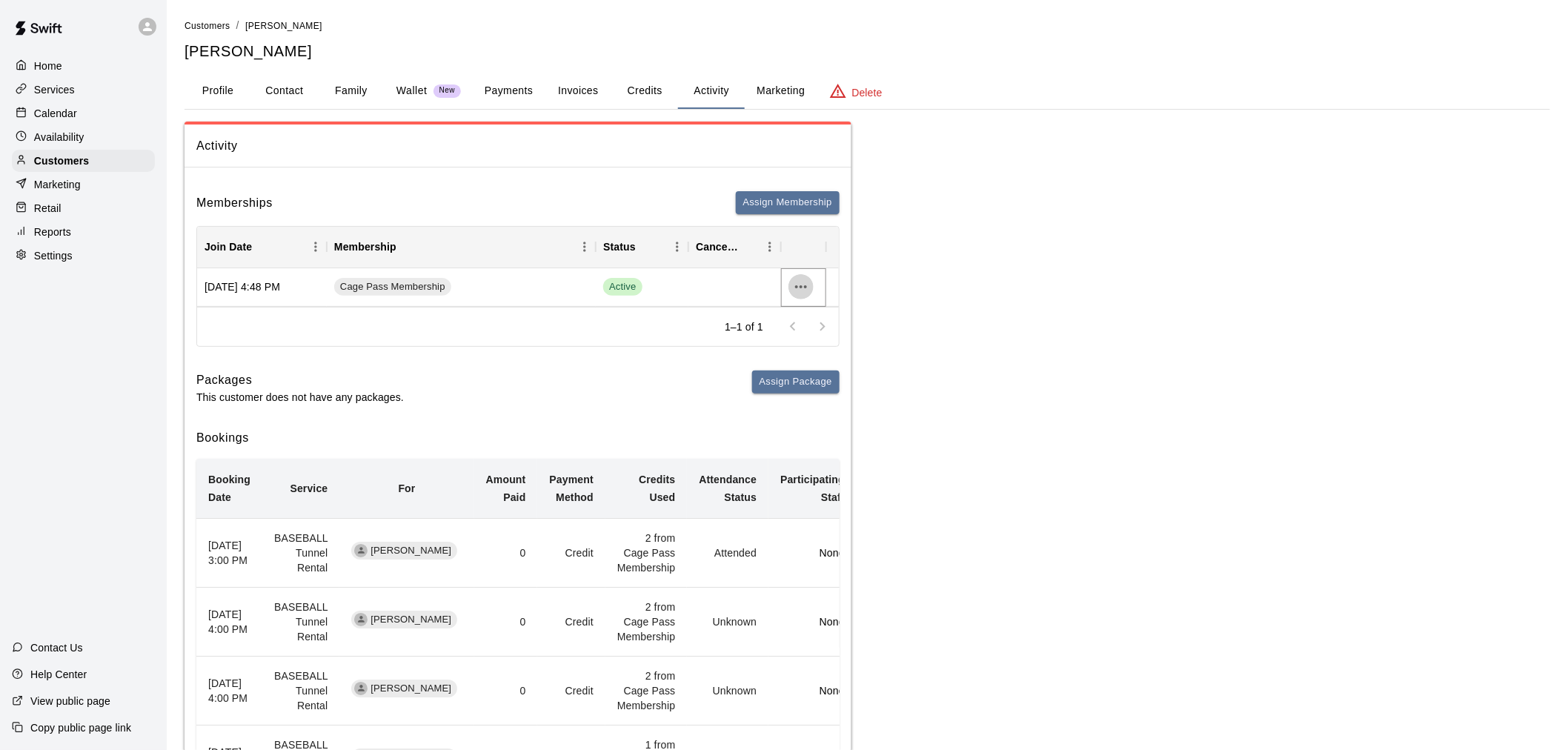
click at [803, 285] on icon "more actions" at bounding box center [801, 287] width 17 height 17
click at [617, 190] on div at bounding box center [790, 375] width 1581 height 750
click at [642, 82] on button "Credits" at bounding box center [644, 91] width 66 height 36
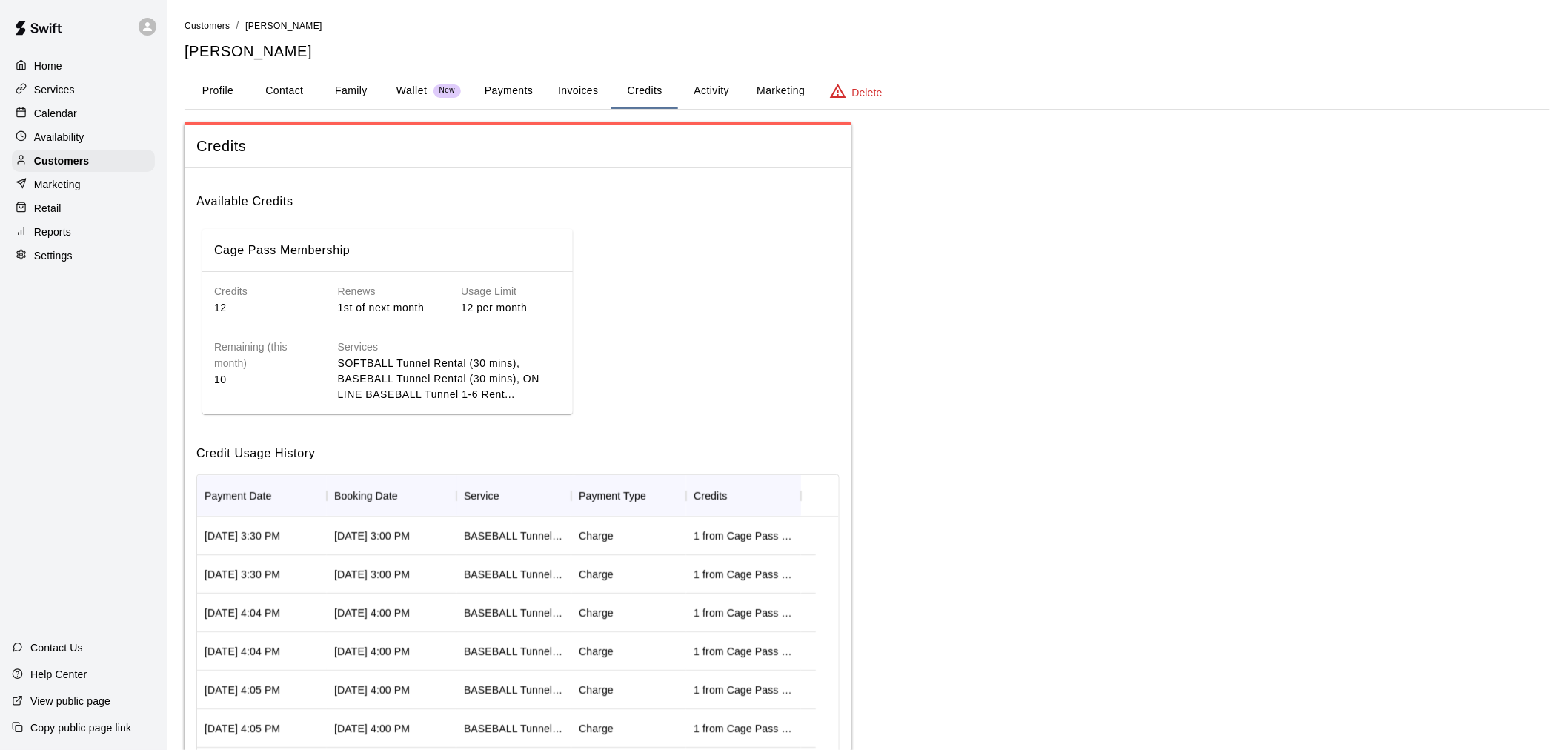
click at [707, 86] on button "Activity" at bounding box center [711, 91] width 66 height 36
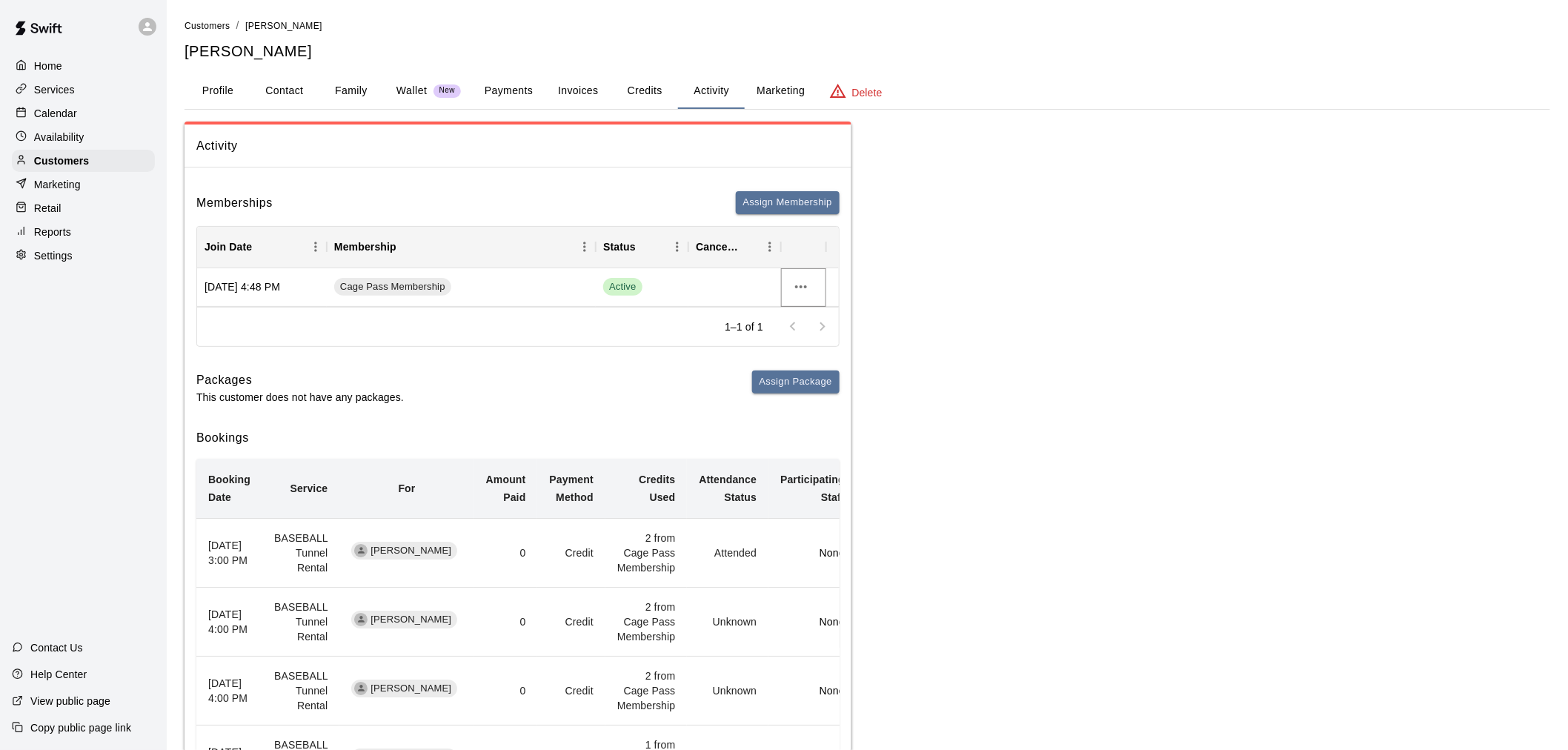
click at [797, 285] on icon "more actions" at bounding box center [801, 286] width 12 height 3
click at [823, 342] on li "Cancel" at bounding box center [830, 341] width 84 height 24
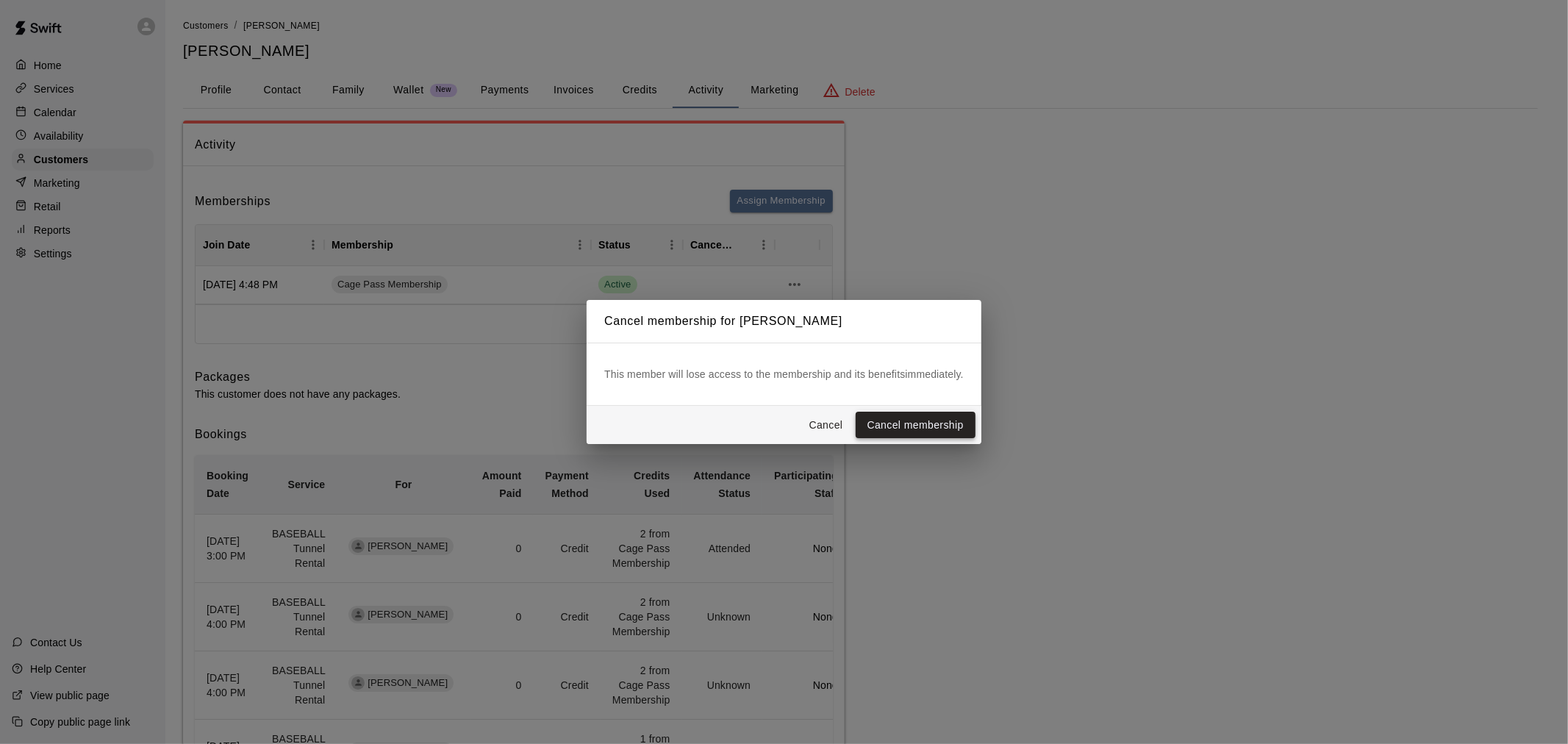
click at [906, 432] on button "Cancel membership" at bounding box center [916, 425] width 120 height 27
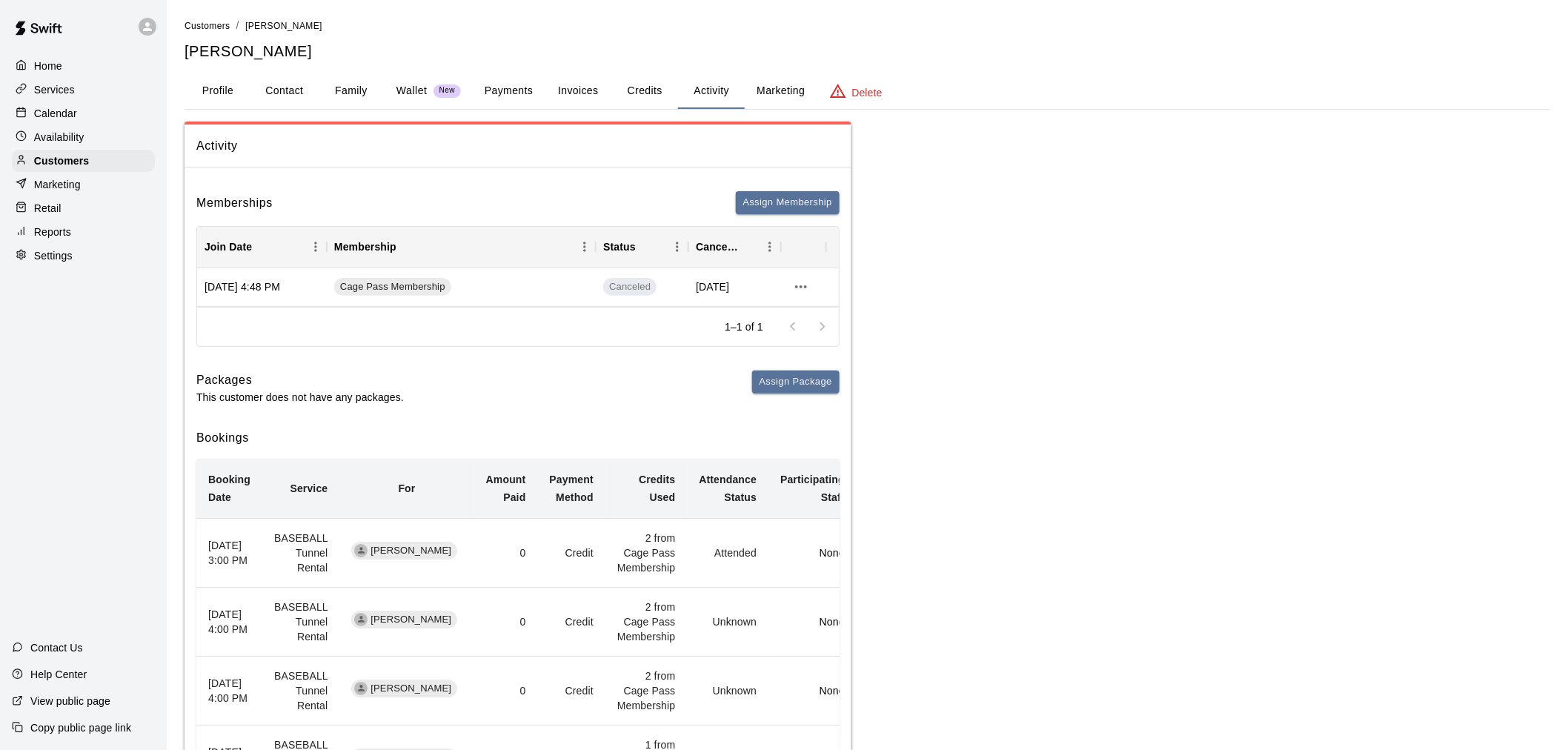
click at [494, 95] on button "Payments" at bounding box center [508, 91] width 72 height 36
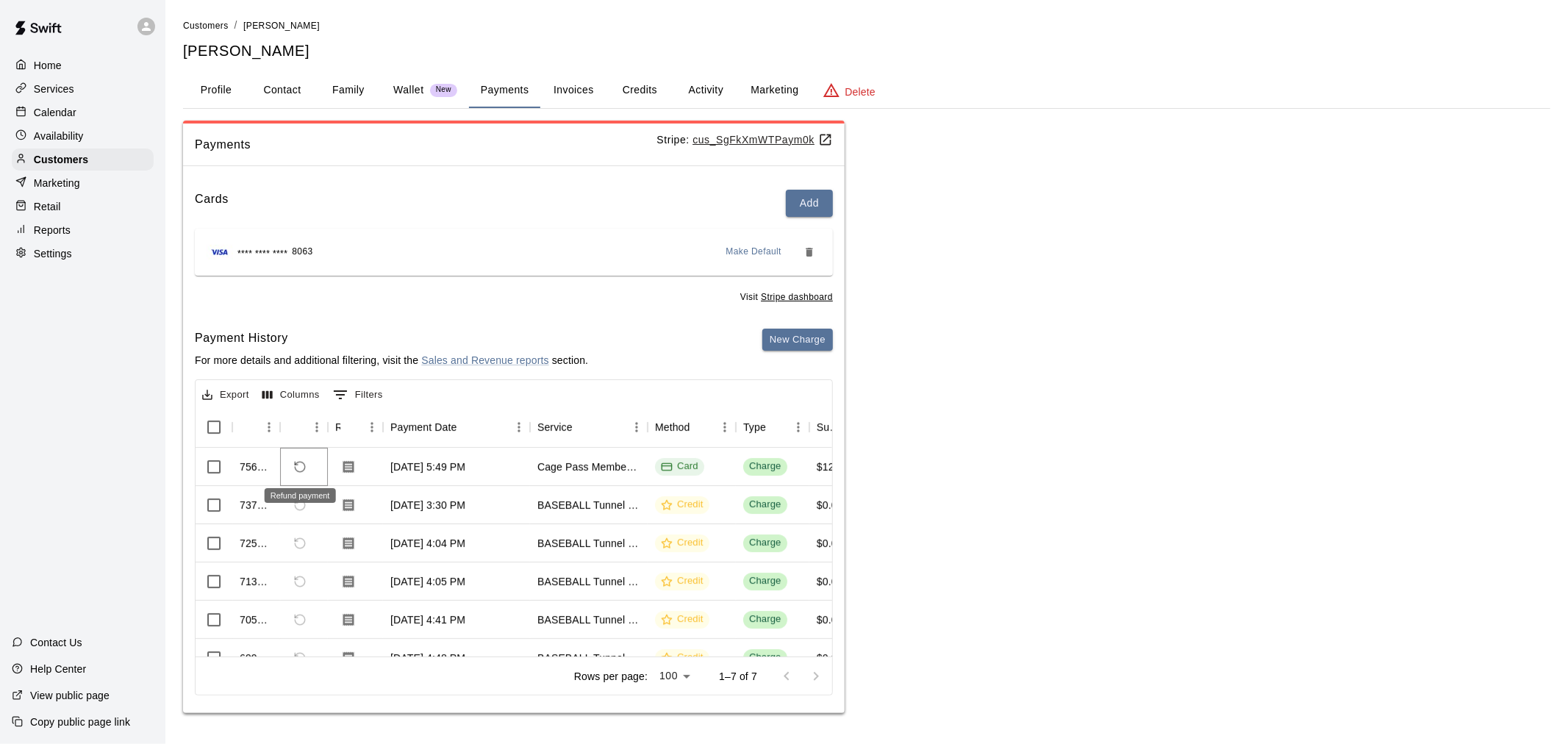
click at [296, 464] on icon "Refund payment" at bounding box center [300, 467] width 13 height 13
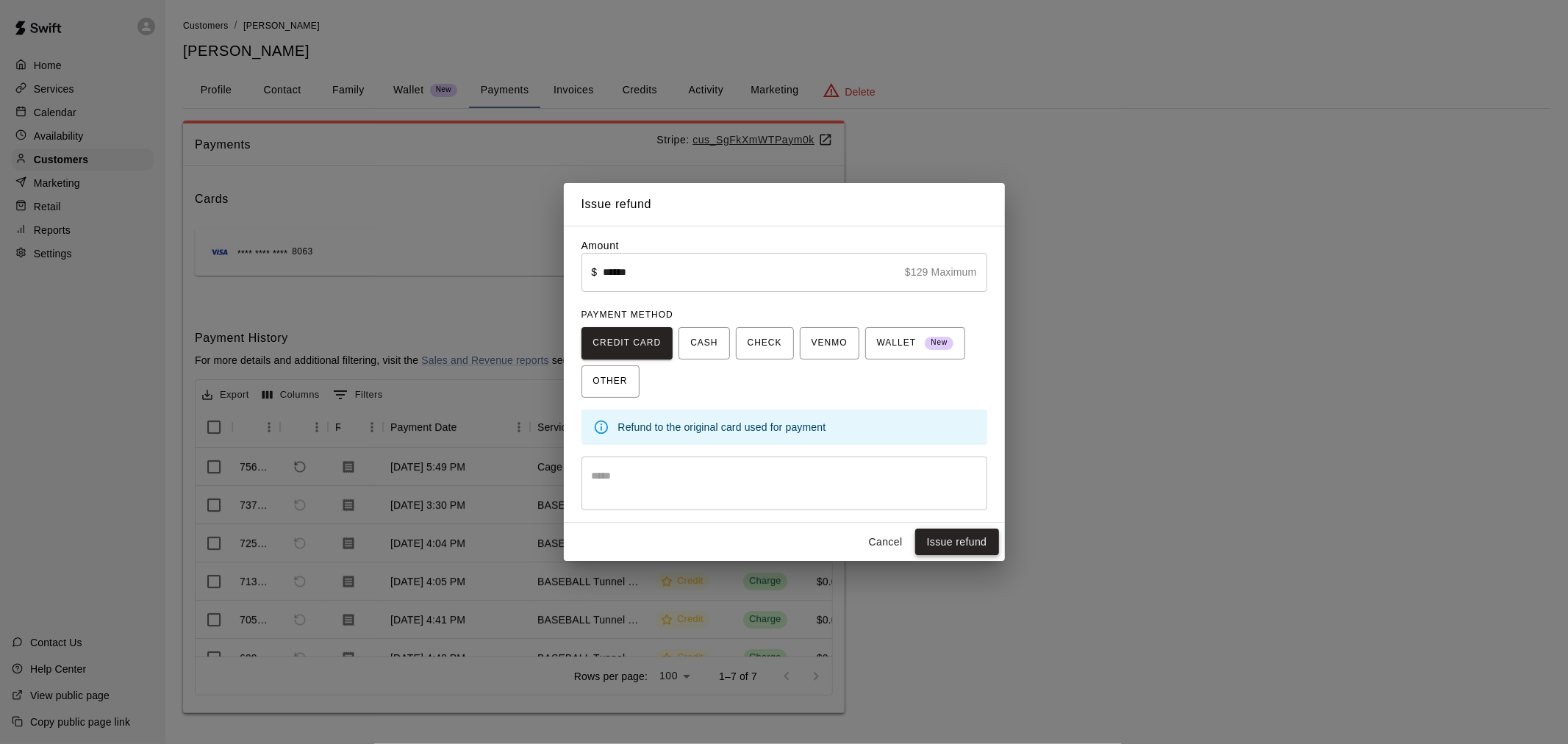
click at [960, 529] on button "Issue refund" at bounding box center [958, 542] width 84 height 27
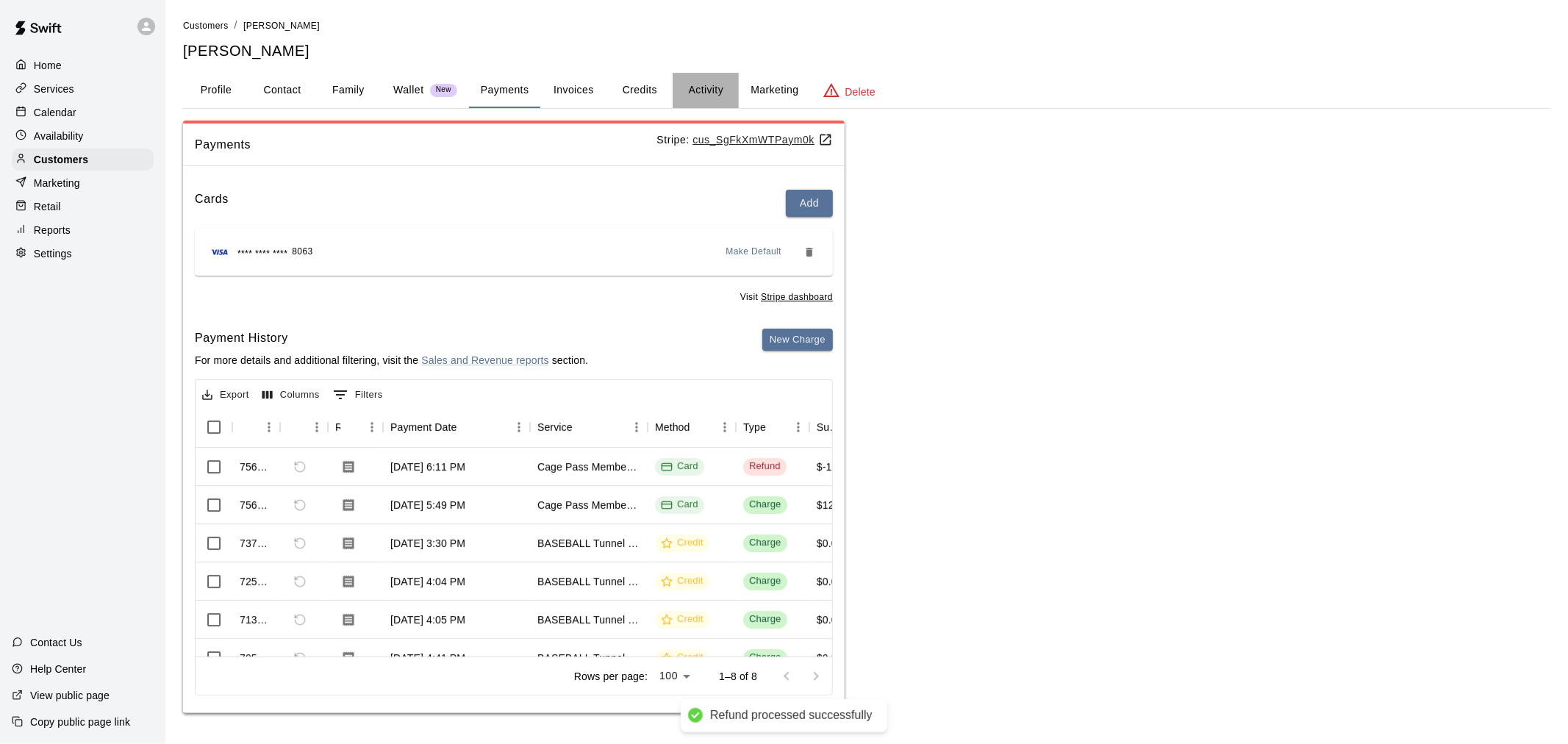
click at [708, 104] on button "Activity" at bounding box center [706, 90] width 66 height 35
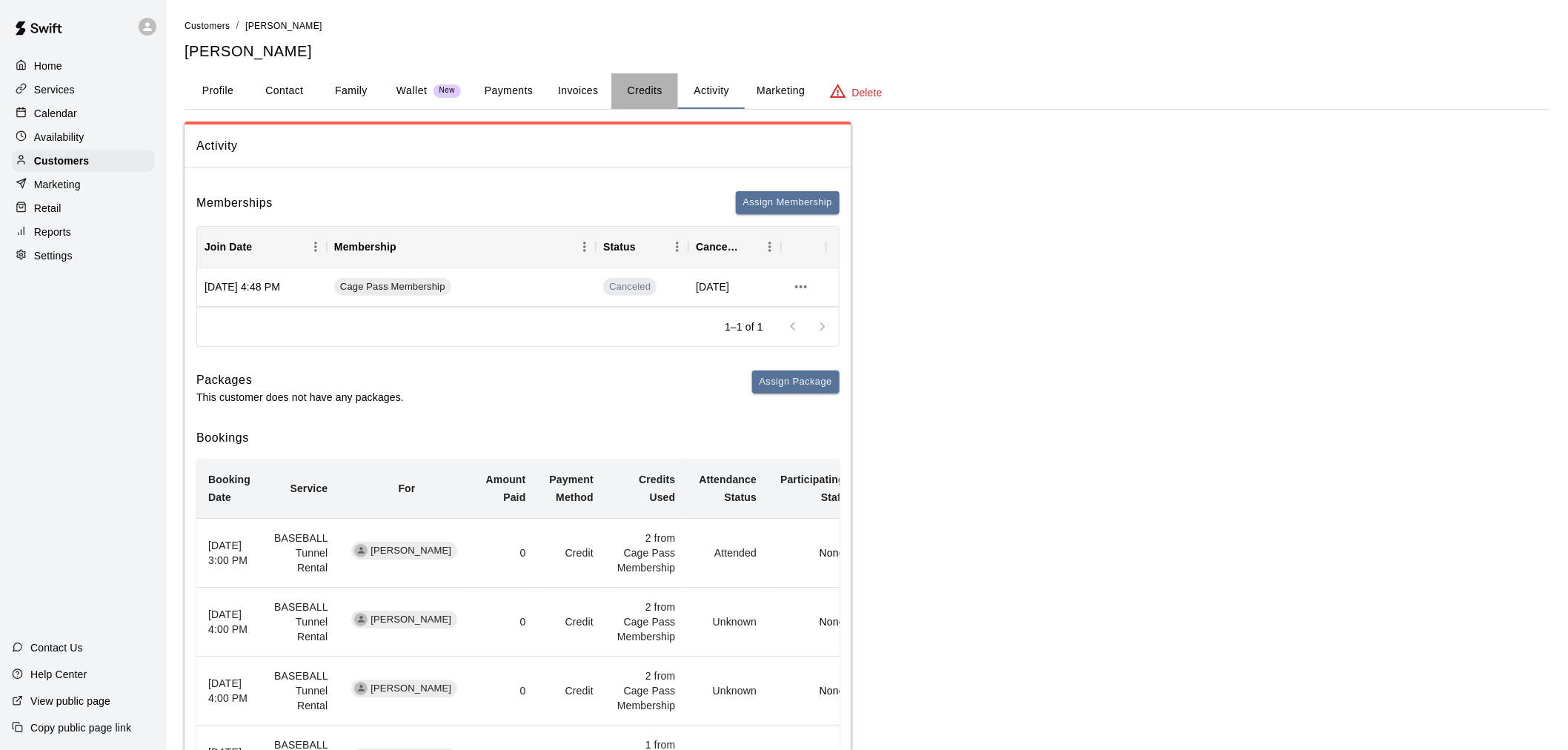
click at [662, 84] on button "Credits" at bounding box center [644, 91] width 66 height 36
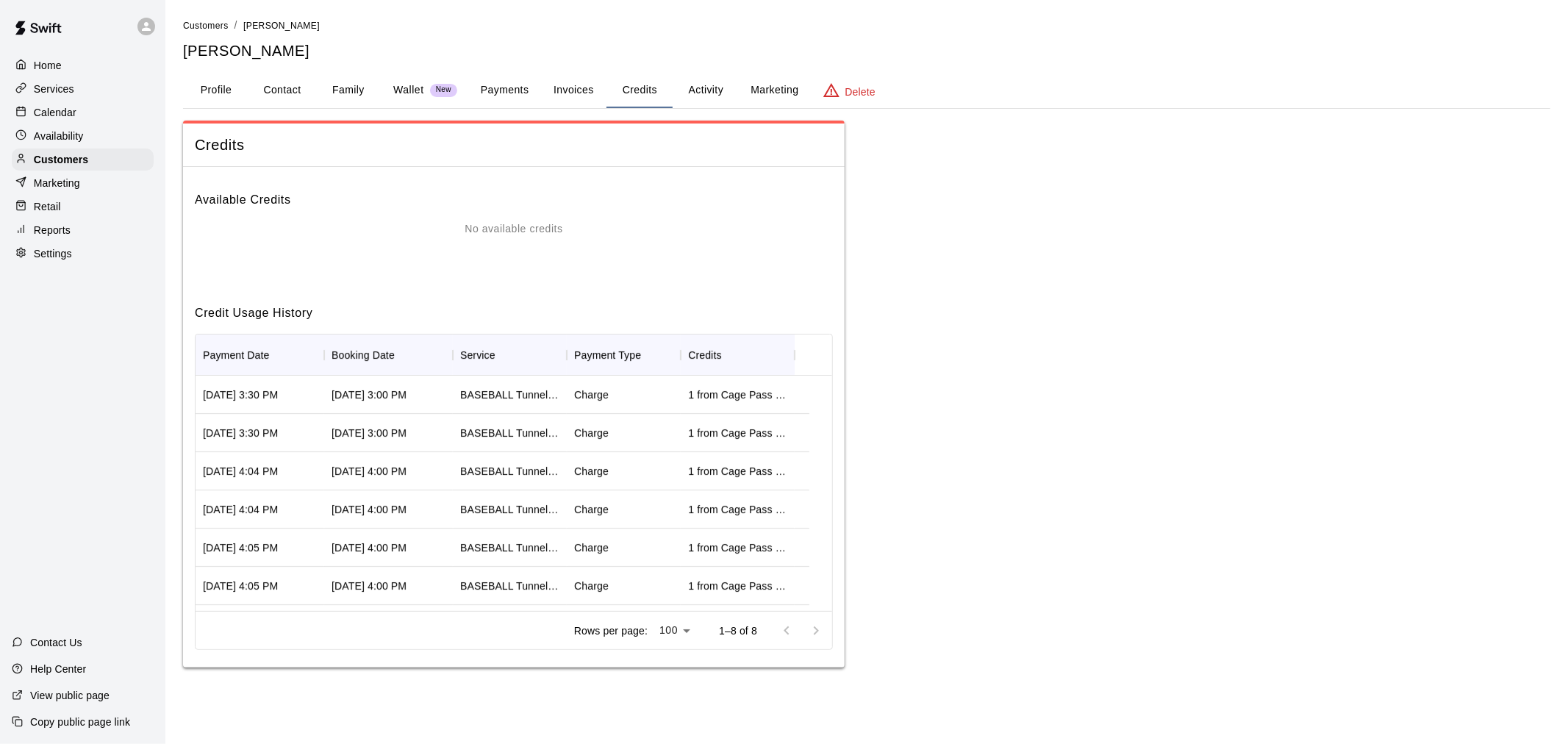
click at [694, 84] on button "Activity" at bounding box center [706, 90] width 66 height 35
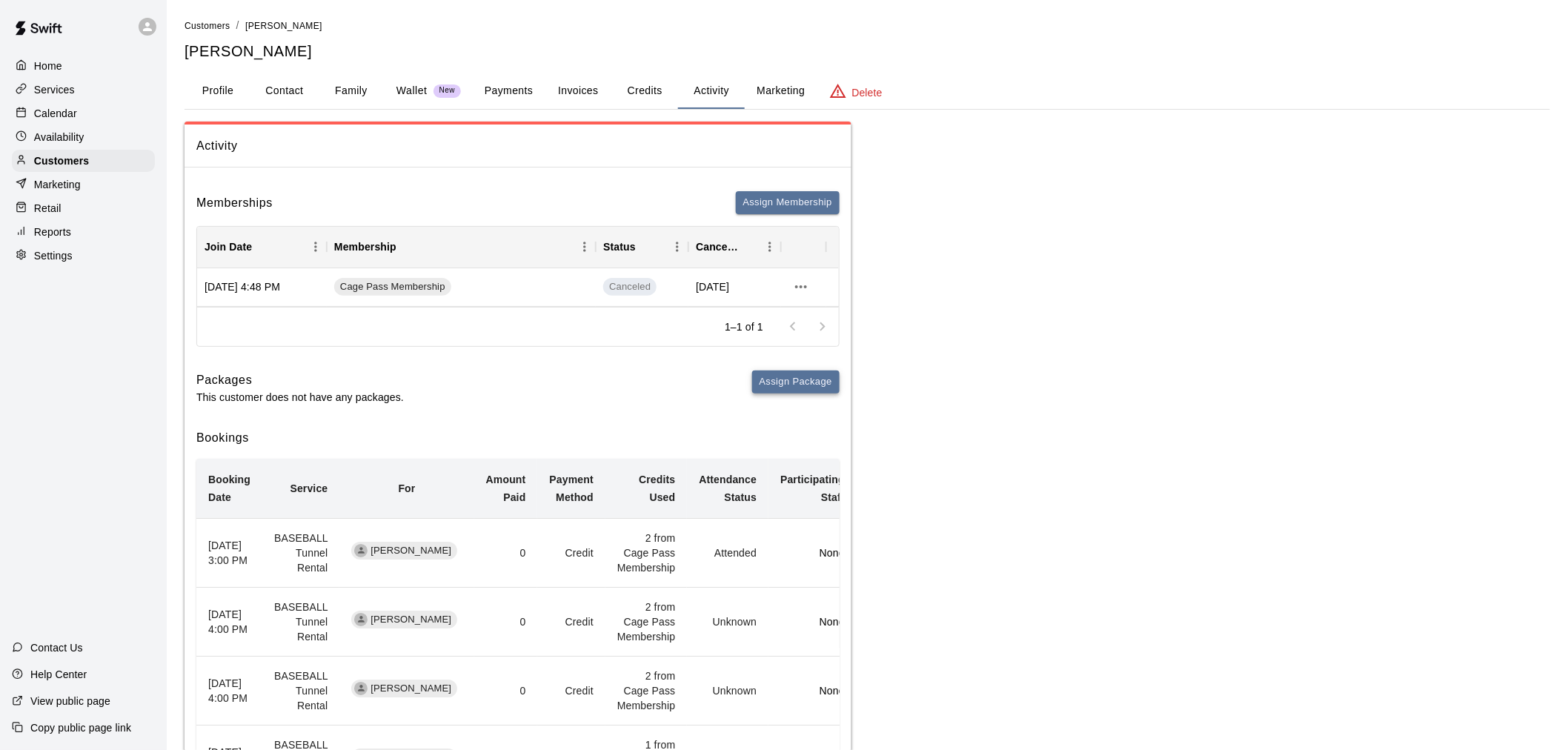
click at [772, 379] on button "Assign Package" at bounding box center [796, 382] width 88 height 23
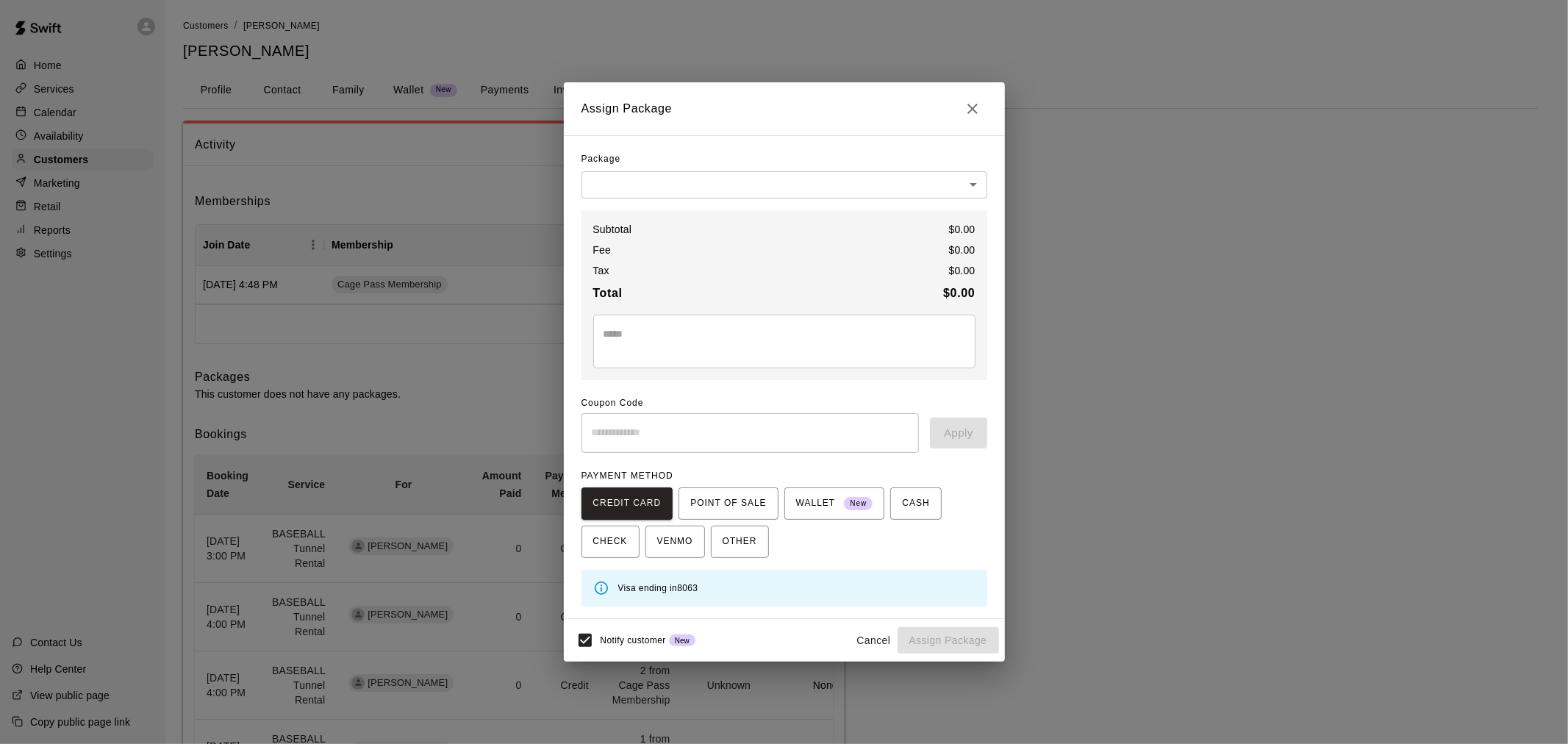
click at [811, 175] on body "Home Services Calendar Availability Customers Marketing Retail Reports Settings…" at bounding box center [784, 471] width 1568 height 942
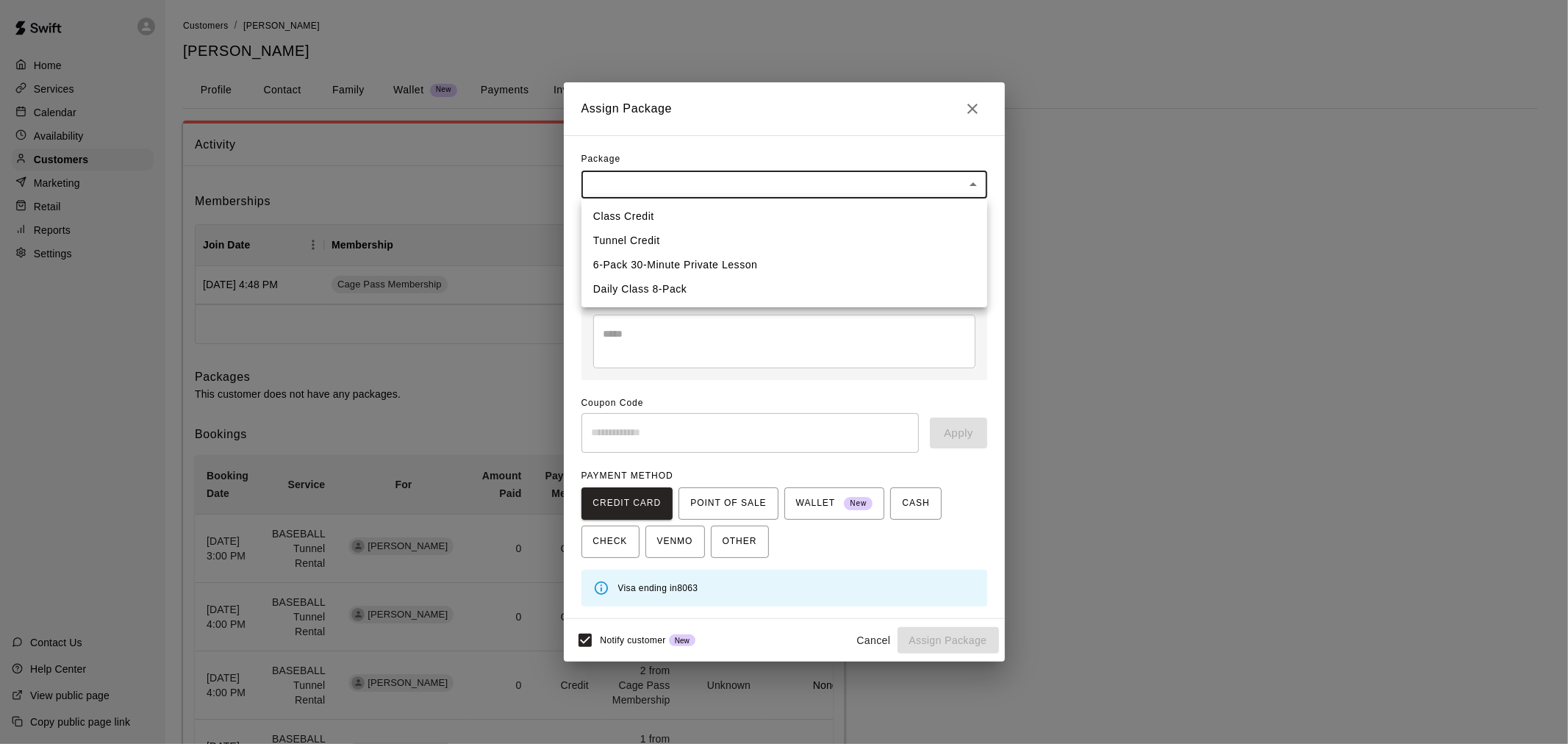
click at [749, 239] on li "Tunnel Credit" at bounding box center [784, 240] width 406 height 24
type input "**********"
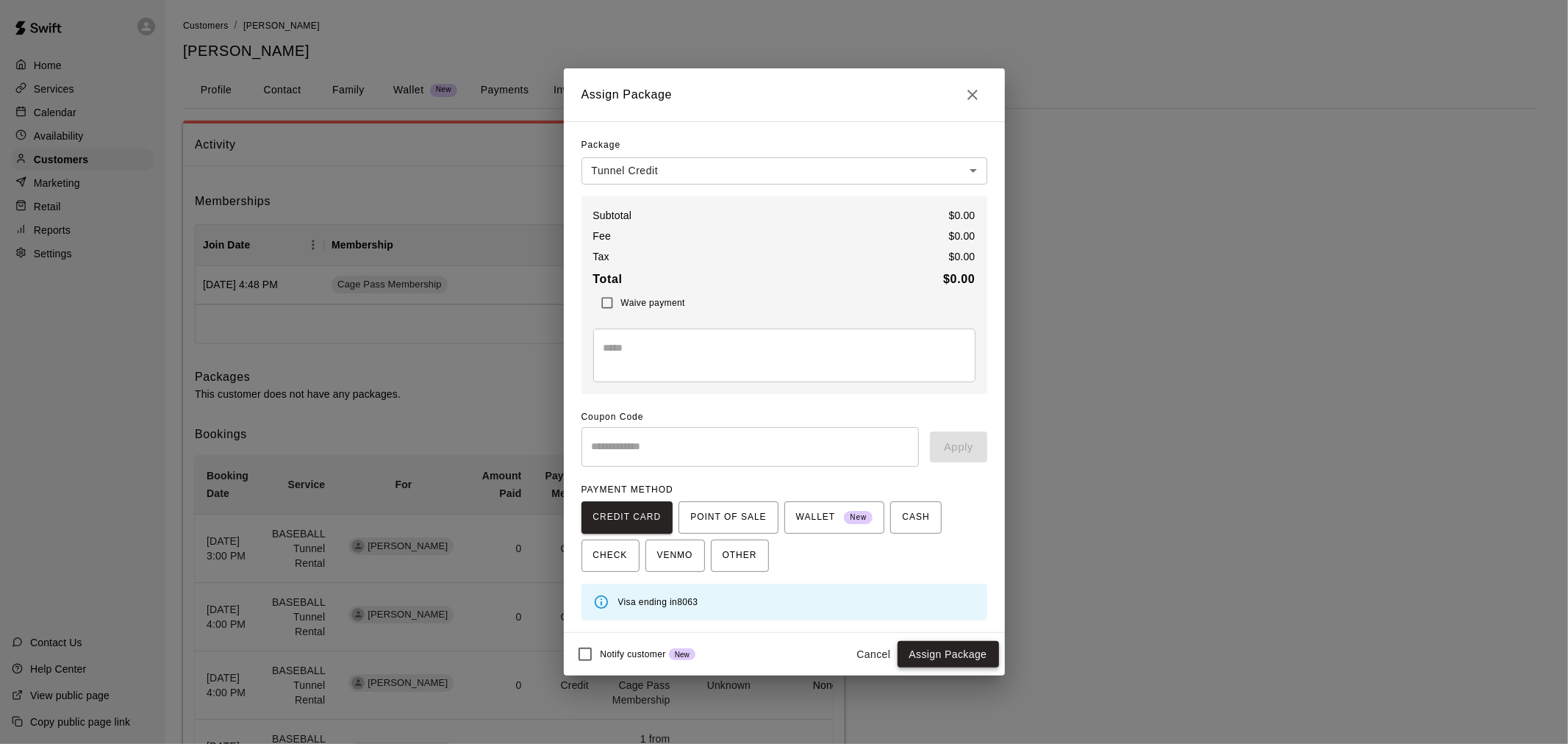
click at [953, 654] on button "Assign Package" at bounding box center [948, 654] width 101 height 27
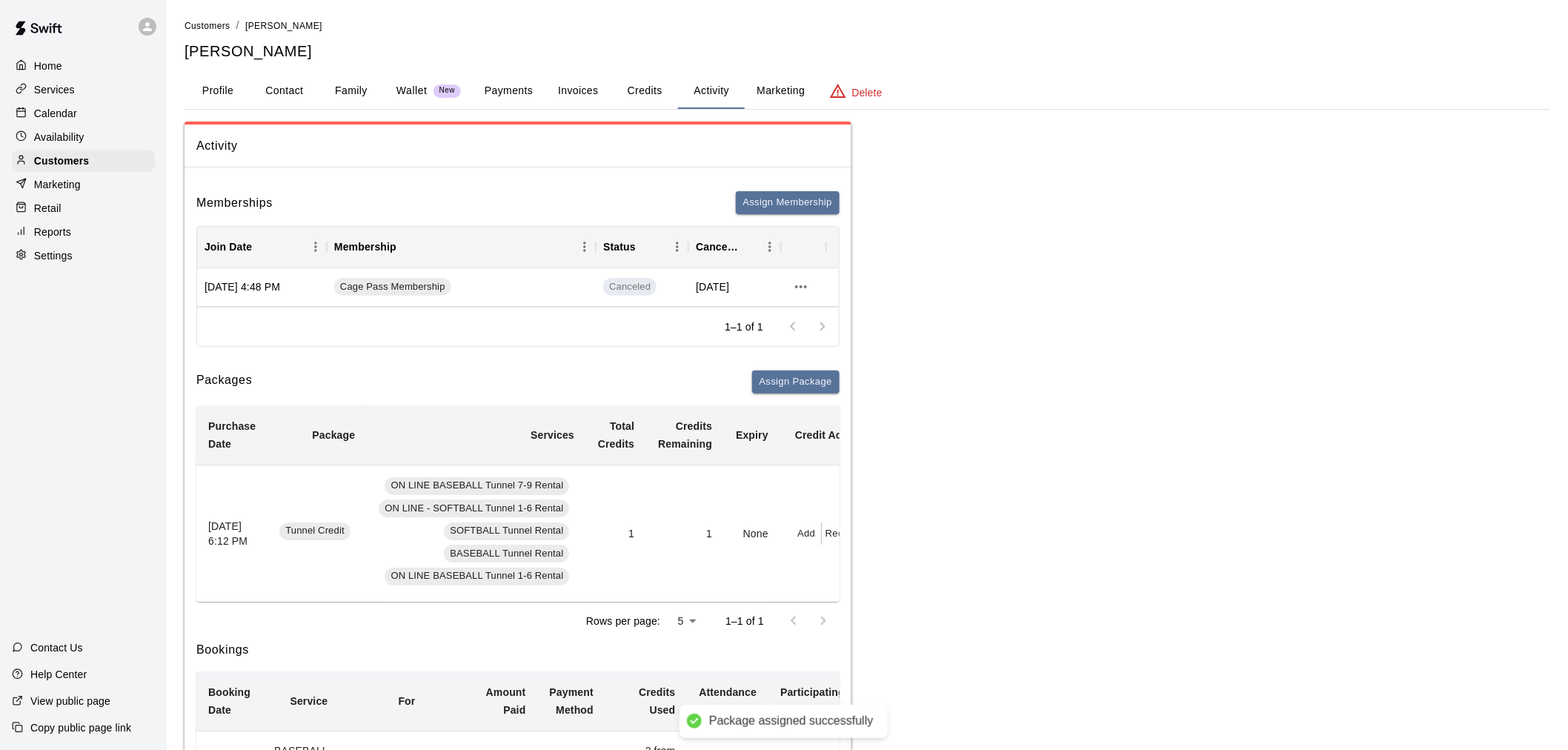
click at [810, 537] on button "Add" at bounding box center [807, 534] width 30 height 23
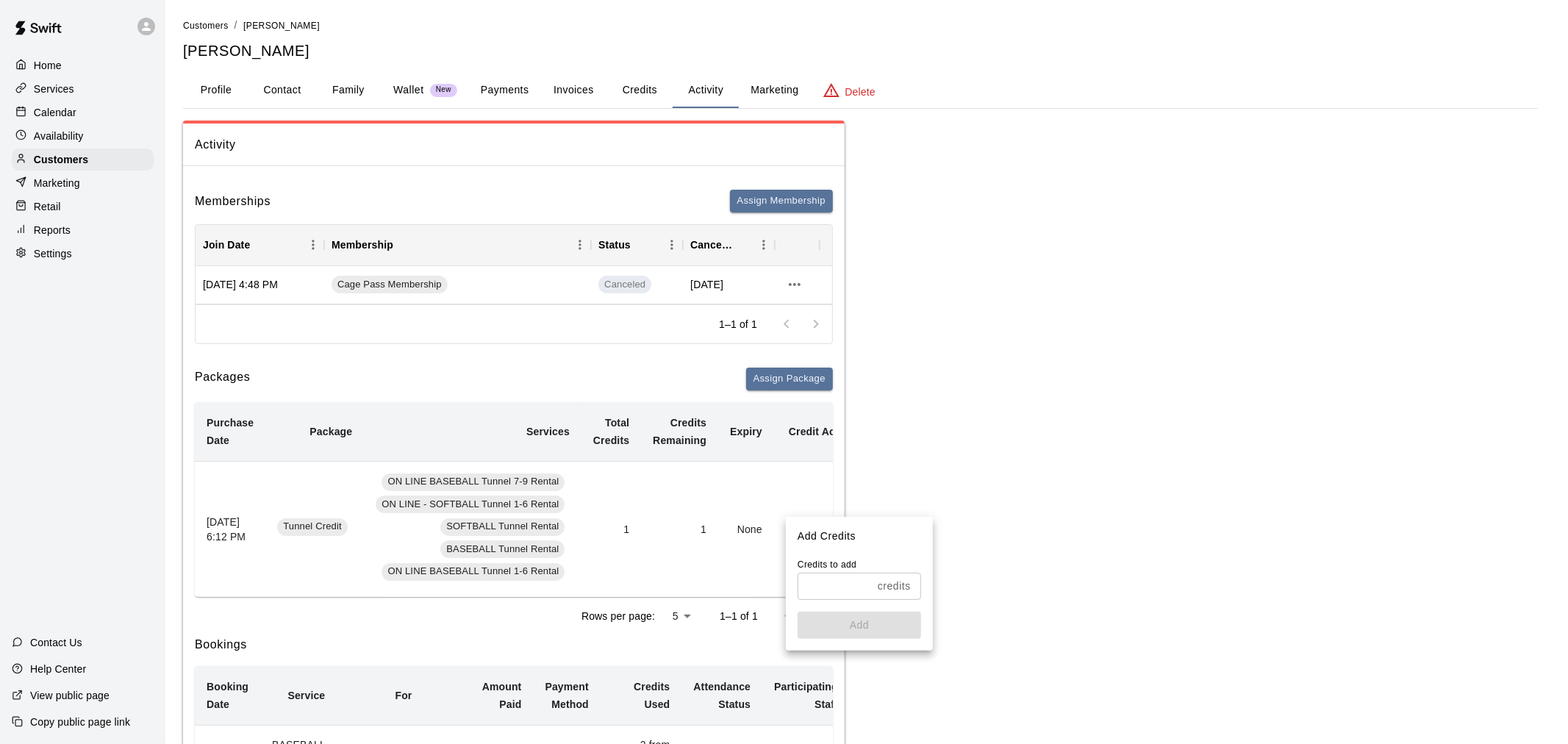
click at [833, 584] on input "text" at bounding box center [835, 586] width 74 height 27
type input "*"
click at [831, 624] on button "Add" at bounding box center [858, 626] width 123 height 27
click at [82, 123] on div "Calendar" at bounding box center [82, 112] width 142 height 22
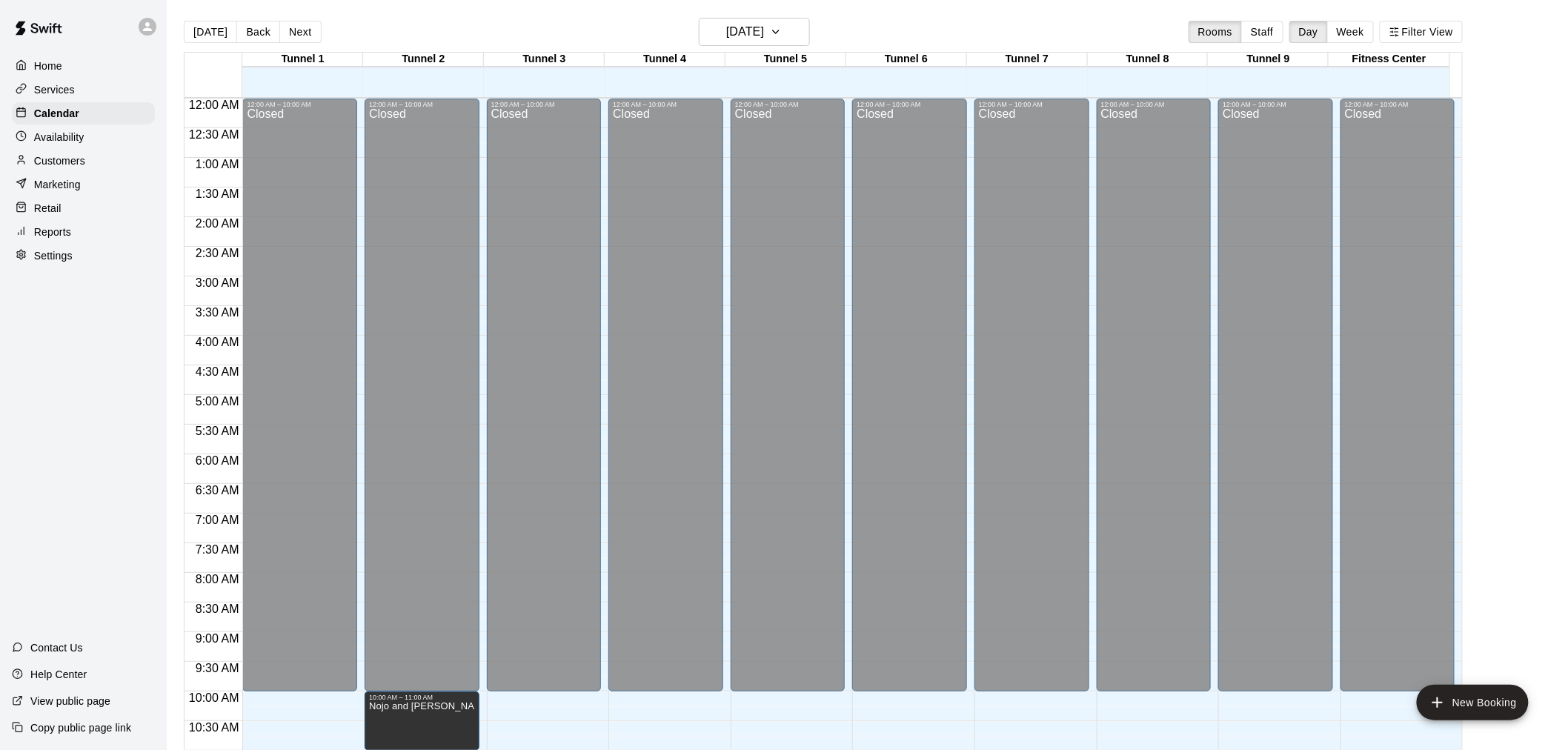
scroll to position [710, 0]
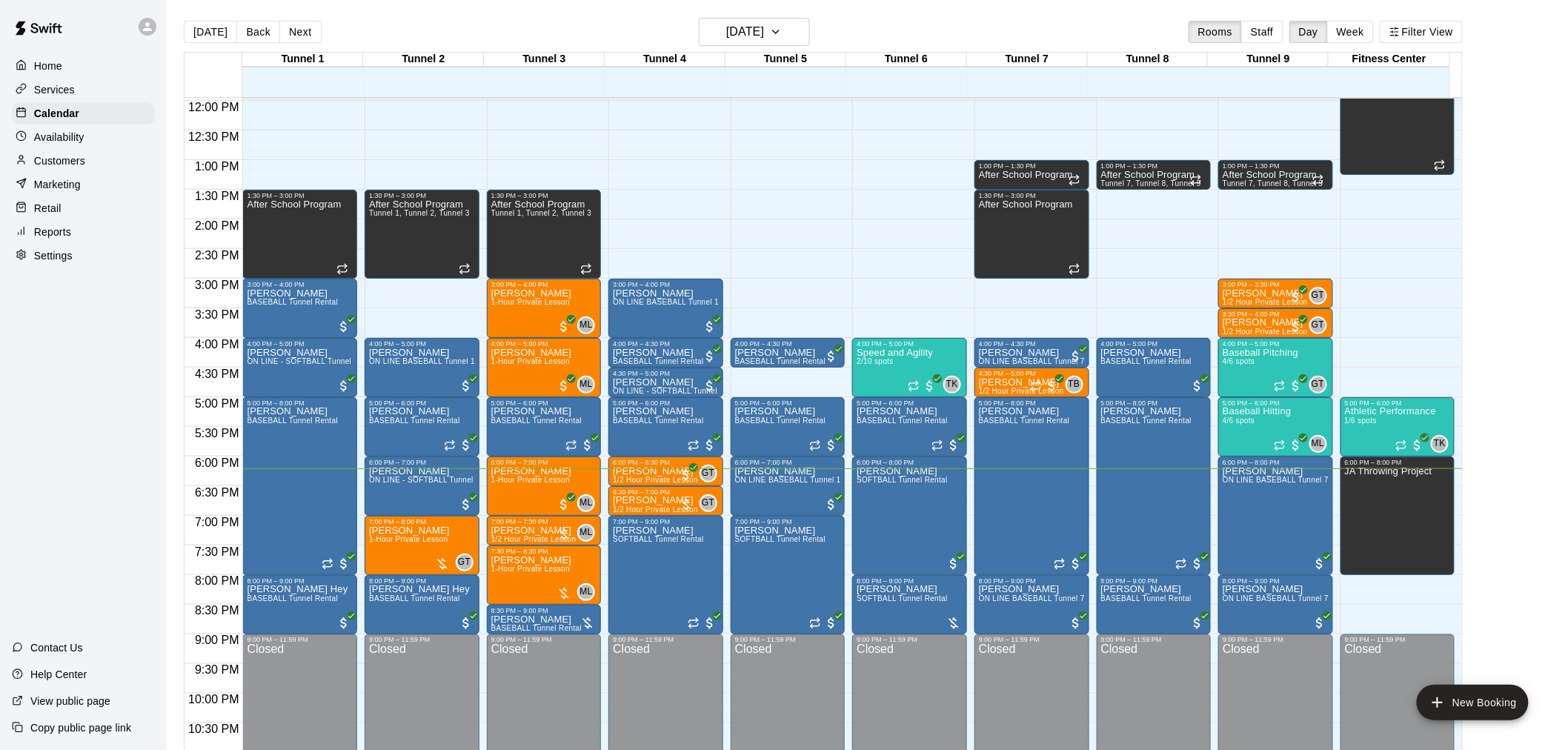
click at [71, 167] on p "Customers" at bounding box center [59, 160] width 51 height 14
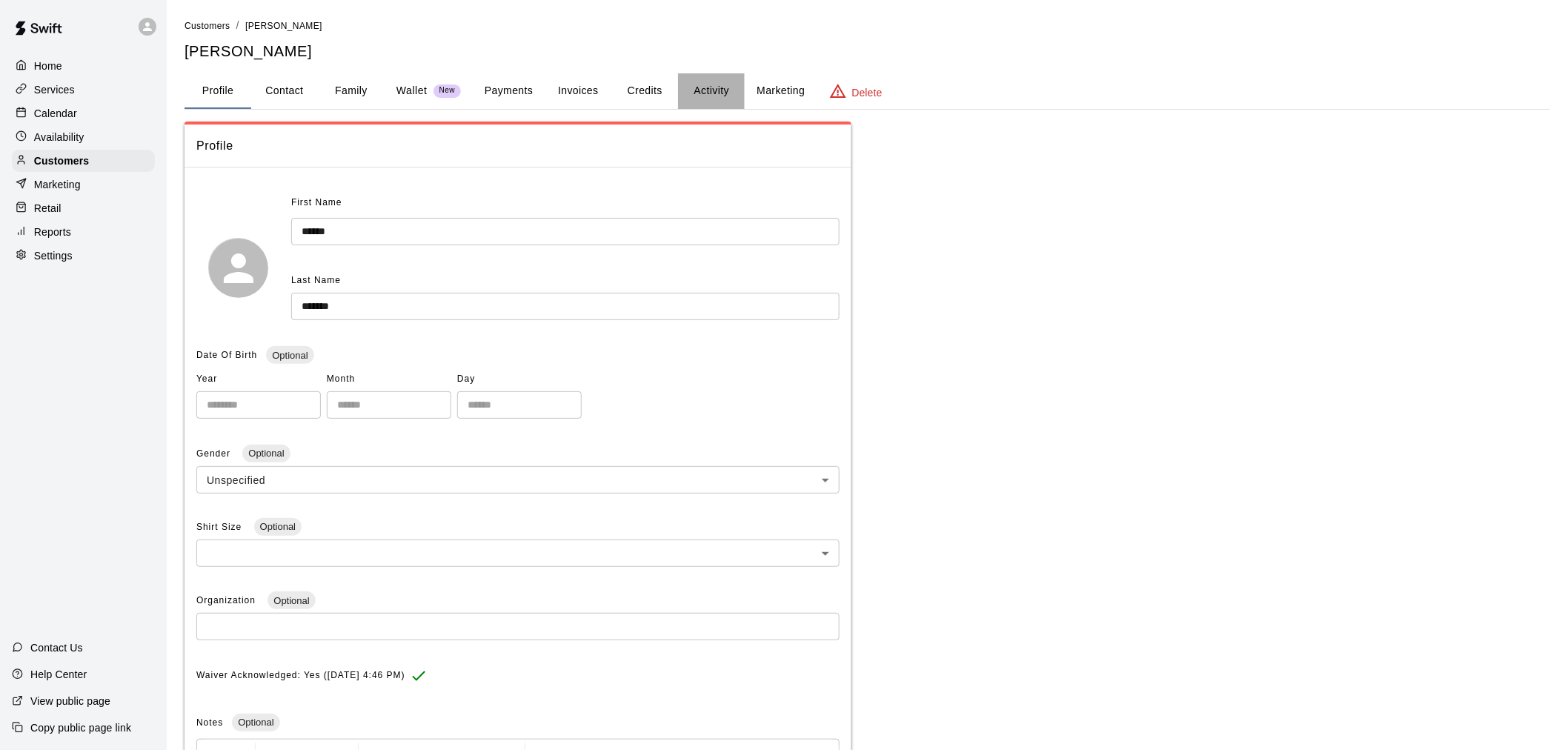
click at [686, 86] on button "Activity" at bounding box center [711, 91] width 66 height 36
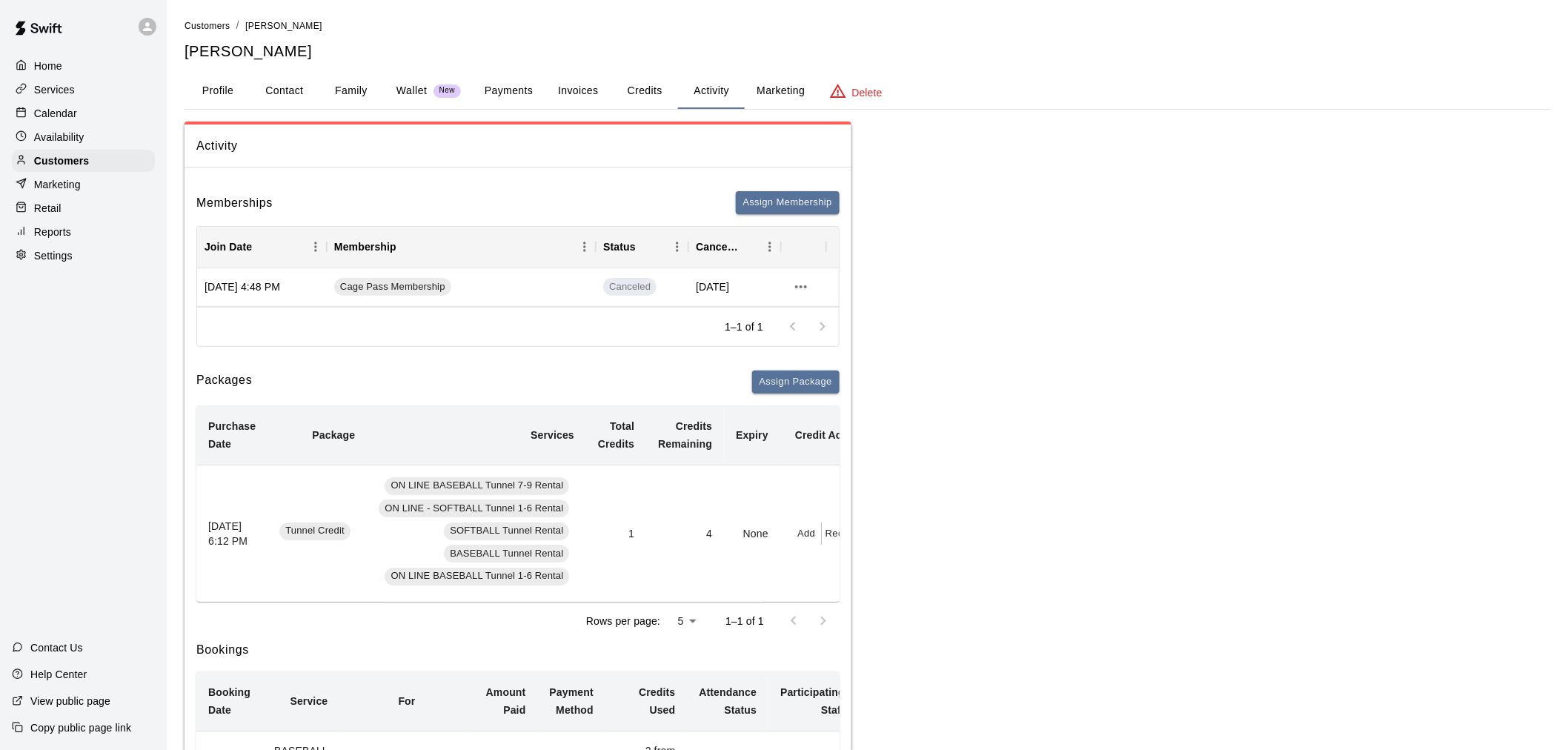
click at [79, 121] on div "Calendar" at bounding box center [83, 113] width 143 height 22
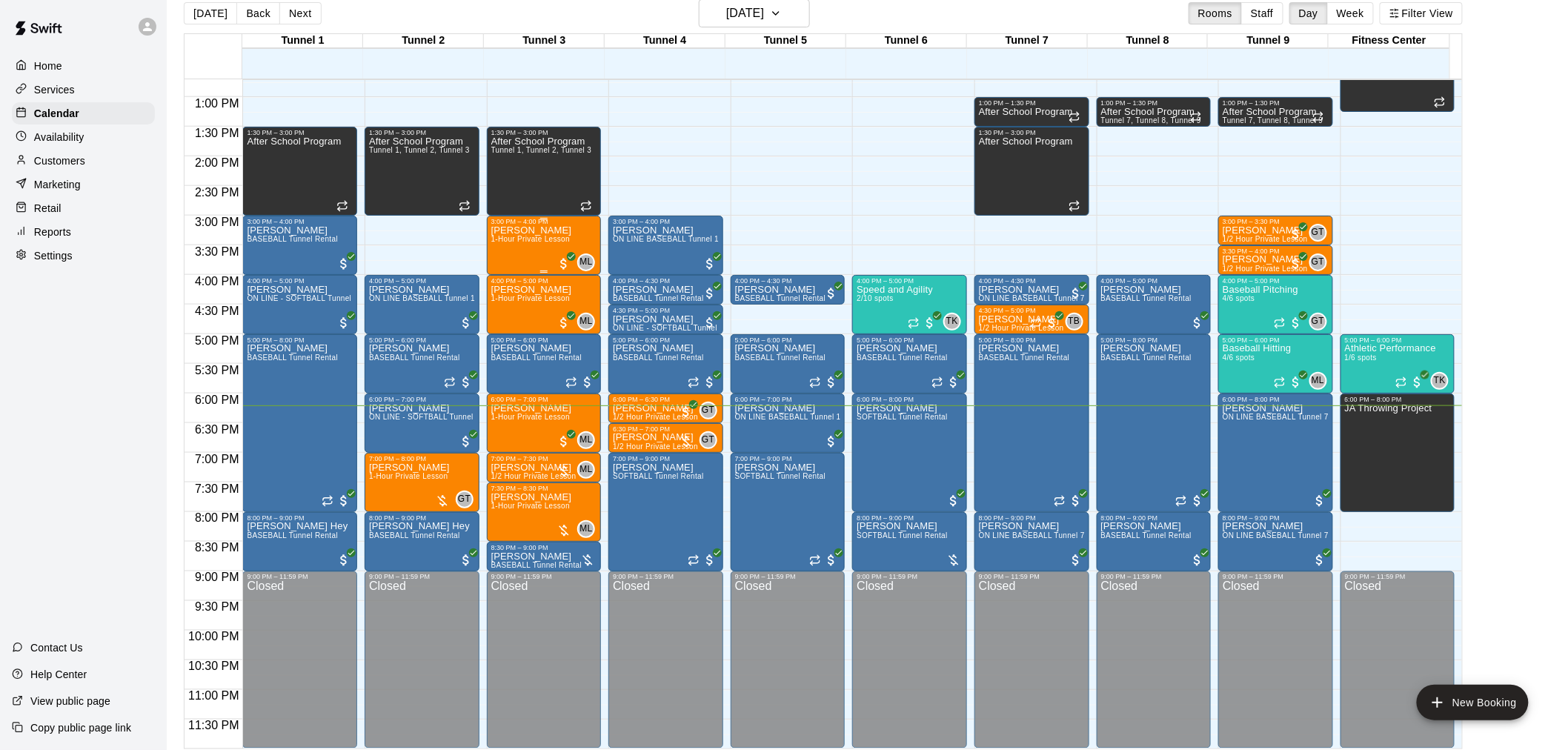
scroll to position [24, 0]
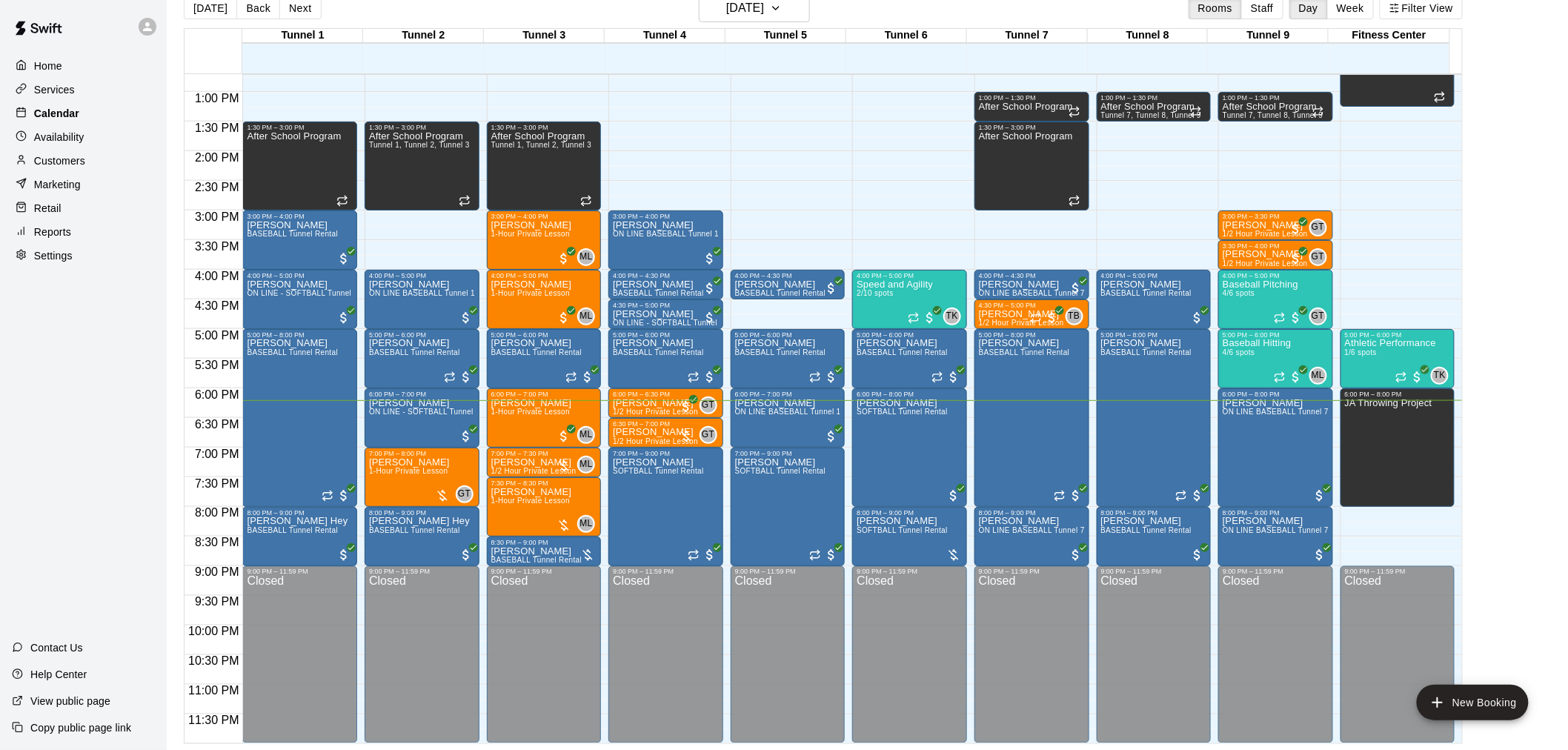
click at [38, 111] on p "Calendar" at bounding box center [56, 113] width 45 height 14
